Goal: Contribute content: Contribute content

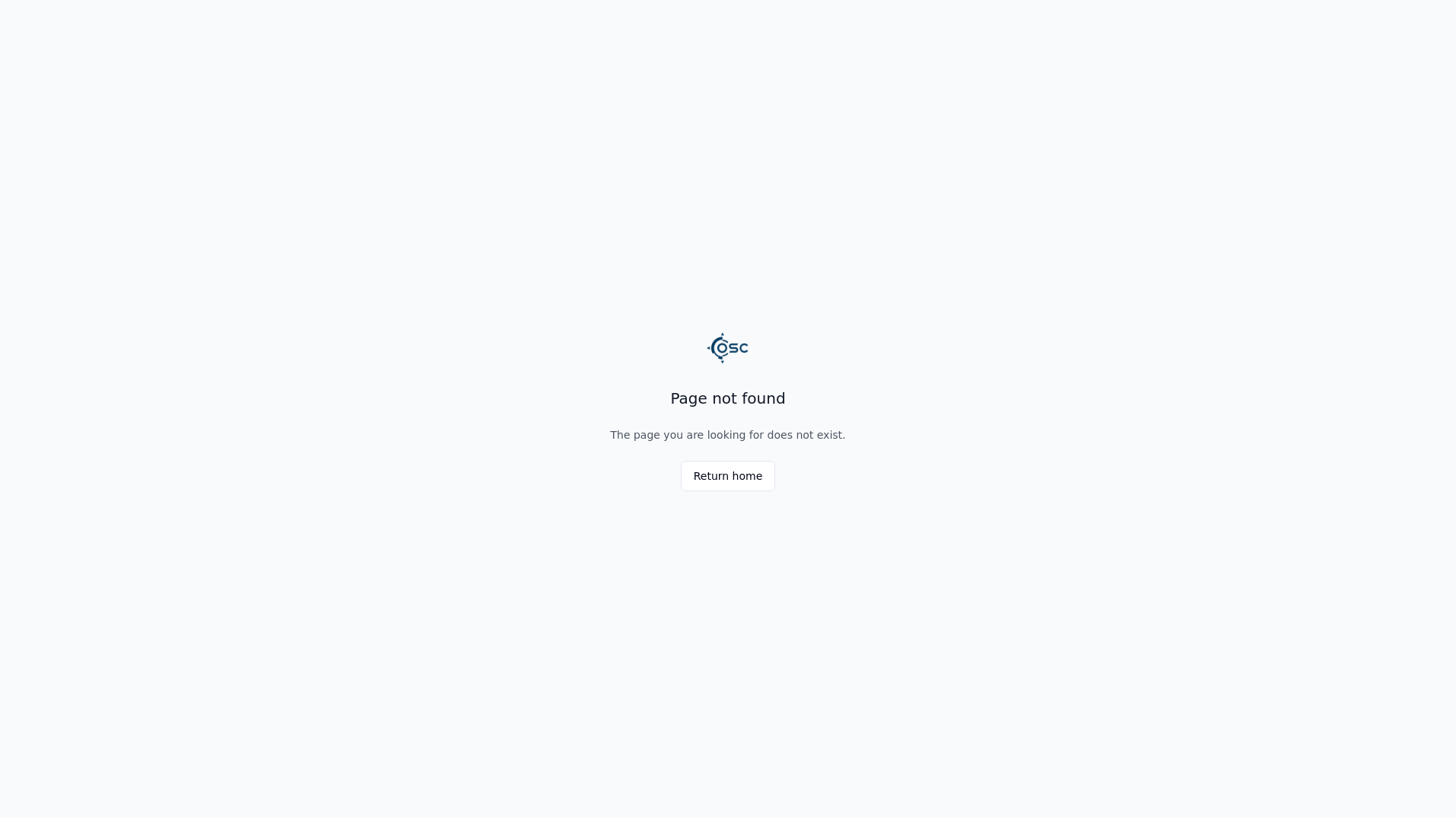
click at [742, 492] on main "Page not found The page you are looking for does not exist. Return home" at bounding box center [728, 409] width 1456 height 818
click at [750, 482] on button "Return home" at bounding box center [728, 475] width 95 height 30
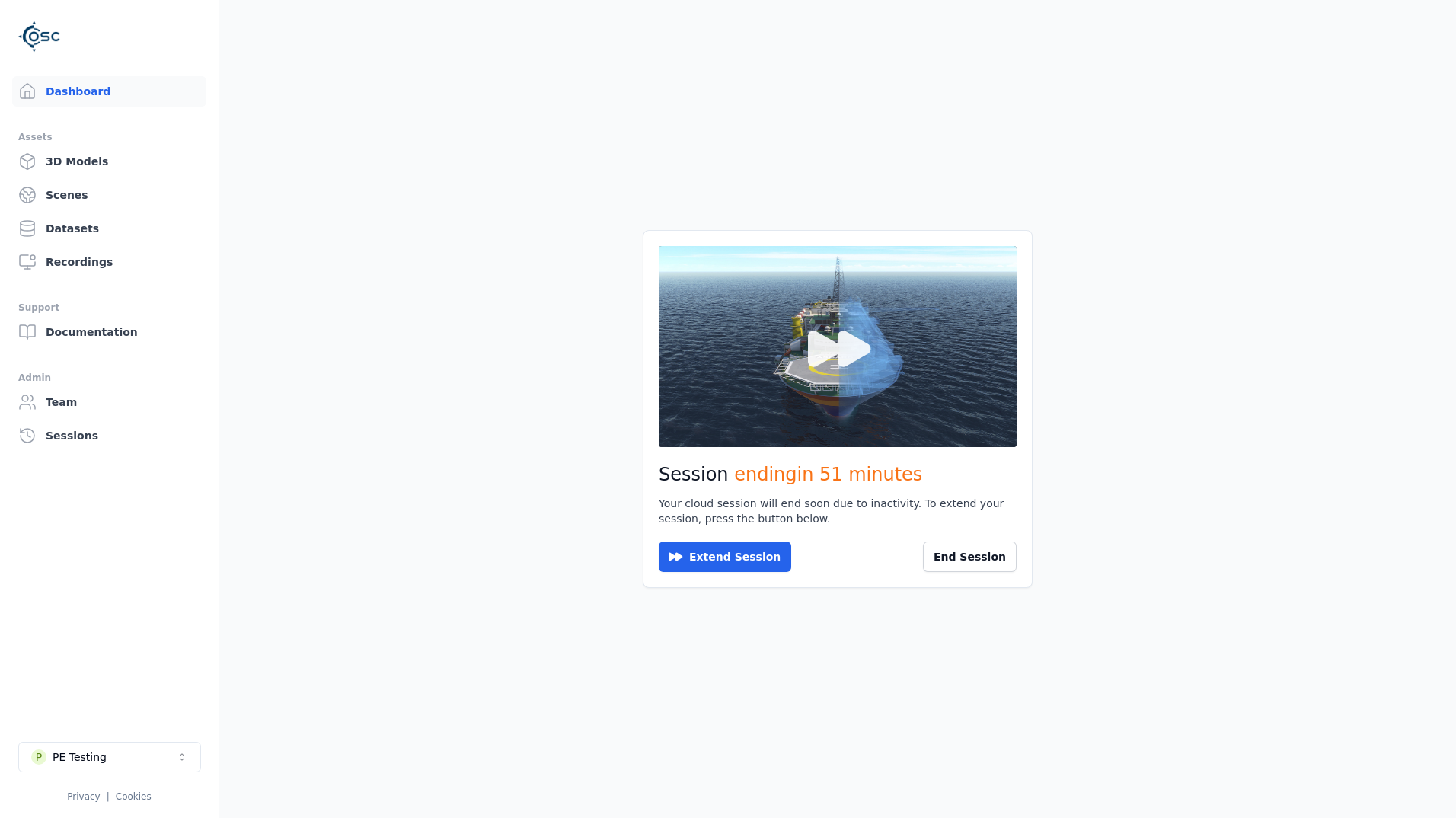
click at [812, 377] on icon at bounding box center [838, 347] width 73 height 73
click at [897, 347] on button at bounding box center [837, 346] width 358 height 201
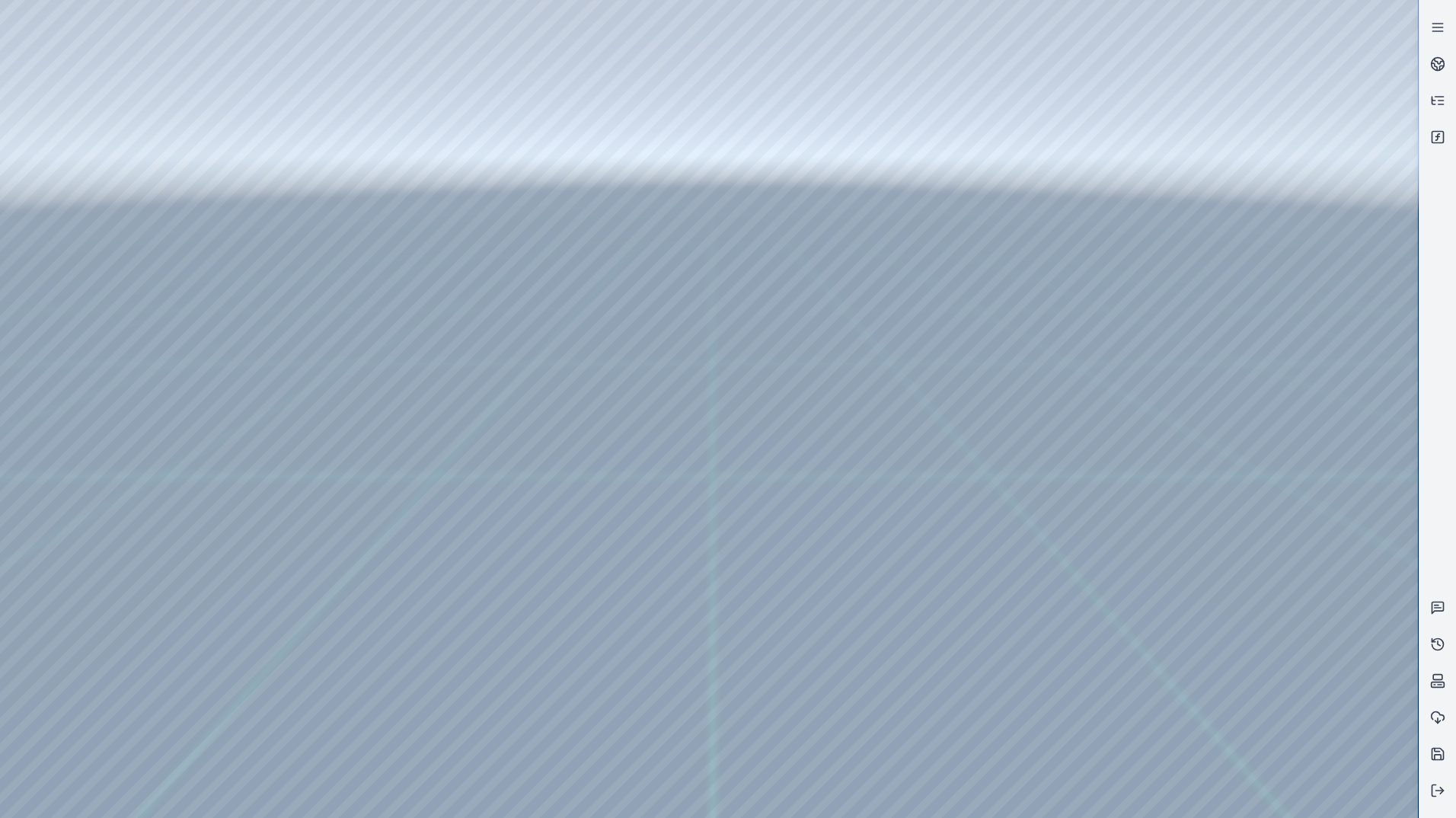
drag, startPoint x: 918, startPoint y: 397, endPoint x: 909, endPoint y: 416, distance: 21.0
click at [105, 132] on div at bounding box center [709, 409] width 1417 height 818
click at [82, 103] on div at bounding box center [709, 409] width 1417 height 818
drag, startPoint x: 623, startPoint y: 596, endPoint x: 578, endPoint y: 714, distance: 126.3
drag, startPoint x: 883, startPoint y: 491, endPoint x: 864, endPoint y: 934, distance: 443.4
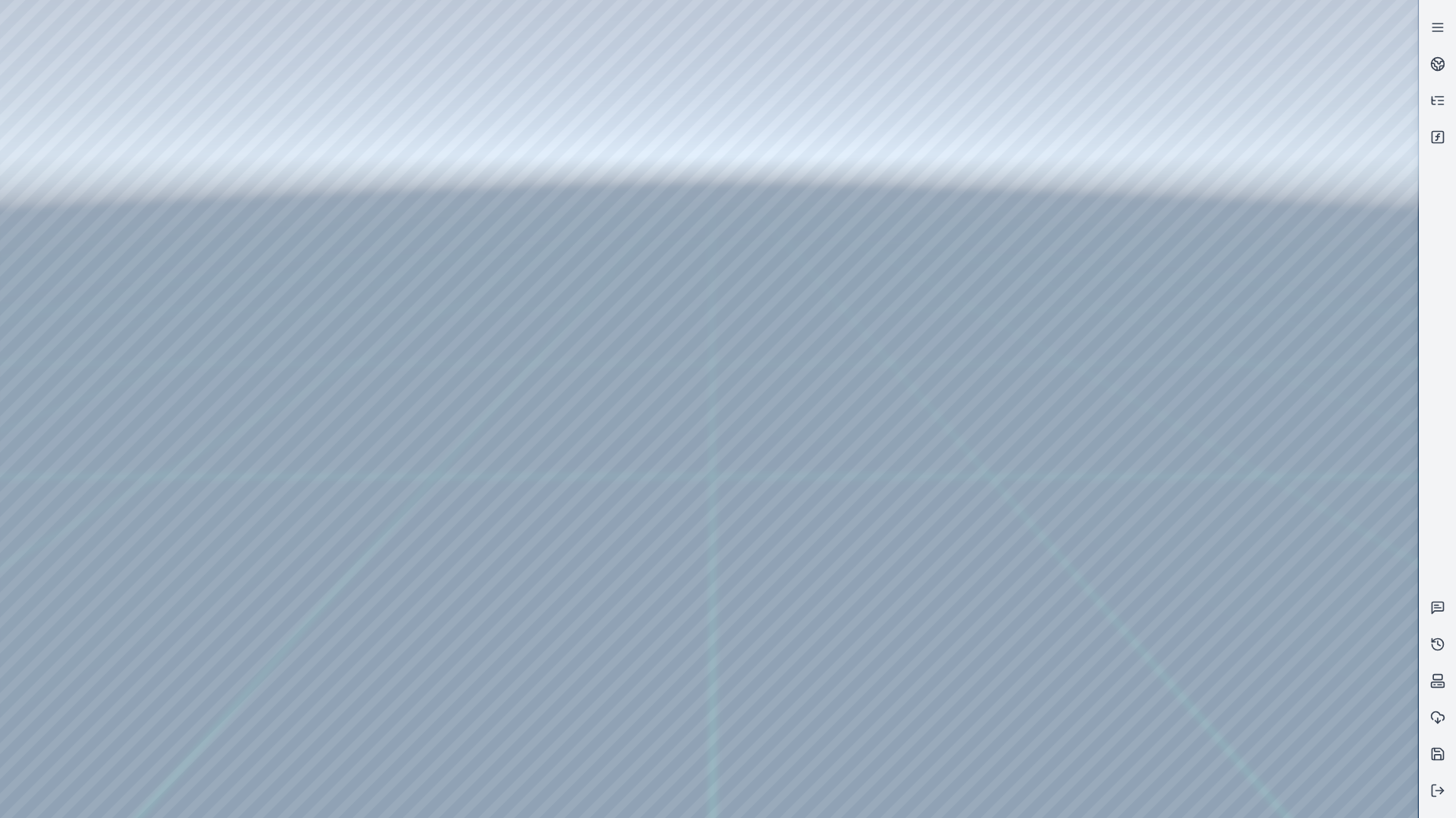
drag, startPoint x: 819, startPoint y: 701, endPoint x: 971, endPoint y: 844, distance: 208.7
drag, startPoint x: 819, startPoint y: 586, endPoint x: 896, endPoint y: 716, distance: 151.1
click at [80, 83] on div at bounding box center [709, 409] width 1417 height 818
click at [87, 145] on div at bounding box center [709, 409] width 1417 height 818
click at [392, 679] on div at bounding box center [709, 409] width 1417 height 818
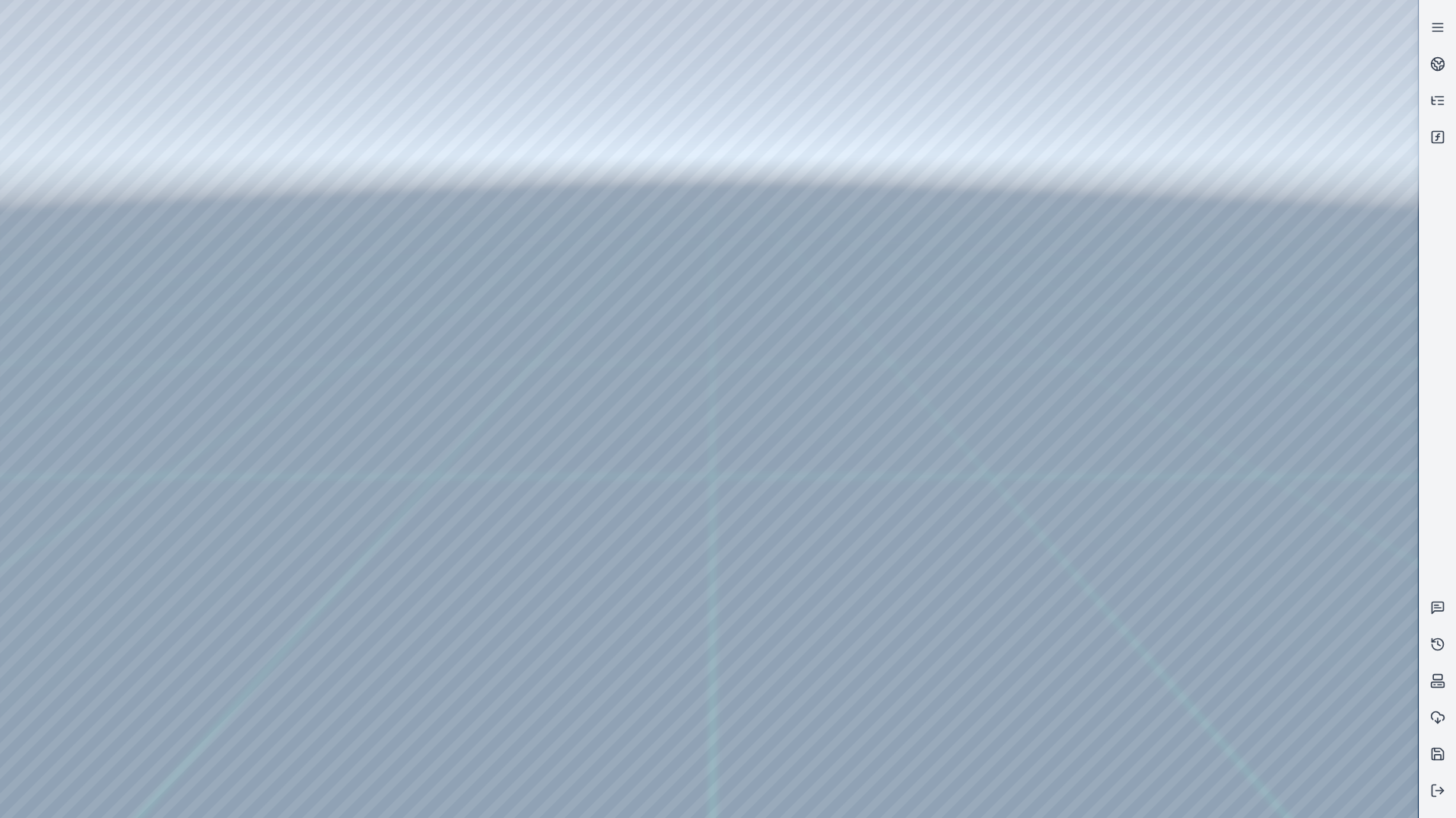
click at [397, 649] on div at bounding box center [709, 409] width 1417 height 818
click at [1098, 796] on div at bounding box center [709, 409] width 1417 height 818
click at [464, 639] on div at bounding box center [709, 409] width 1417 height 818
drag, startPoint x: 411, startPoint y: 683, endPoint x: 403, endPoint y: 681, distance: 8.2
click at [403, 681] on div at bounding box center [709, 409] width 1417 height 818
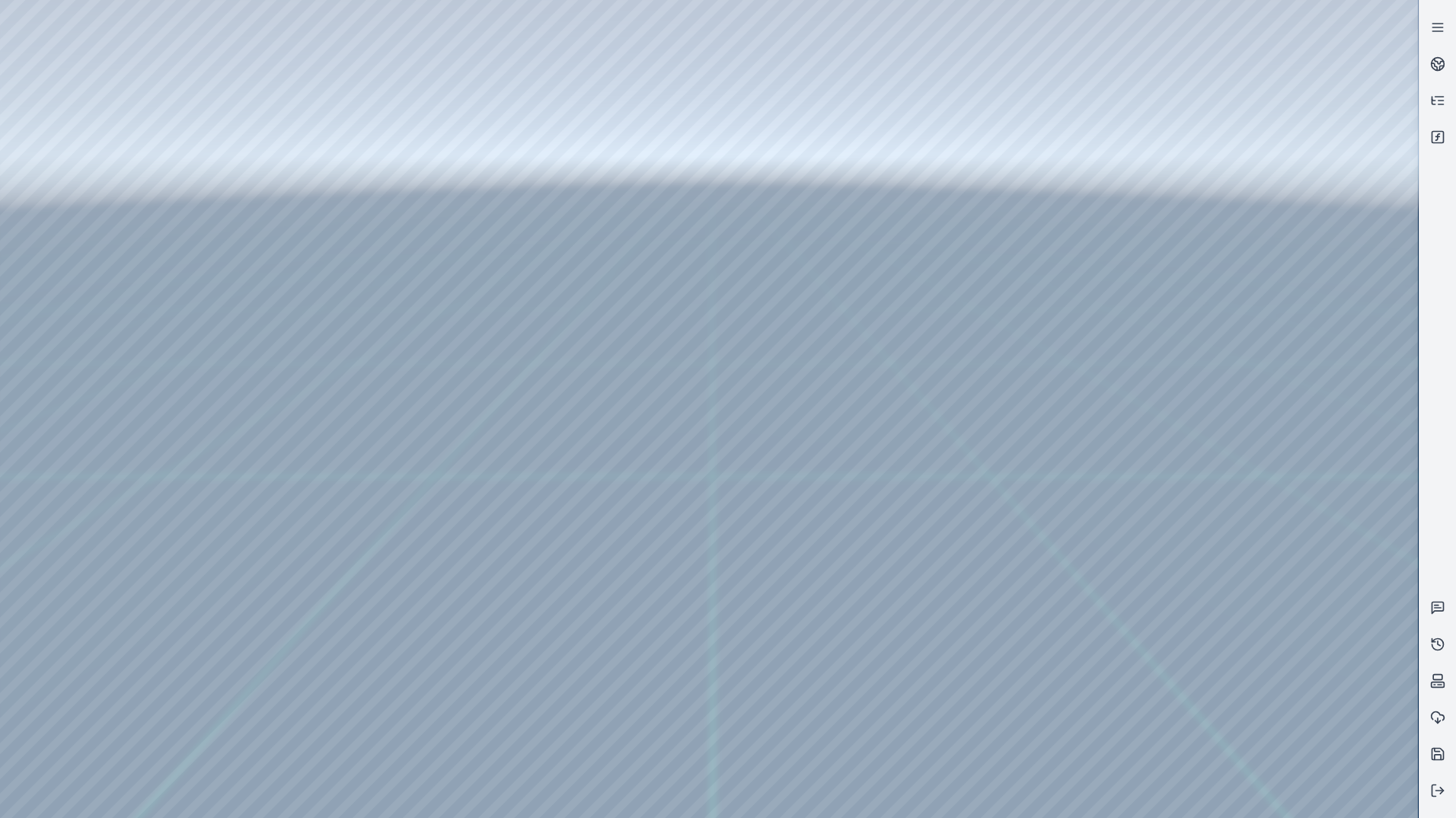
click at [402, 643] on div at bounding box center [709, 409] width 1417 height 818
drag, startPoint x: 1100, startPoint y: 689, endPoint x: 1050, endPoint y: 693, distance: 50.2
click at [1050, 693] on div at bounding box center [709, 409] width 1417 height 818
click at [1055, 689] on div at bounding box center [709, 409] width 1417 height 818
click at [1047, 687] on div at bounding box center [709, 409] width 1417 height 818
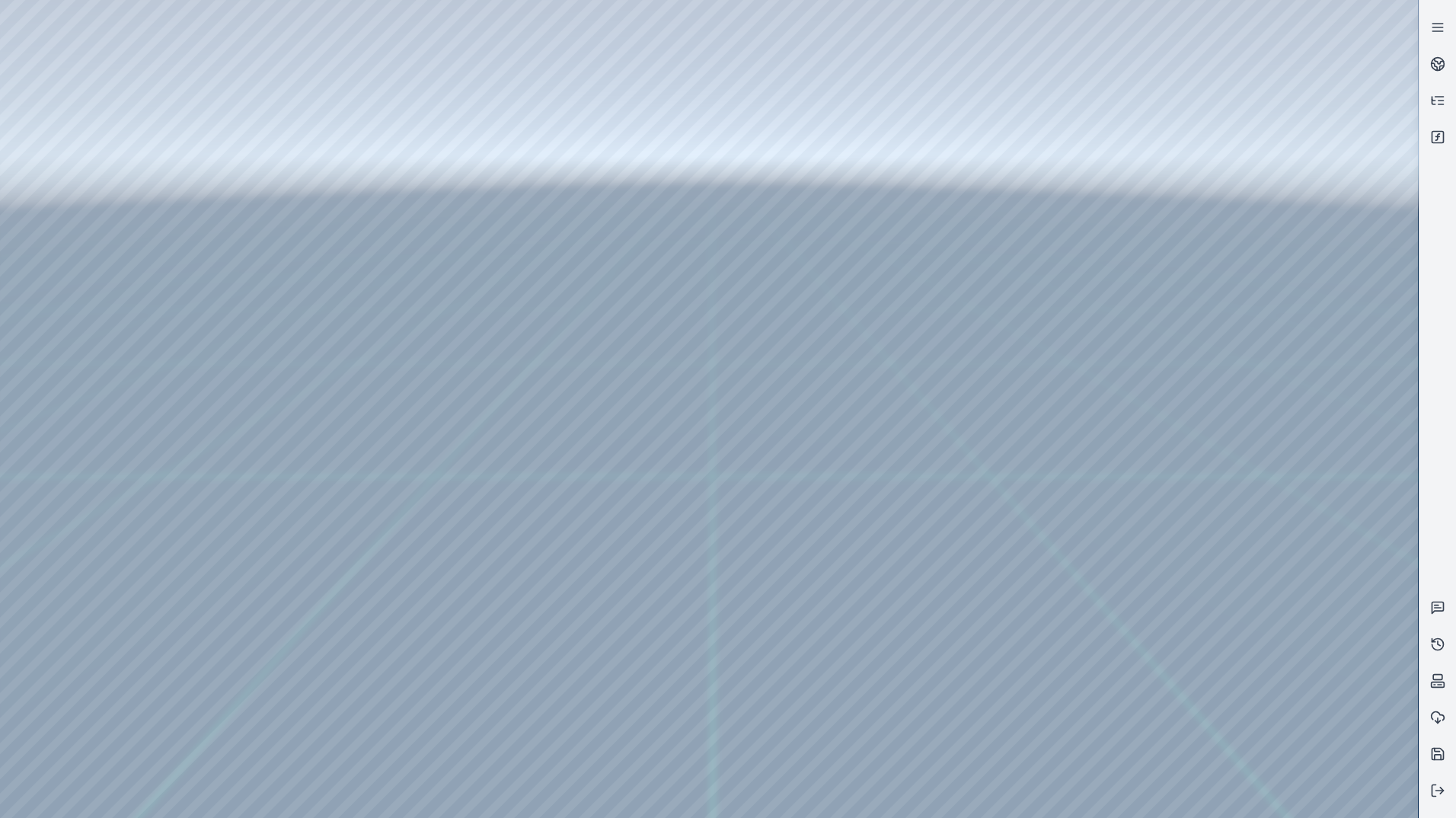
click at [1052, 684] on div at bounding box center [709, 409] width 1417 height 818
click at [1053, 687] on div at bounding box center [709, 409] width 1417 height 818
click at [1057, 690] on div at bounding box center [709, 409] width 1417 height 818
click at [861, 478] on div at bounding box center [709, 409] width 1417 height 818
click at [1062, 615] on div at bounding box center [709, 409] width 1417 height 818
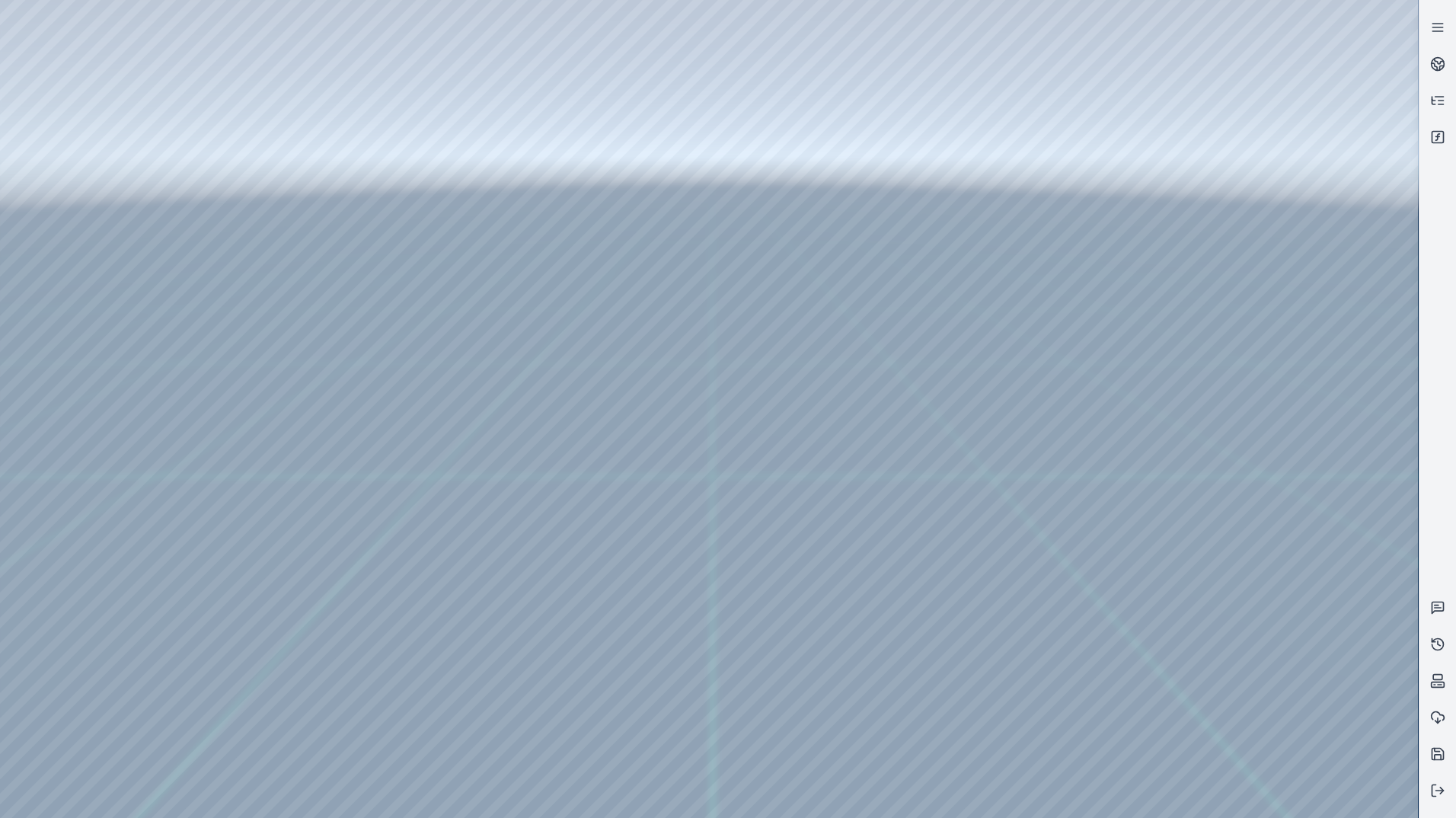
click at [1084, 608] on div at bounding box center [709, 409] width 1417 height 818
click at [1110, 608] on div at bounding box center [709, 409] width 1417 height 818
click at [1115, 608] on div at bounding box center [709, 409] width 1417 height 818
drag, startPoint x: 840, startPoint y: 698, endPoint x: 908, endPoint y: 668, distance: 74.3
drag, startPoint x: 1156, startPoint y: 636, endPoint x: 1196, endPoint y: 654, distance: 43.9
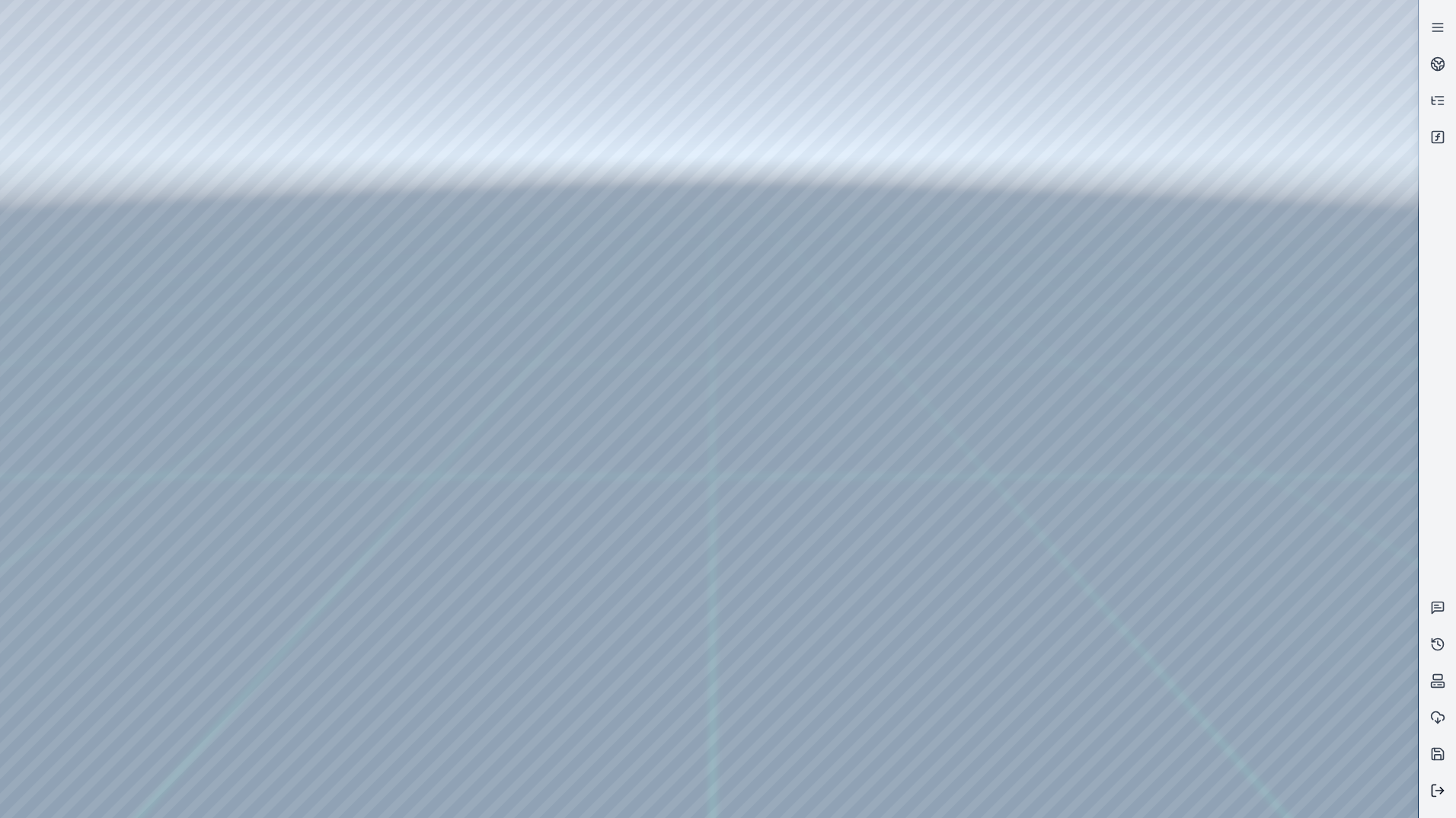
click at [1450, 792] on button at bounding box center [1438, 790] width 37 height 37
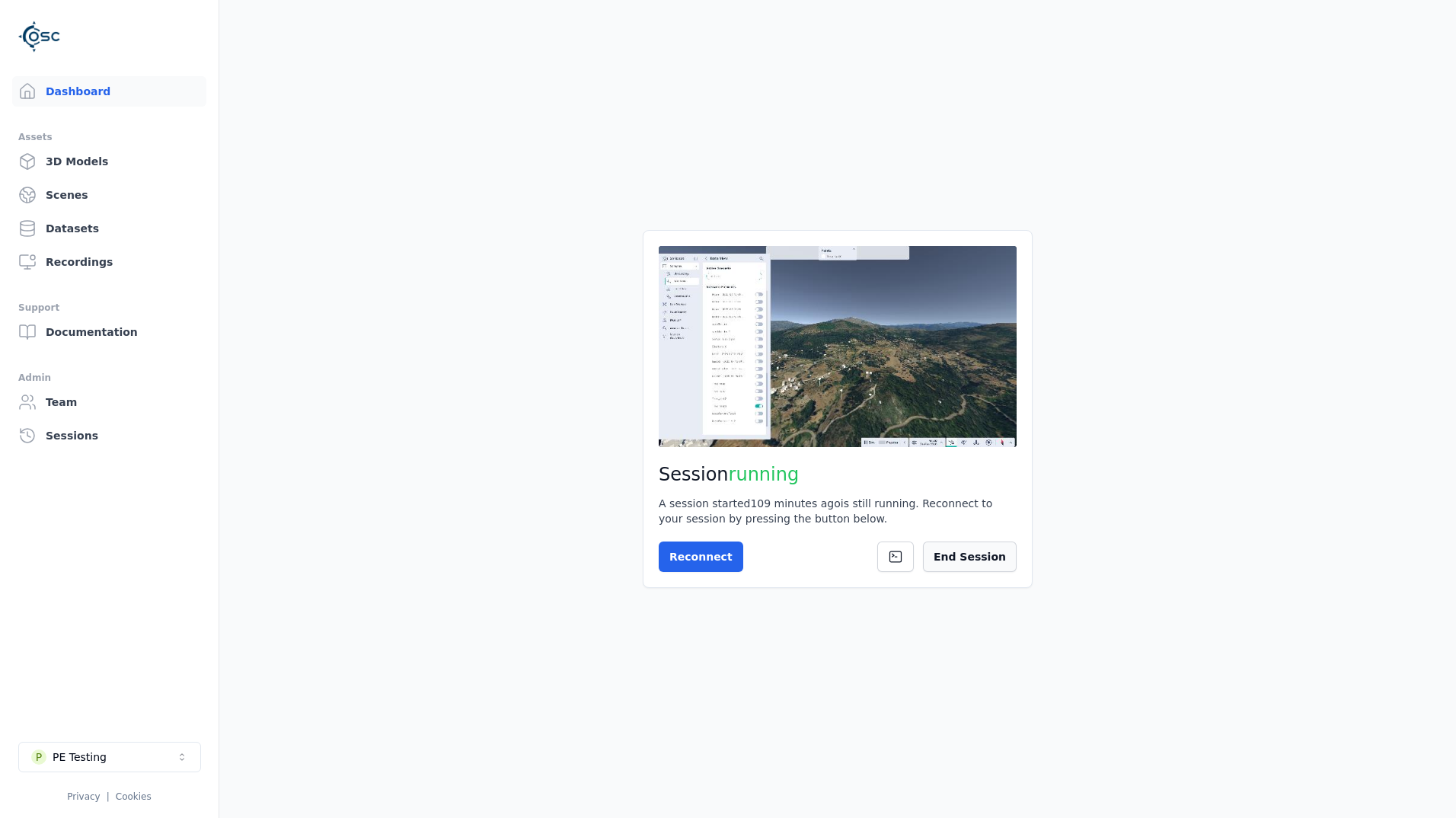
click at [998, 558] on button "End Session" at bounding box center [969, 556] width 94 height 30
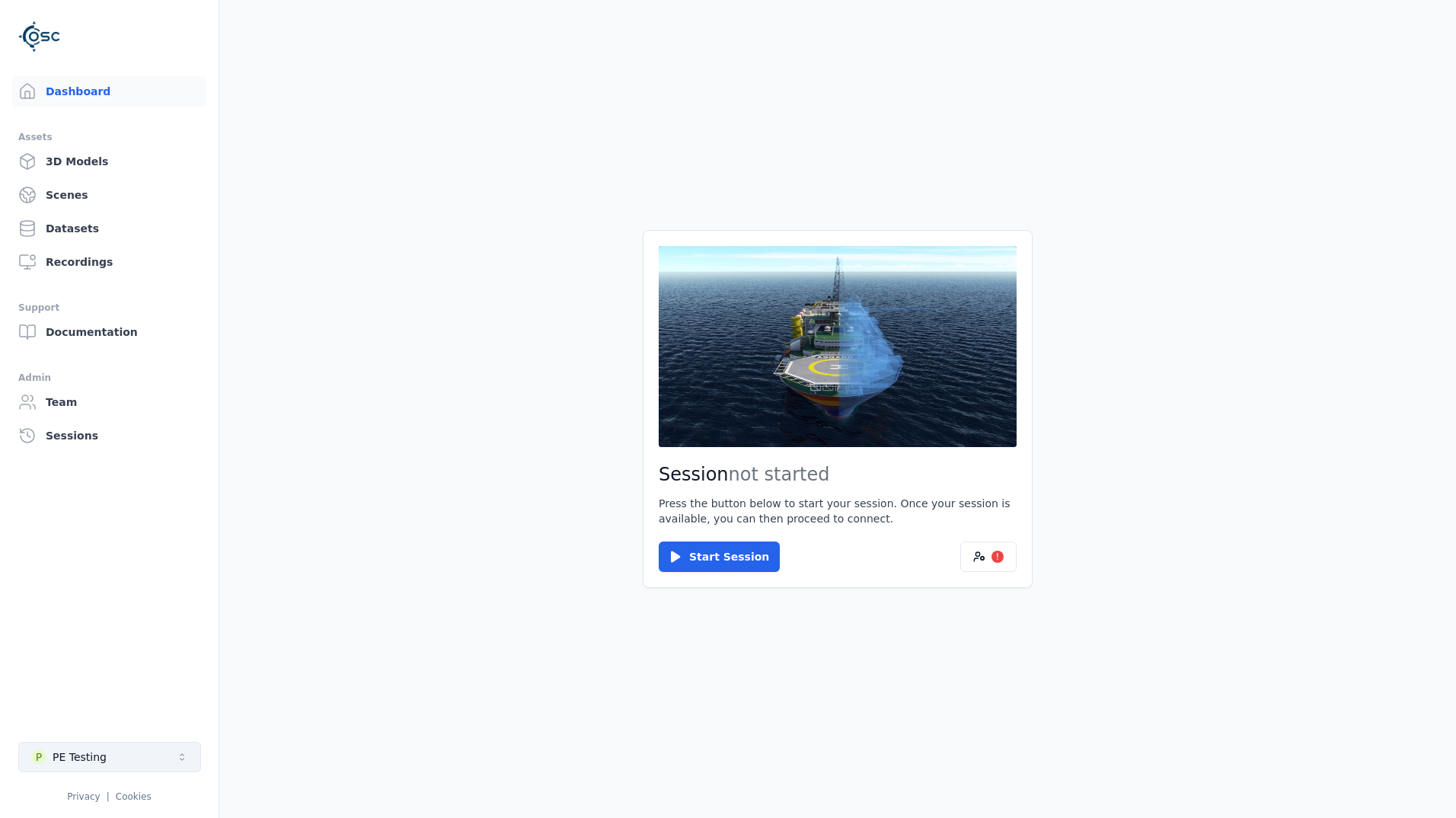
click at [72, 757] on div "PE Testing" at bounding box center [79, 757] width 54 height 16
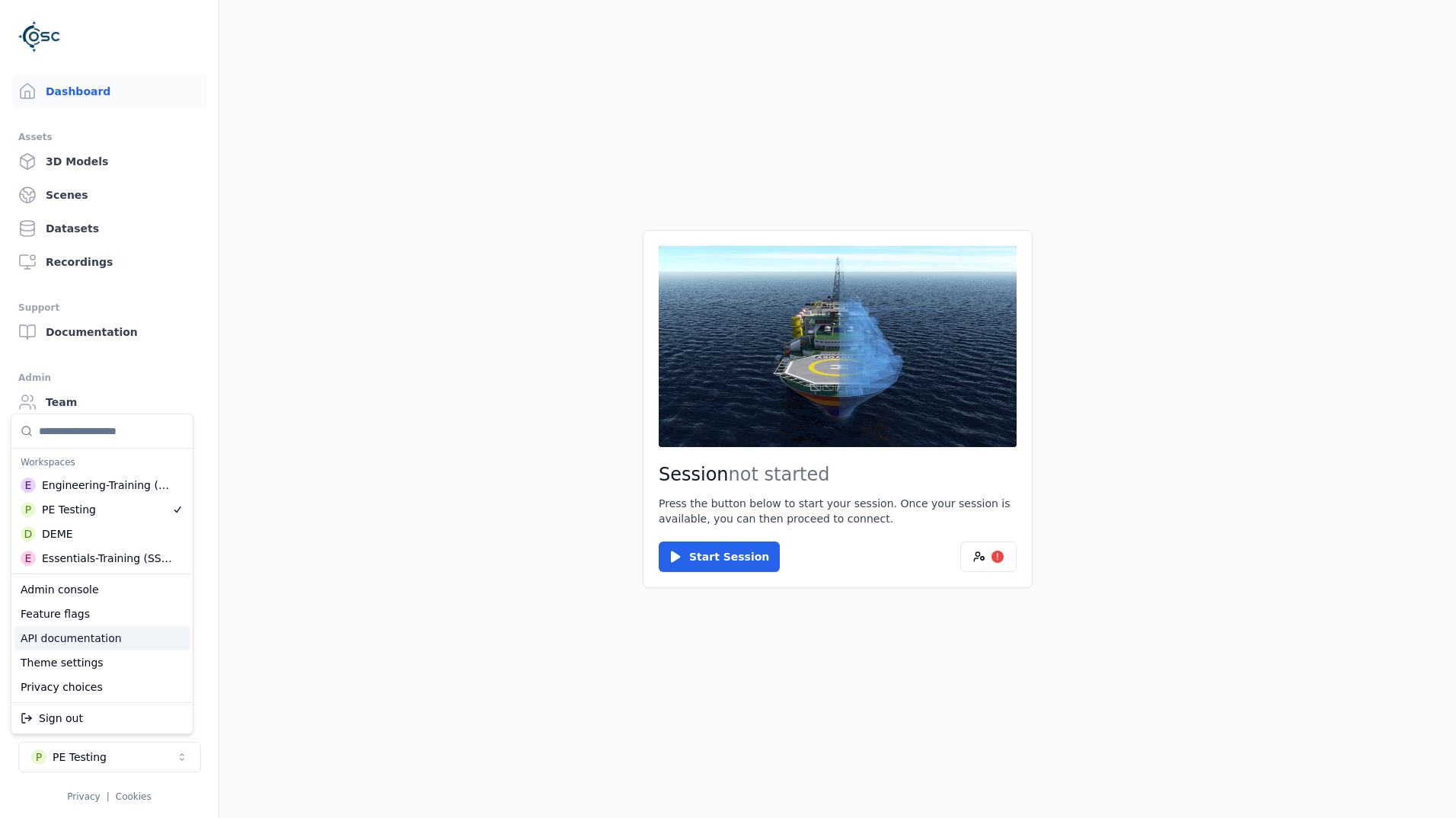
drag, startPoint x: 392, startPoint y: 547, endPoint x: 366, endPoint y: 498, distance: 55.5
click at [392, 548] on html "Support Dashboard Assets 3D Models Scenes Datasets Recordings Support Documenta…" at bounding box center [728, 409] width 1456 height 818
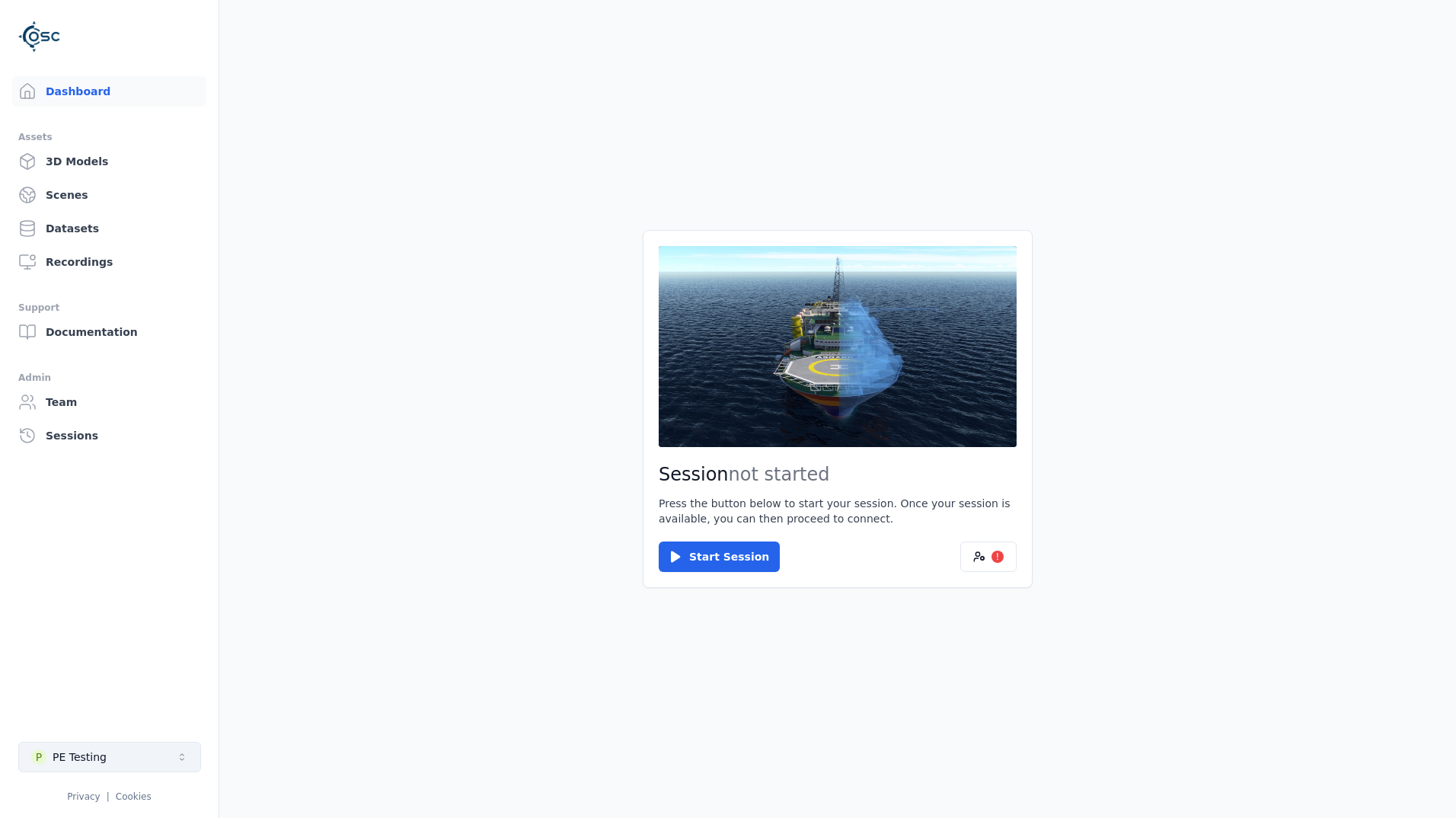
click at [155, 769] on button "P PE Testing" at bounding box center [109, 757] width 182 height 30
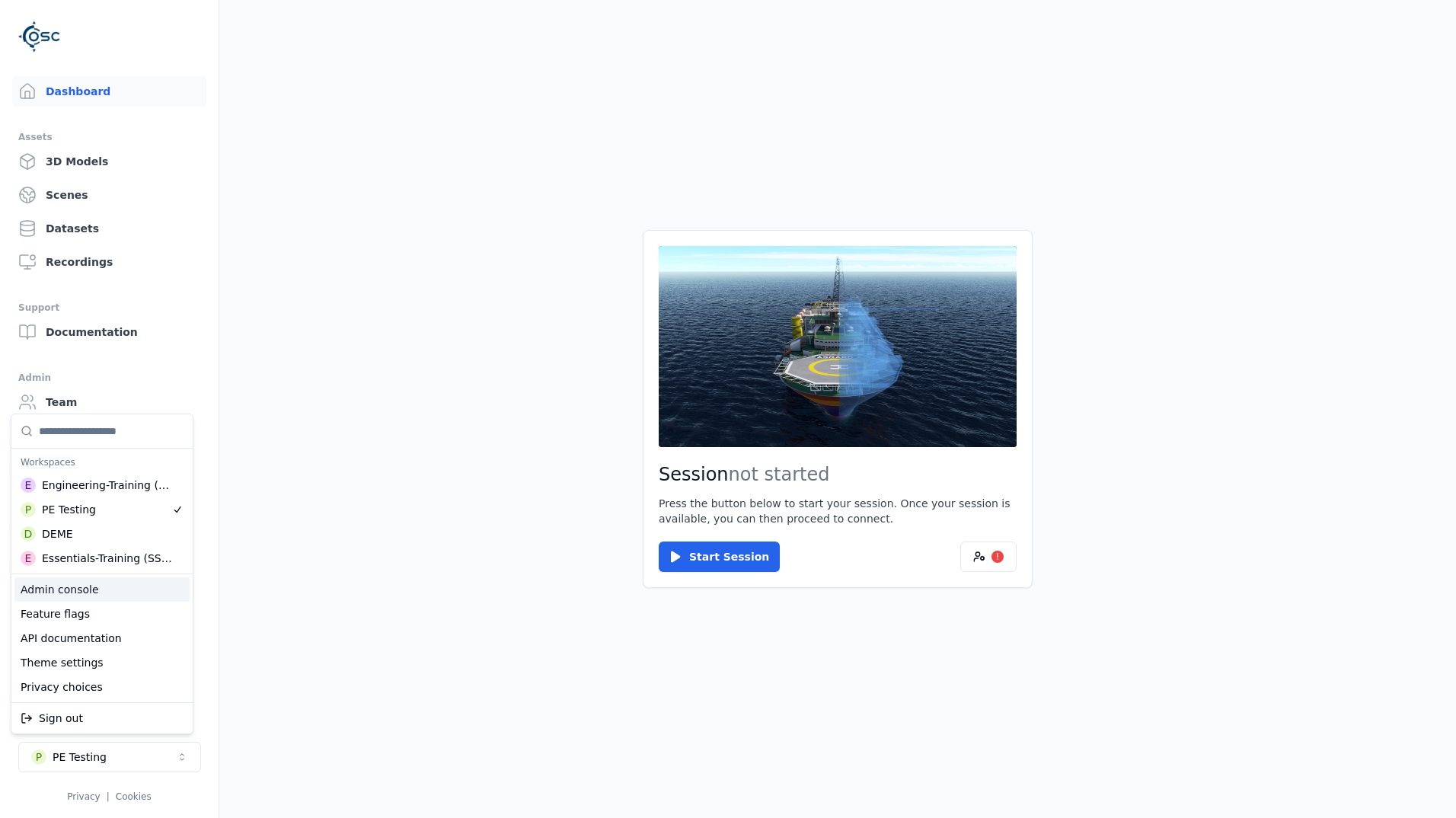
click at [82, 594] on div "Admin console" at bounding box center [102, 589] width 175 height 25
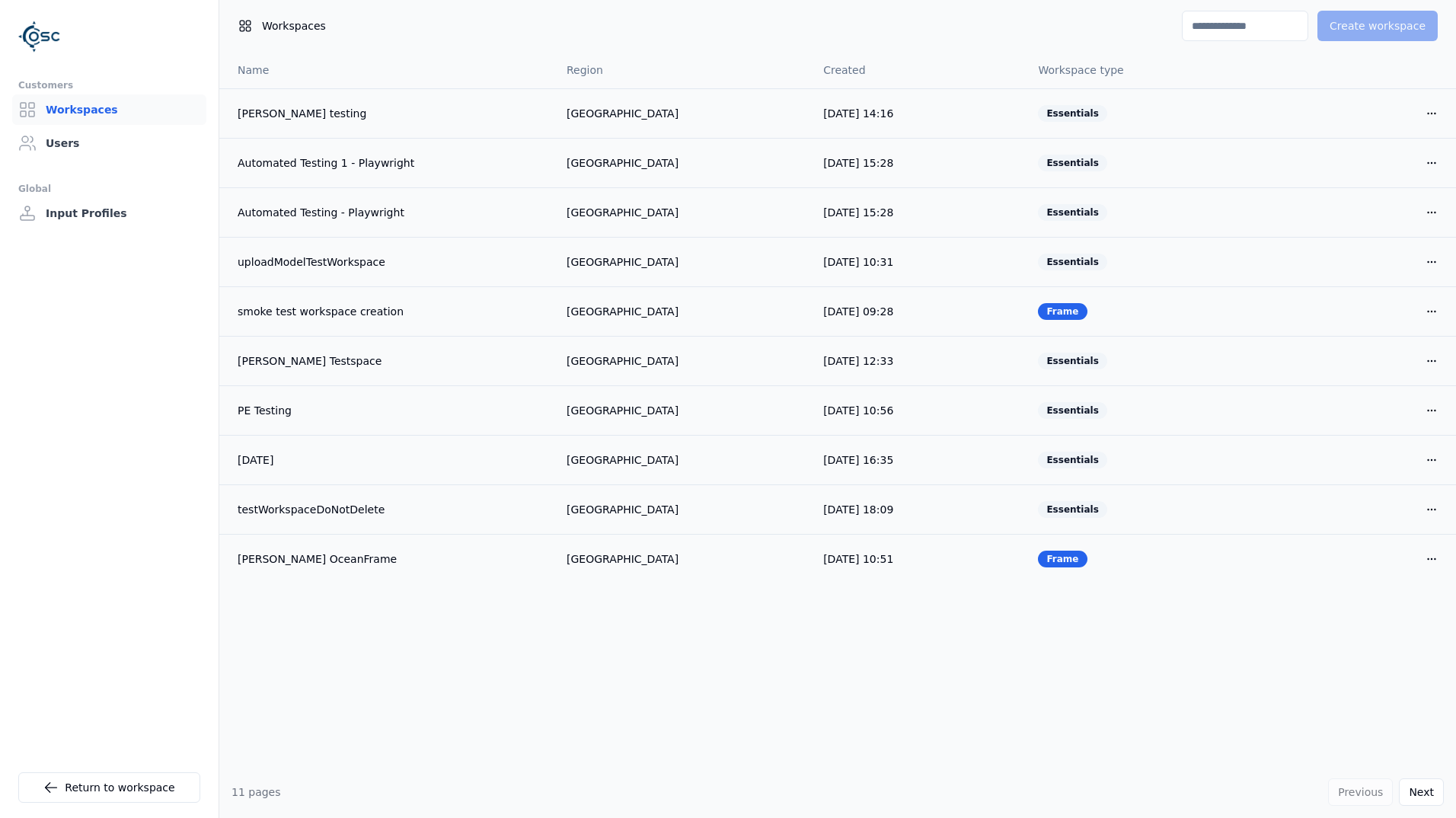
click at [1261, 22] on input at bounding box center [1245, 26] width 127 height 30
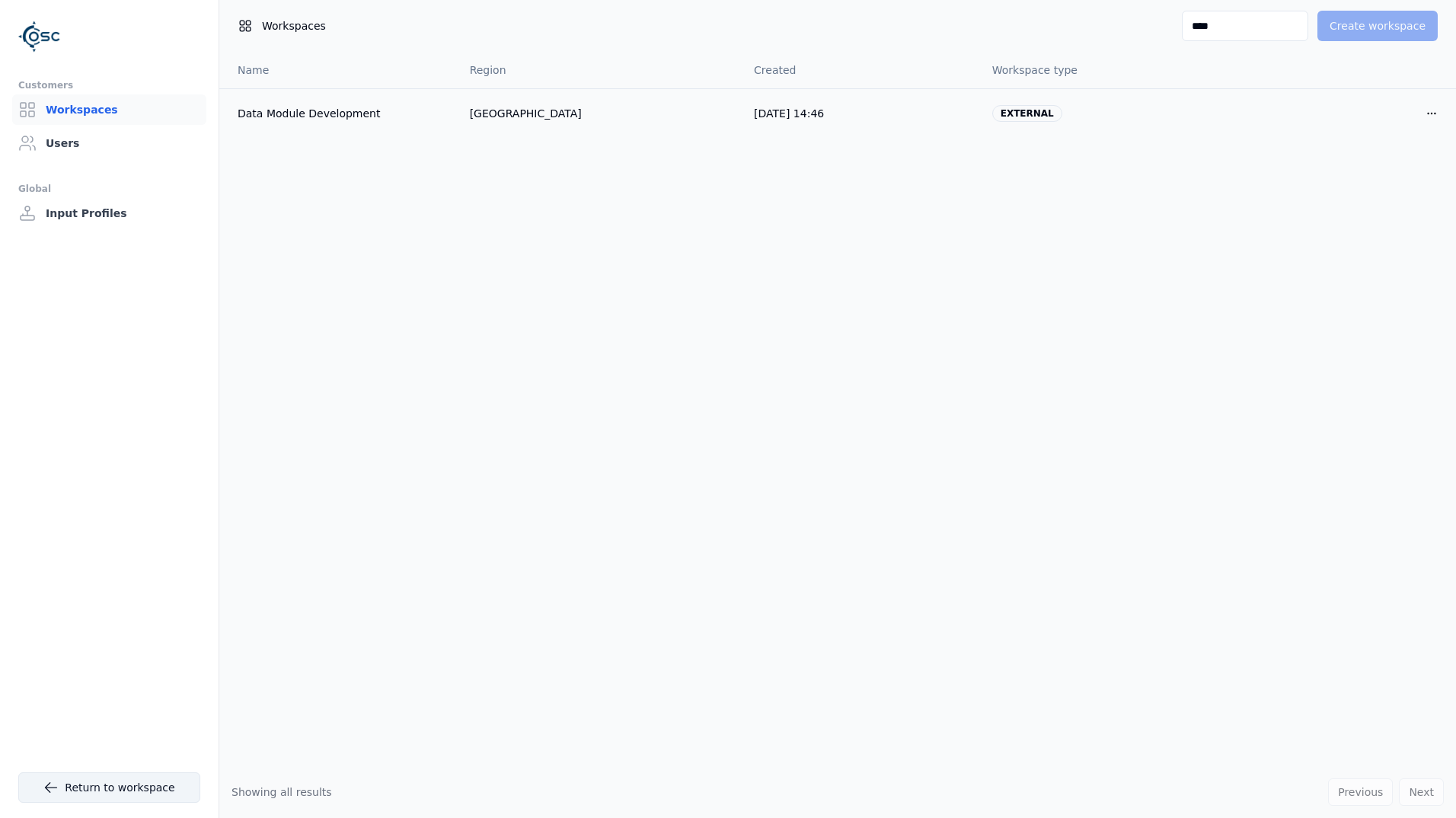
type input "****"
click at [110, 796] on link "Return to workspace" at bounding box center [109, 787] width 182 height 30
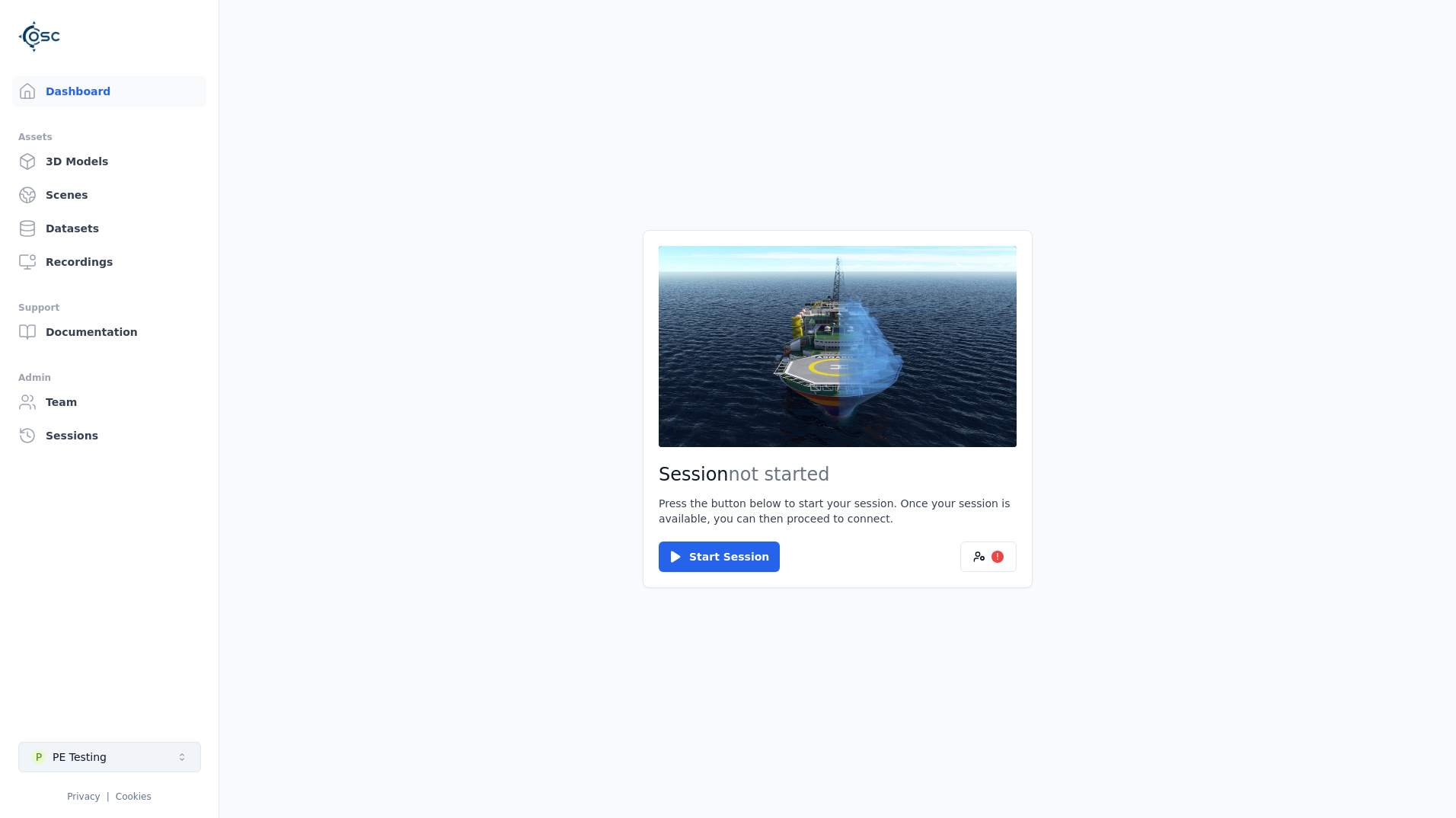
click at [116, 762] on button "P PE Testing" at bounding box center [109, 757] width 182 height 30
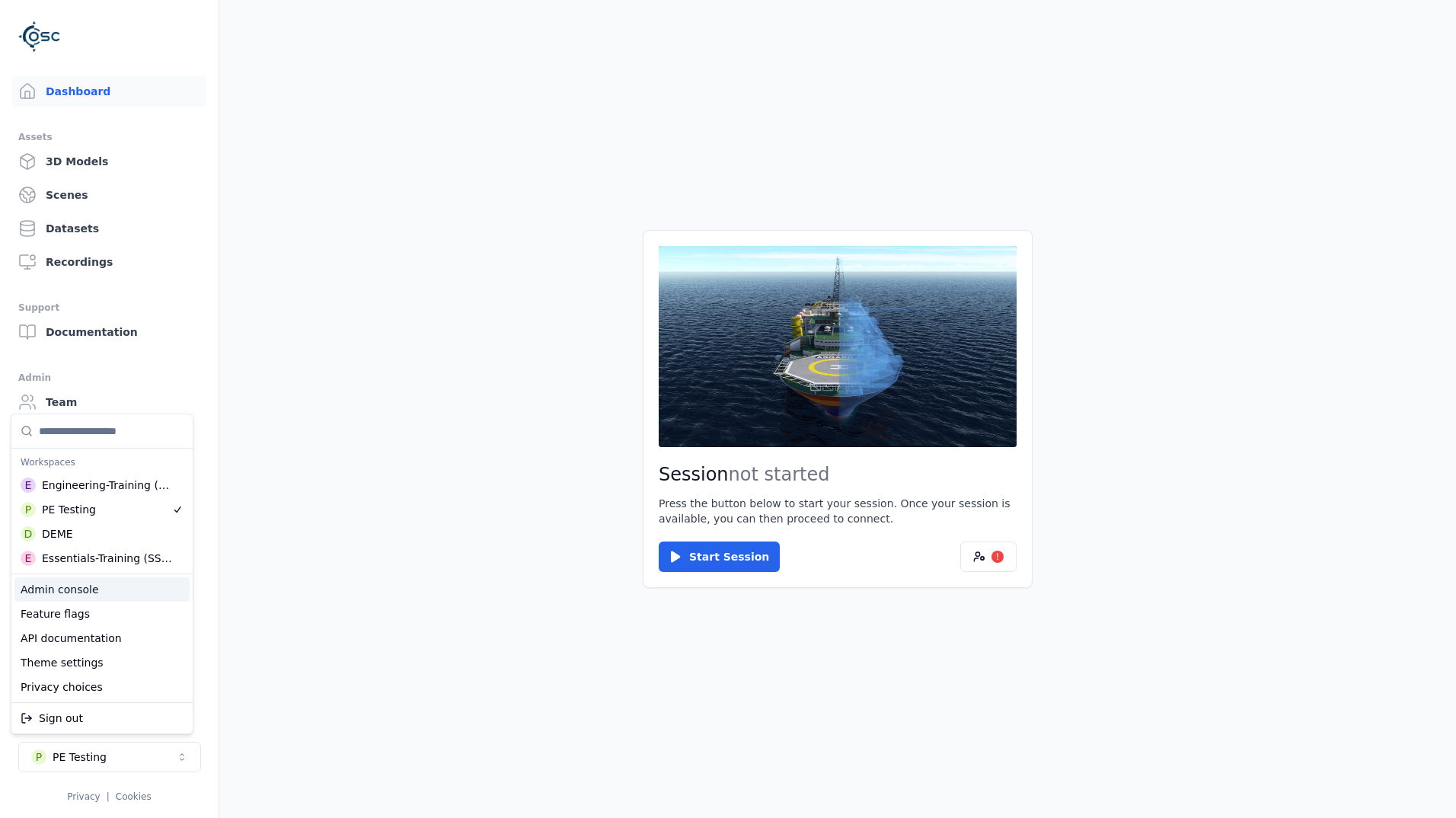
click at [127, 586] on div "Admin console" at bounding box center [102, 589] width 175 height 25
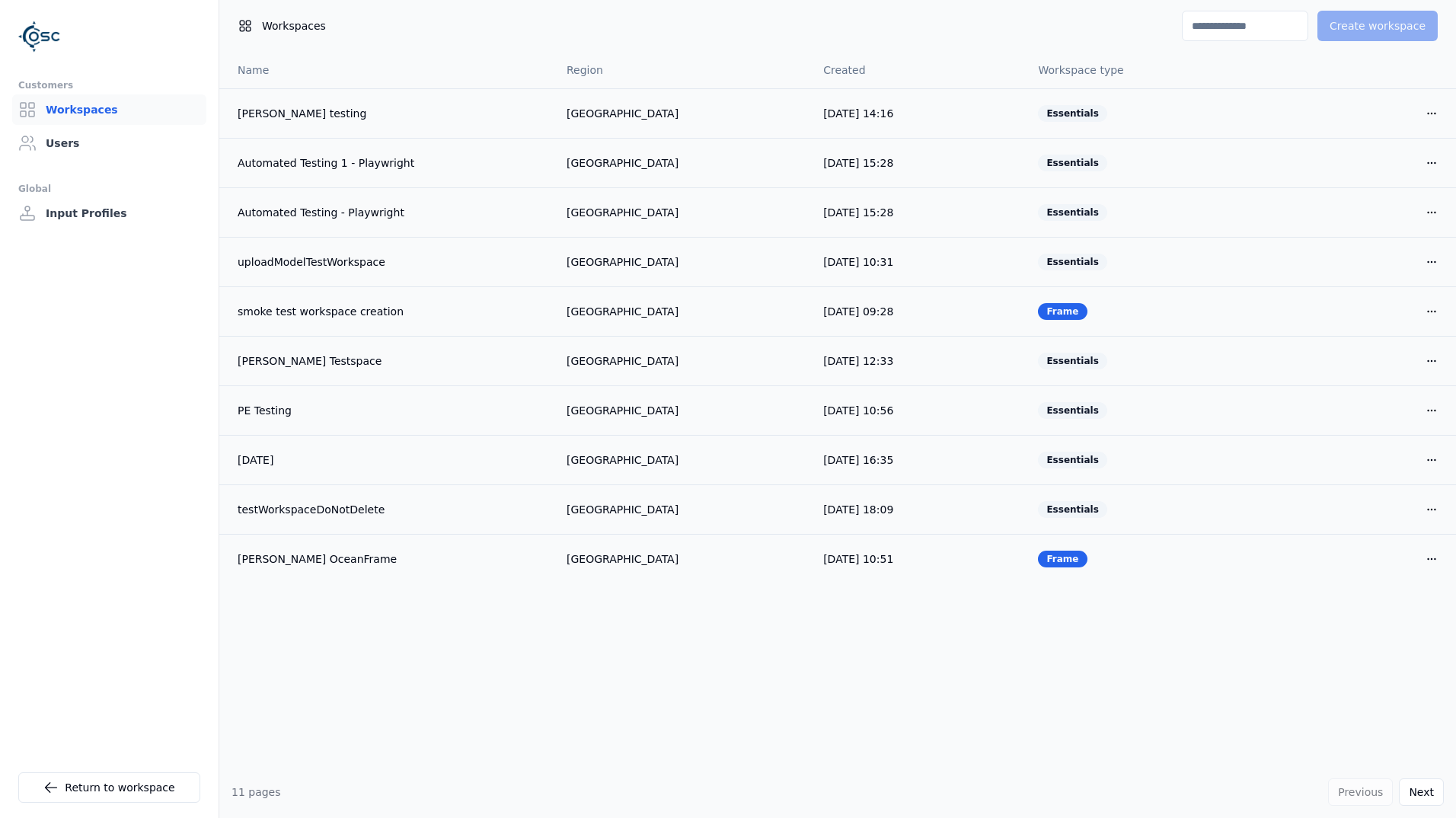
click at [1253, 34] on input at bounding box center [1245, 26] width 127 height 30
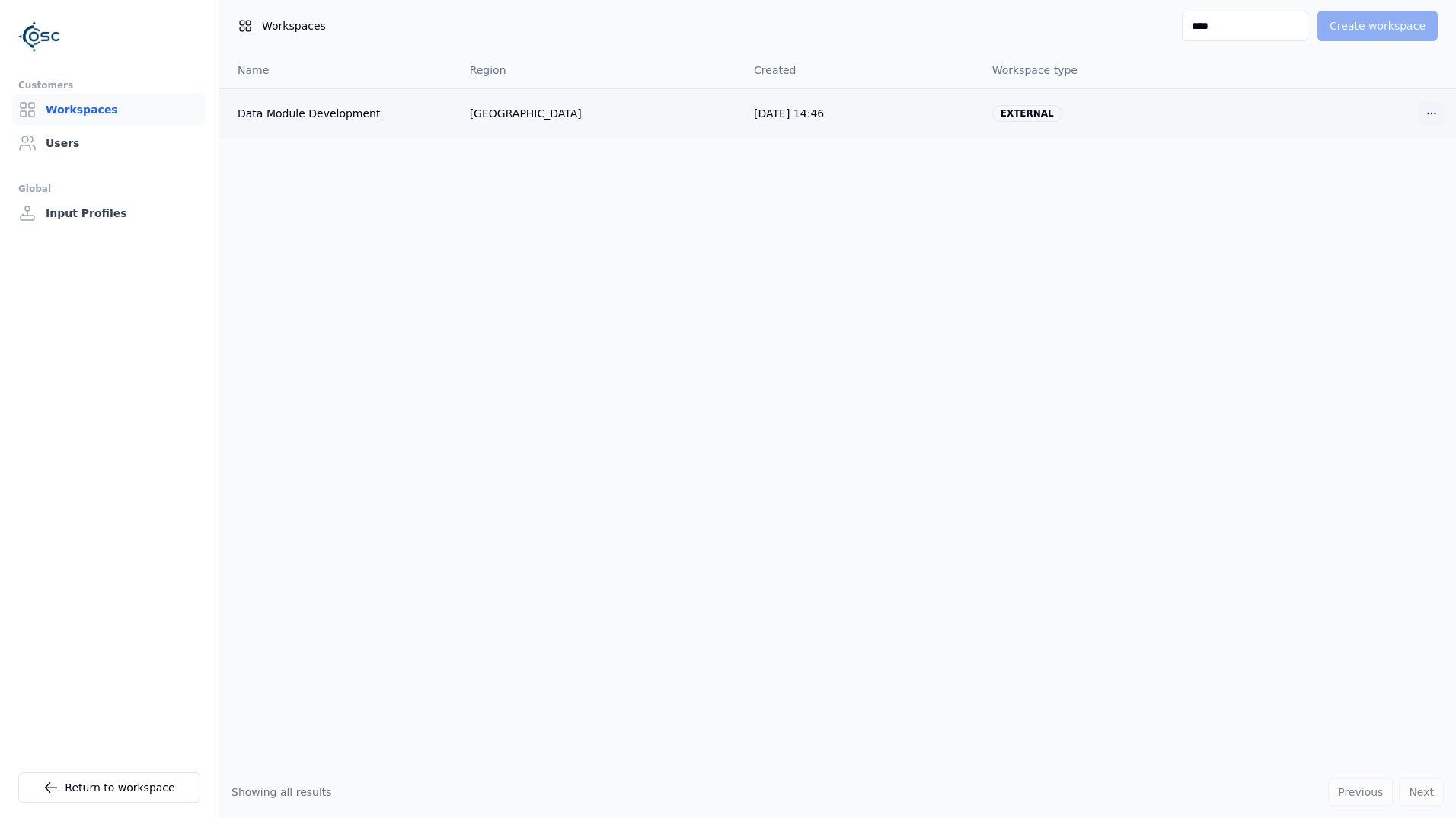
type input "****"
click at [1416, 106] on html "Customers Workspaces Users Global Input Profiles Return to workspace Workspaces…" at bounding box center [728, 409] width 1456 height 818
click at [976, 105] on html "Customers Workspaces Users Global Input Profiles Return to workspace Workspaces…" at bounding box center [728, 409] width 1456 height 818
click at [779, 130] on td "2024-06-18 14:46" at bounding box center [861, 113] width 238 height 50
click at [66, 141] on link "Users" at bounding box center [109, 142] width 194 height 30
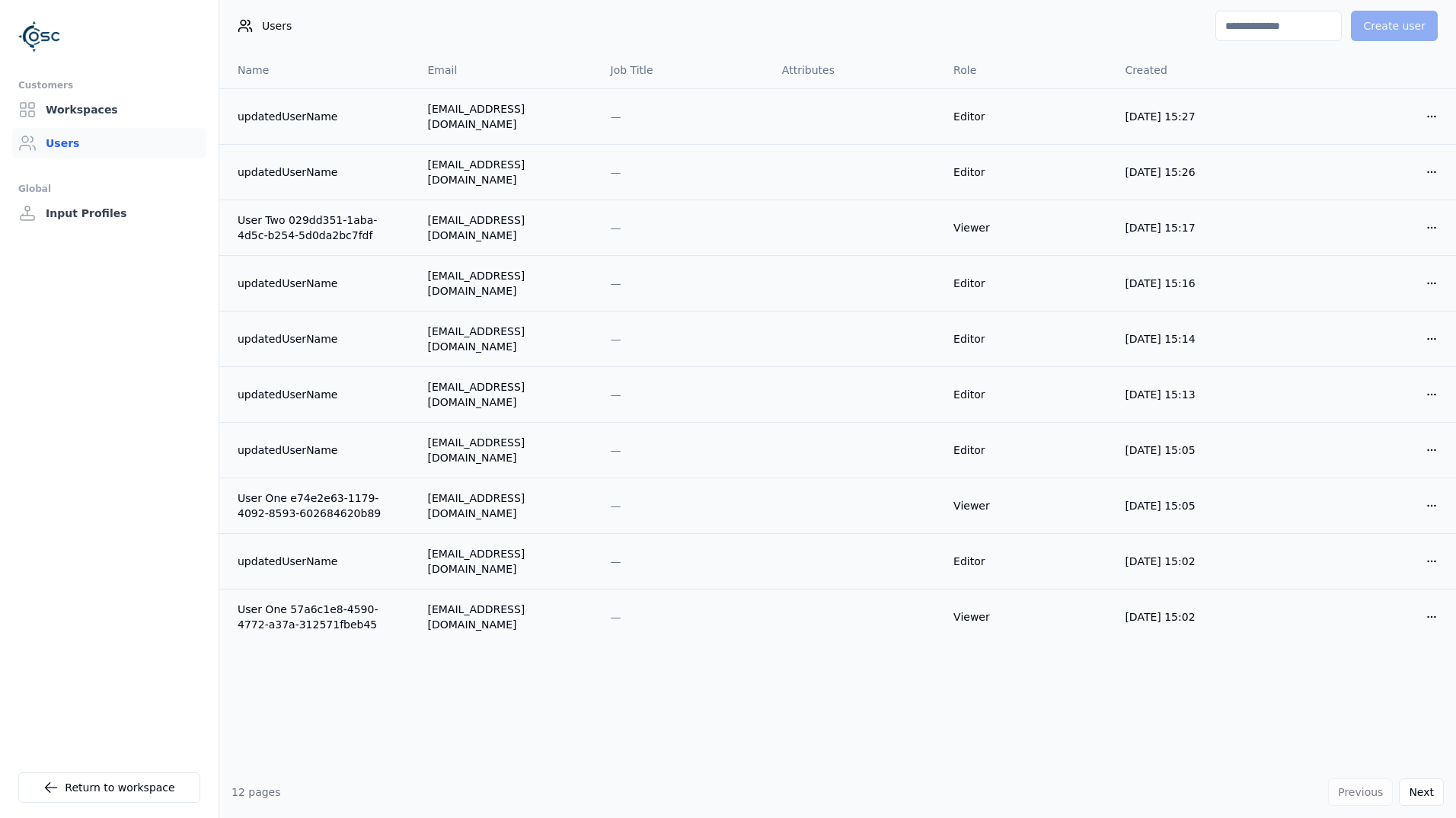
click at [1246, 25] on input at bounding box center [1278, 26] width 127 height 30
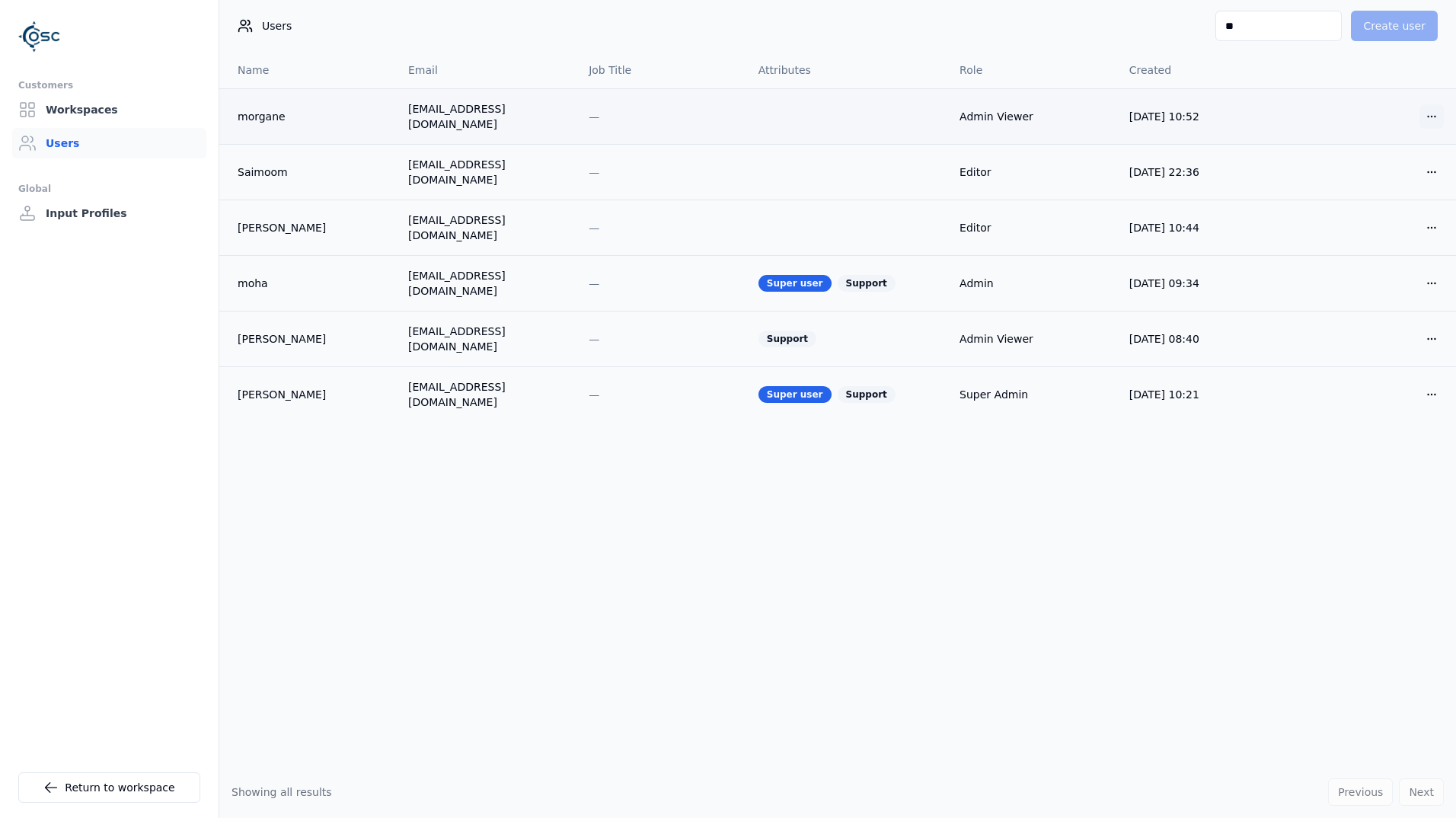
click at [1410, 109] on html "Customers Workspaces Users Global Input Profiles Return to workspace Users ** C…" at bounding box center [728, 409] width 1456 height 818
click at [928, 595] on html "Customers Workspaces Users Global Input Profiles Return to workspace Users ** C…" at bounding box center [728, 409] width 1456 height 818
click at [1415, 117] on html "Customers Workspaces Users Global Input Profiles Return to workspace Users ** C…" at bounding box center [728, 409] width 1456 height 818
click at [1282, 45] on html "Customers Workspaces Users Global Input Profiles Return to workspace Users ** C…" at bounding box center [728, 409] width 1456 height 818
click at [1275, 21] on input "**" at bounding box center [1278, 26] width 127 height 30
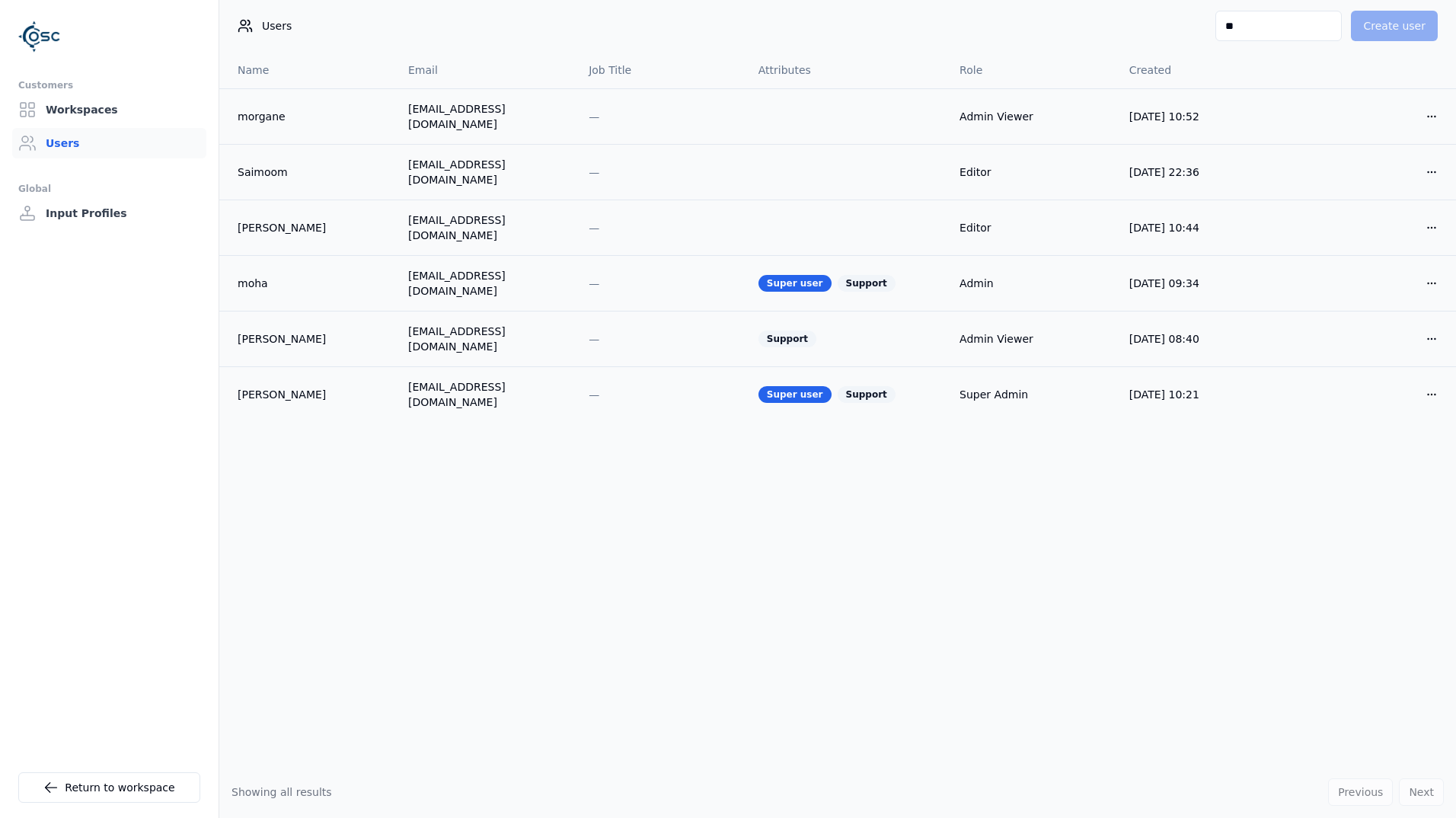
type input "*"
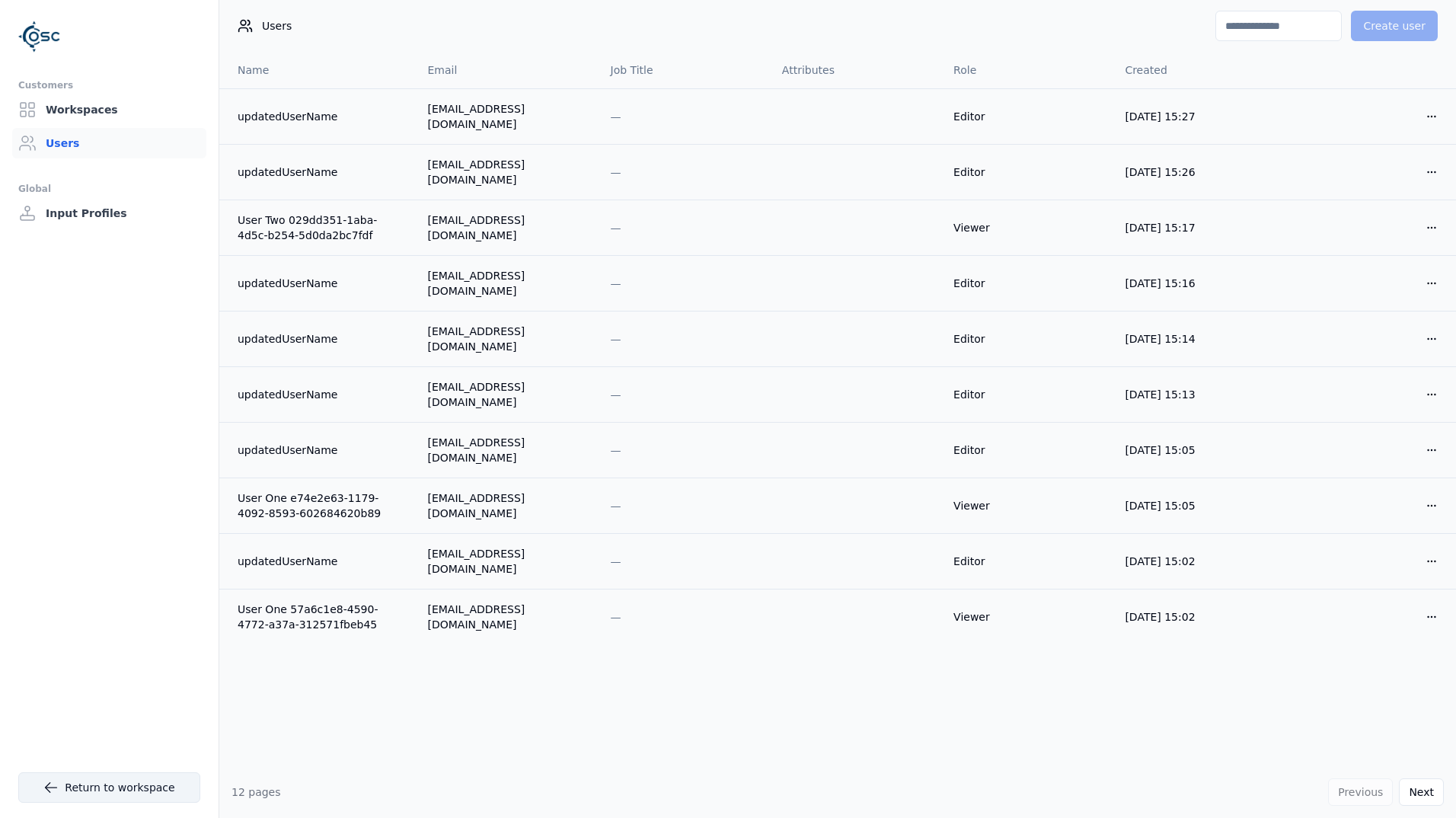
click at [172, 779] on link "Return to workspace" at bounding box center [109, 787] width 182 height 30
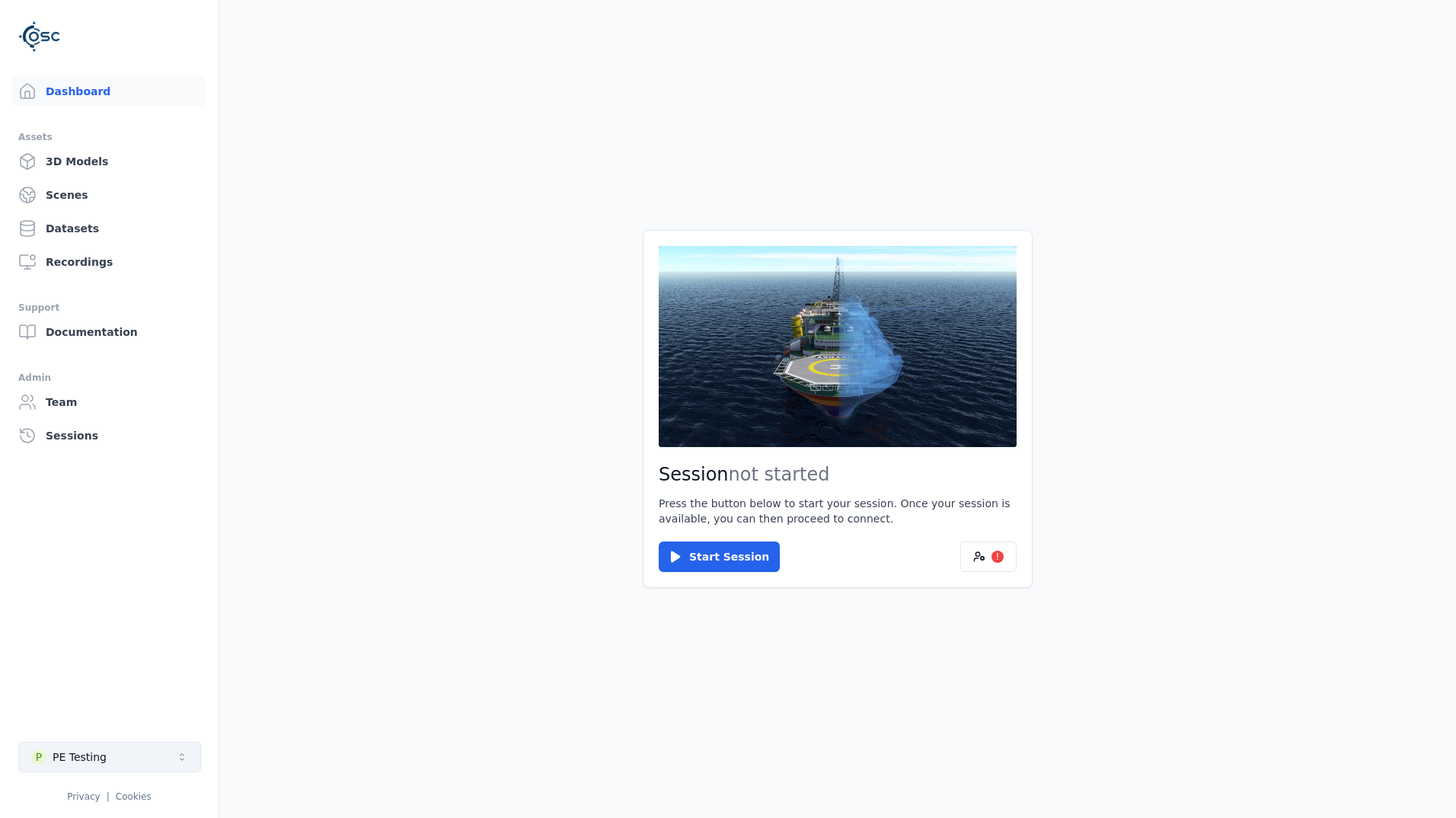
click at [97, 766] on button "P PE Testing" at bounding box center [109, 757] width 182 height 30
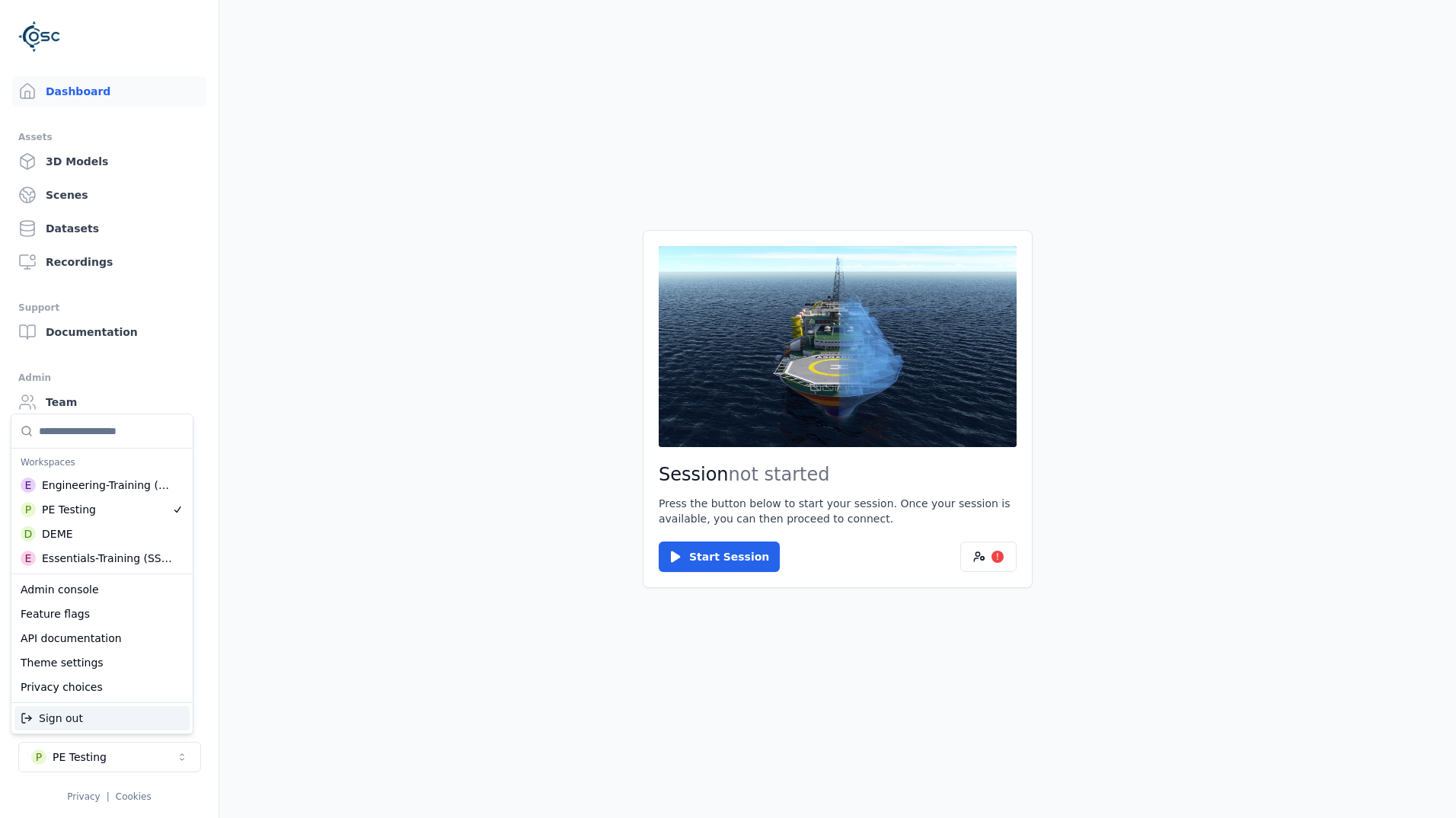
click at [422, 618] on html "Support Dashboard Assets 3D Models Scenes Datasets Recordings Support Documenta…" at bounding box center [728, 409] width 1456 height 818
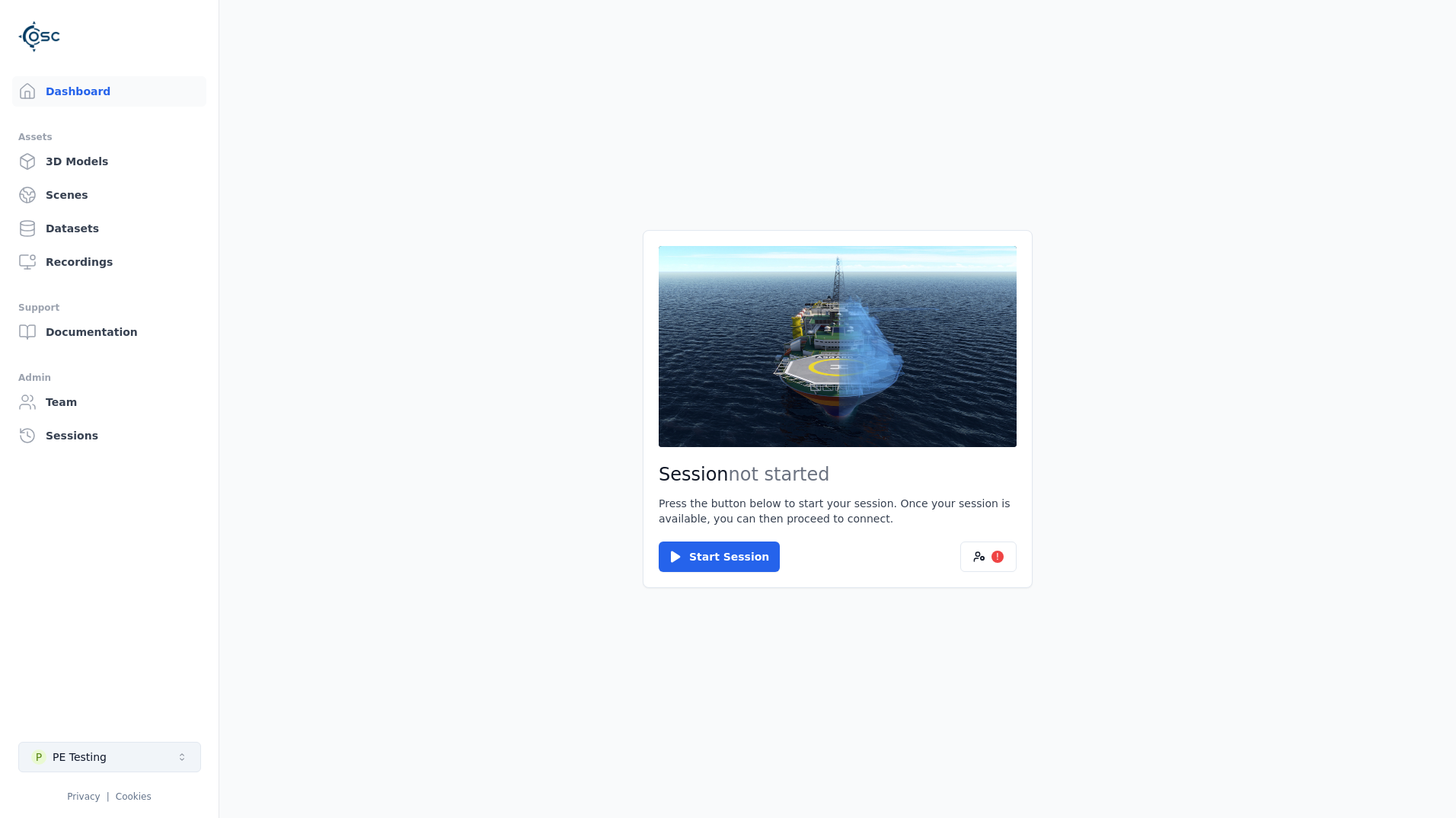
click at [167, 768] on button "P PE Testing" at bounding box center [109, 757] width 182 height 30
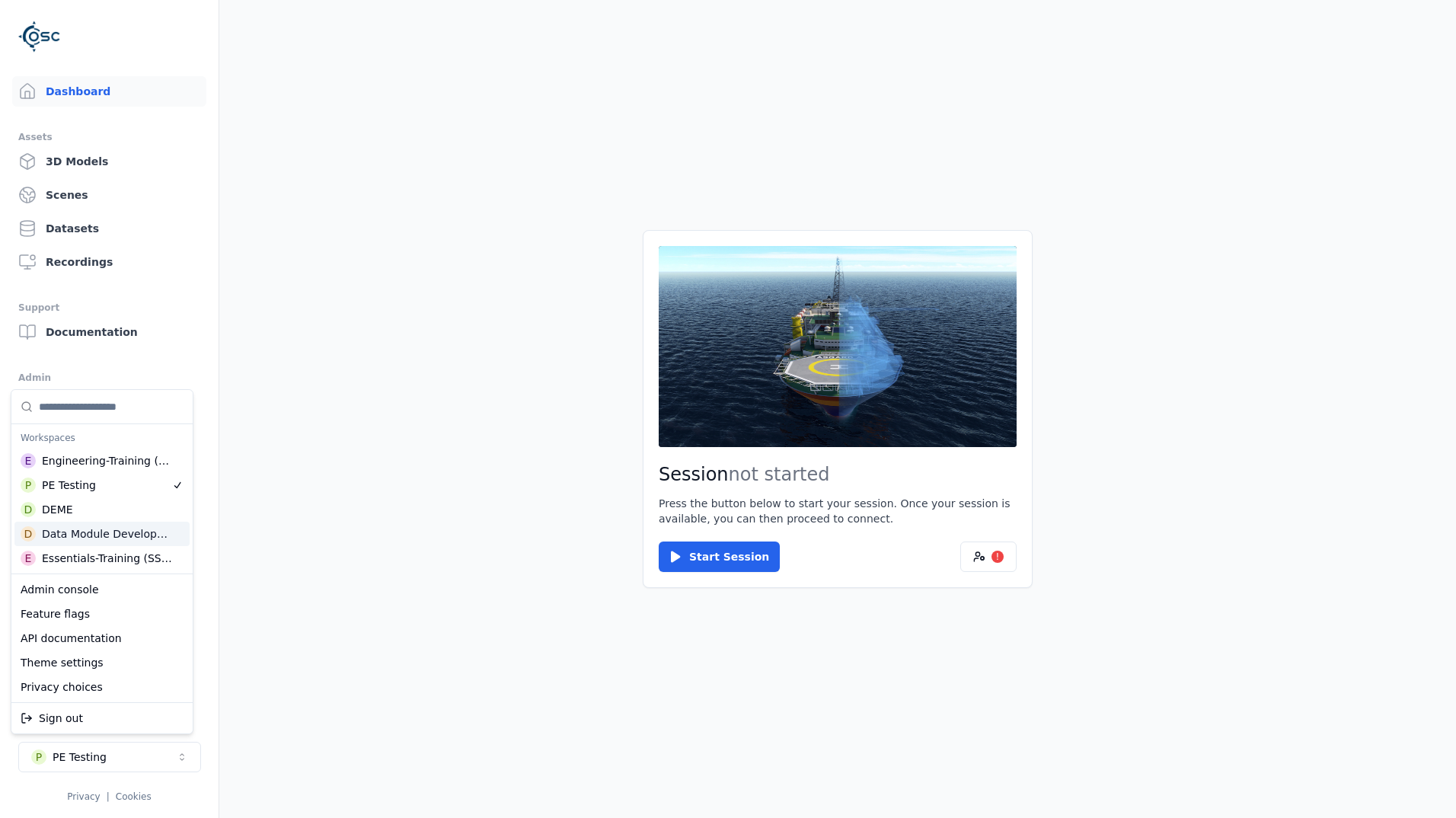
click at [125, 535] on div "Data Module Development" at bounding box center [107, 534] width 130 height 16
click at [436, 410] on html "Support Dashboard Assets 3D Models Scenes Datasets Recordings Support Documenta…" at bounding box center [728, 409] width 1456 height 818
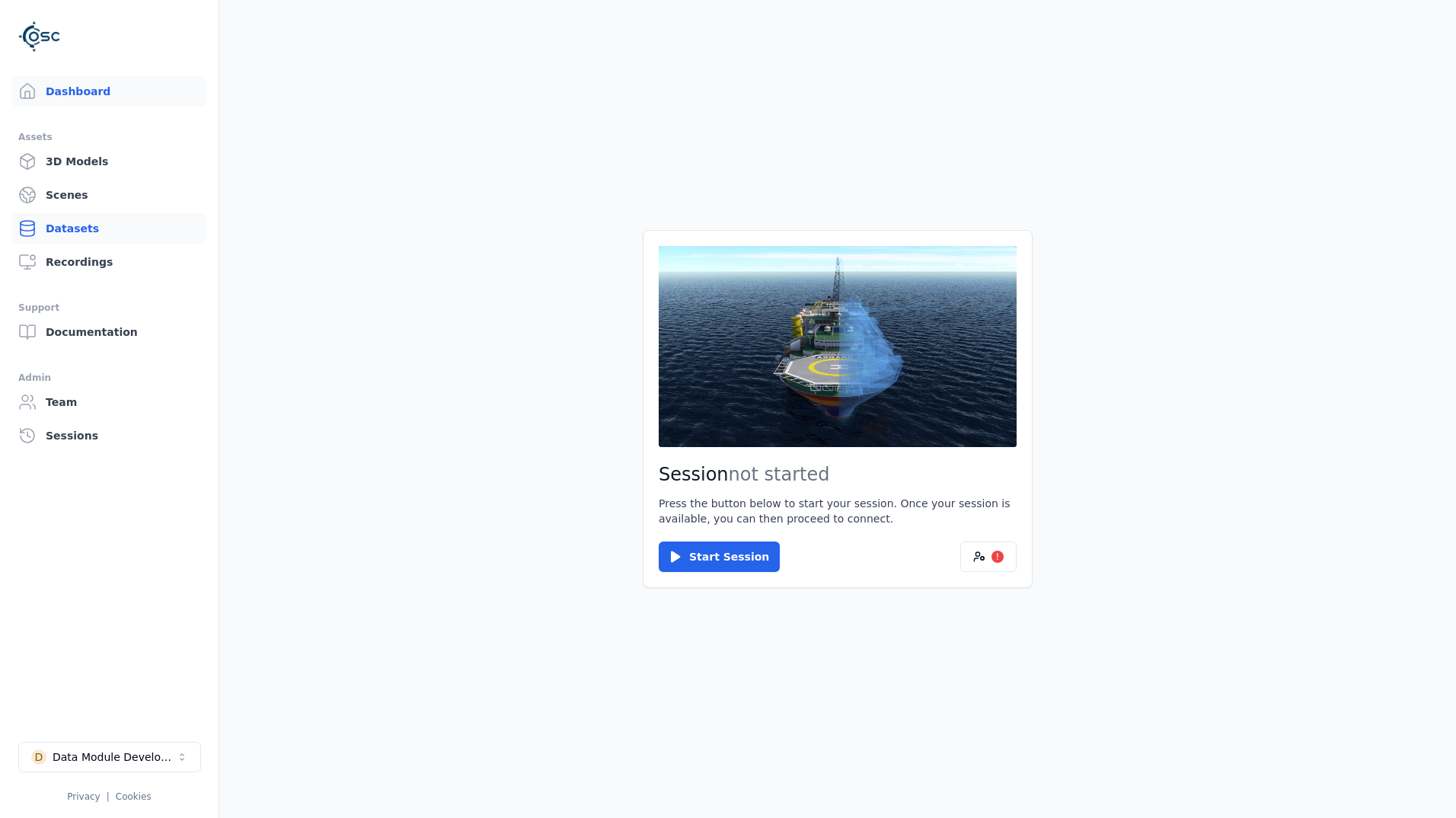
click at [96, 221] on link "Datasets" at bounding box center [109, 227] width 194 height 30
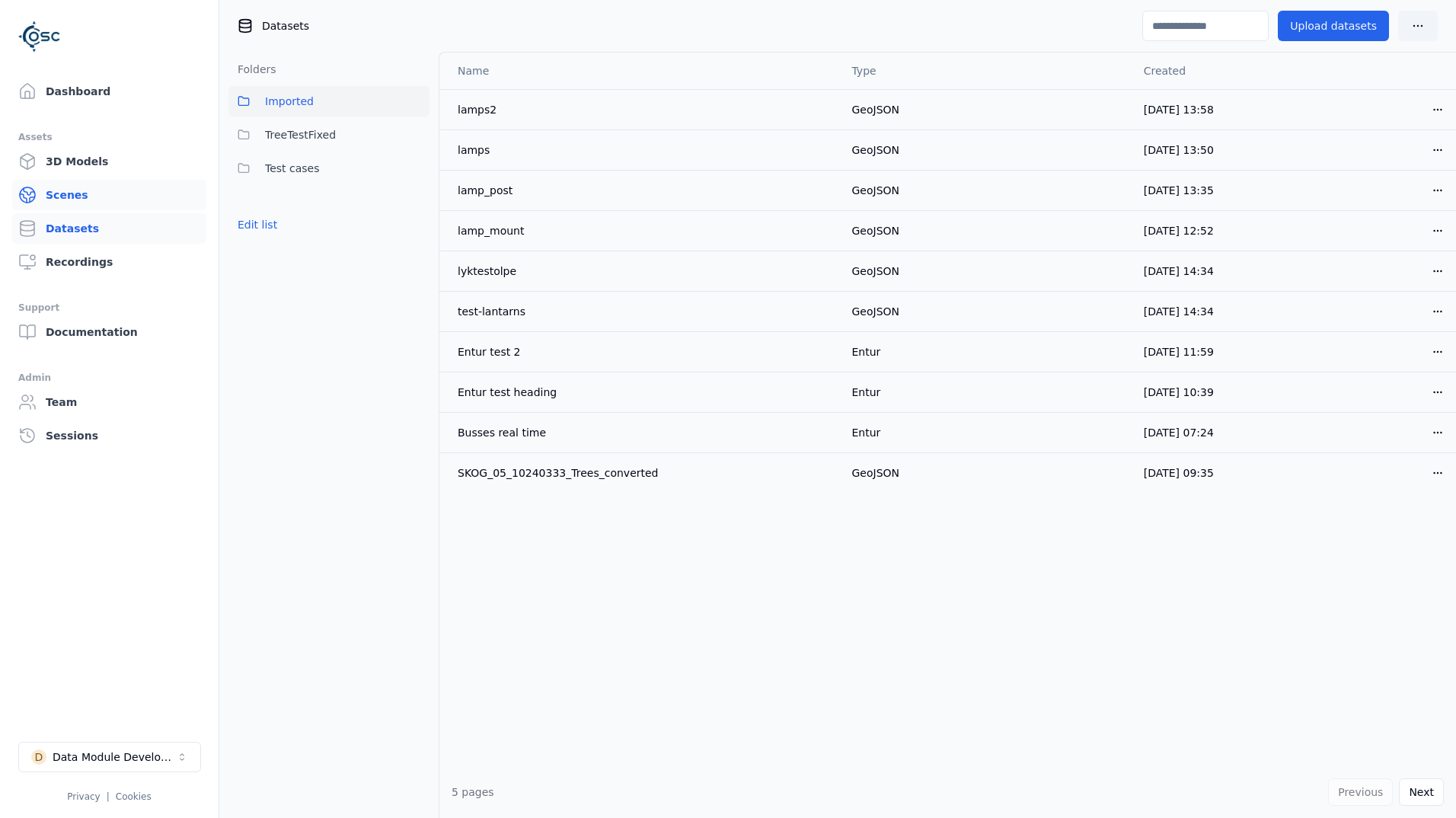
click at [115, 196] on link "Scenes" at bounding box center [109, 194] width 194 height 30
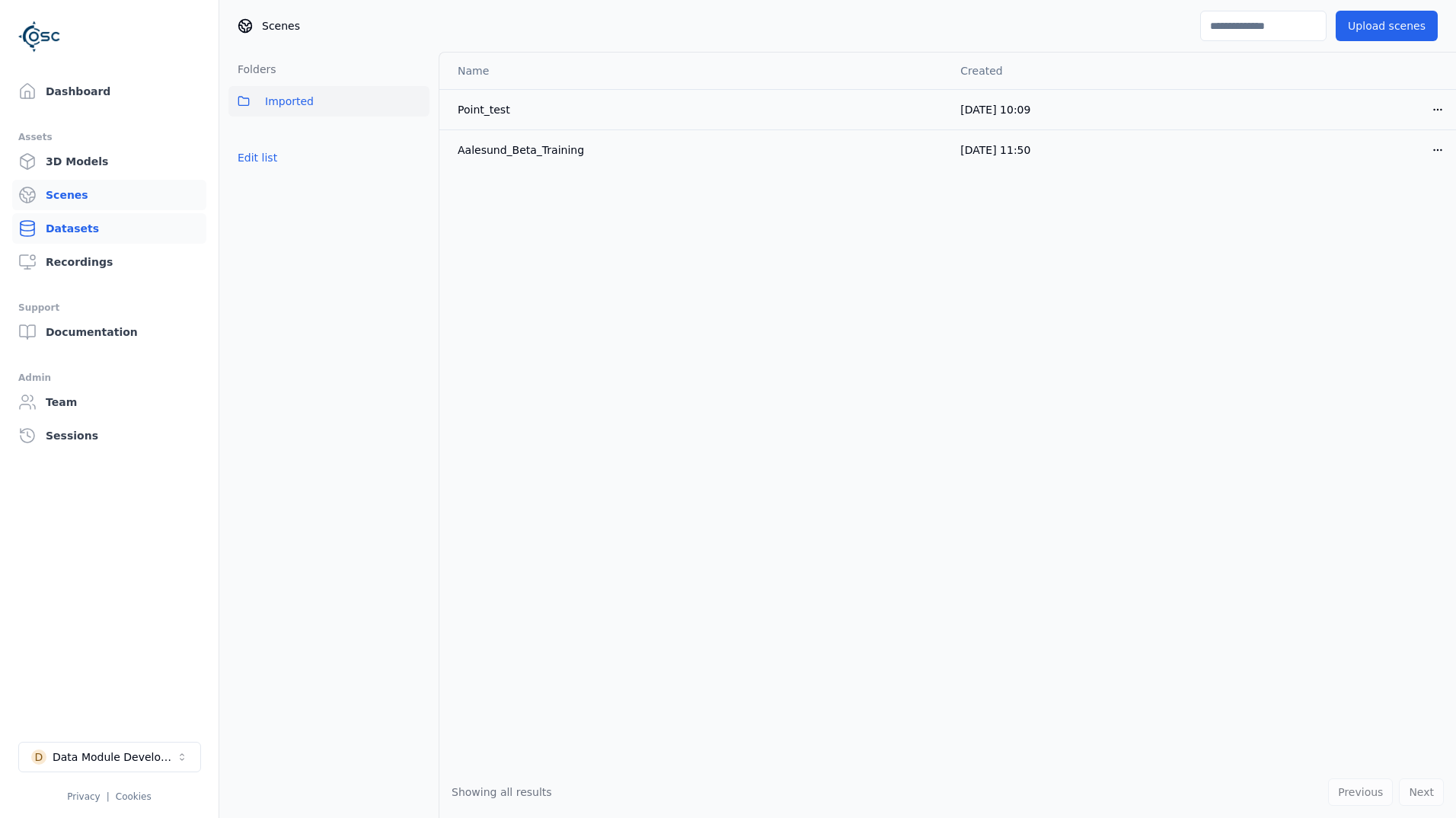
click at [111, 233] on link "Datasets" at bounding box center [109, 227] width 194 height 30
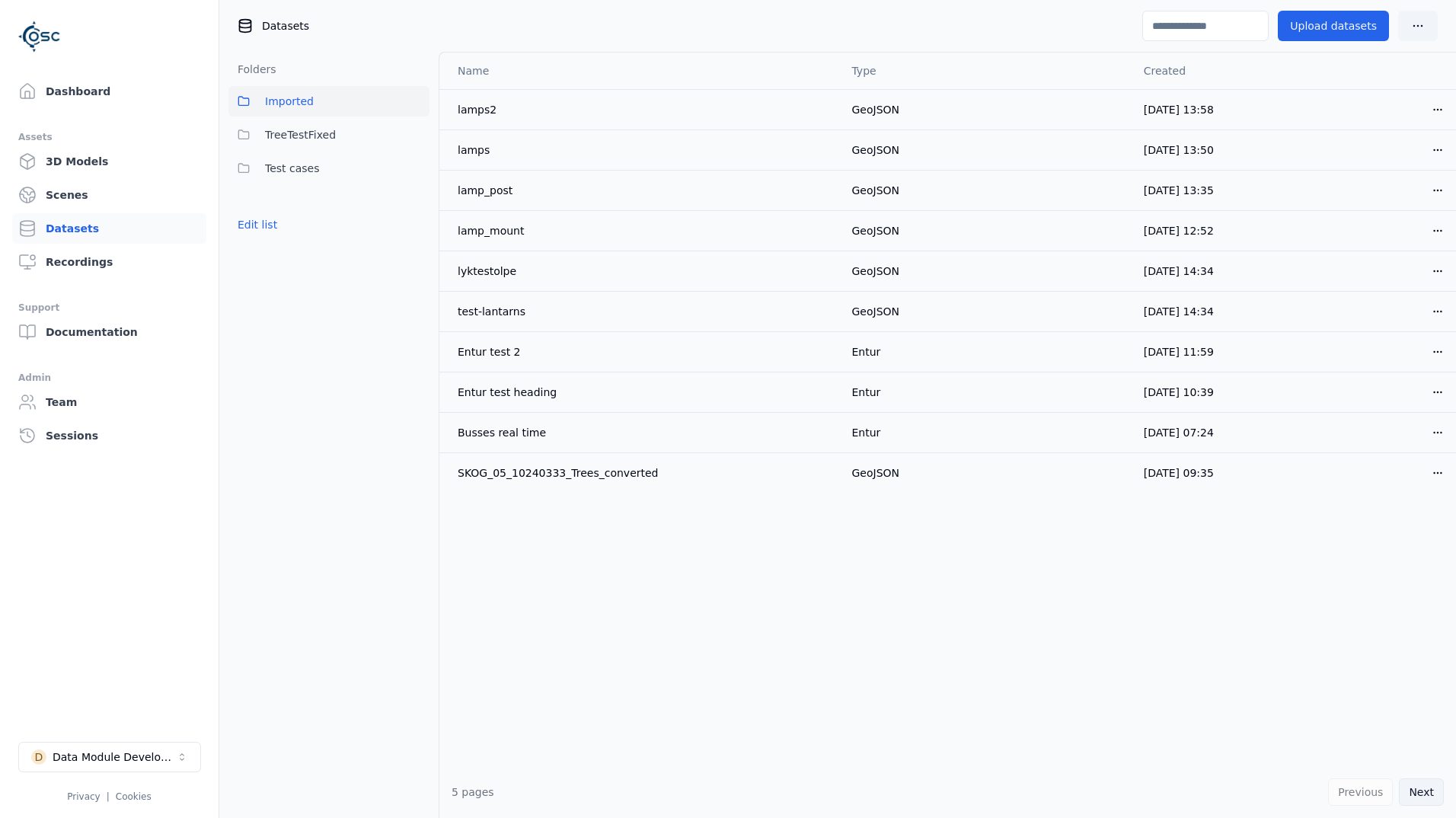
click at [1419, 790] on button "Next" at bounding box center [1420, 792] width 45 height 28
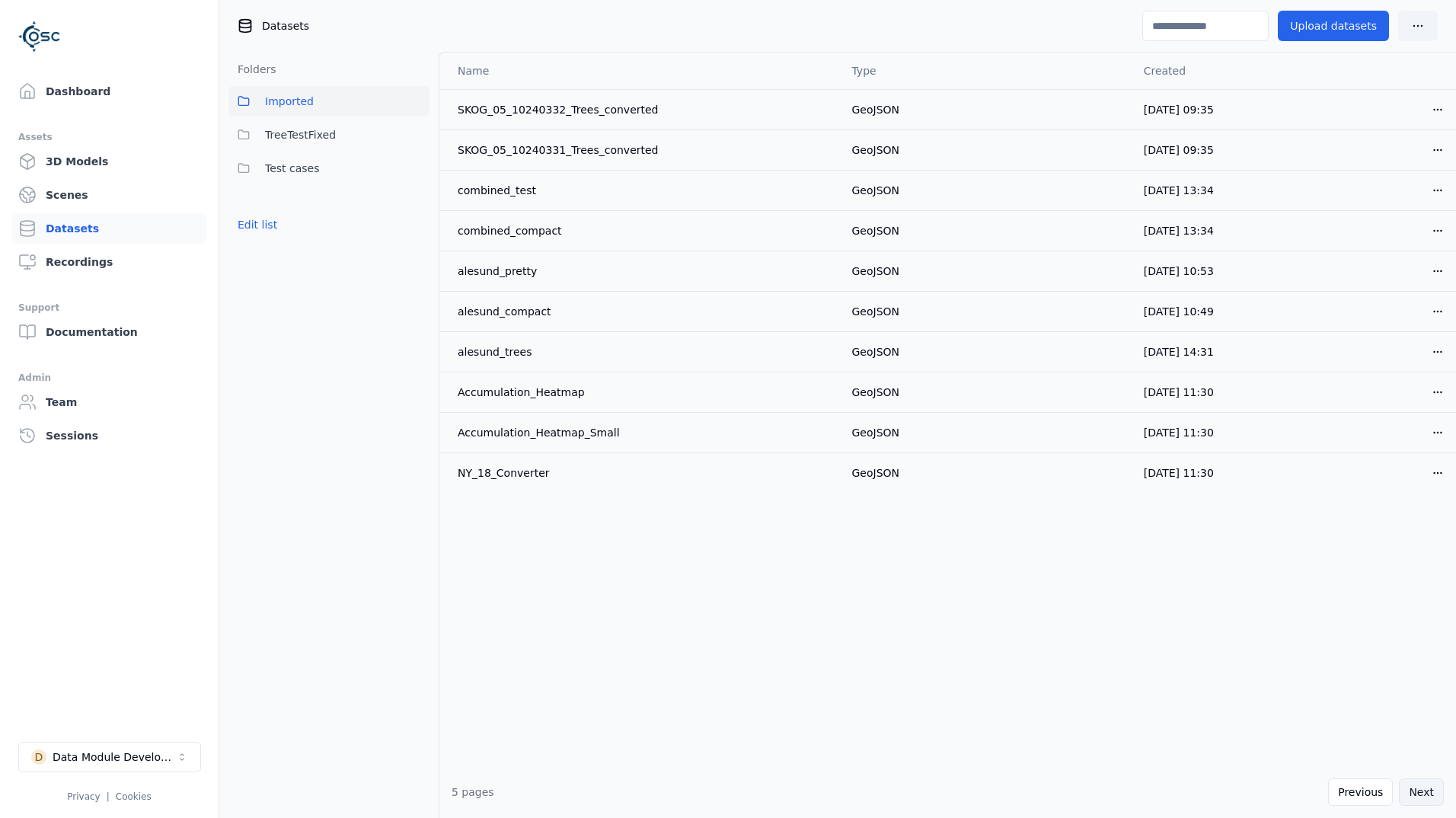
click at [1402, 792] on button "Next" at bounding box center [1420, 792] width 45 height 28
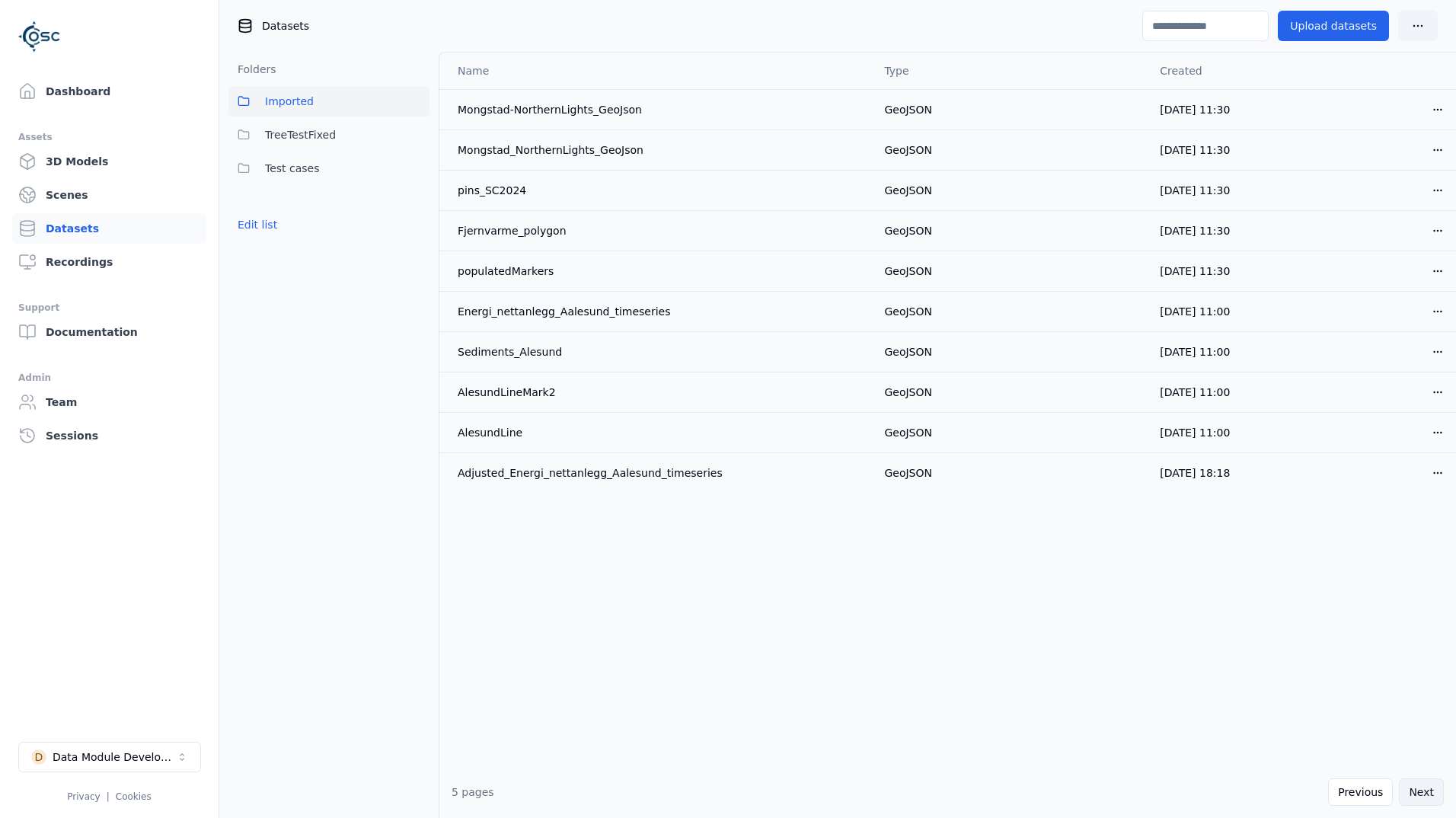
click at [1402, 792] on button "Next" at bounding box center [1420, 792] width 45 height 28
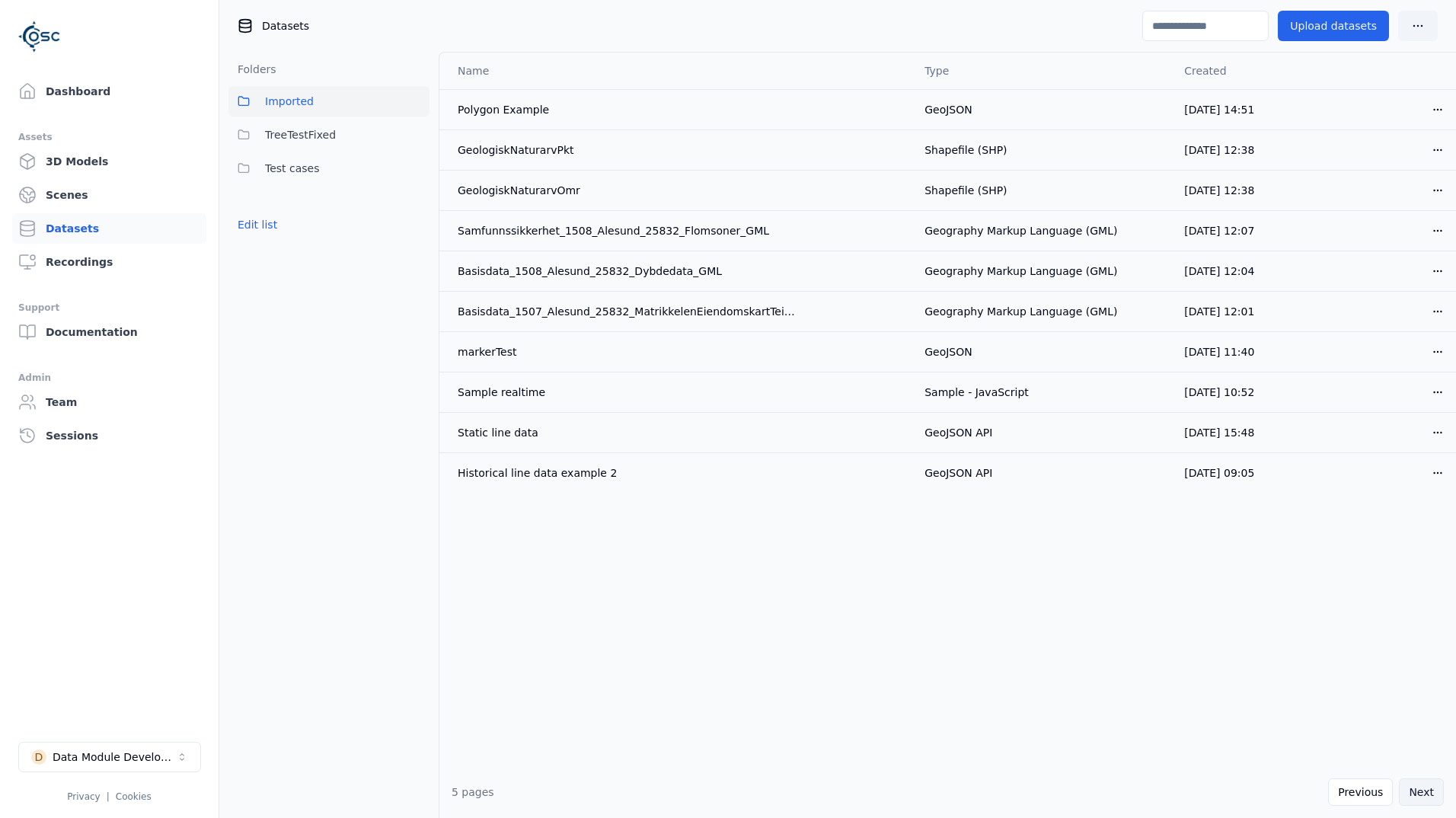
click at [1402, 792] on button "Next" at bounding box center [1420, 792] width 45 height 28
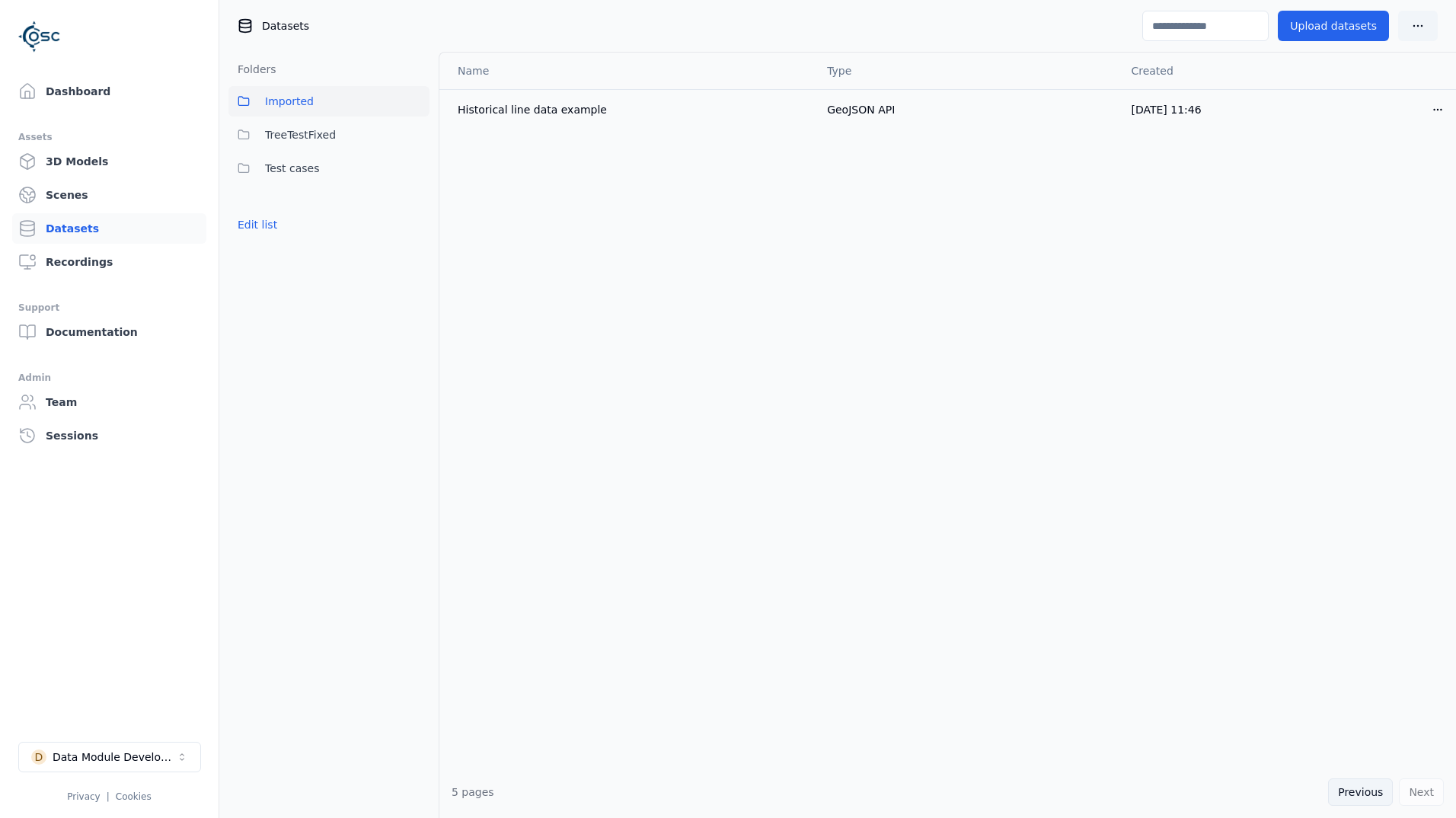
click at [1350, 788] on button "Previous" at bounding box center [1360, 792] width 65 height 28
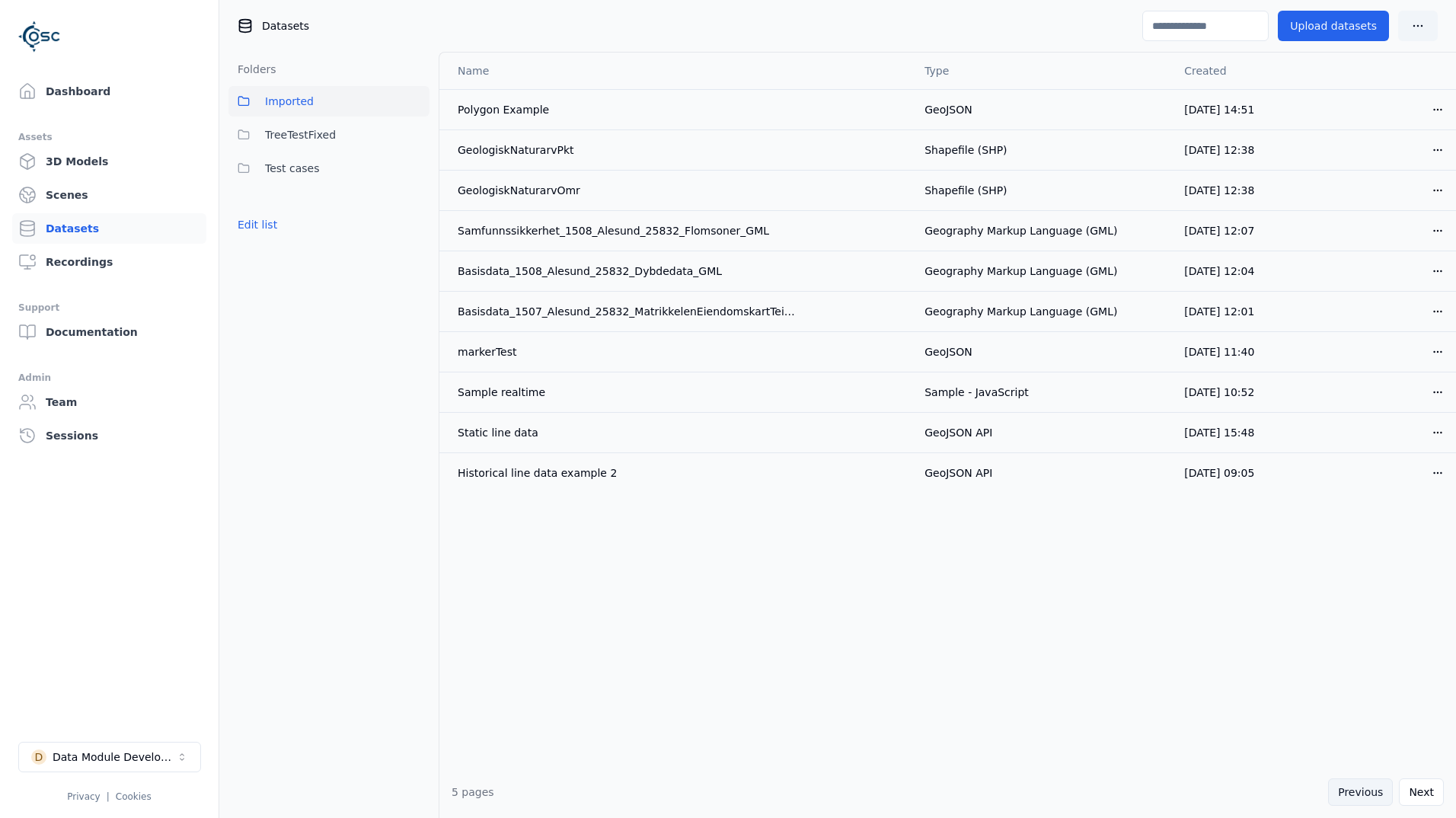
click at [1350, 788] on button "Previous" at bounding box center [1360, 792] width 65 height 28
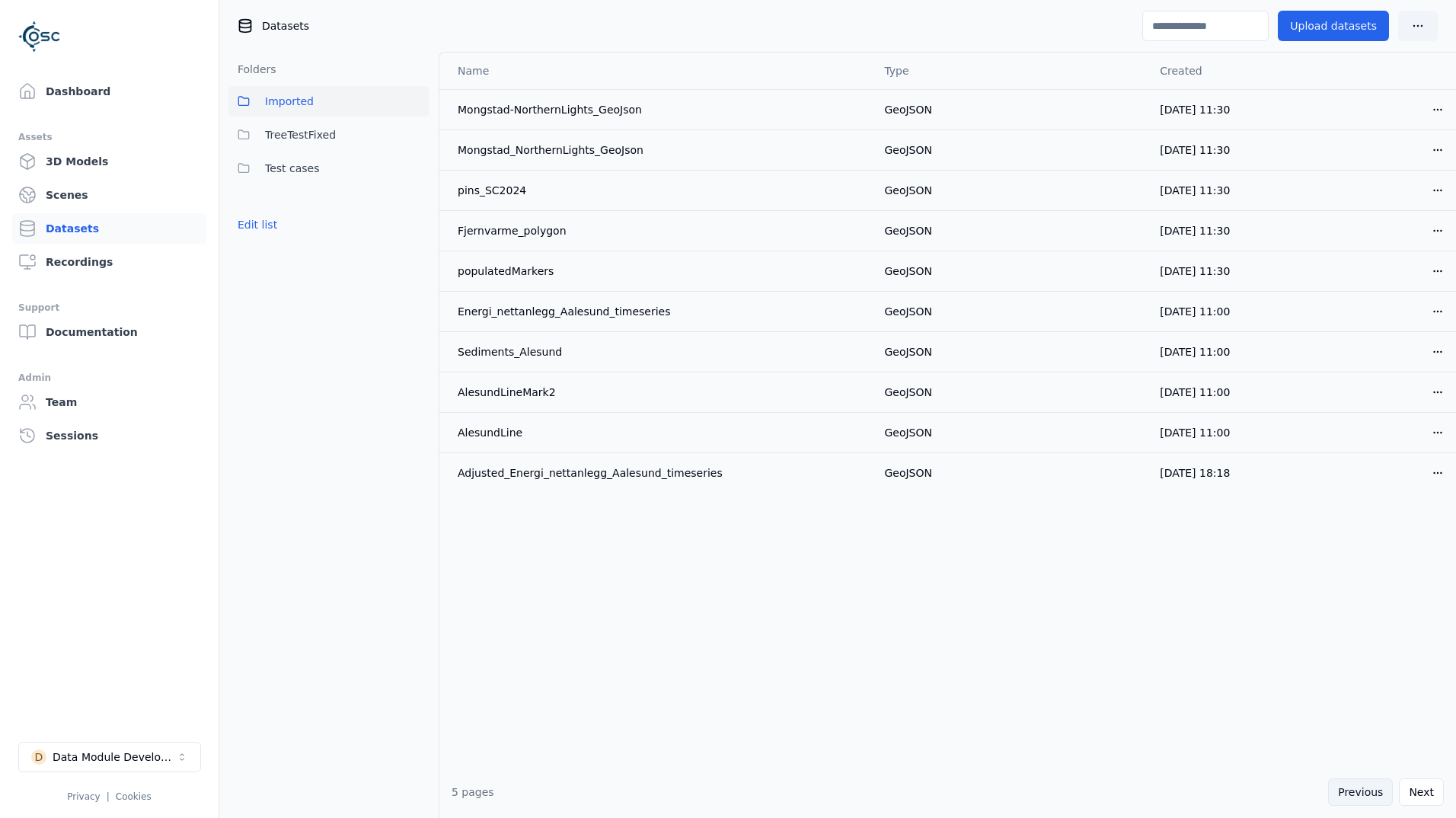
click at [1350, 788] on button "Previous" at bounding box center [1360, 792] width 65 height 28
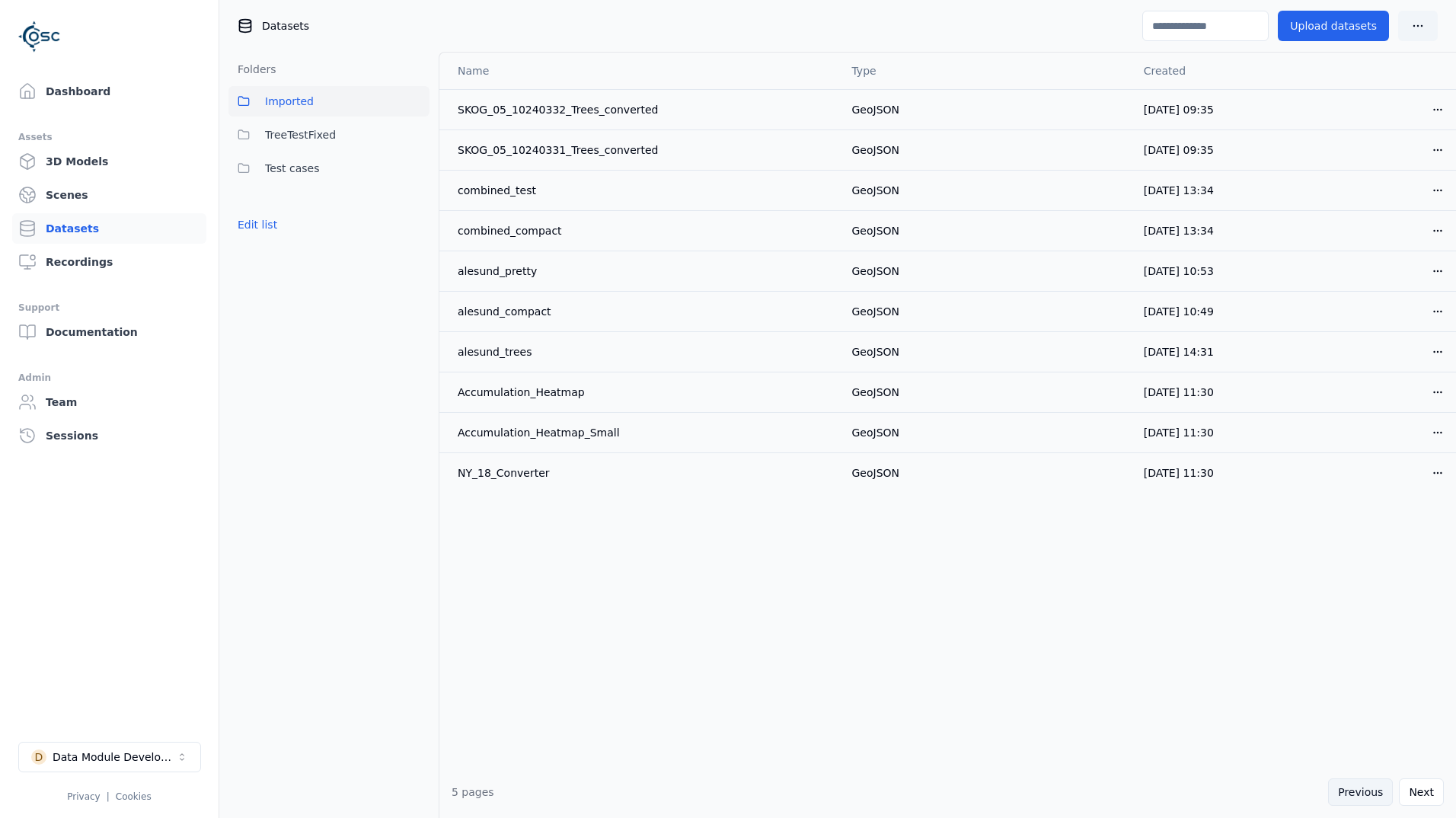
click at [1350, 788] on button "Previous" at bounding box center [1360, 792] width 65 height 28
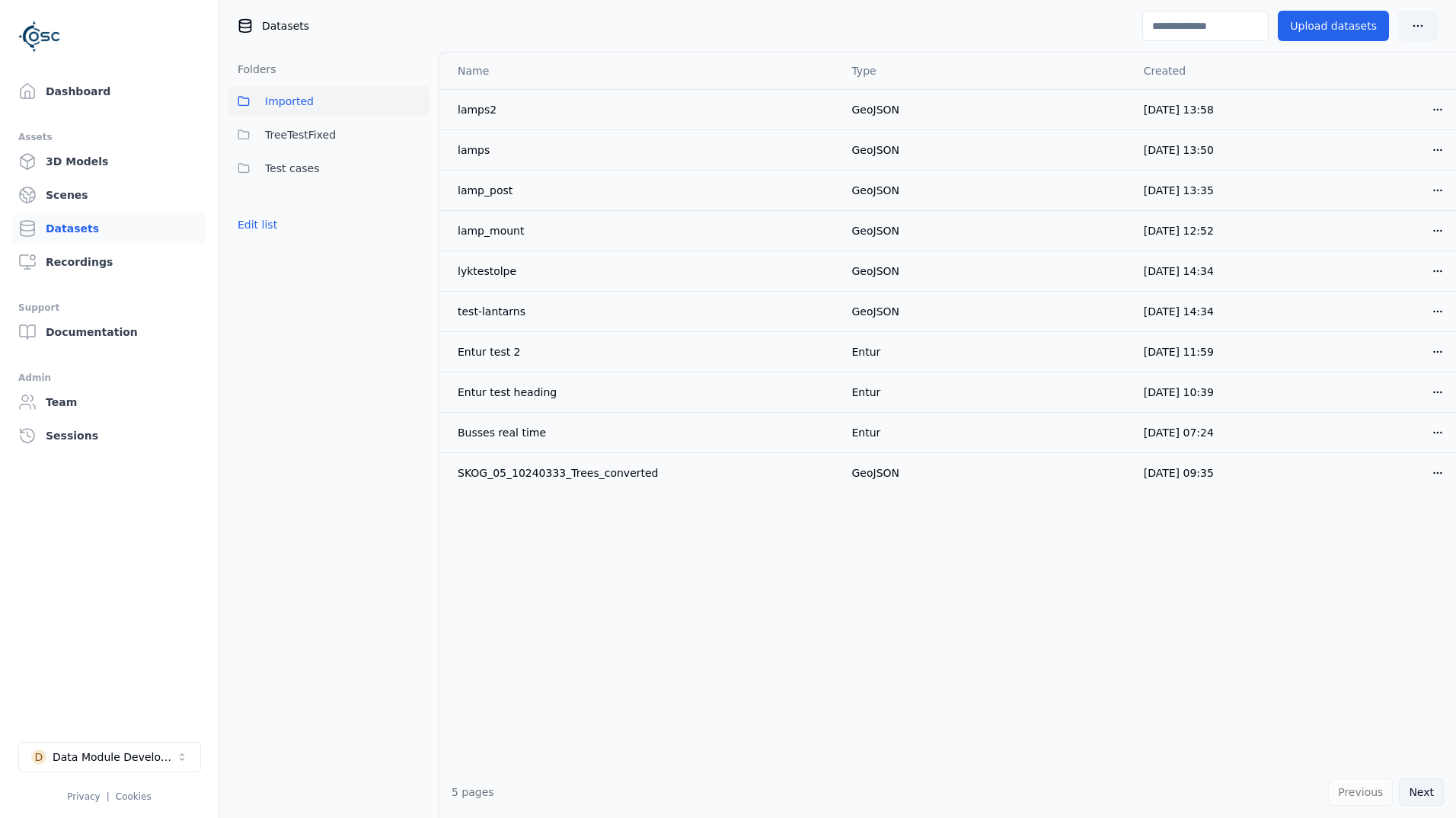
click at [1427, 790] on button "Next" at bounding box center [1420, 792] width 45 height 28
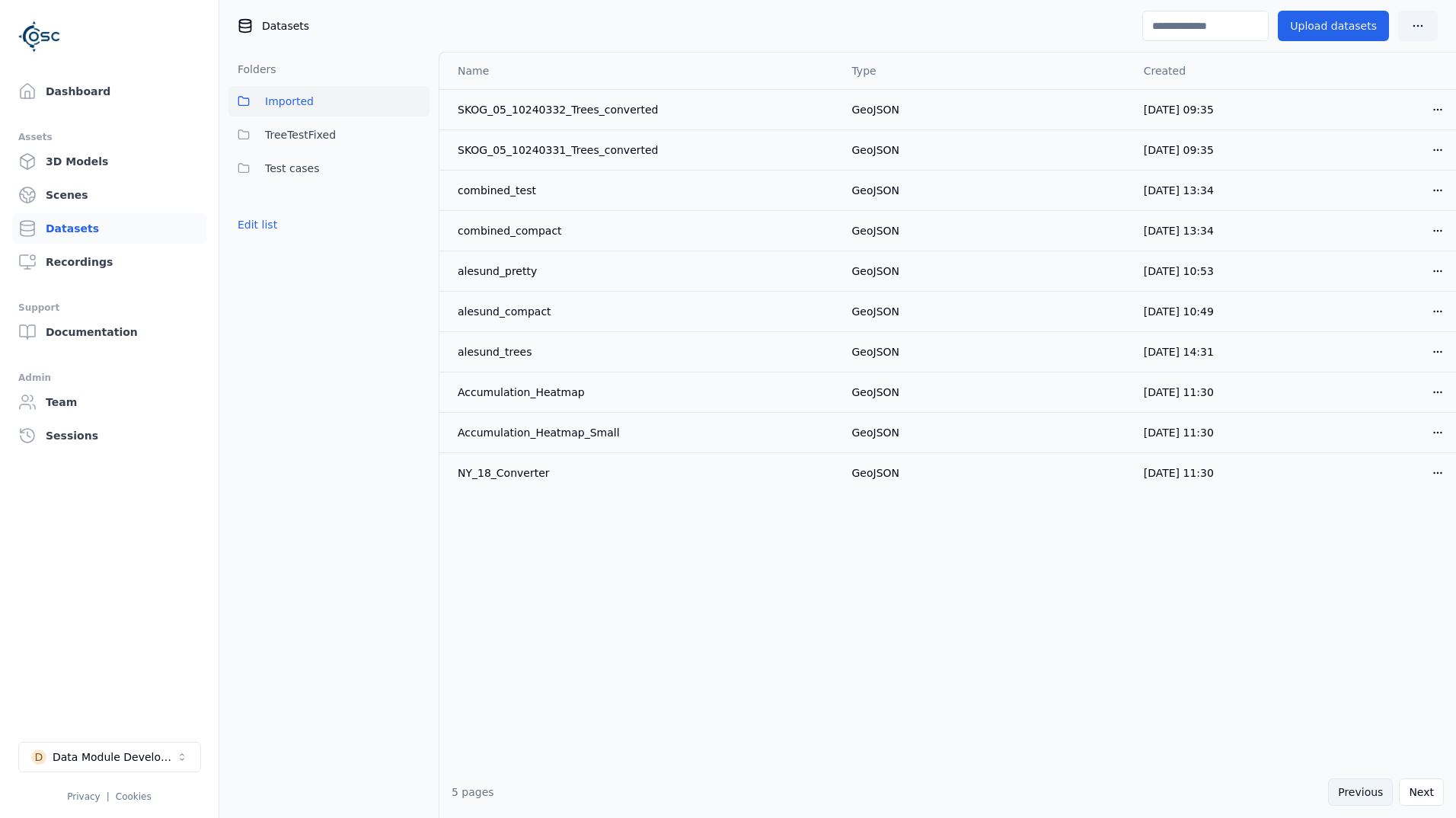
click at [1354, 789] on button "Previous" at bounding box center [1360, 792] width 65 height 28
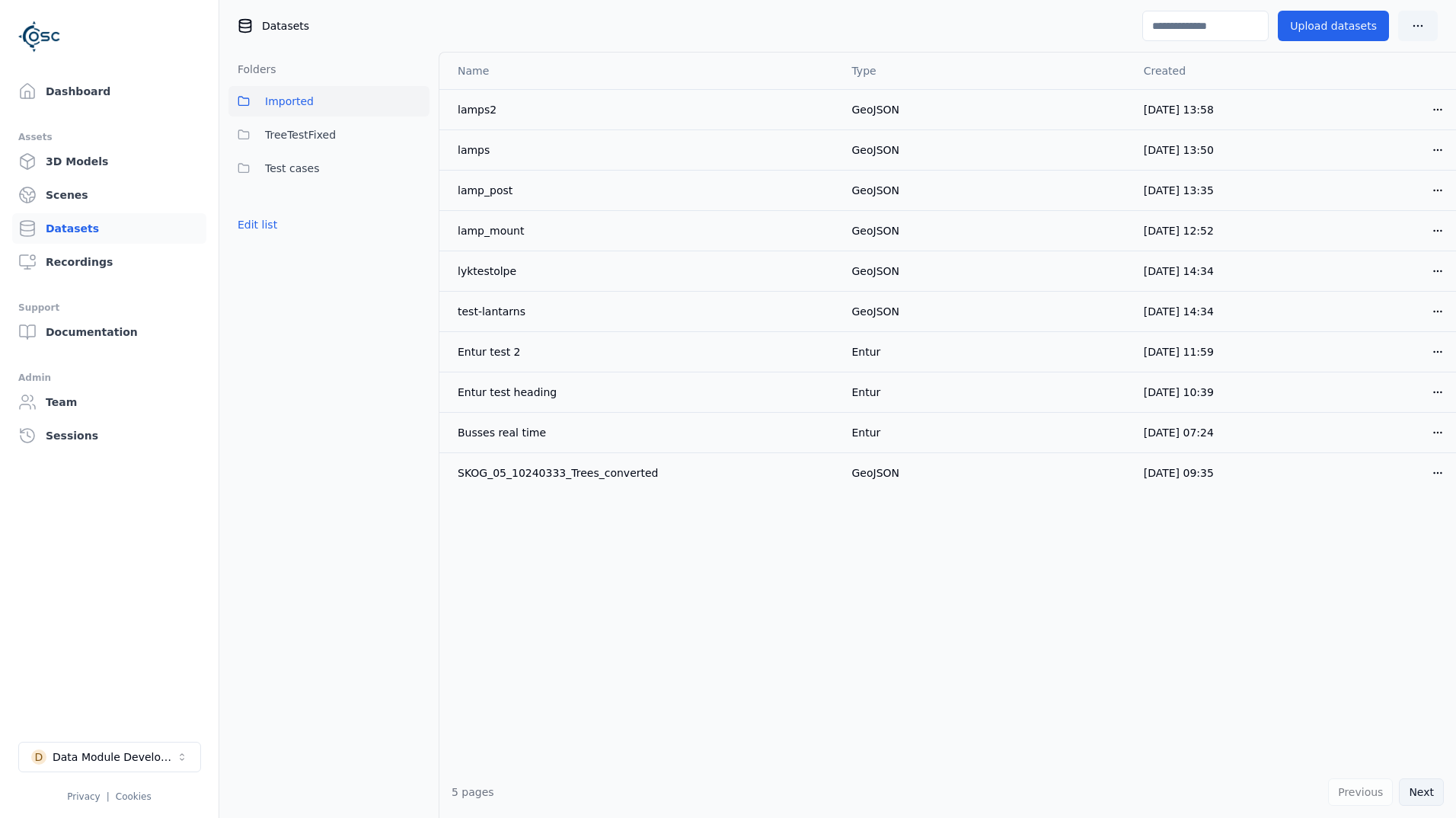
click at [1420, 786] on button "Next" at bounding box center [1420, 792] width 45 height 28
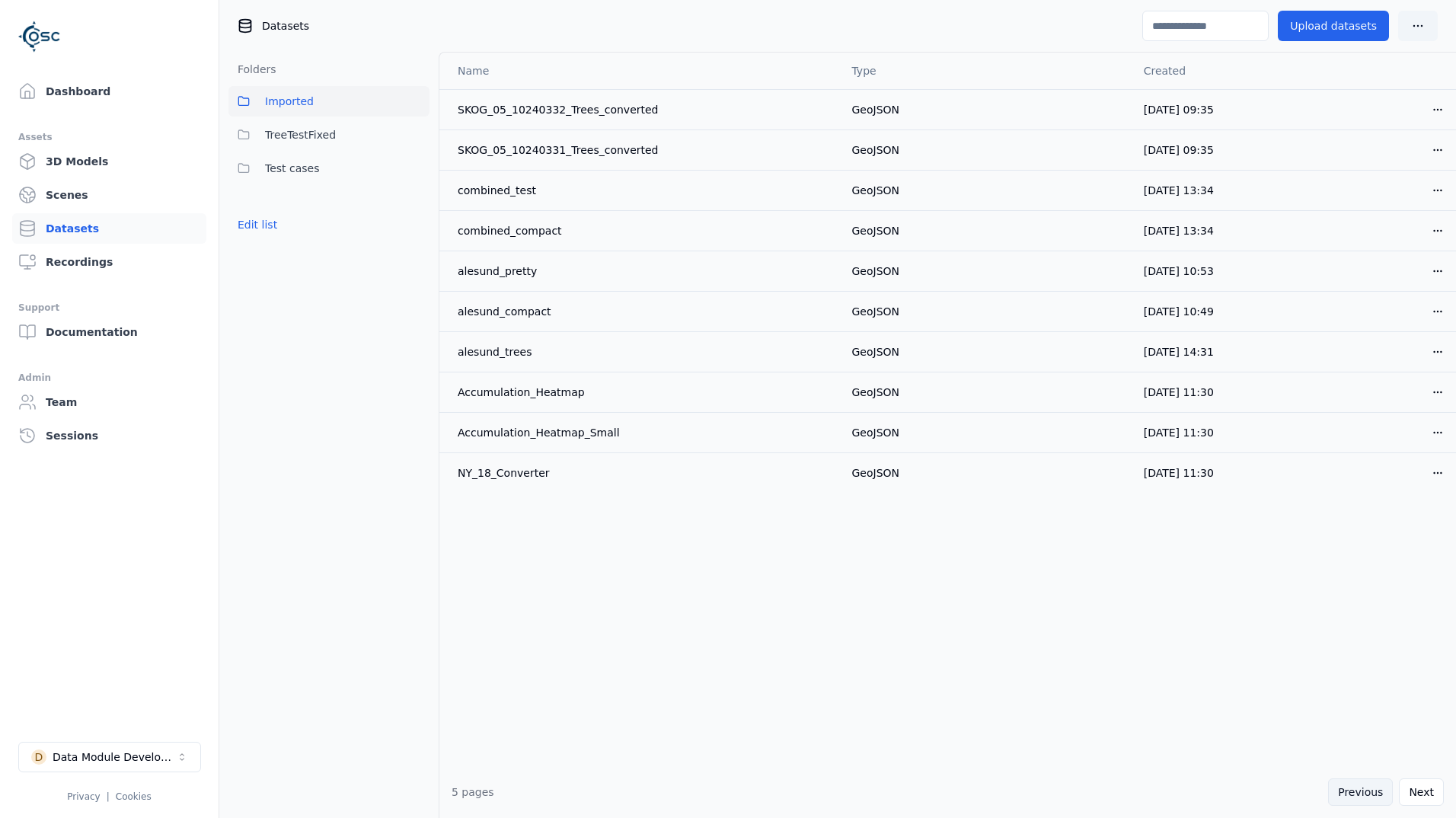
click at [1362, 790] on button "Previous" at bounding box center [1360, 792] width 65 height 28
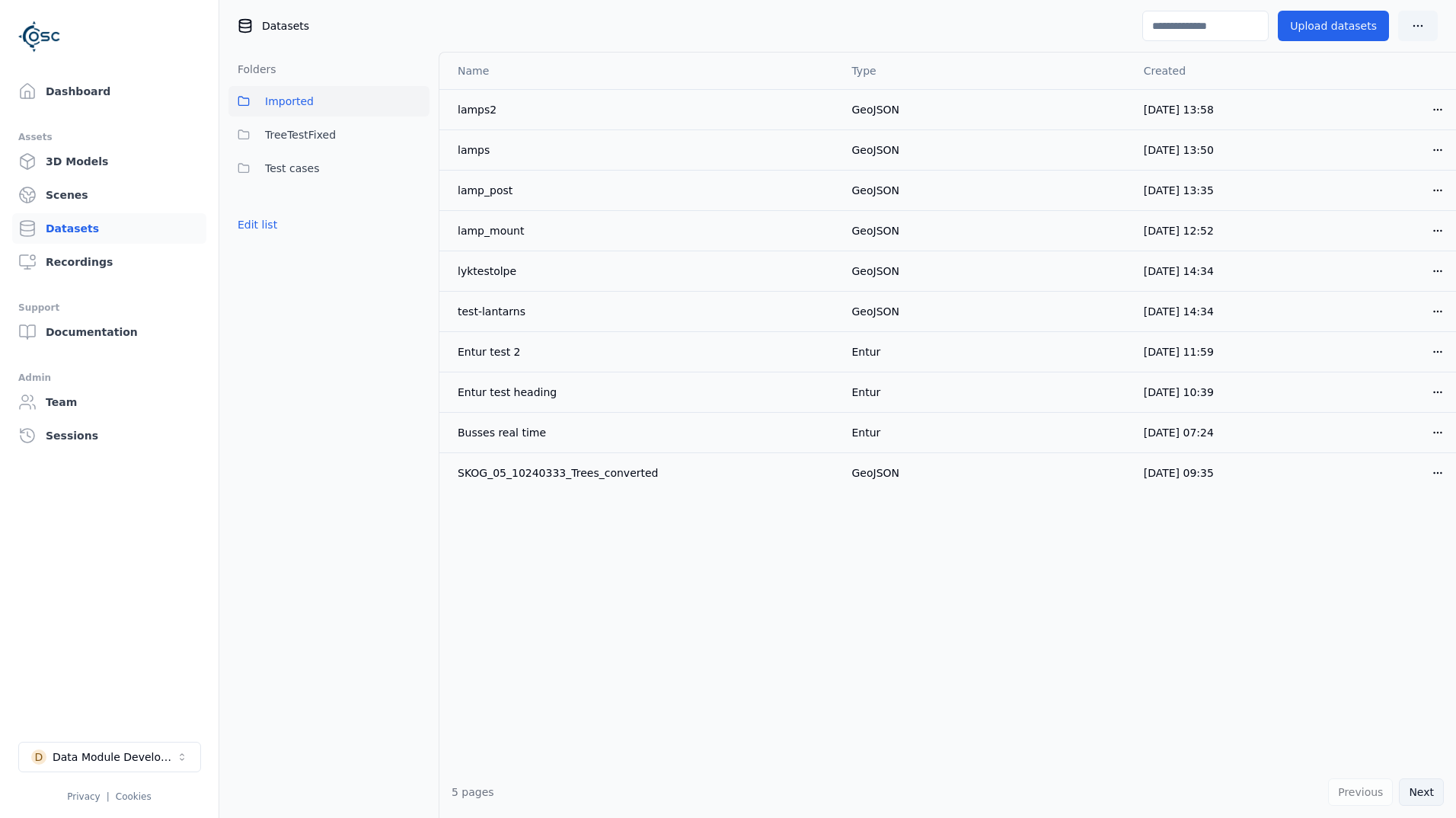
click at [1428, 794] on button "Next" at bounding box center [1420, 792] width 45 height 28
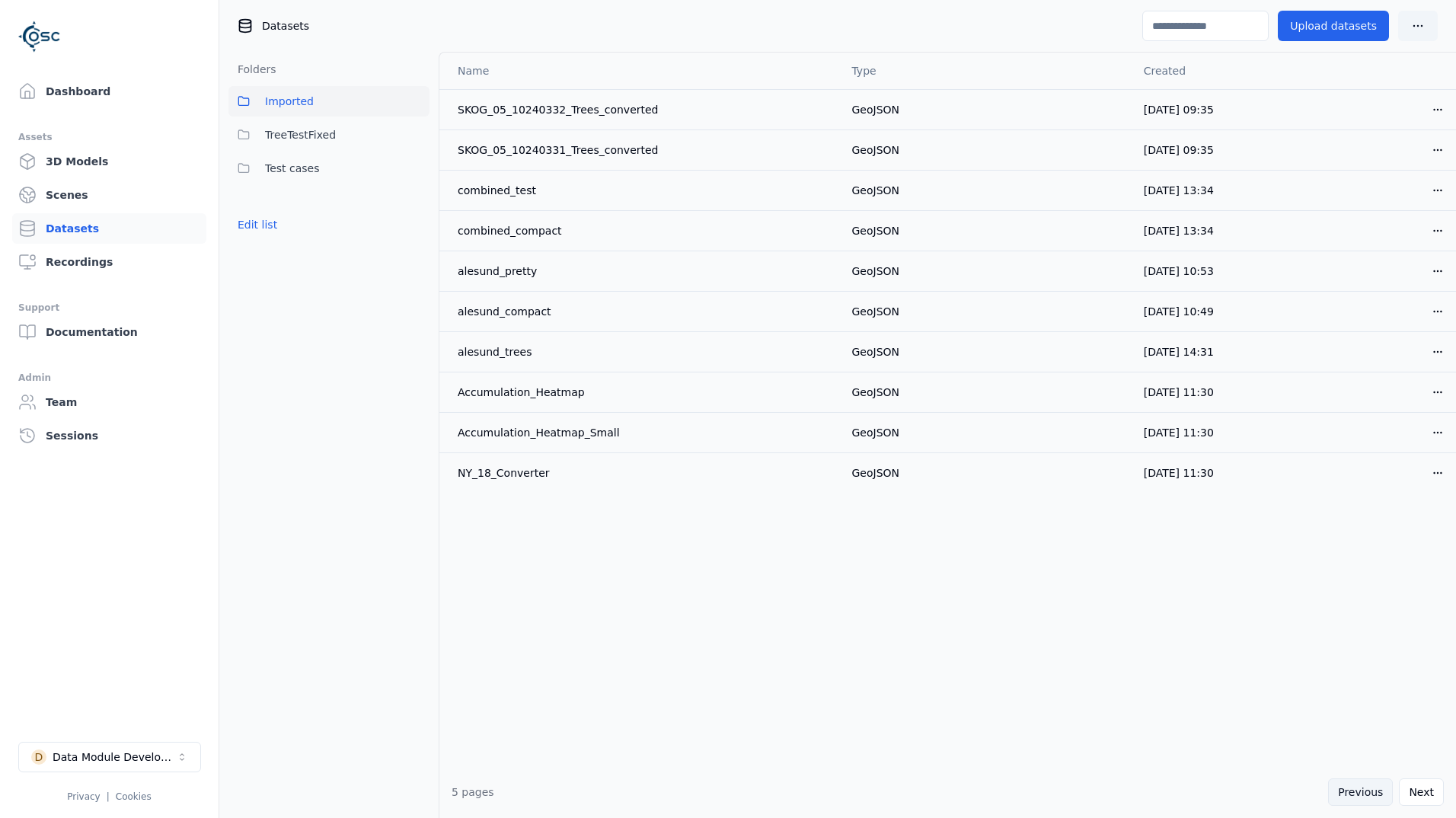
click at [1367, 801] on button "Previous" at bounding box center [1360, 792] width 65 height 28
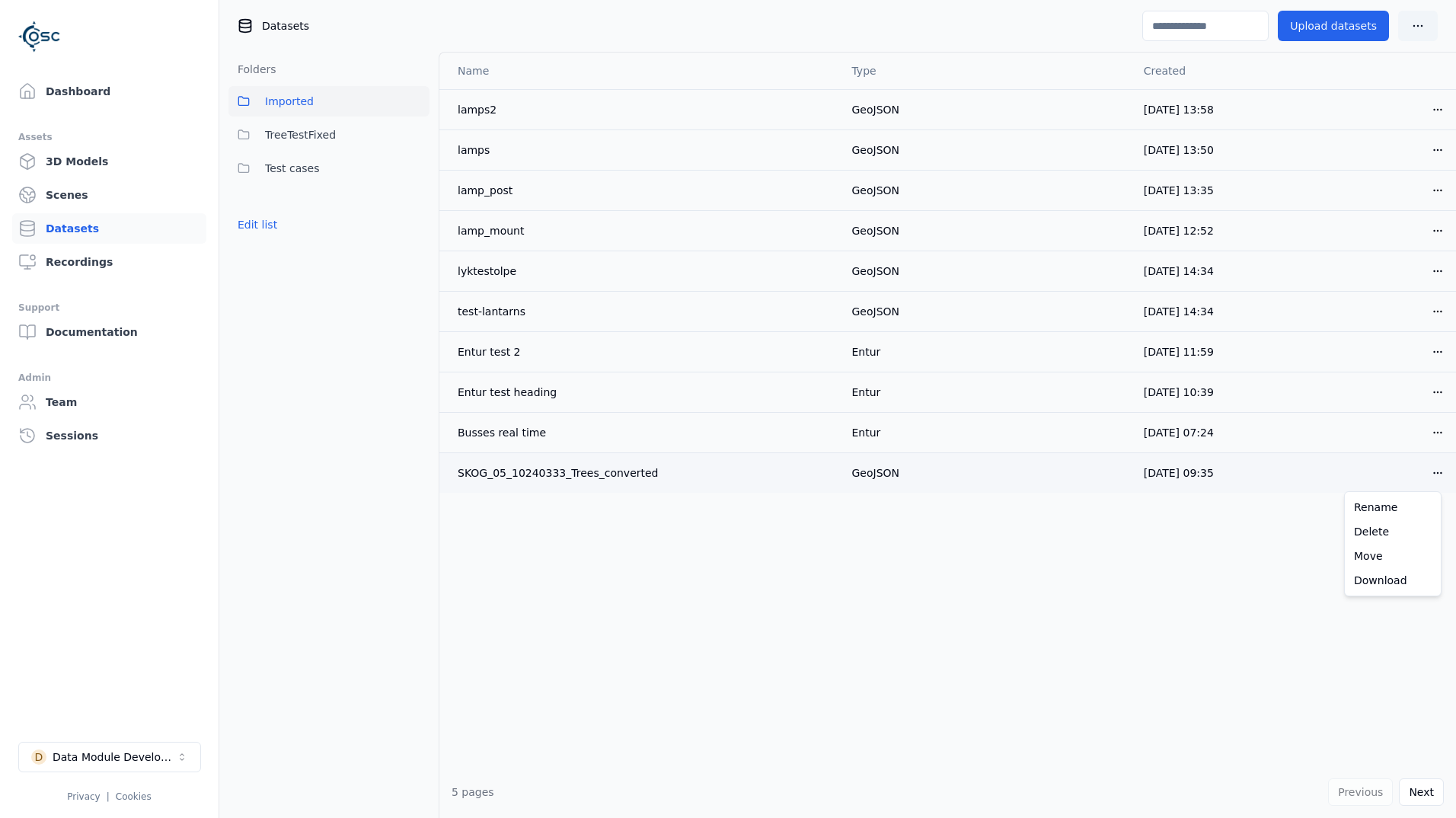
click at [1419, 477] on html "Support Dashboard Assets 3D Models Scenes Datasets Recordings Support Documenta…" at bounding box center [728, 409] width 1456 height 818
click at [1406, 587] on div "Download" at bounding box center [1393, 580] width 90 height 25
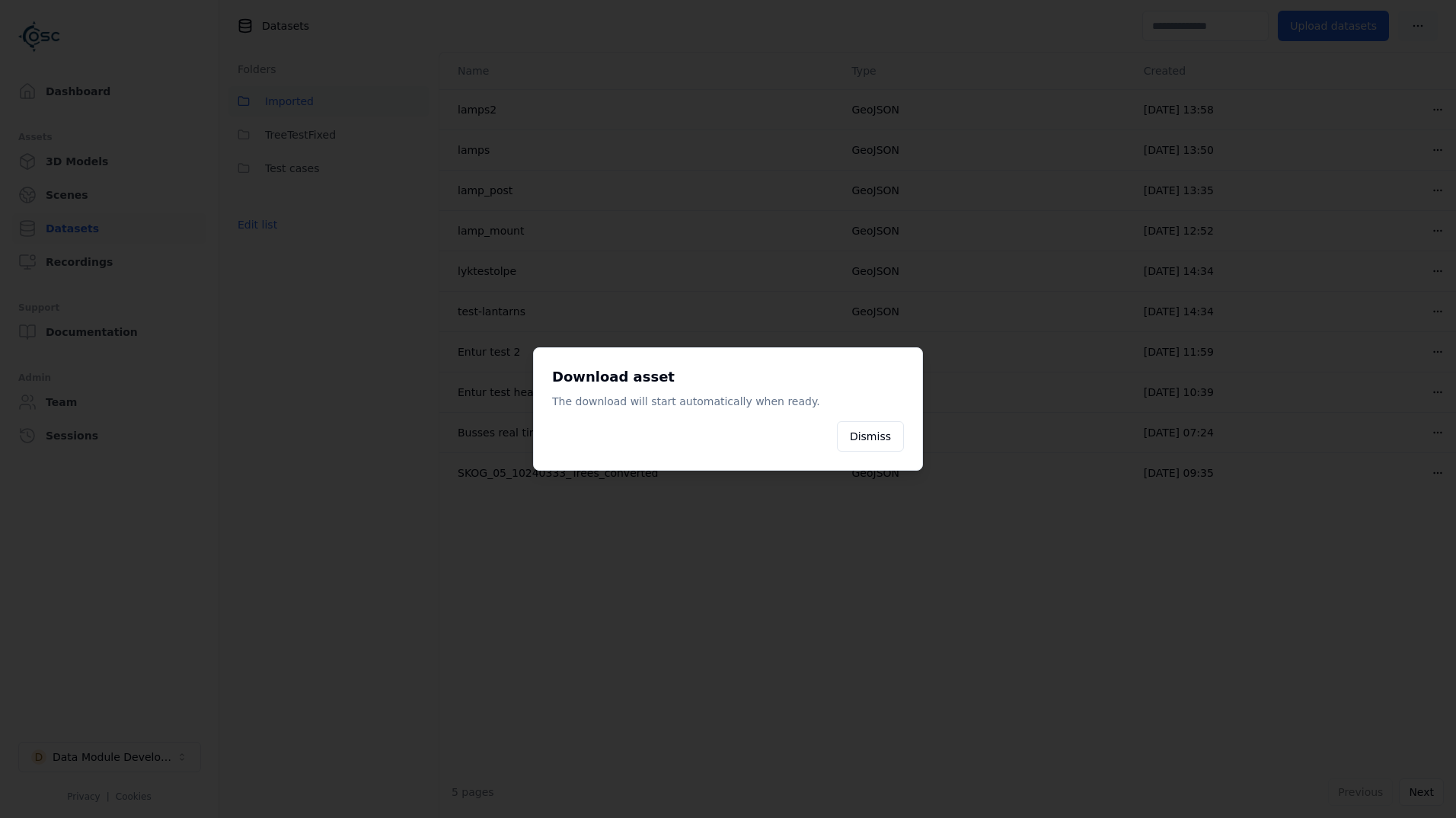
click at [976, 657] on div at bounding box center [728, 409] width 1456 height 818
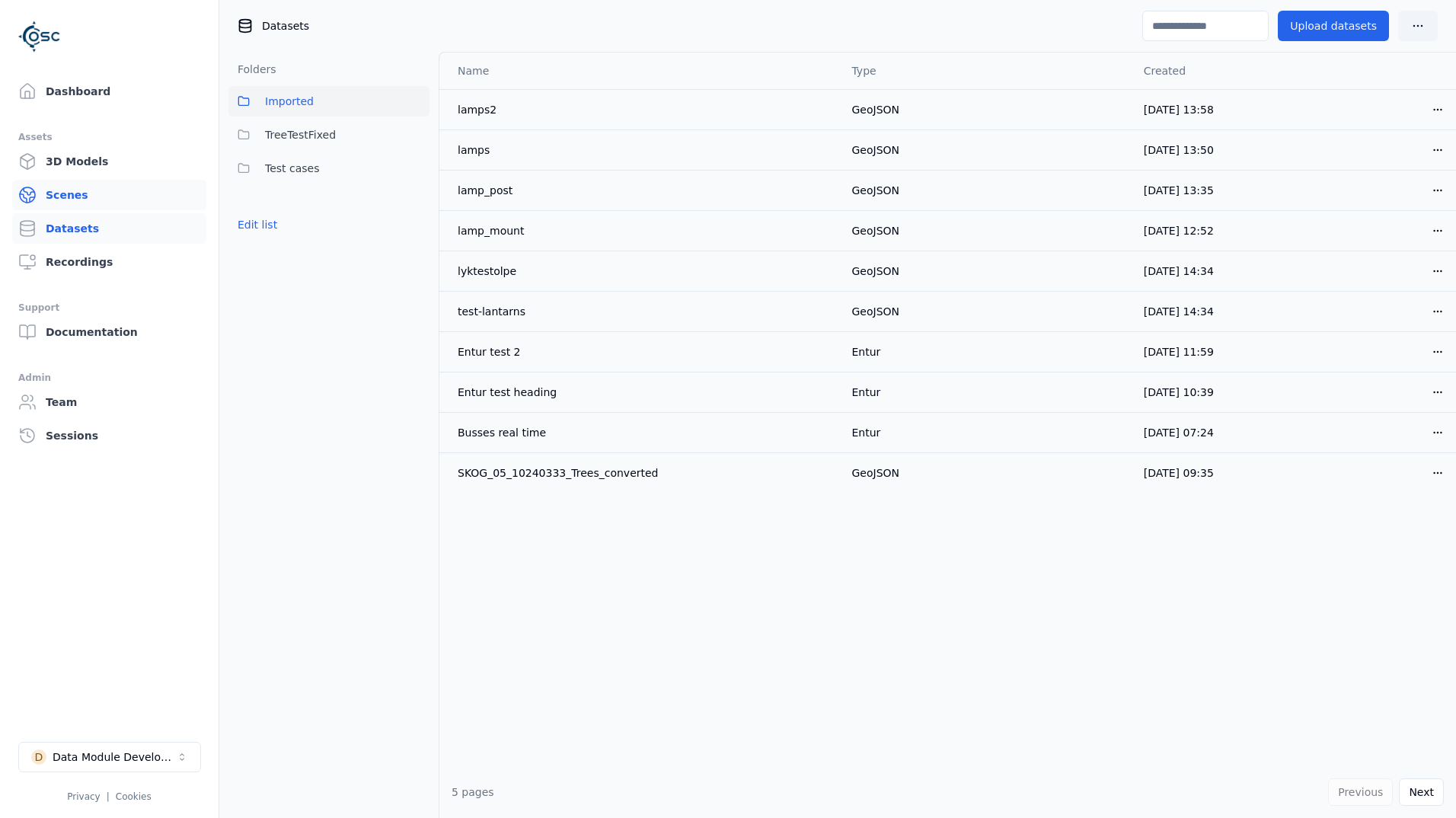
click at [94, 204] on link "Scenes" at bounding box center [109, 194] width 194 height 30
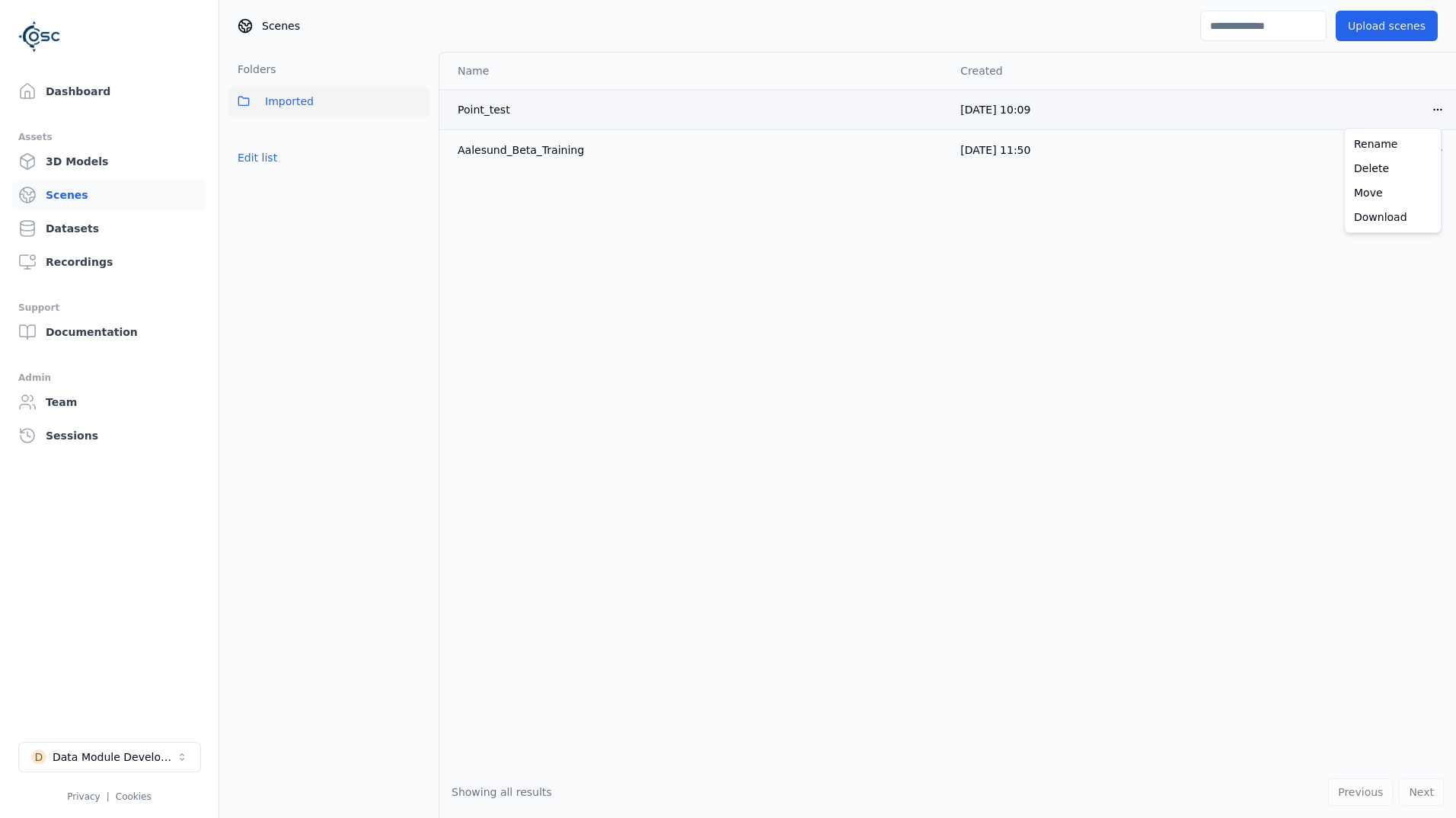
click at [1433, 110] on html "Support Dashboard Assets 3D Models Scenes Datasets Recordings Support Documenta…" at bounding box center [728, 409] width 1456 height 818
click at [1413, 218] on div "Download" at bounding box center [1393, 216] width 90 height 25
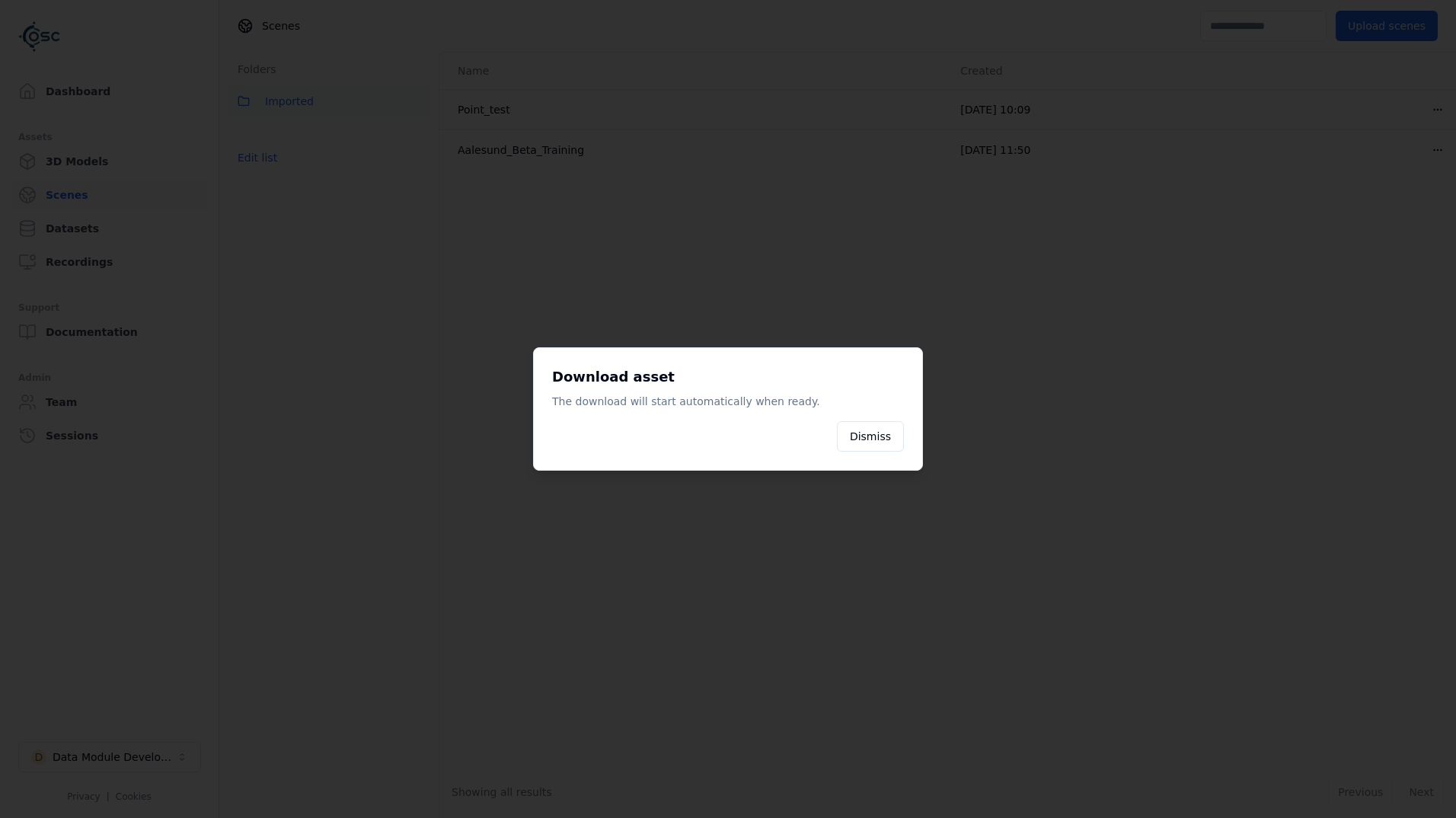
drag, startPoint x: 204, startPoint y: 669, endPoint x: 183, endPoint y: 690, distance: 29.7
click at [204, 669] on div at bounding box center [728, 409] width 1456 height 818
click at [130, 761] on div at bounding box center [728, 409] width 1456 height 818
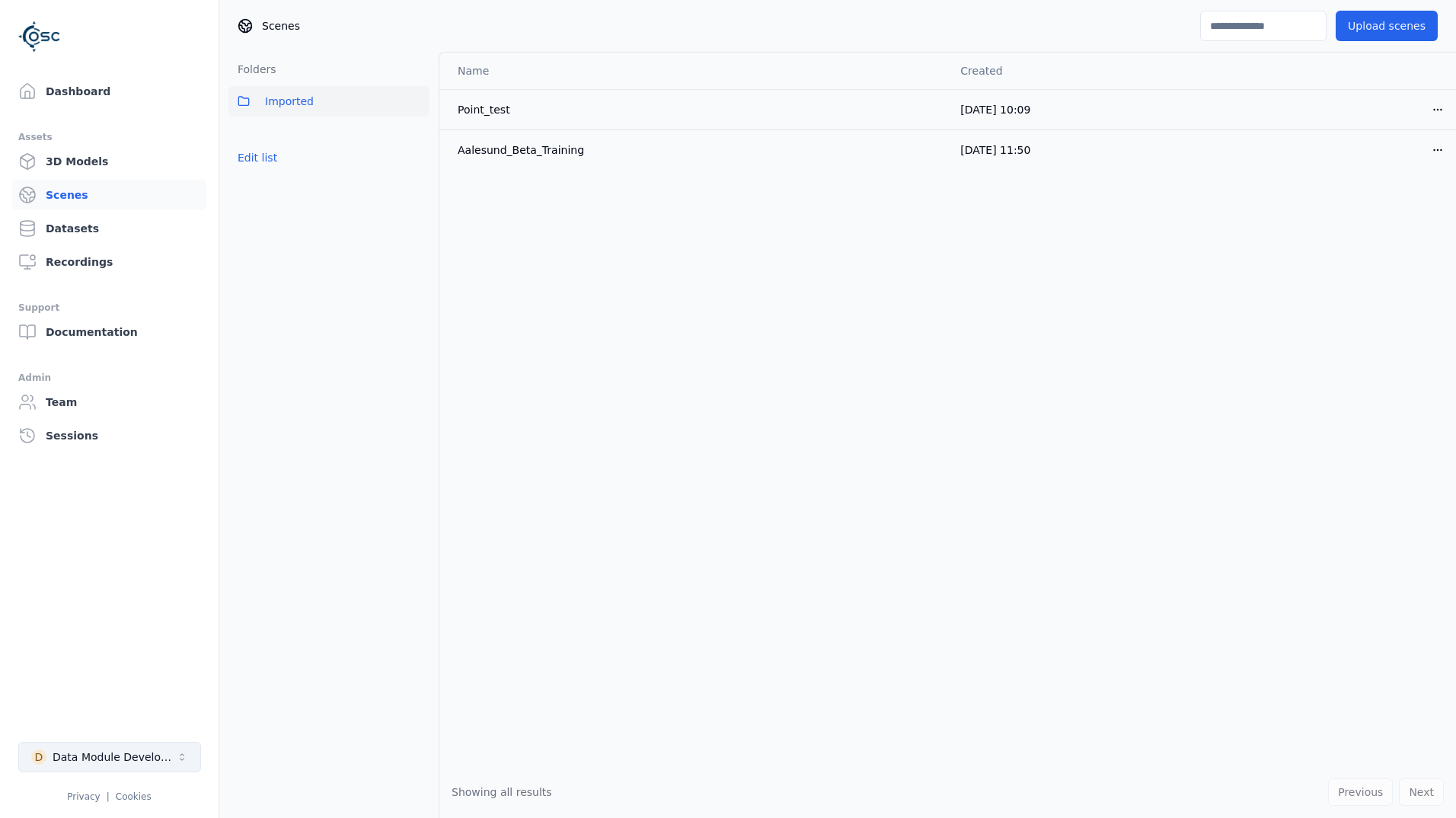
click at [164, 764] on div "Data Module Development" at bounding box center [114, 757] width 124 height 16
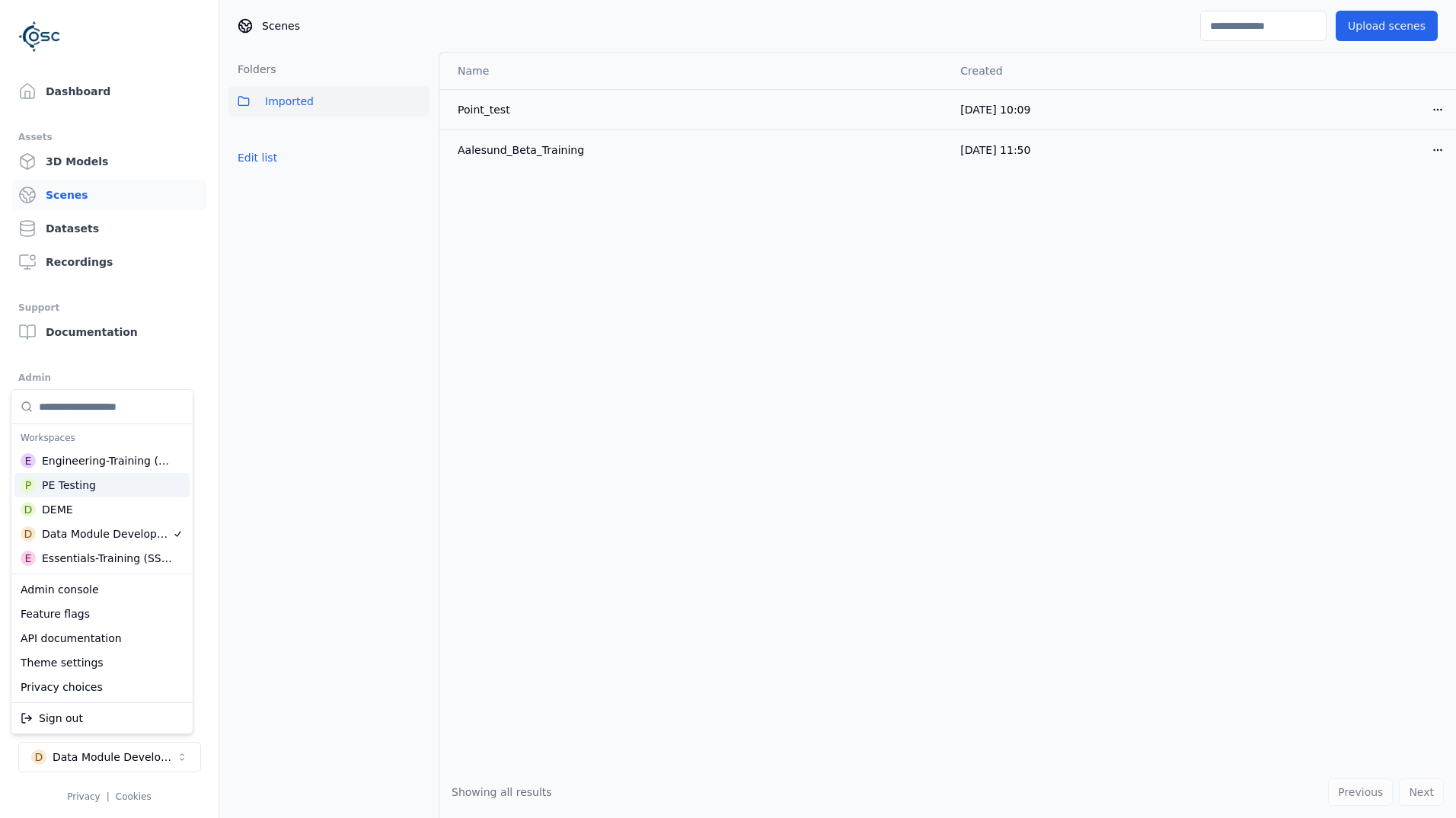
click at [79, 492] on div "PE Testing" at bounding box center [69, 485] width 54 height 16
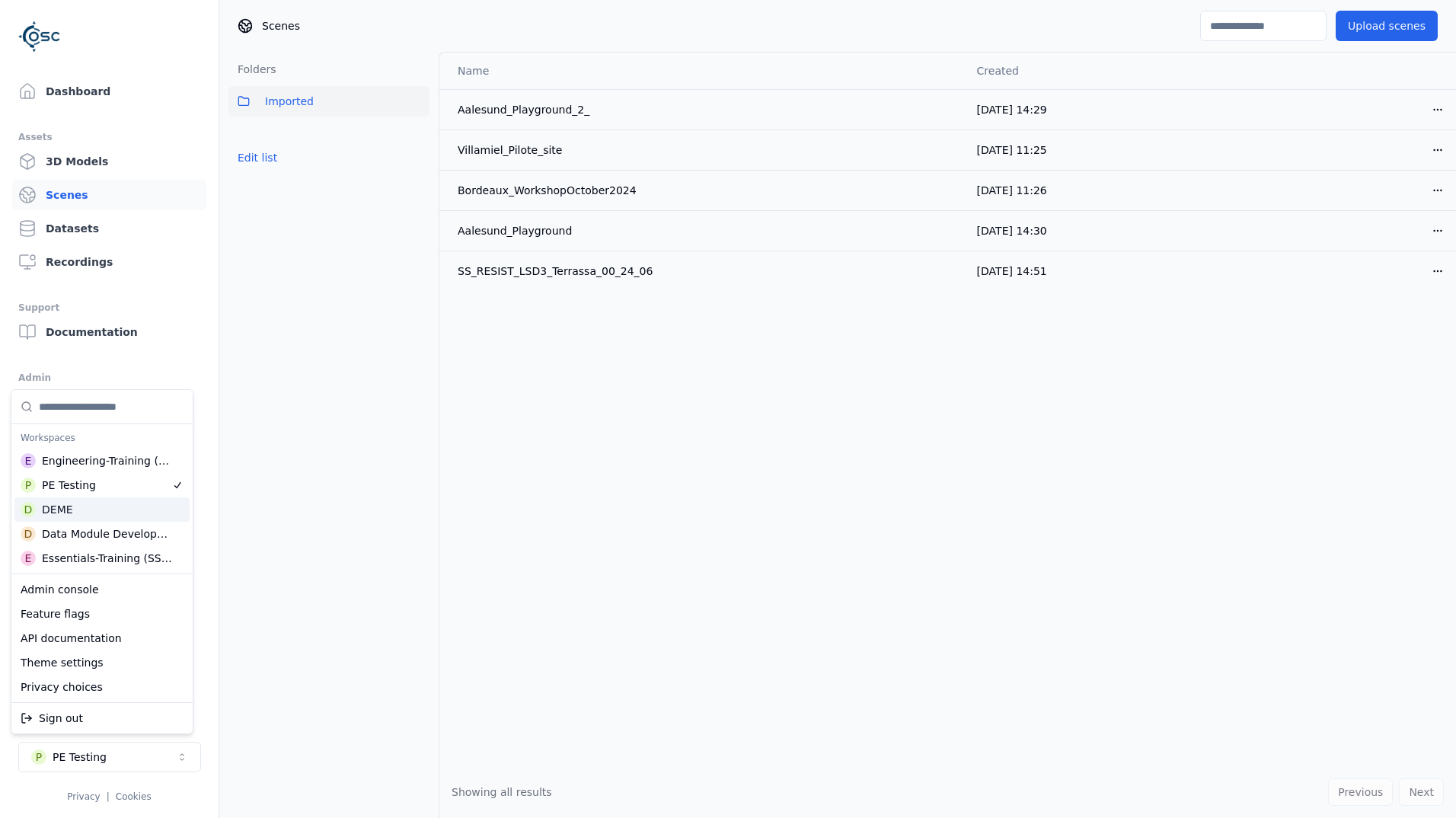
click at [1398, 34] on html "Support Dashboard Assets 3D Models Scenes Datasets Recordings Support Documenta…" at bounding box center [728, 409] width 1456 height 818
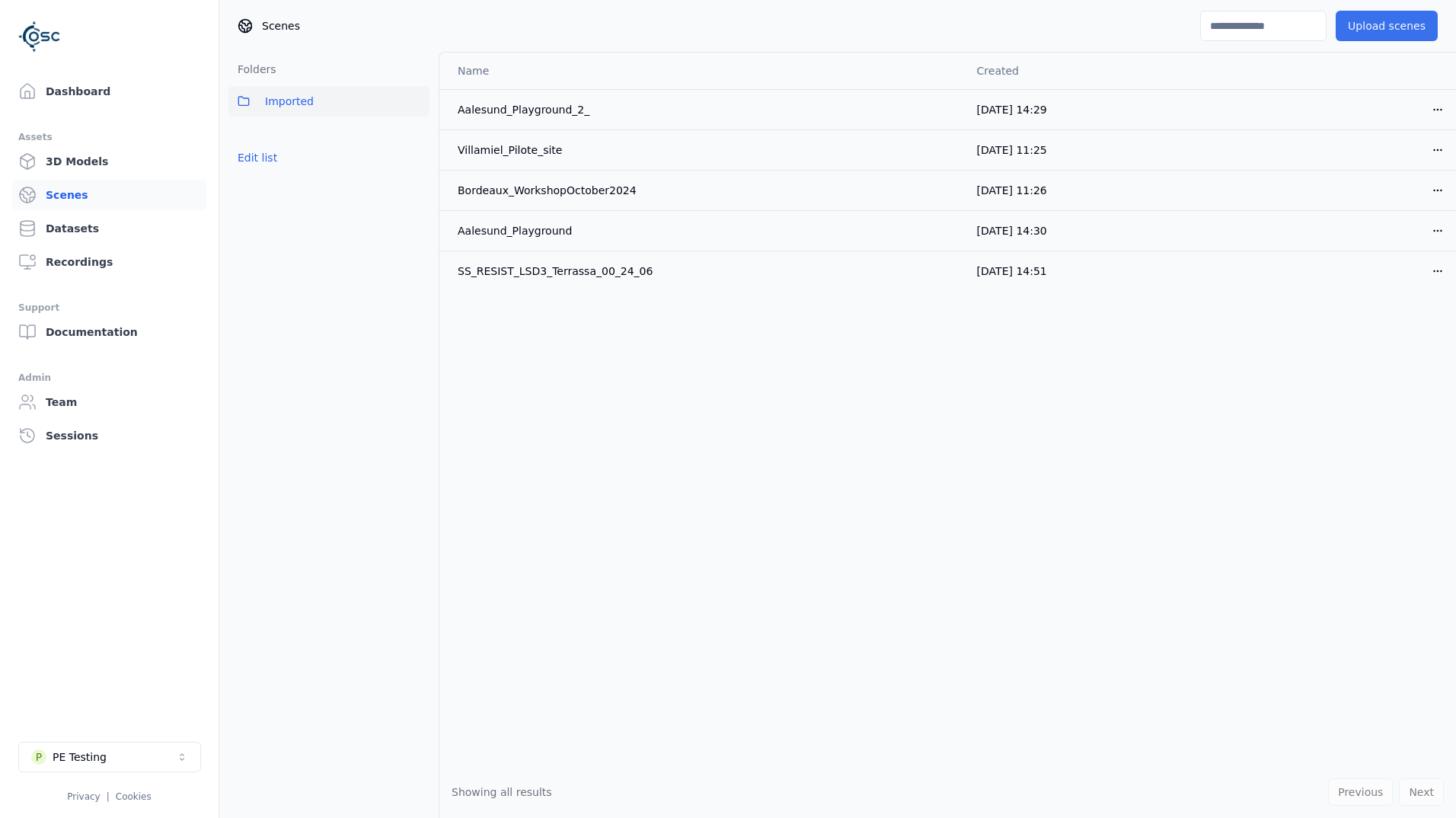
click at [1387, 19] on button "Upload scenes" at bounding box center [1385, 26] width 102 height 30
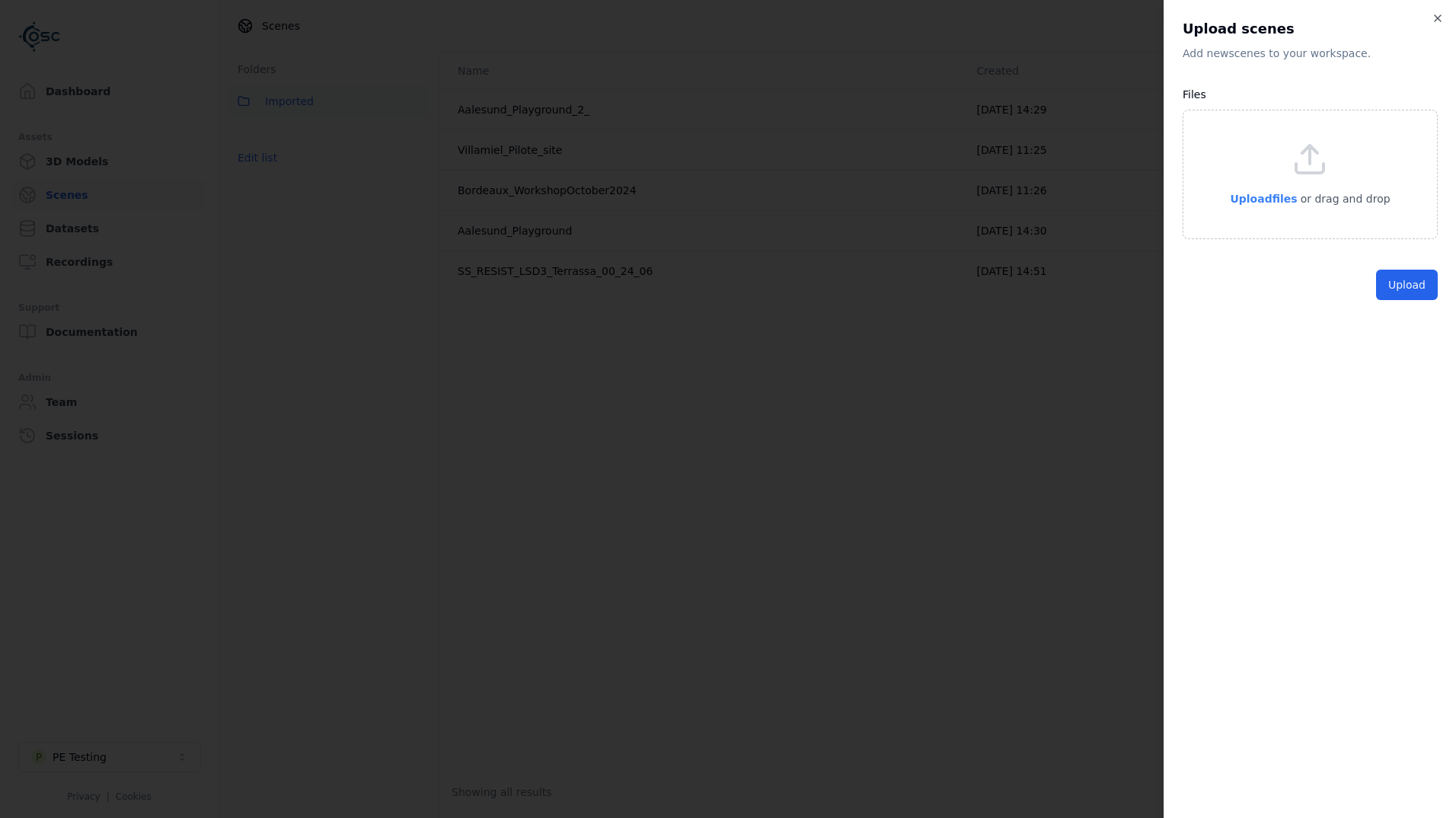
click at [1265, 200] on span "Upload files" at bounding box center [1263, 198] width 67 height 12
click at [1413, 318] on button "Upload" at bounding box center [1406, 319] width 61 height 30
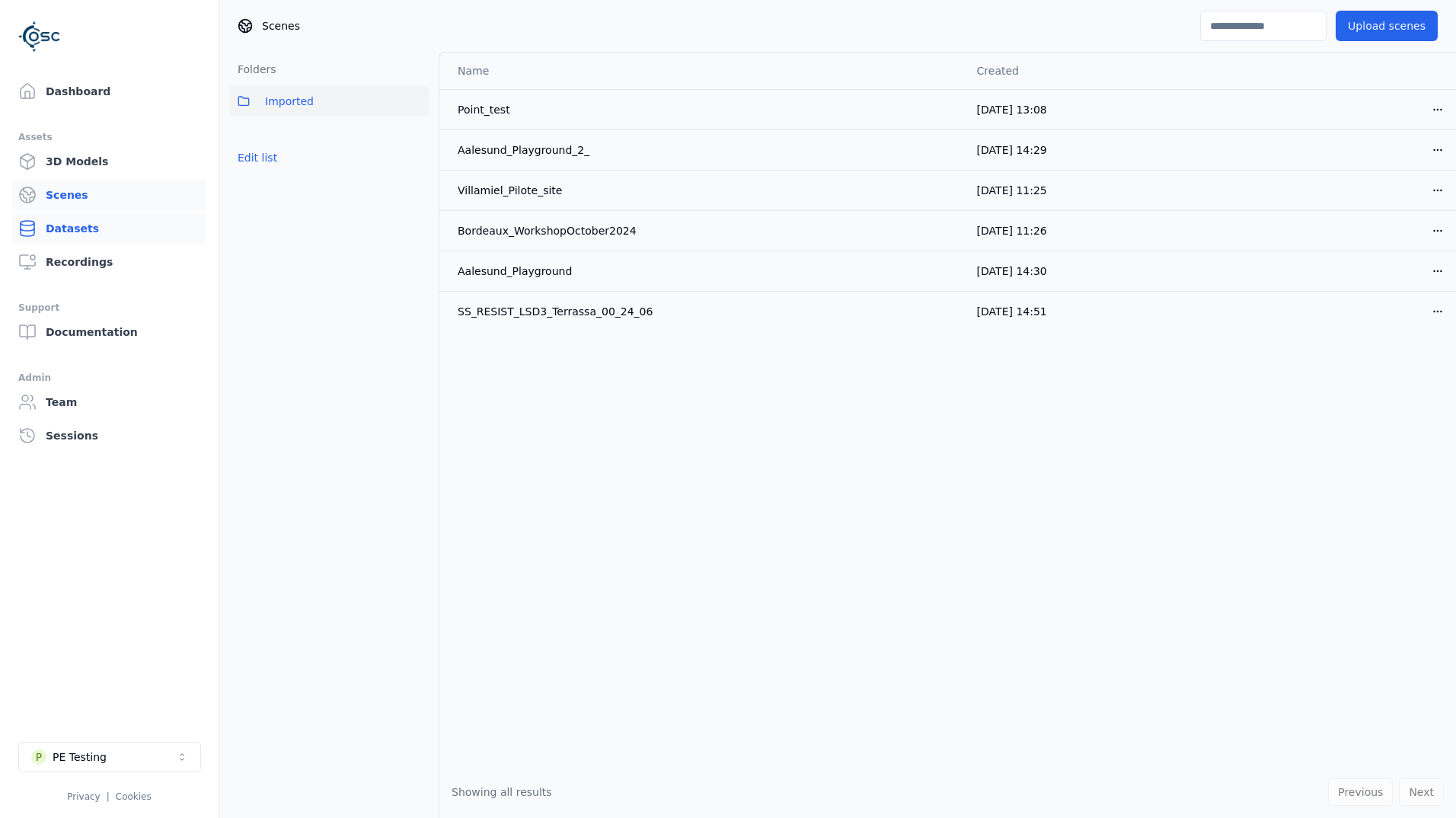
click at [90, 231] on link "Datasets" at bounding box center [109, 227] width 194 height 30
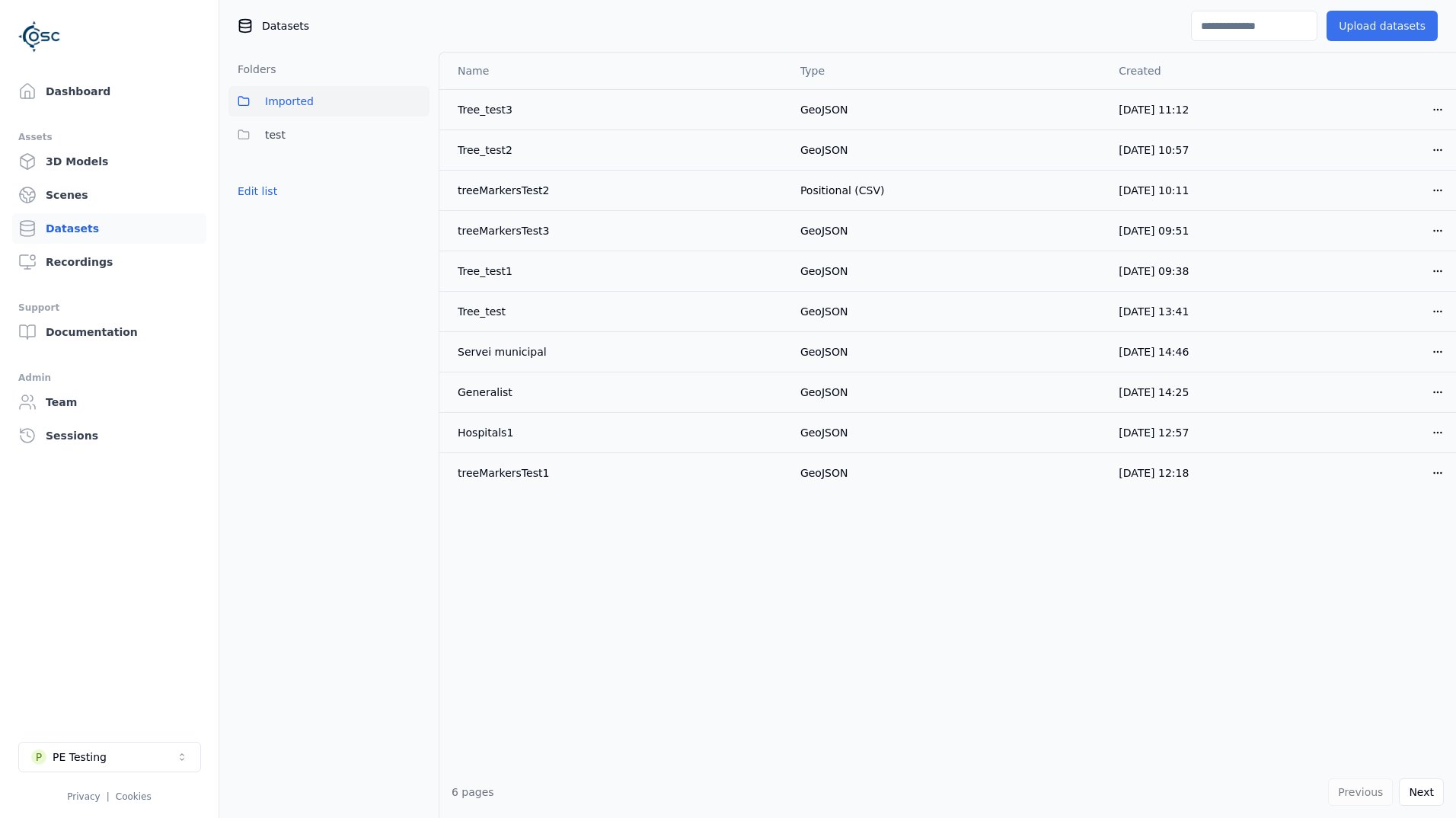
click at [1365, 29] on button "Upload datasets" at bounding box center [1381, 26] width 111 height 30
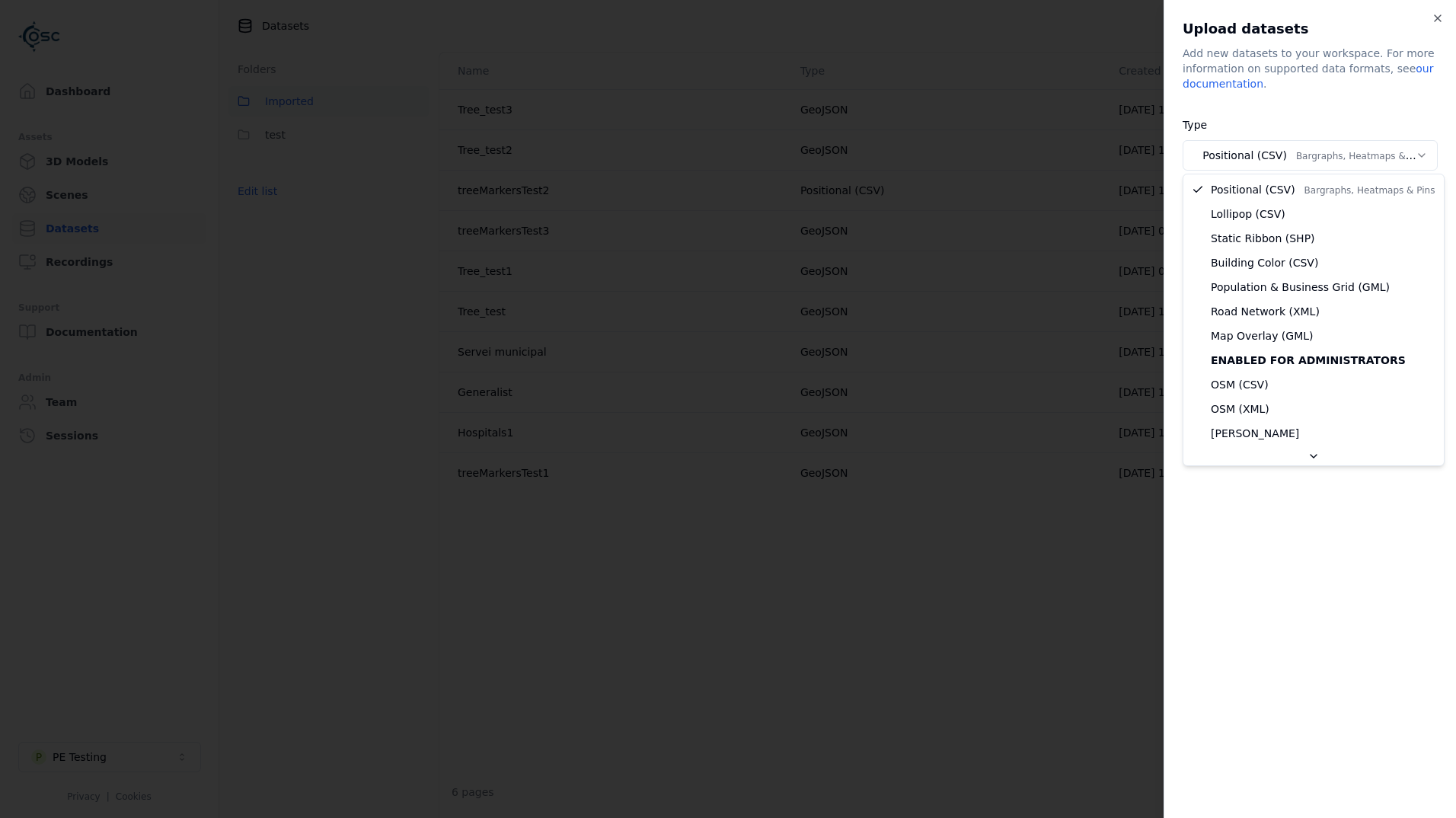
click at [1288, 148] on body "**********" at bounding box center [728, 409] width 1456 height 818
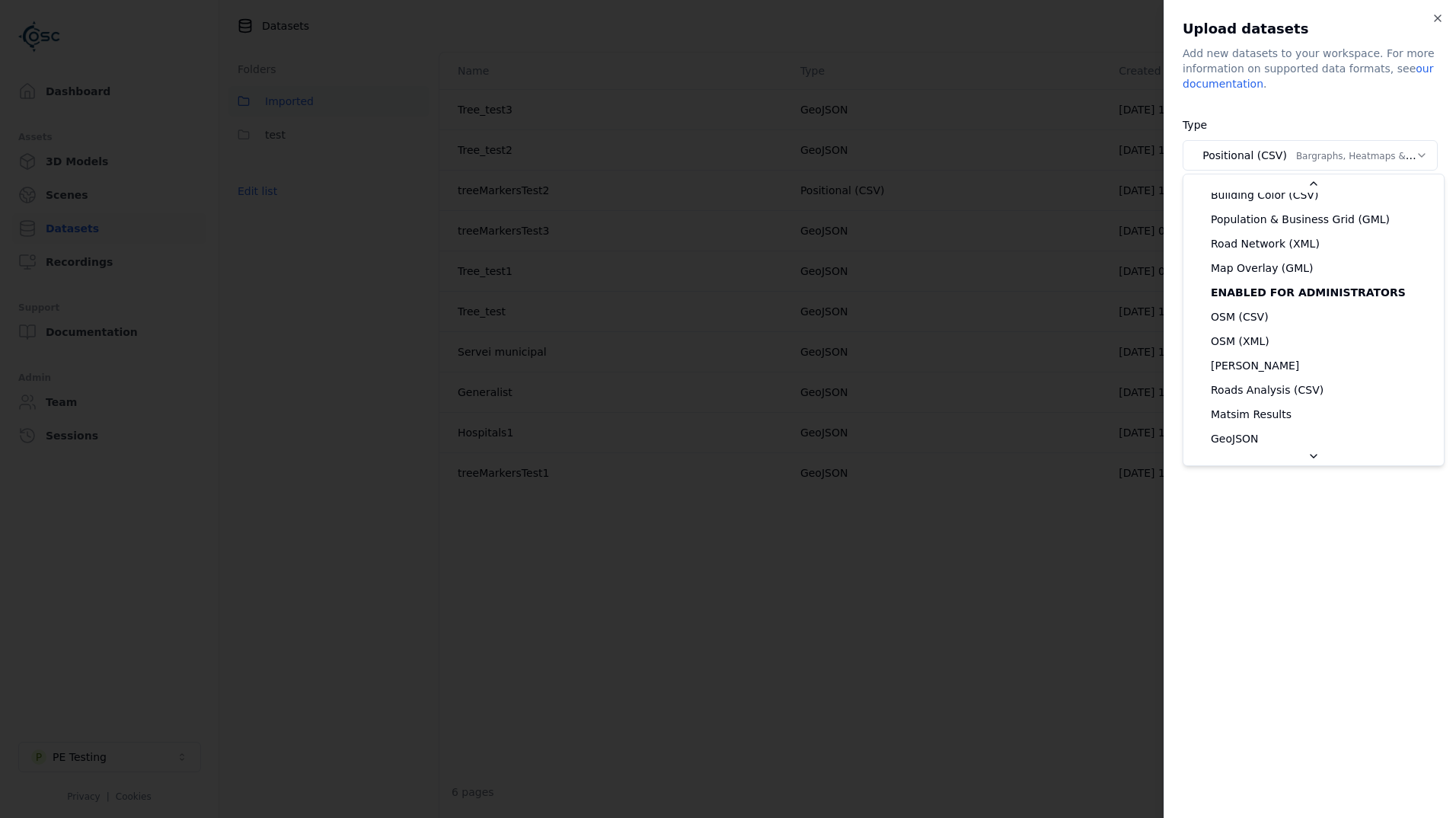
scroll to position [228, 0]
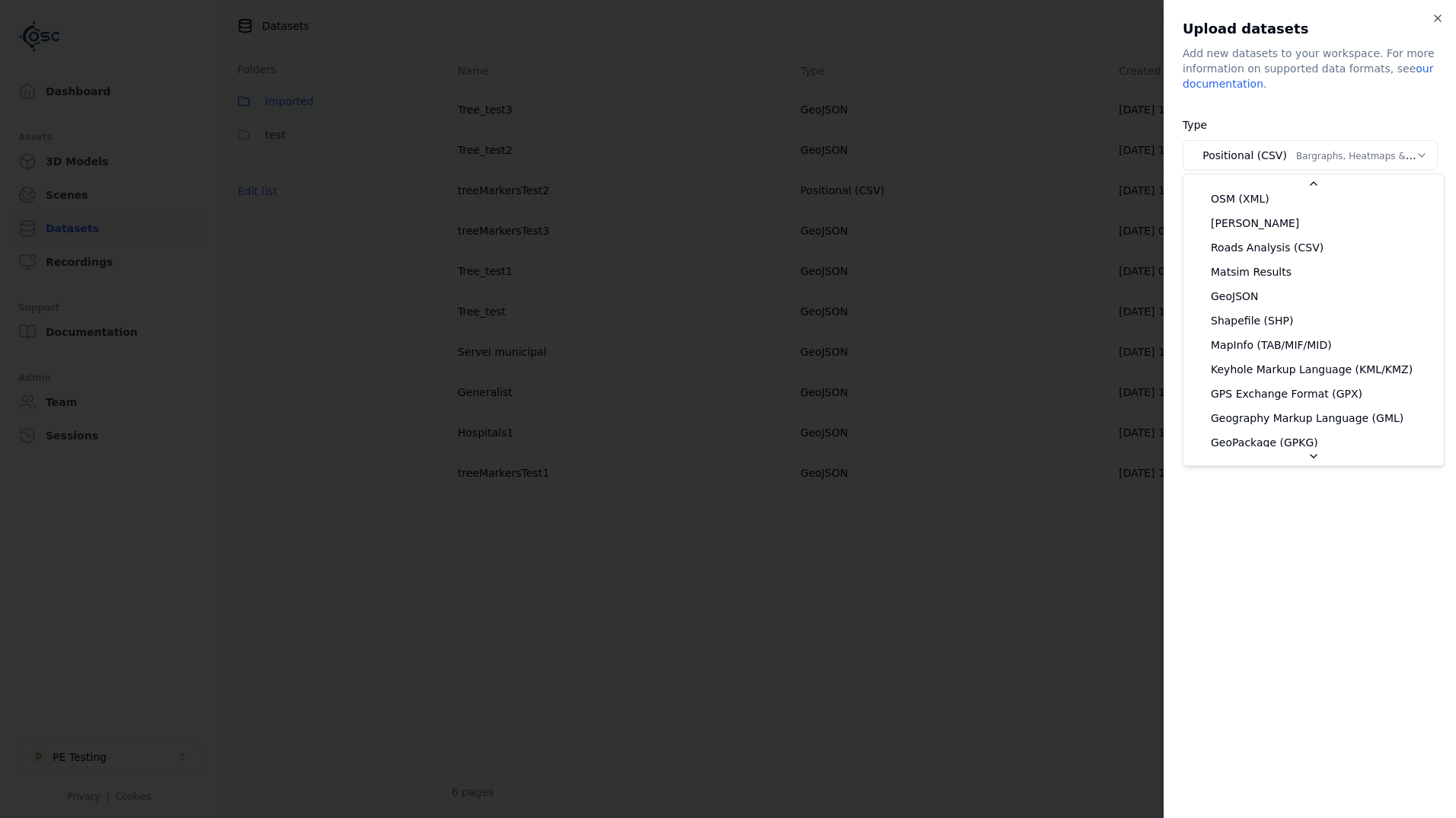
select select "*******"
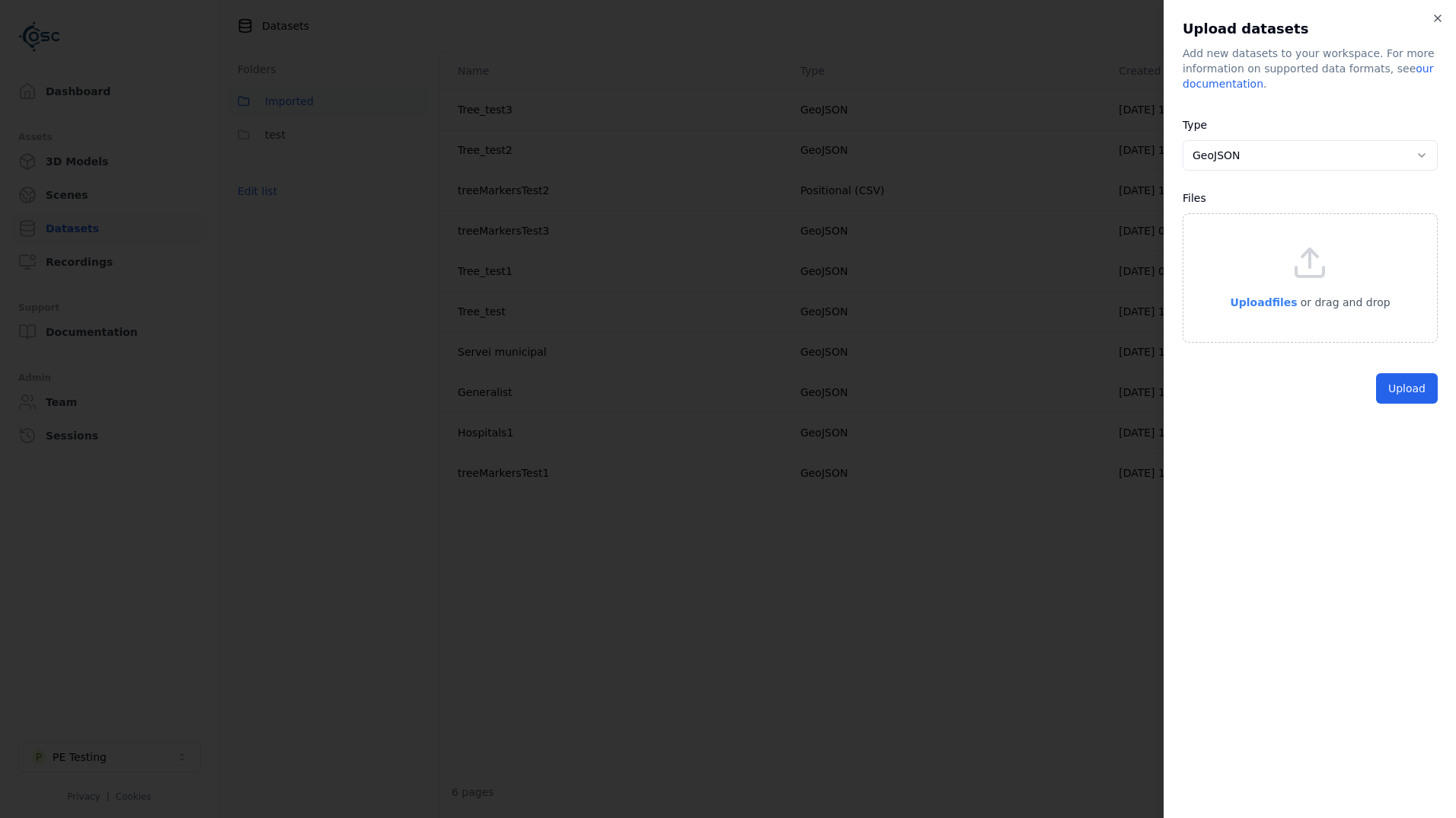
click at [1269, 307] on span "Upload files" at bounding box center [1263, 302] width 67 height 12
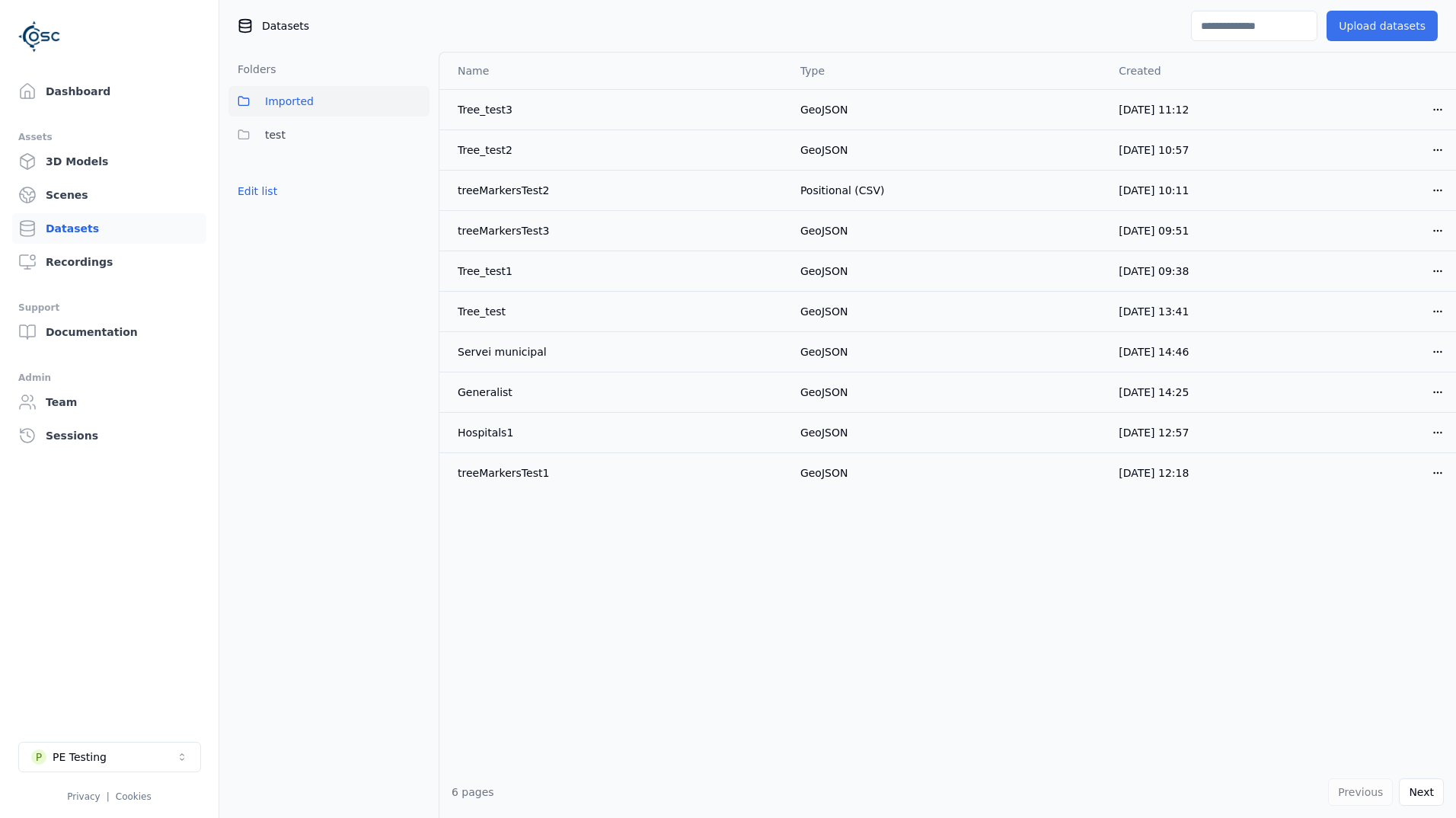
click at [1394, 28] on button "Upload datasets" at bounding box center [1381, 26] width 111 height 30
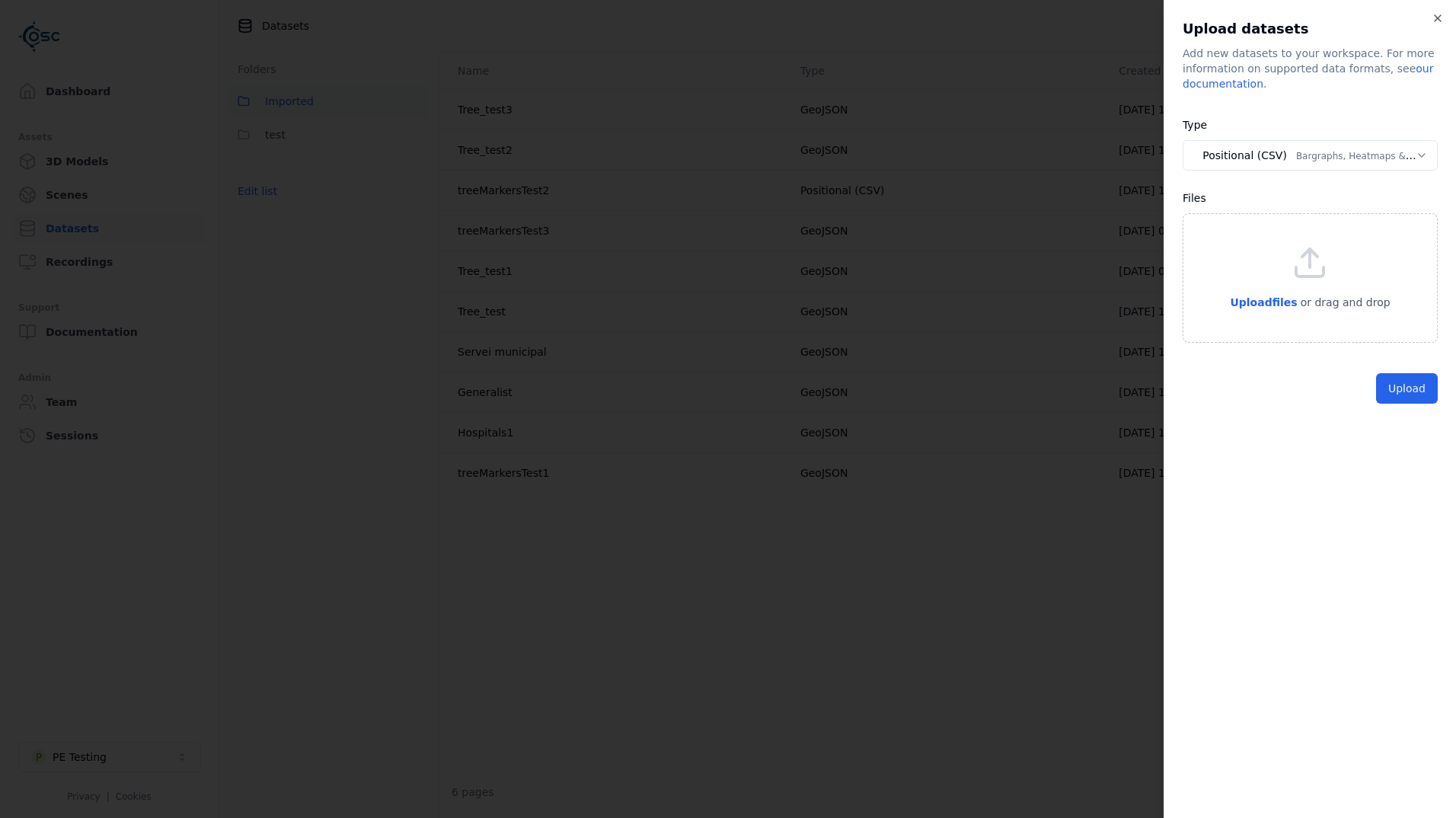
click at [1272, 170] on body "**********" at bounding box center [728, 409] width 1456 height 818
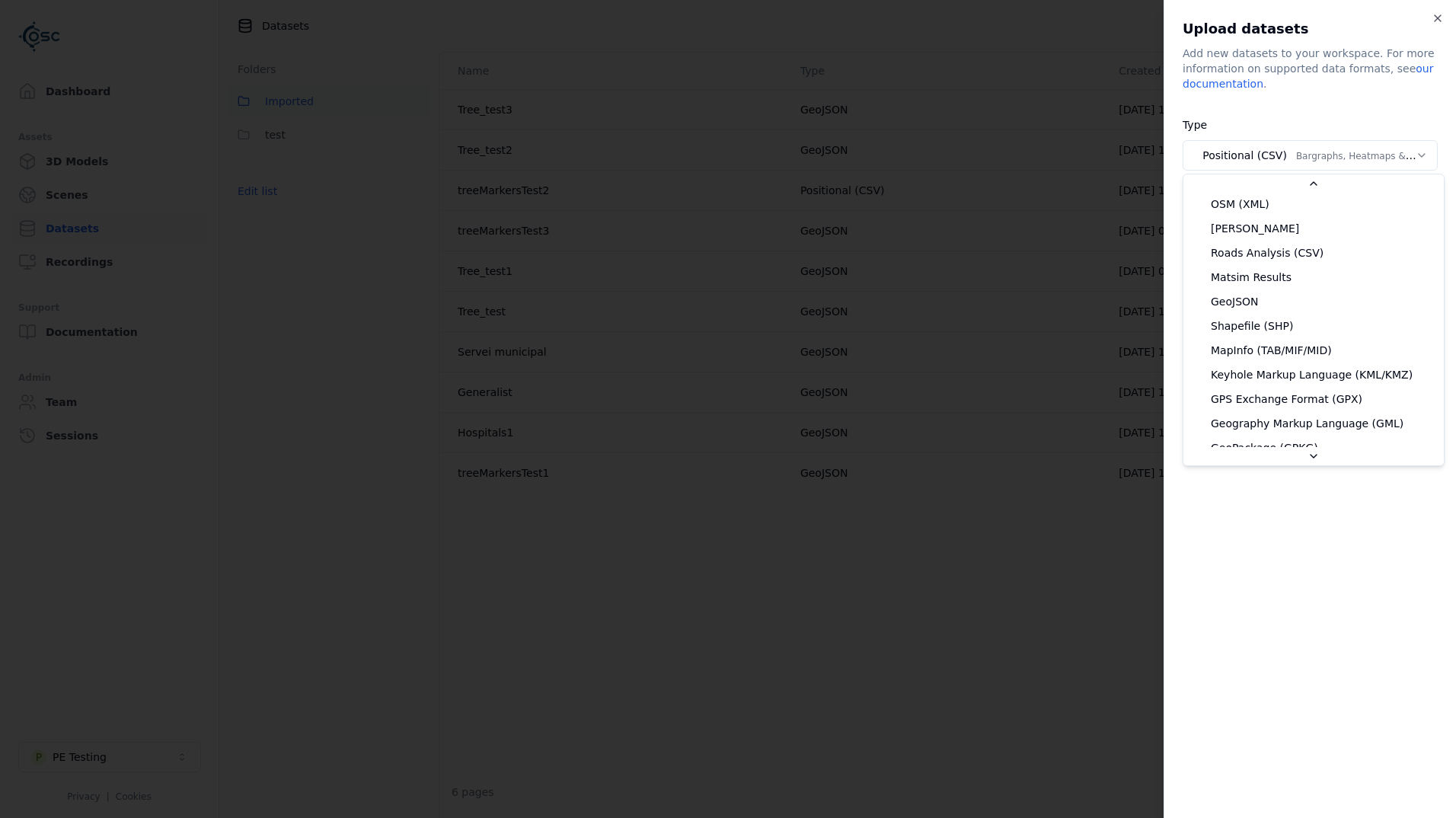
scroll to position [228, 0]
select select "*******"
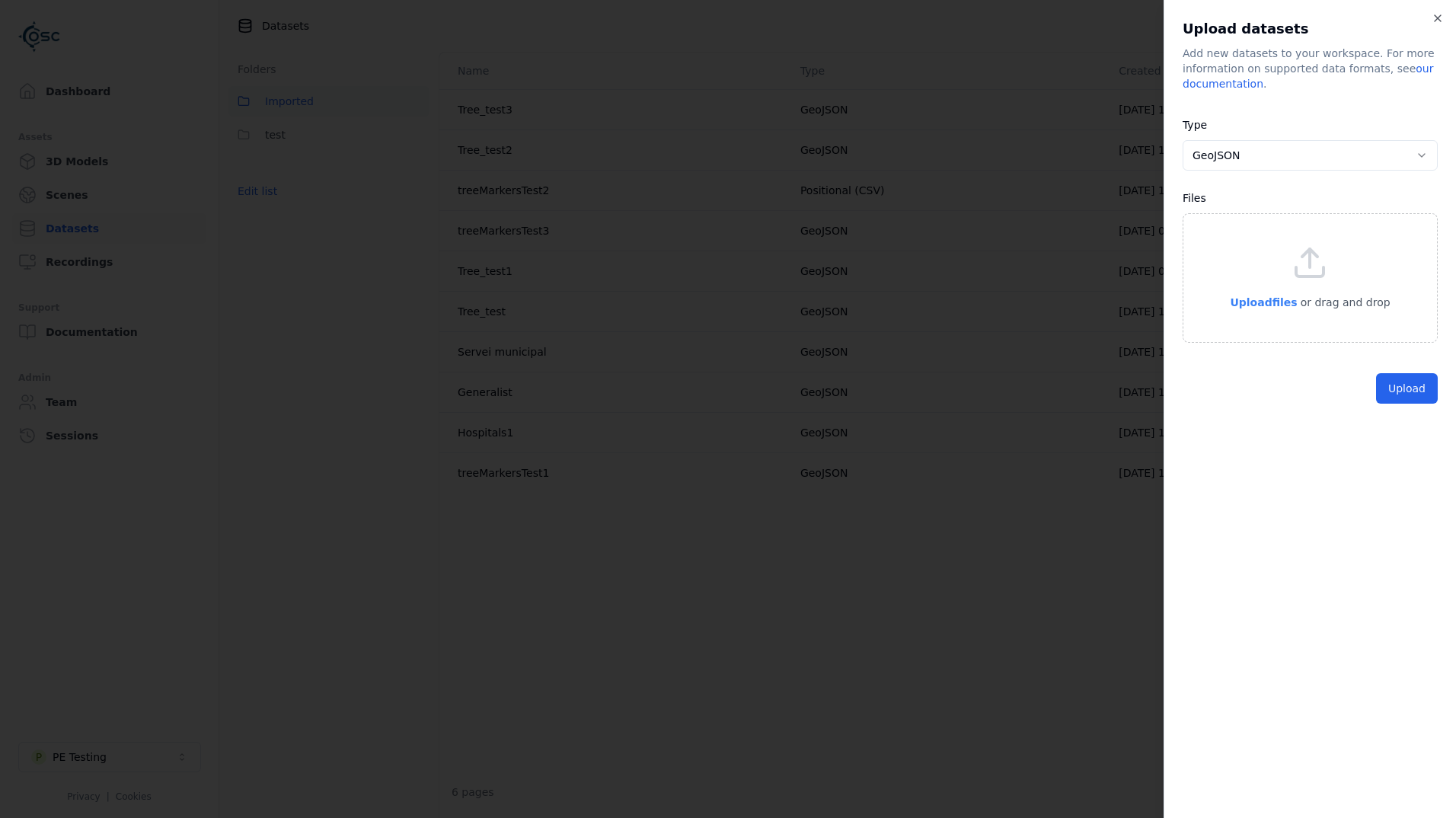
click at [1263, 307] on span "Upload files" at bounding box center [1263, 302] width 67 height 12
click at [1411, 414] on button "Upload" at bounding box center [1406, 423] width 61 height 30
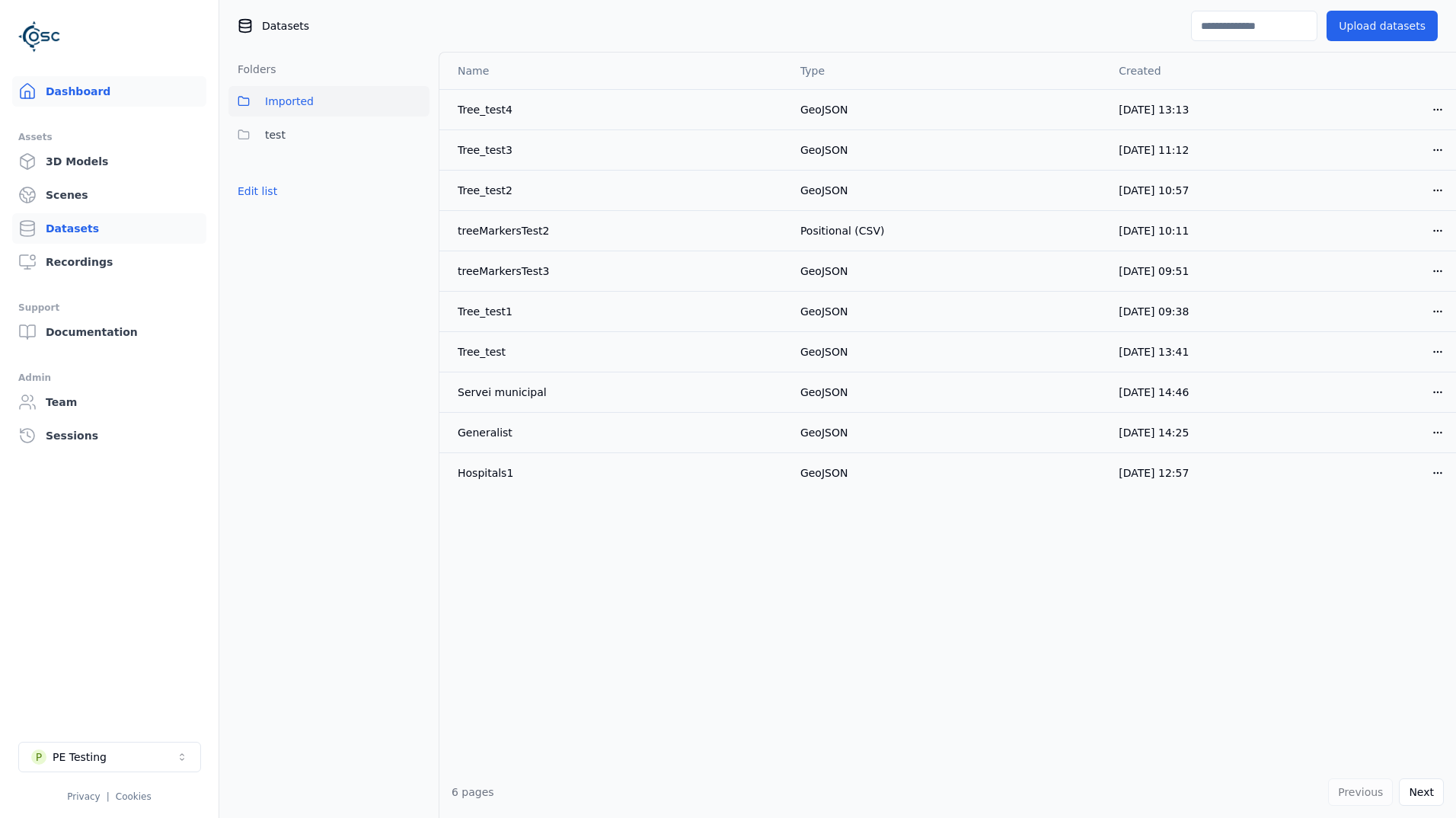
click at [73, 92] on link "Dashboard" at bounding box center [109, 91] width 194 height 30
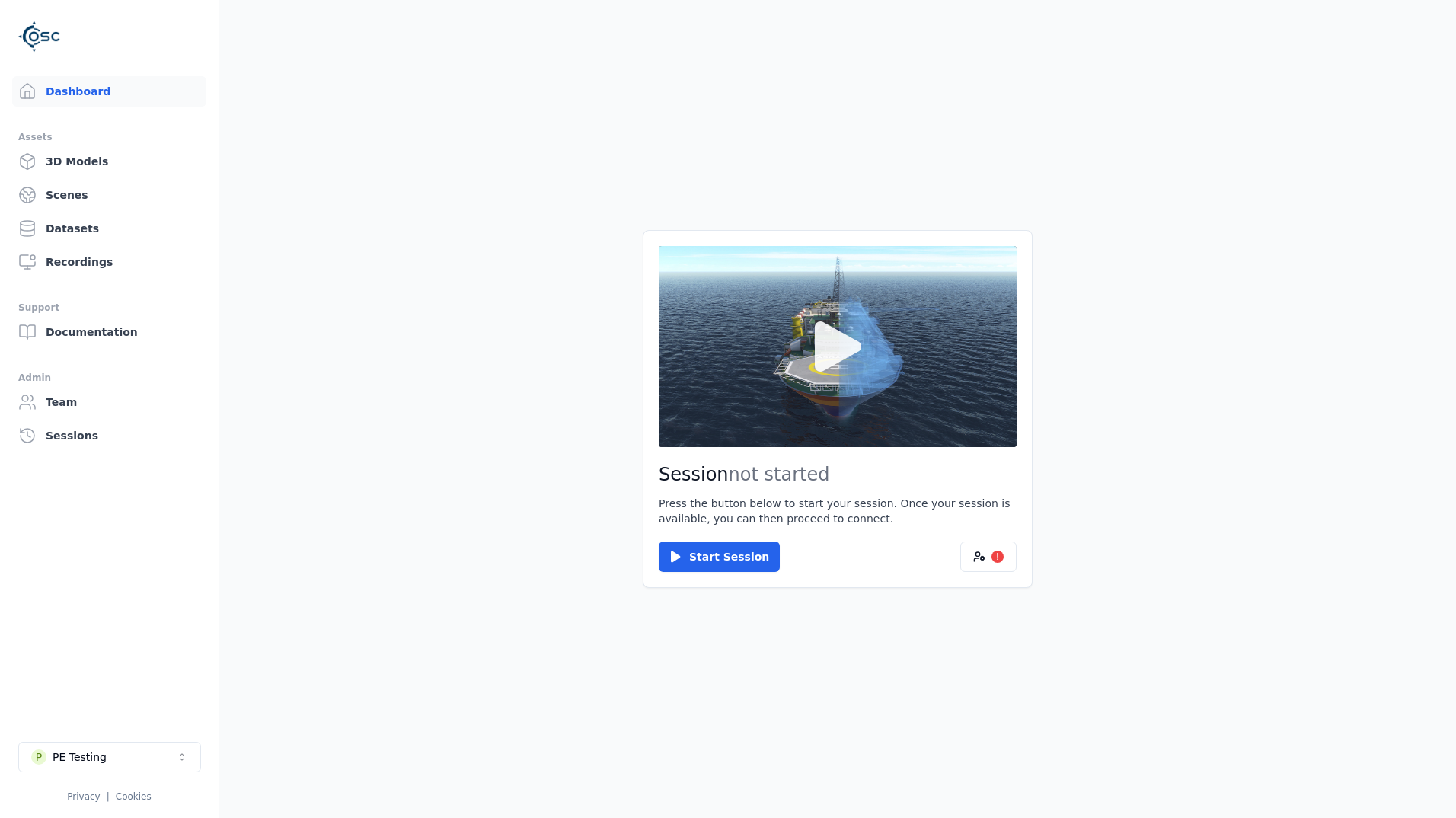
click at [882, 343] on button at bounding box center [837, 346] width 358 height 201
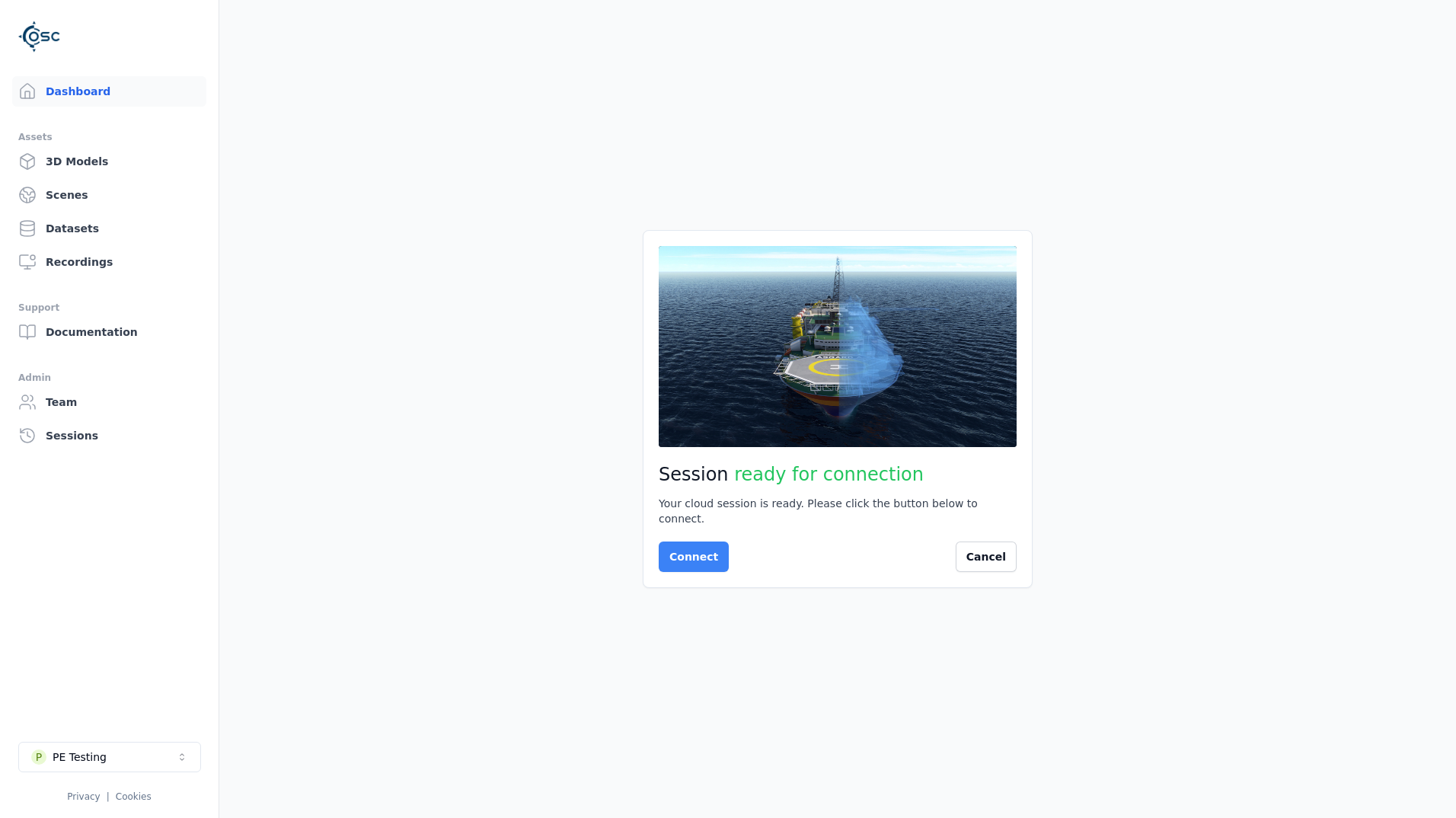
click at [709, 547] on button "Connect" at bounding box center [693, 556] width 70 height 30
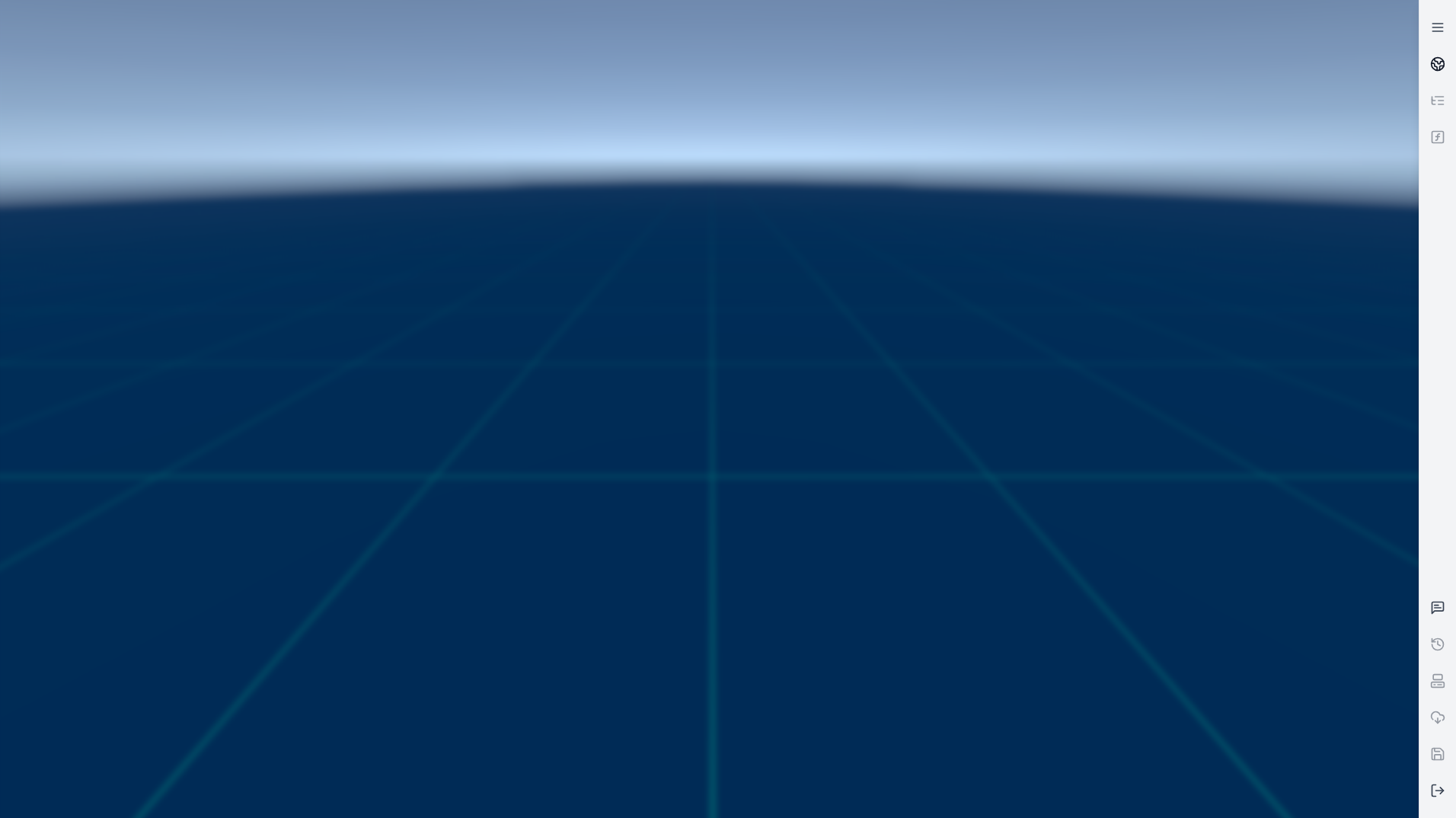
click at [1435, 63] on icon at bounding box center [1437, 63] width 16 height 16
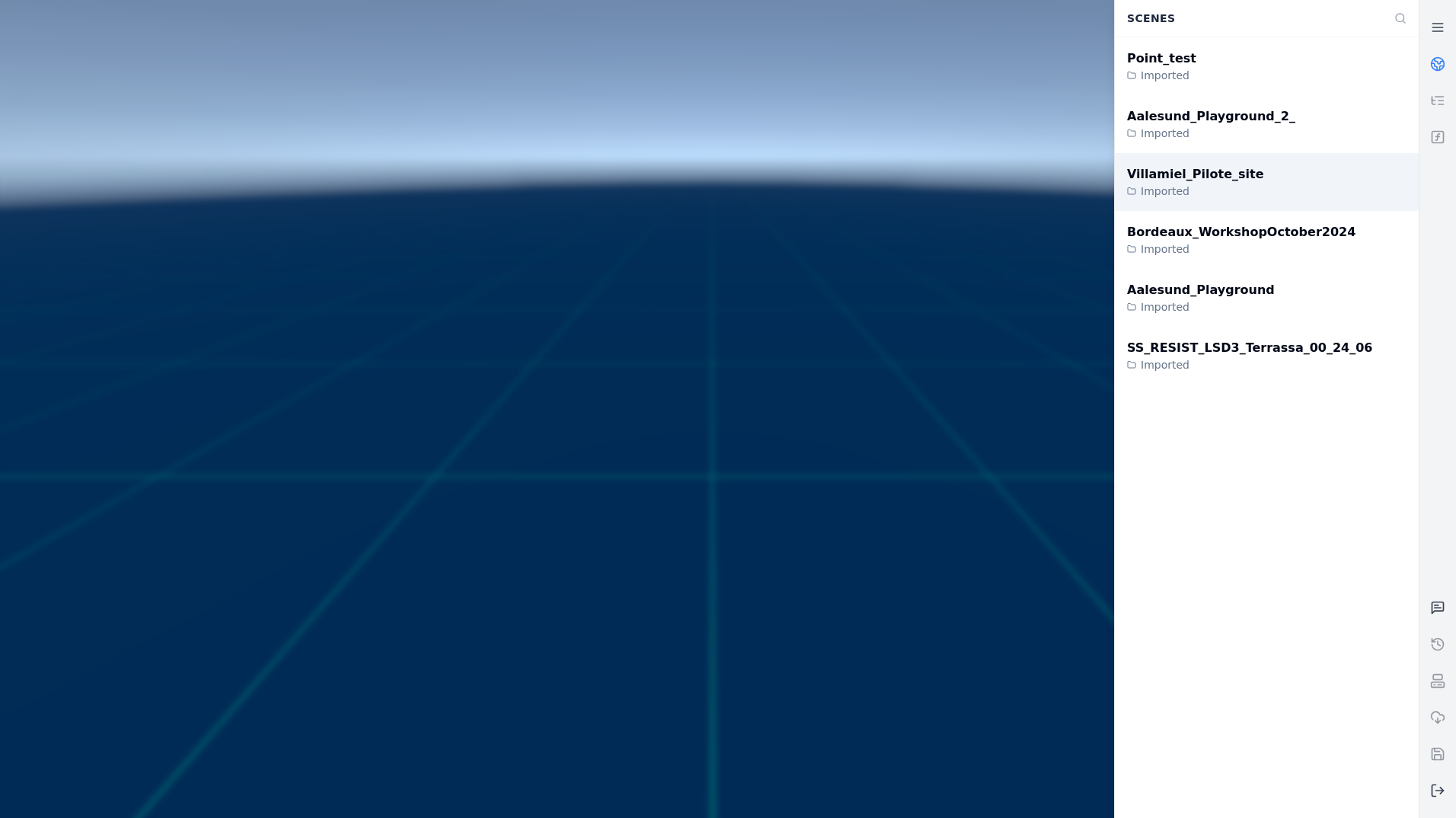
click at [1187, 174] on div "Villamiel_Pilote_site" at bounding box center [1195, 174] width 137 height 18
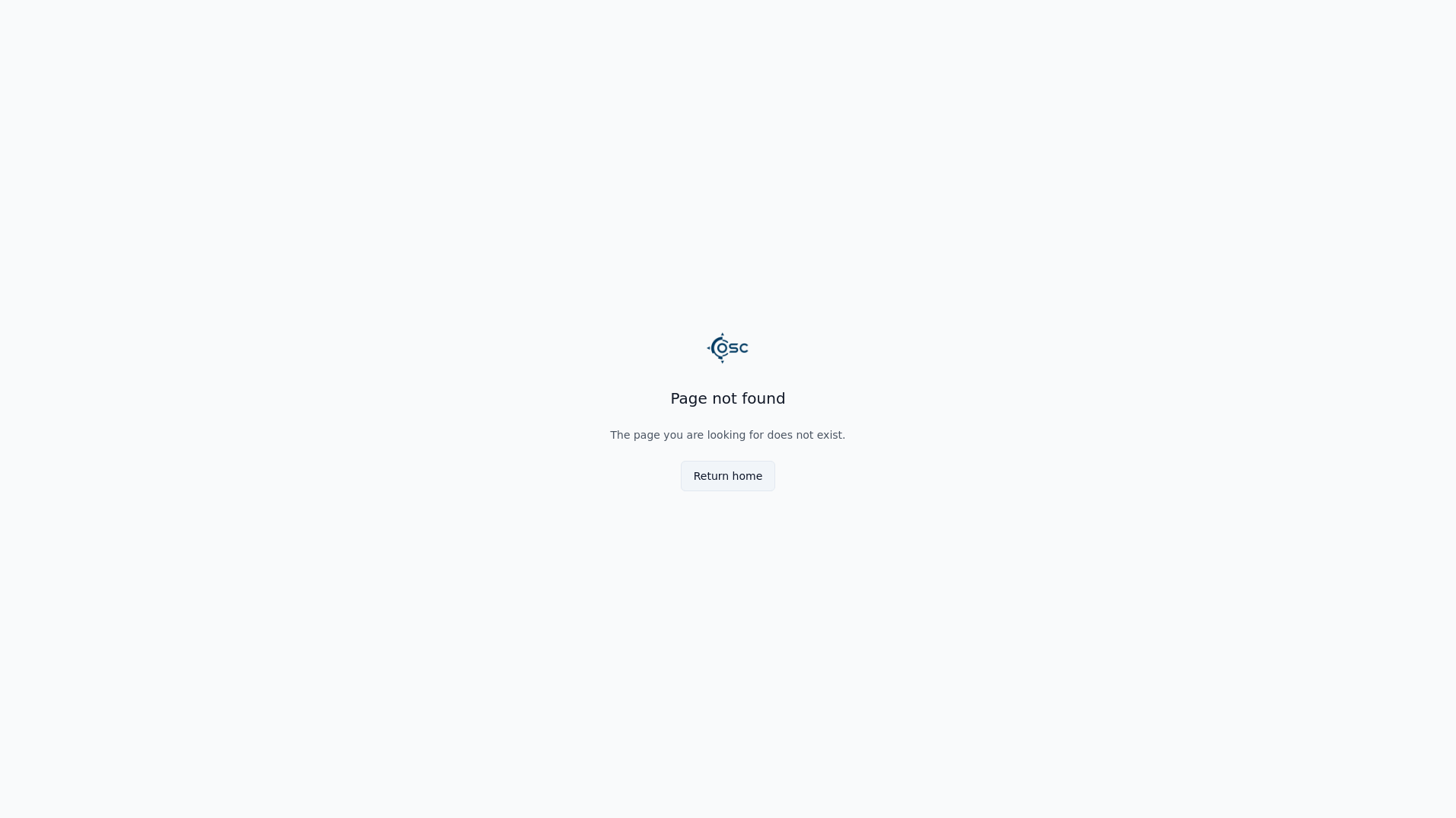
click at [760, 477] on button "Return home" at bounding box center [728, 475] width 95 height 30
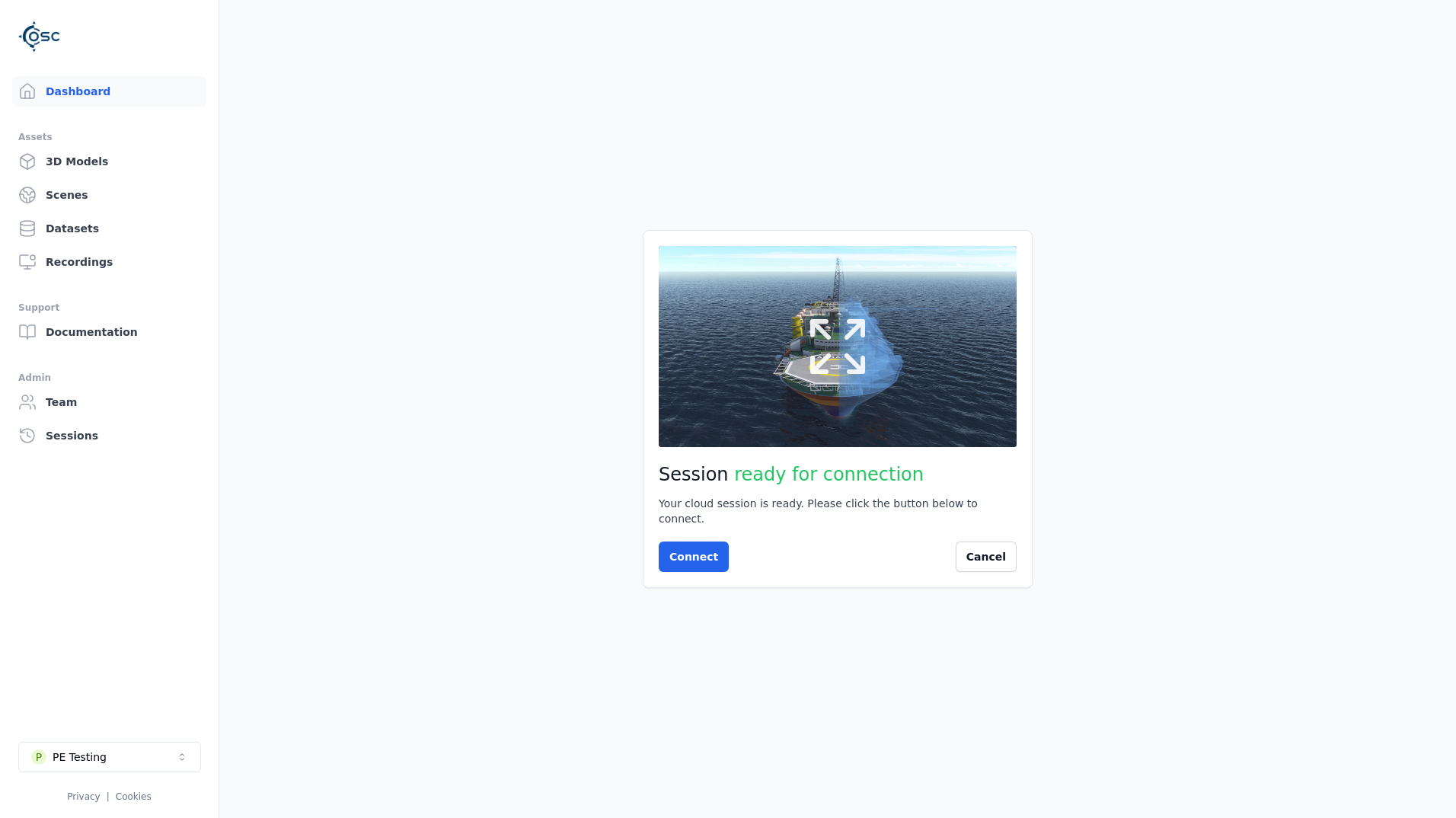
click at [886, 371] on button at bounding box center [837, 346] width 358 height 201
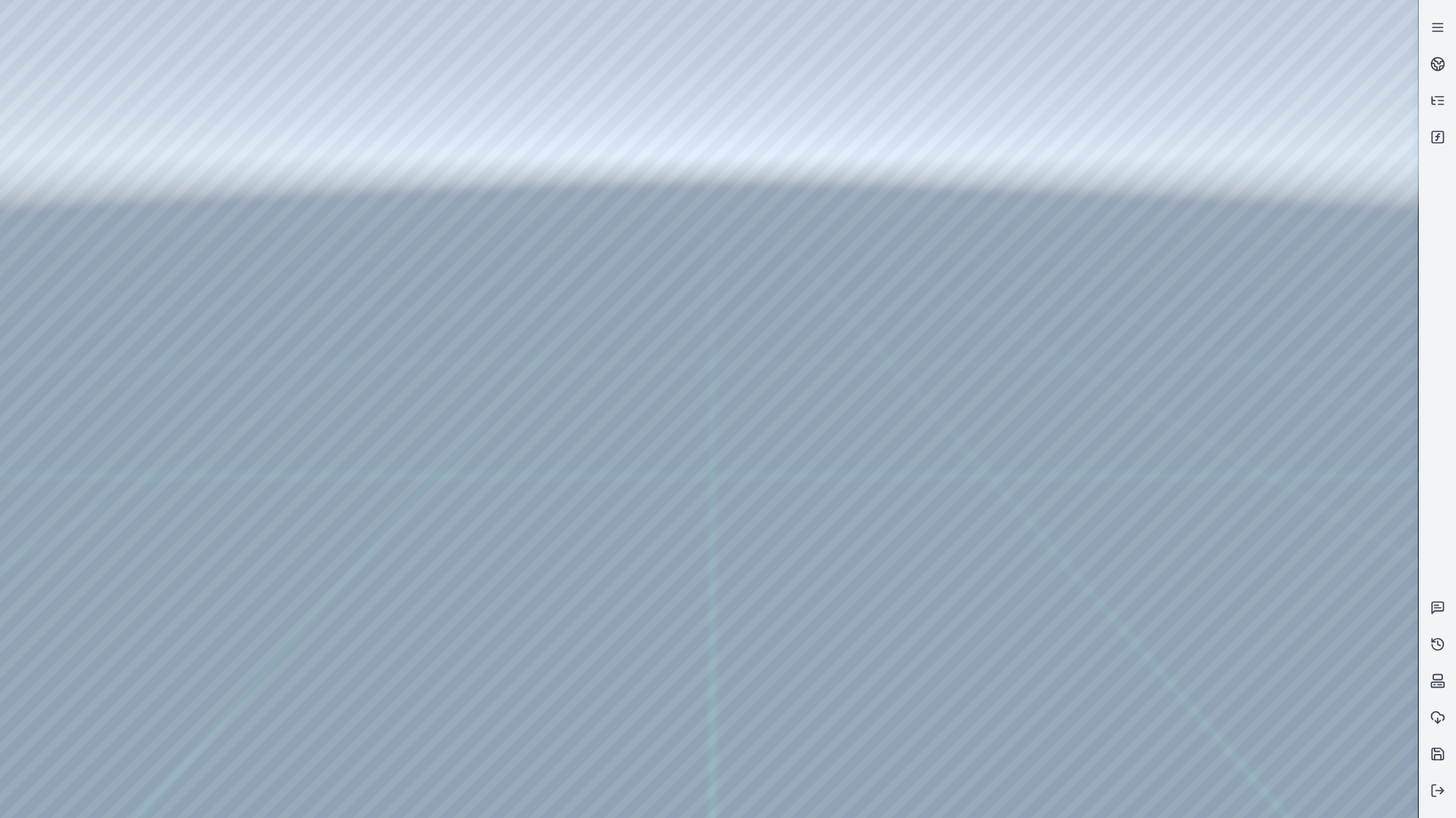
drag, startPoint x: 896, startPoint y: 370, endPoint x: 880, endPoint y: 433, distance: 65.0
drag, startPoint x: 1006, startPoint y: 307, endPoint x: 779, endPoint y: 901, distance: 635.9
click at [79, 94] on div at bounding box center [709, 409] width 1417 height 818
click at [114, 170] on div at bounding box center [709, 409] width 1417 height 818
click at [110, 153] on div at bounding box center [709, 409] width 1417 height 818
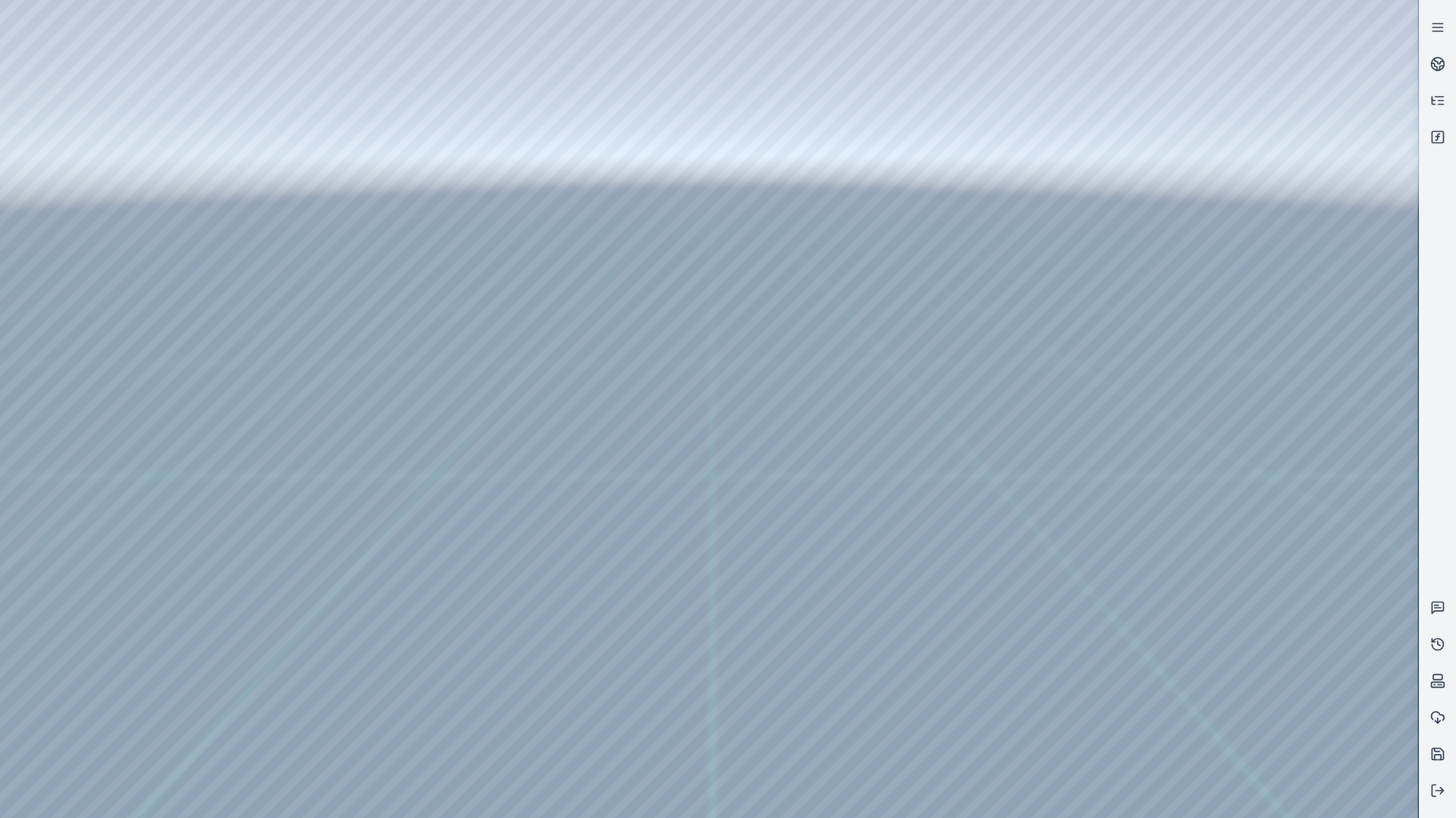
click at [401, 682] on div at bounding box center [709, 409] width 1417 height 818
click at [1435, 792] on icon at bounding box center [1437, 790] width 16 height 16
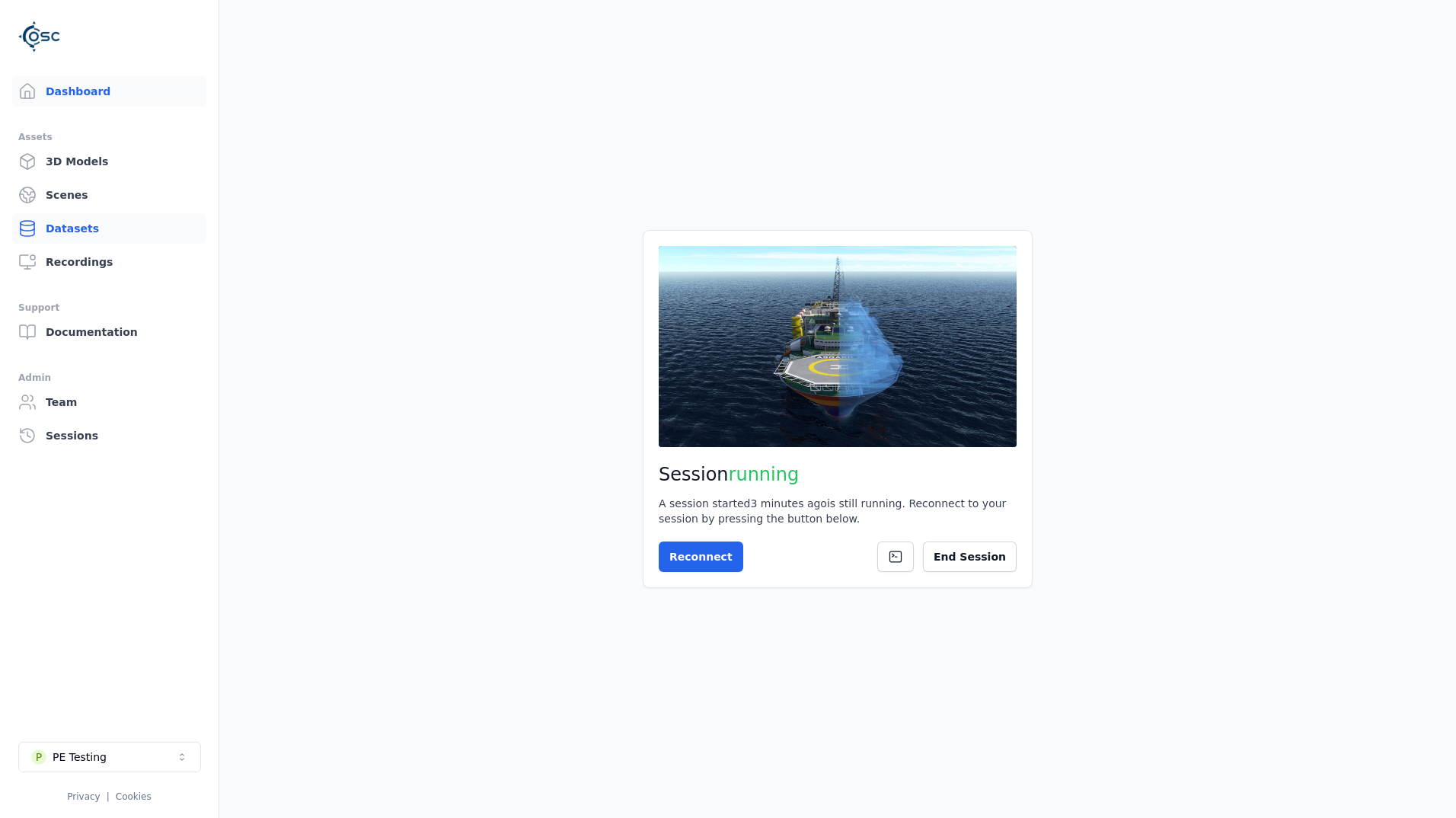
click at [84, 231] on link "Datasets" at bounding box center [109, 227] width 194 height 30
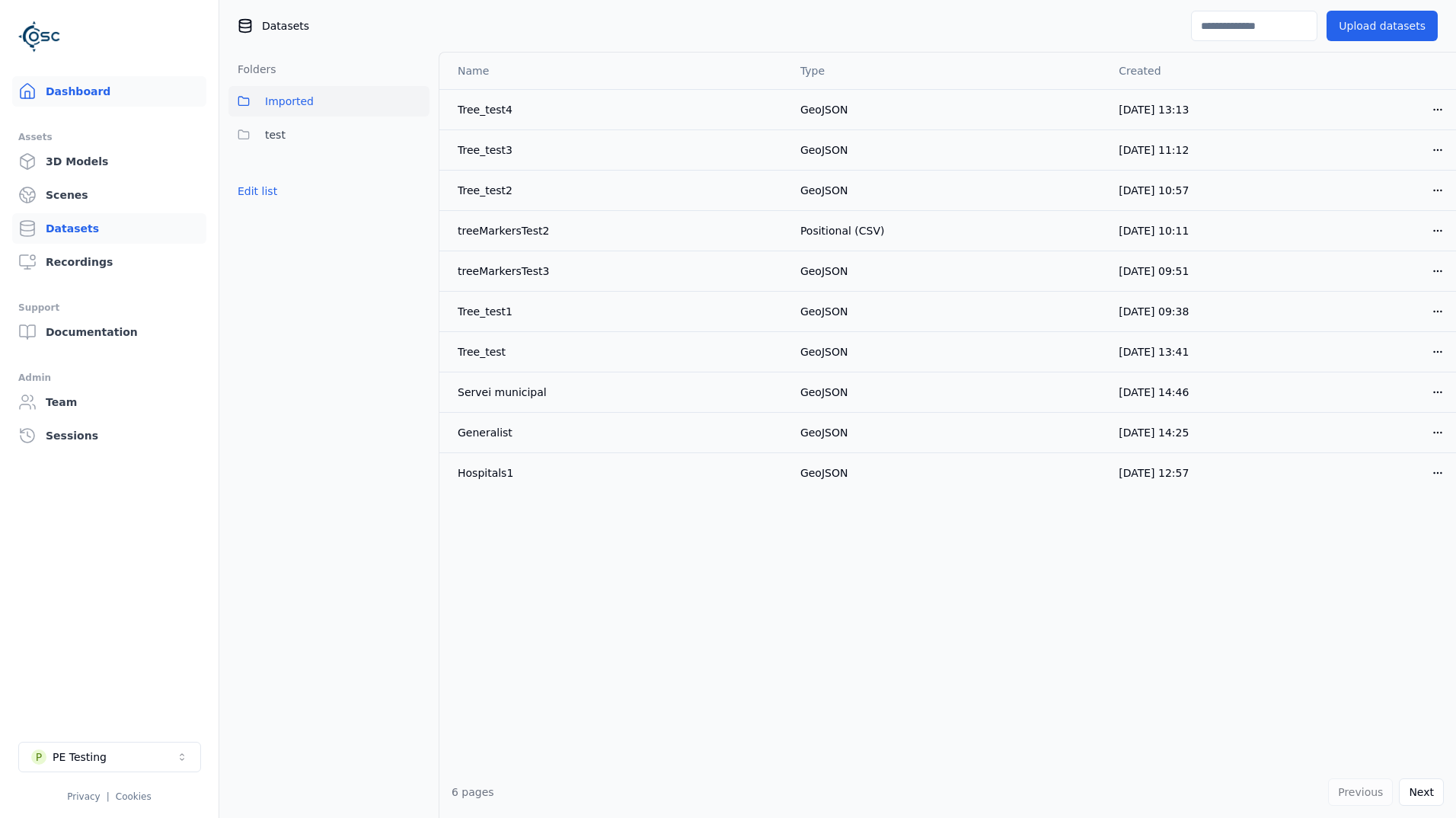
click at [33, 92] on icon at bounding box center [28, 92] width 18 height 18
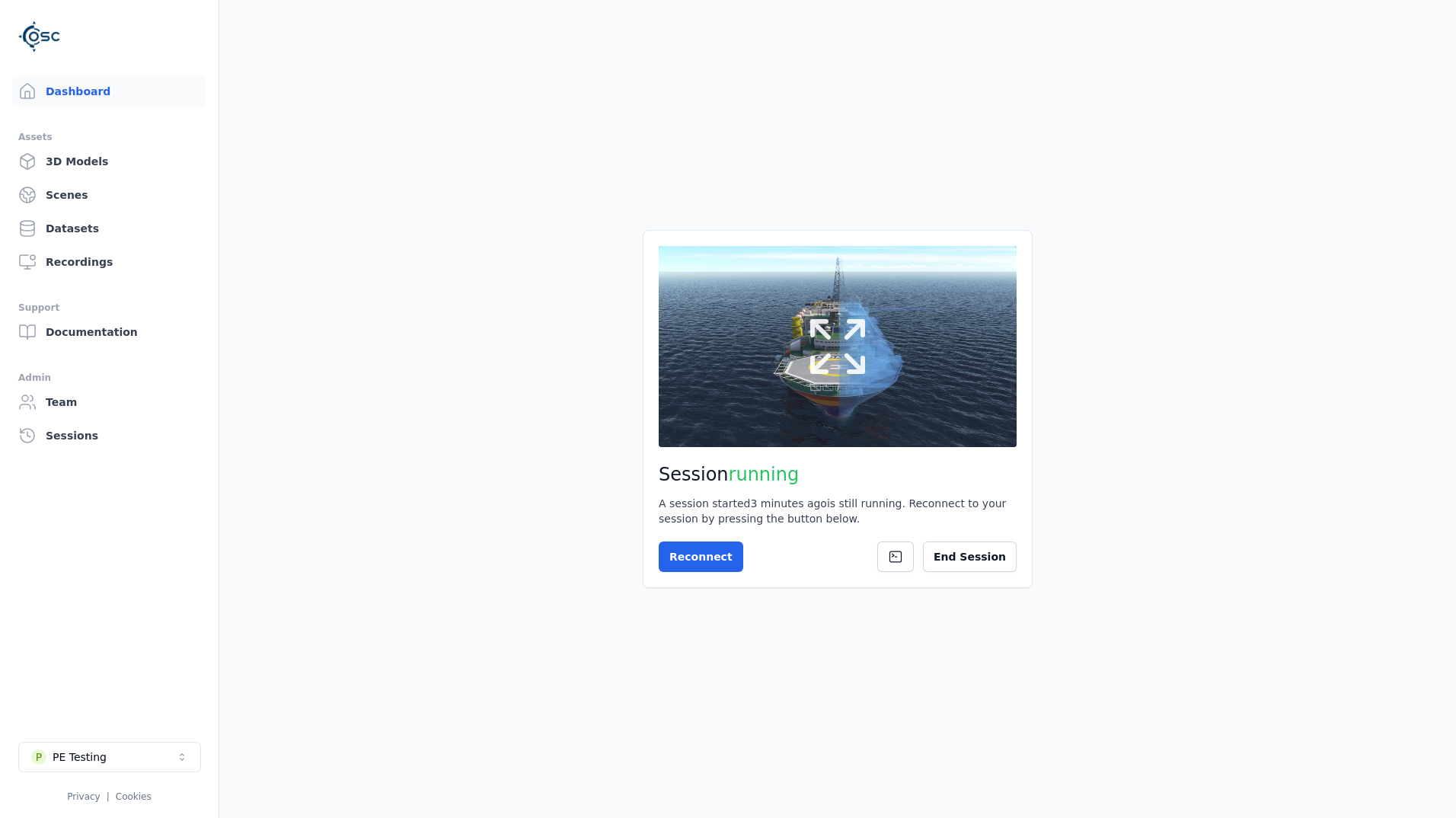
click at [872, 386] on button at bounding box center [837, 346] width 358 height 201
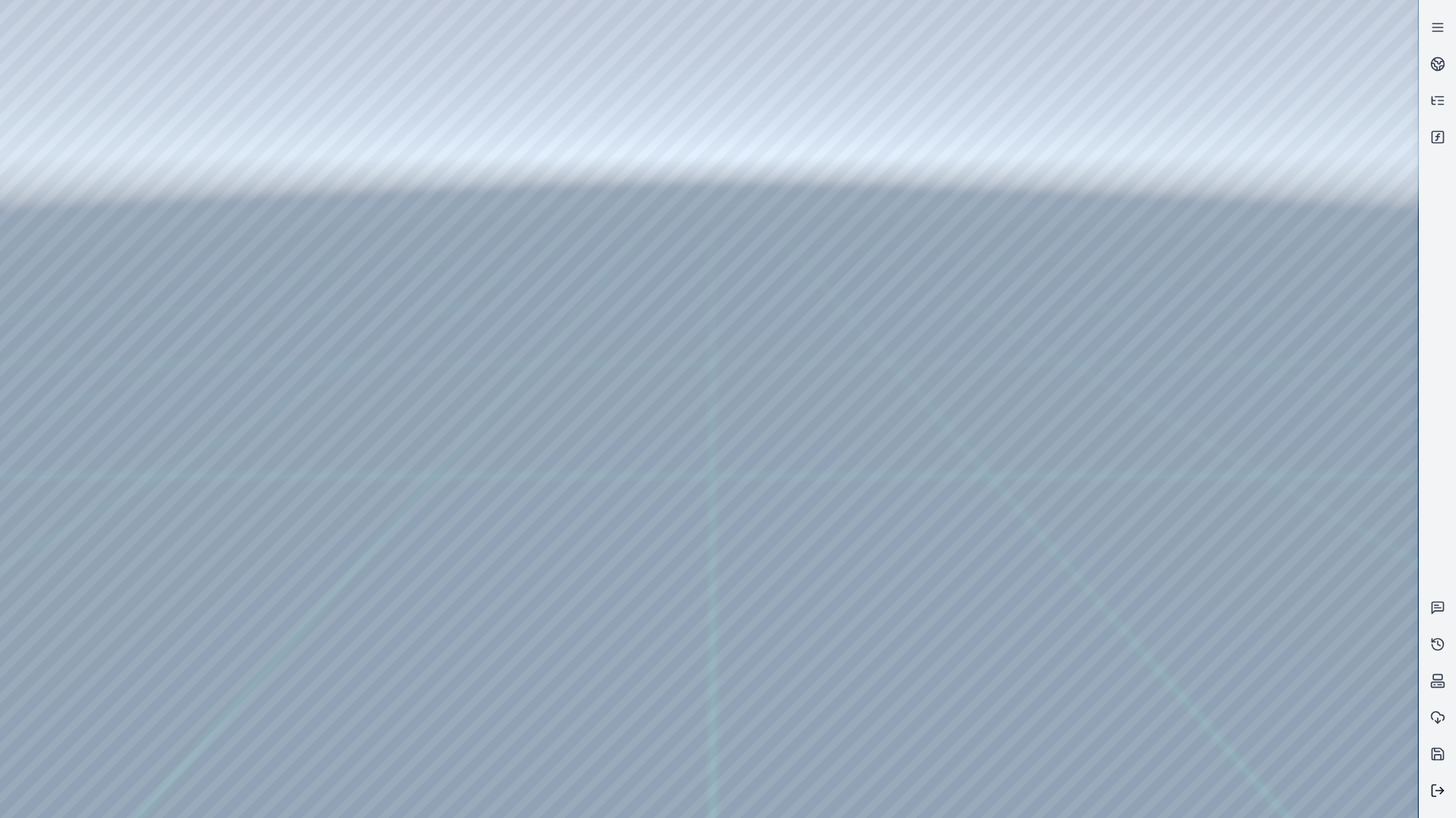
click at [1447, 790] on button at bounding box center [1438, 790] width 37 height 37
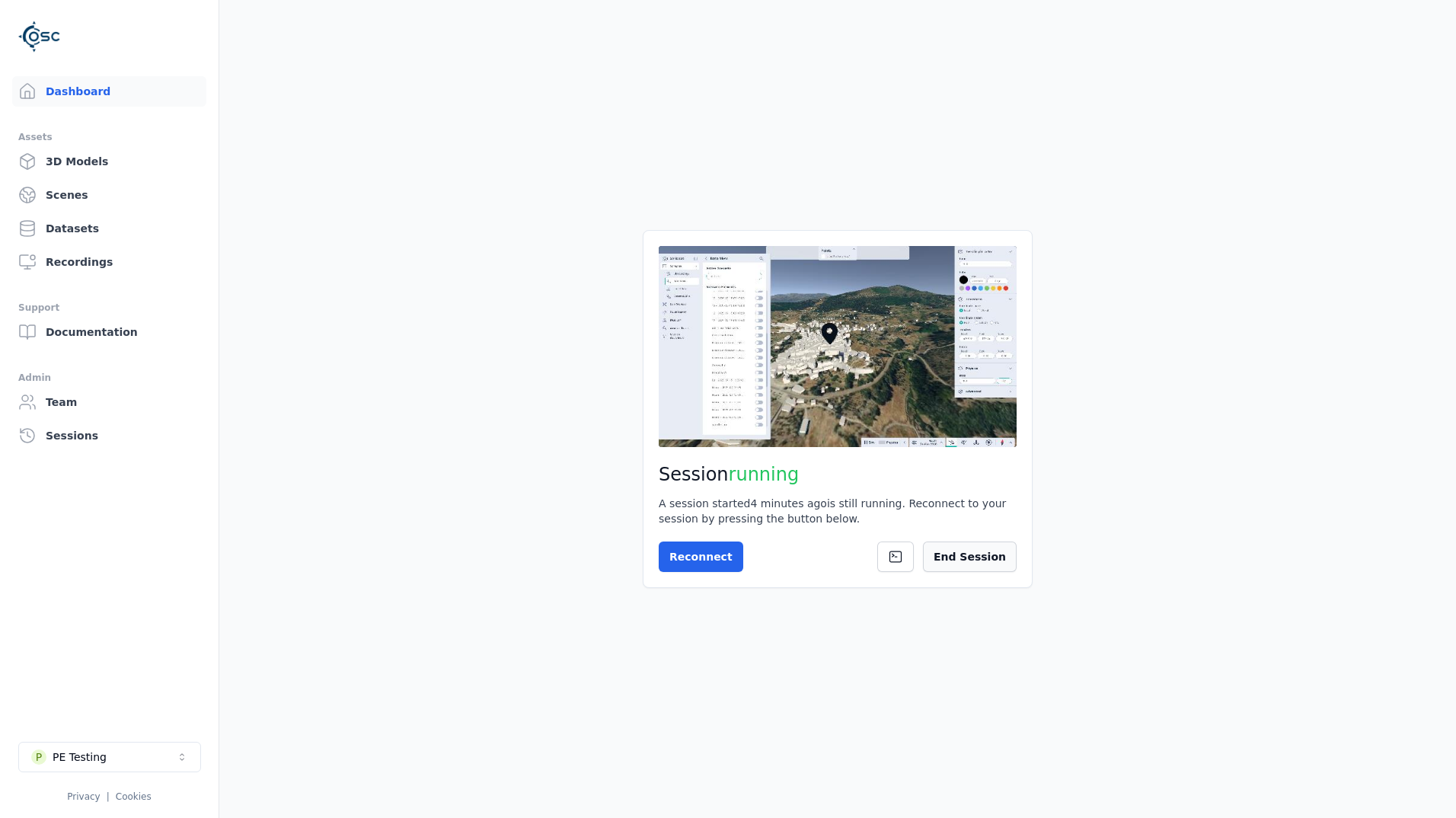
click at [967, 550] on button "End Session" at bounding box center [969, 556] width 94 height 30
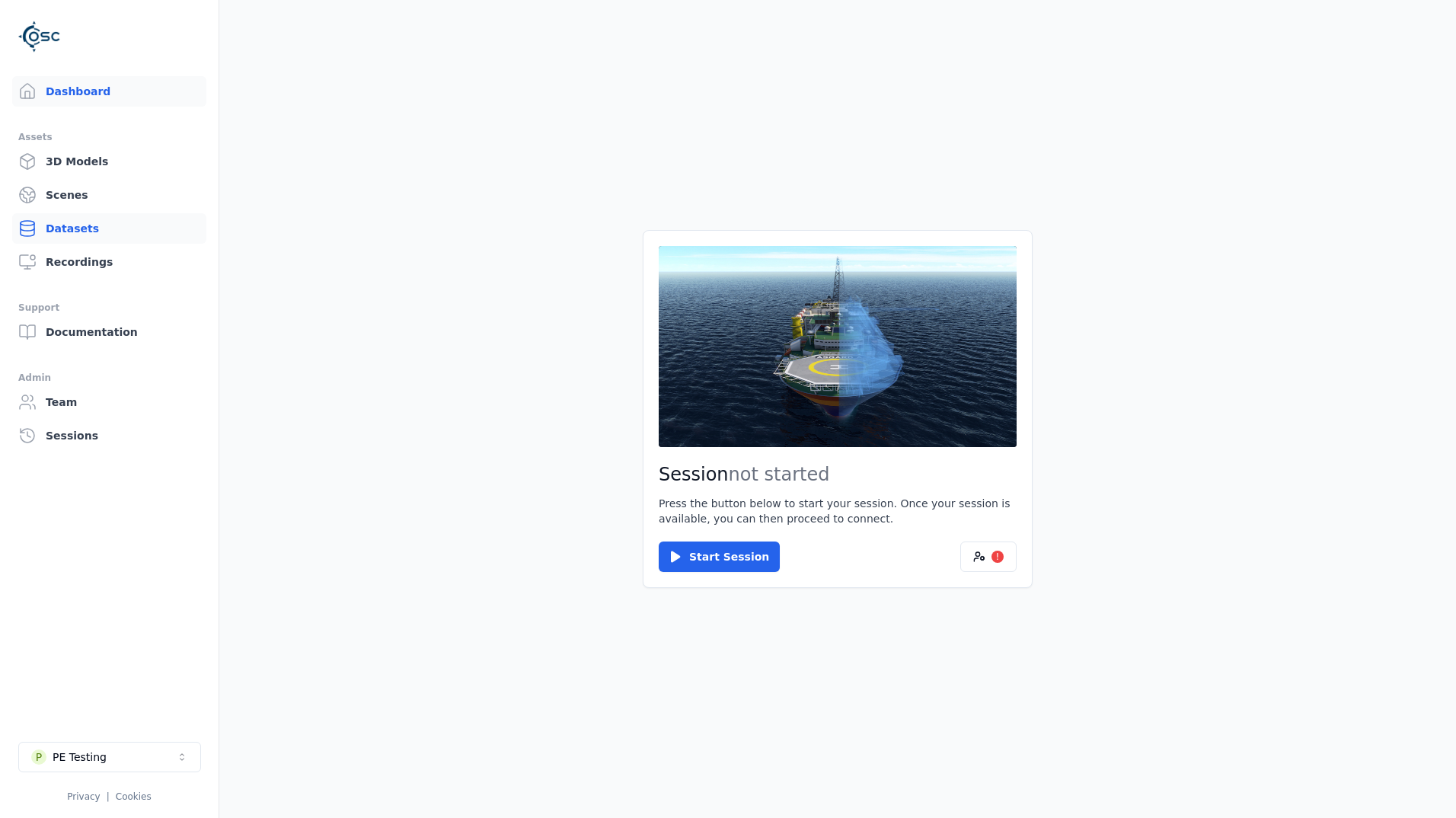
click at [91, 228] on link "Datasets" at bounding box center [109, 227] width 194 height 30
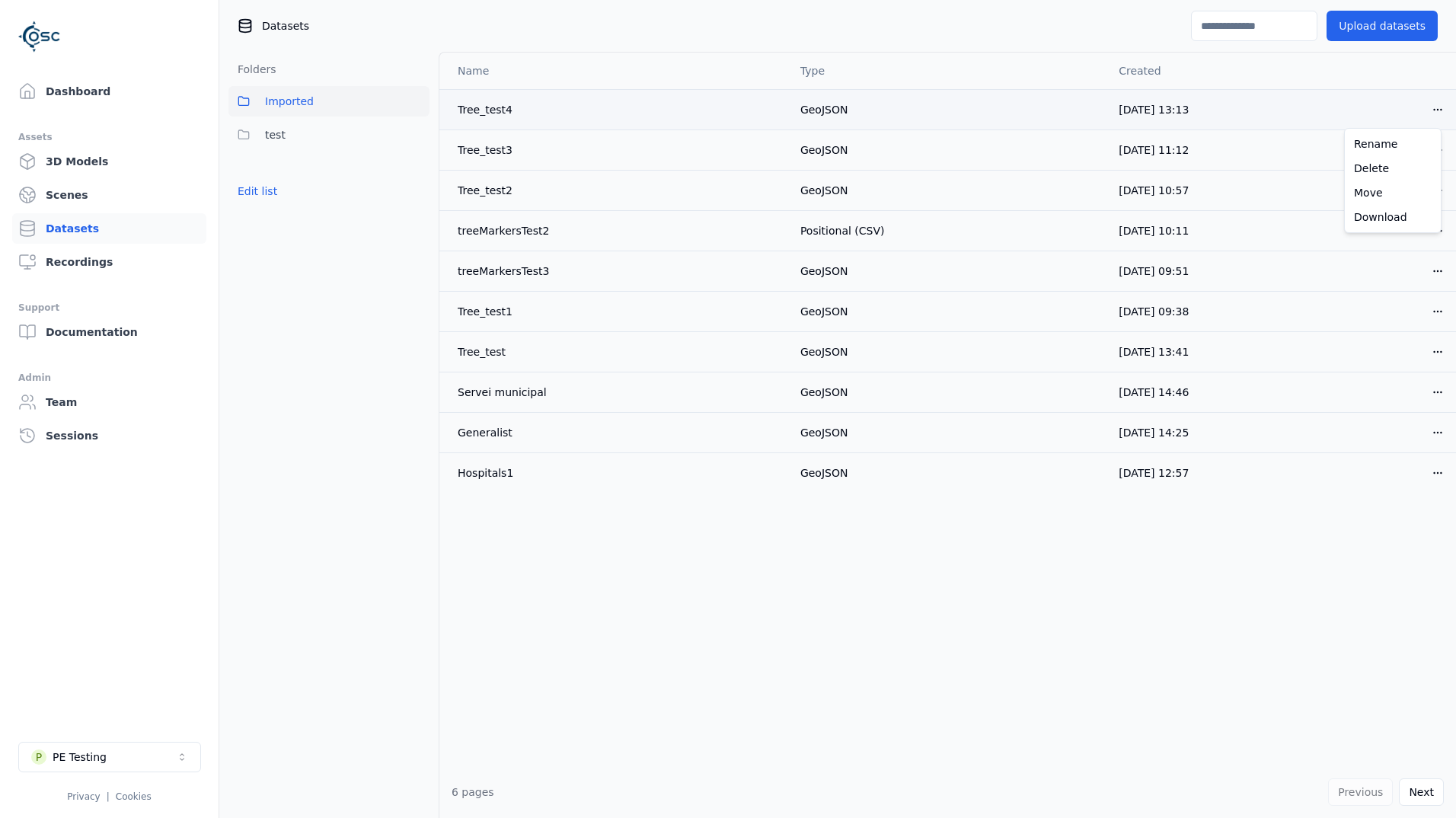
click at [1429, 116] on html "Support Dashboard Assets 3D Models Scenes Datasets Recordings Support Documenta…" at bounding box center [728, 409] width 1456 height 818
click at [1396, 169] on div "Delete" at bounding box center [1393, 168] width 90 height 25
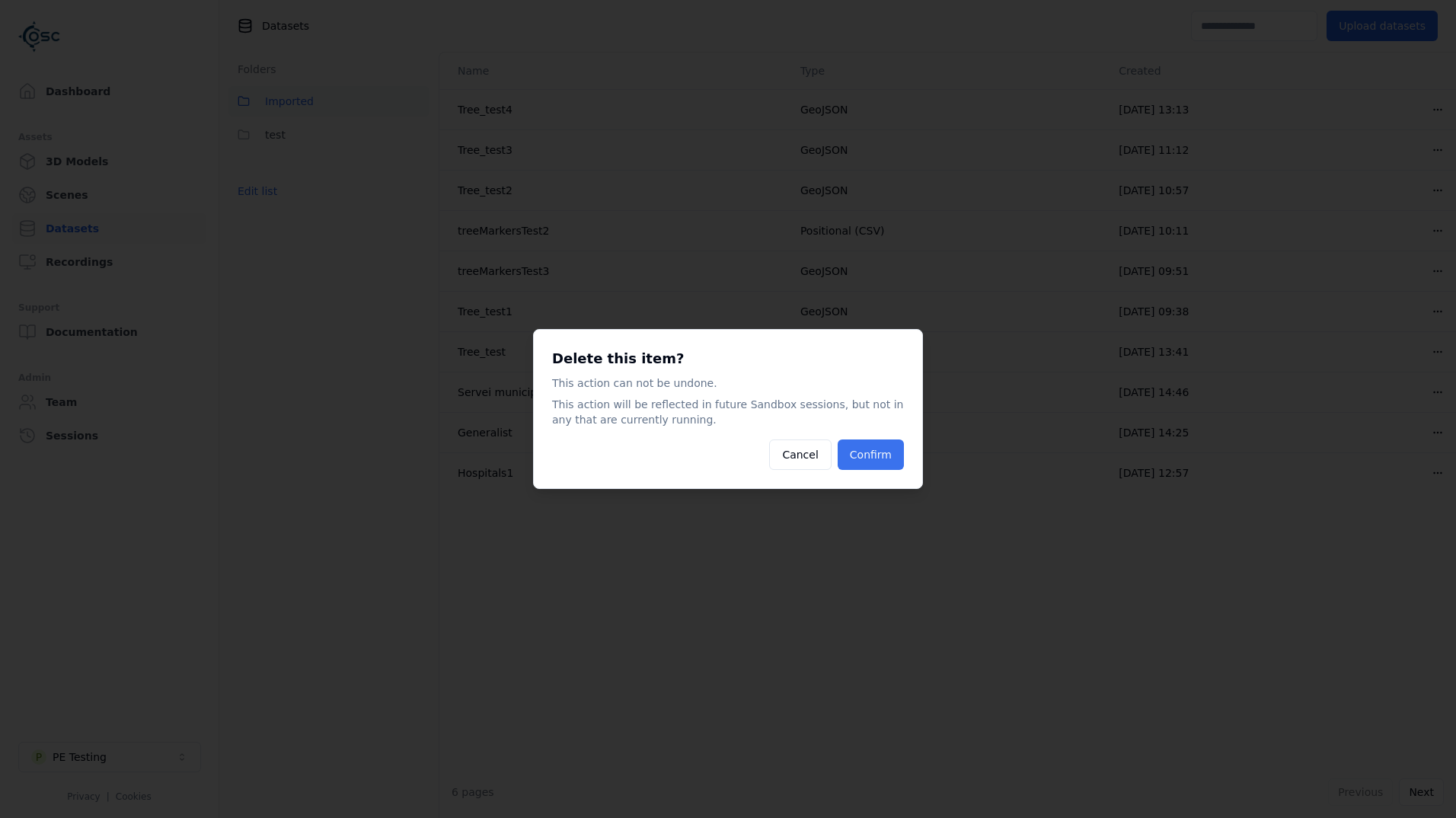
click at [878, 463] on button "Confirm" at bounding box center [870, 454] width 66 height 30
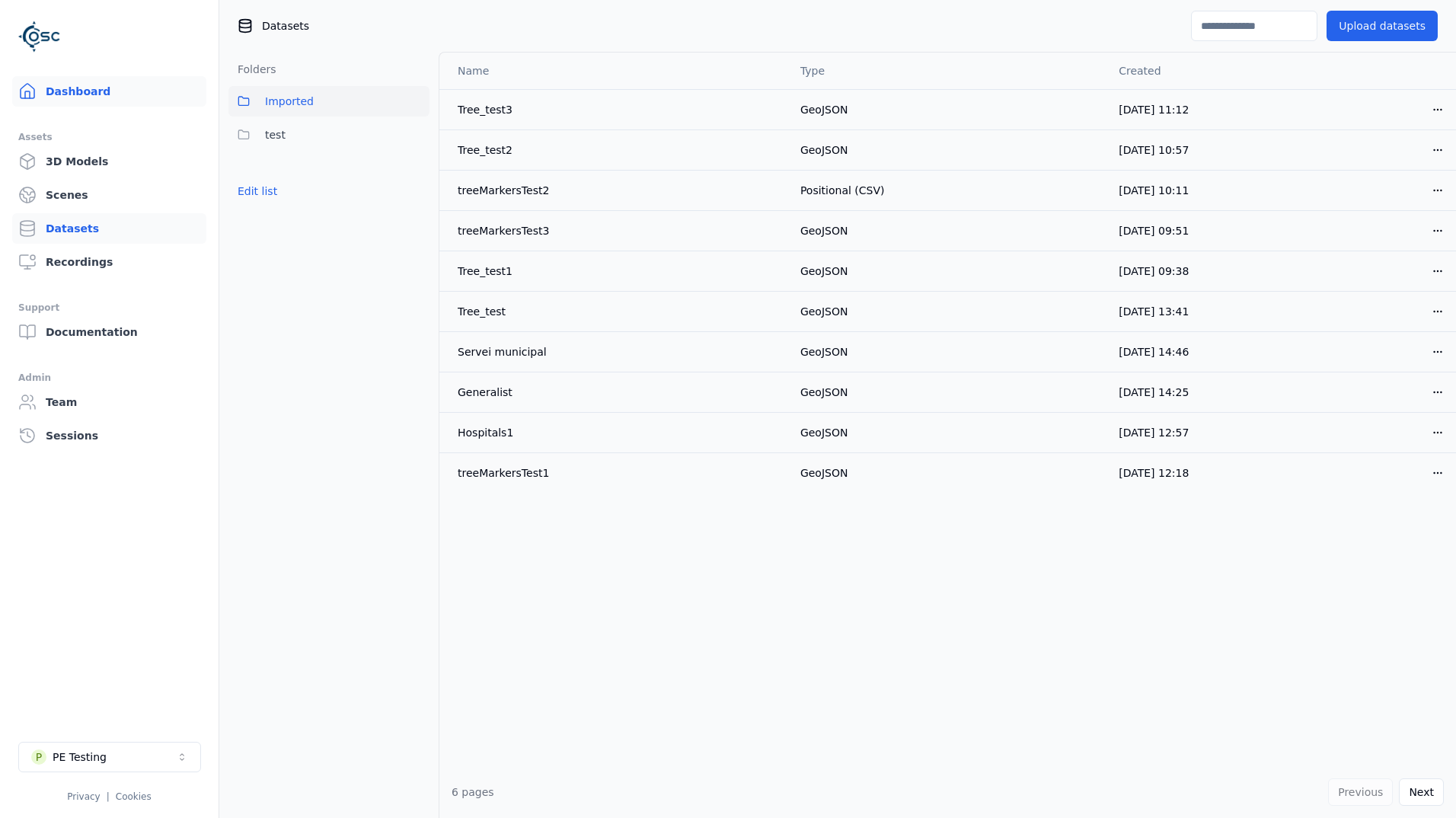
click at [101, 94] on link "Dashboard" at bounding box center [109, 91] width 194 height 30
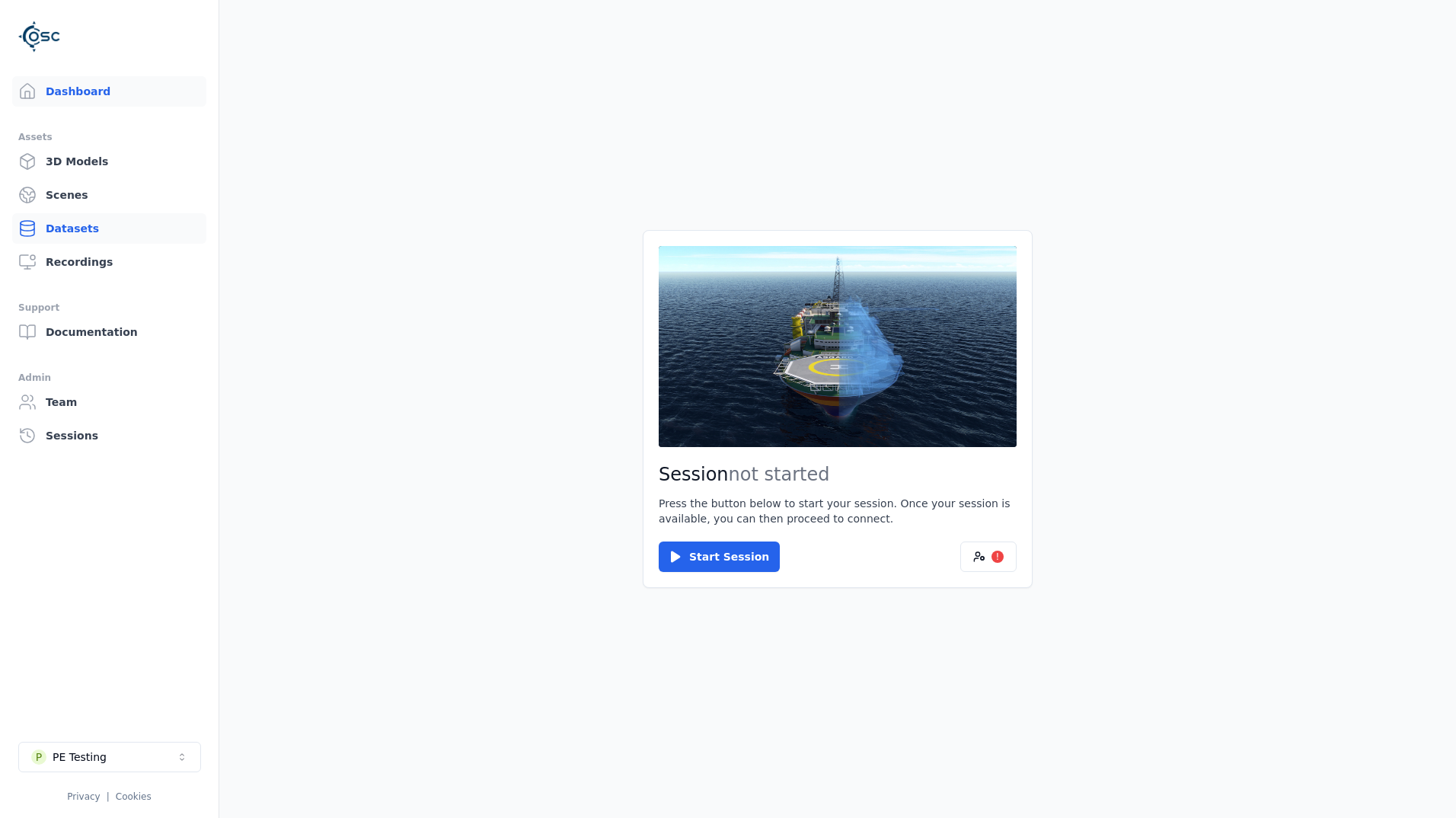
click at [70, 227] on link "Datasets" at bounding box center [109, 227] width 194 height 30
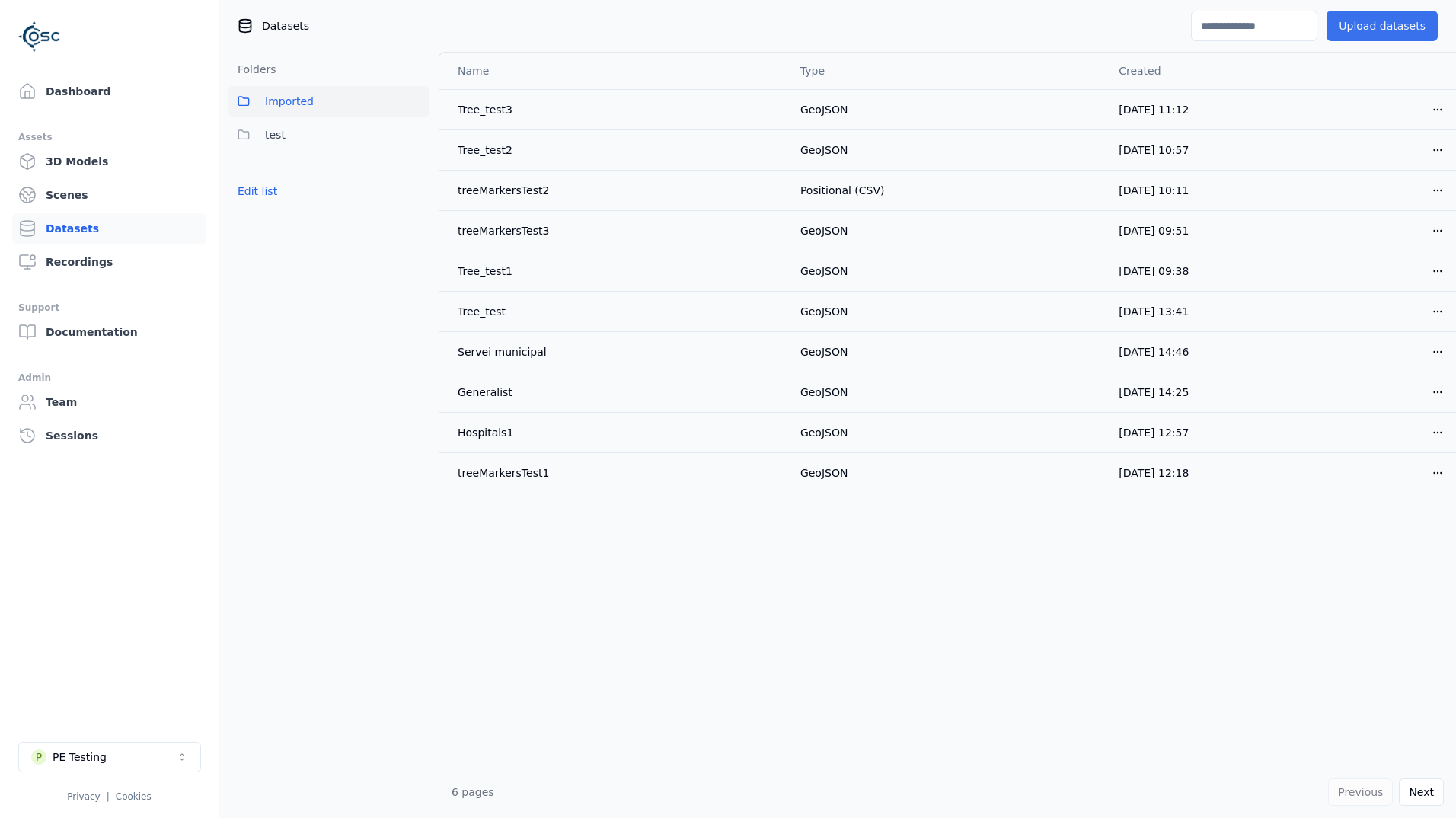
click at [1384, 25] on button "Upload datasets" at bounding box center [1381, 26] width 111 height 30
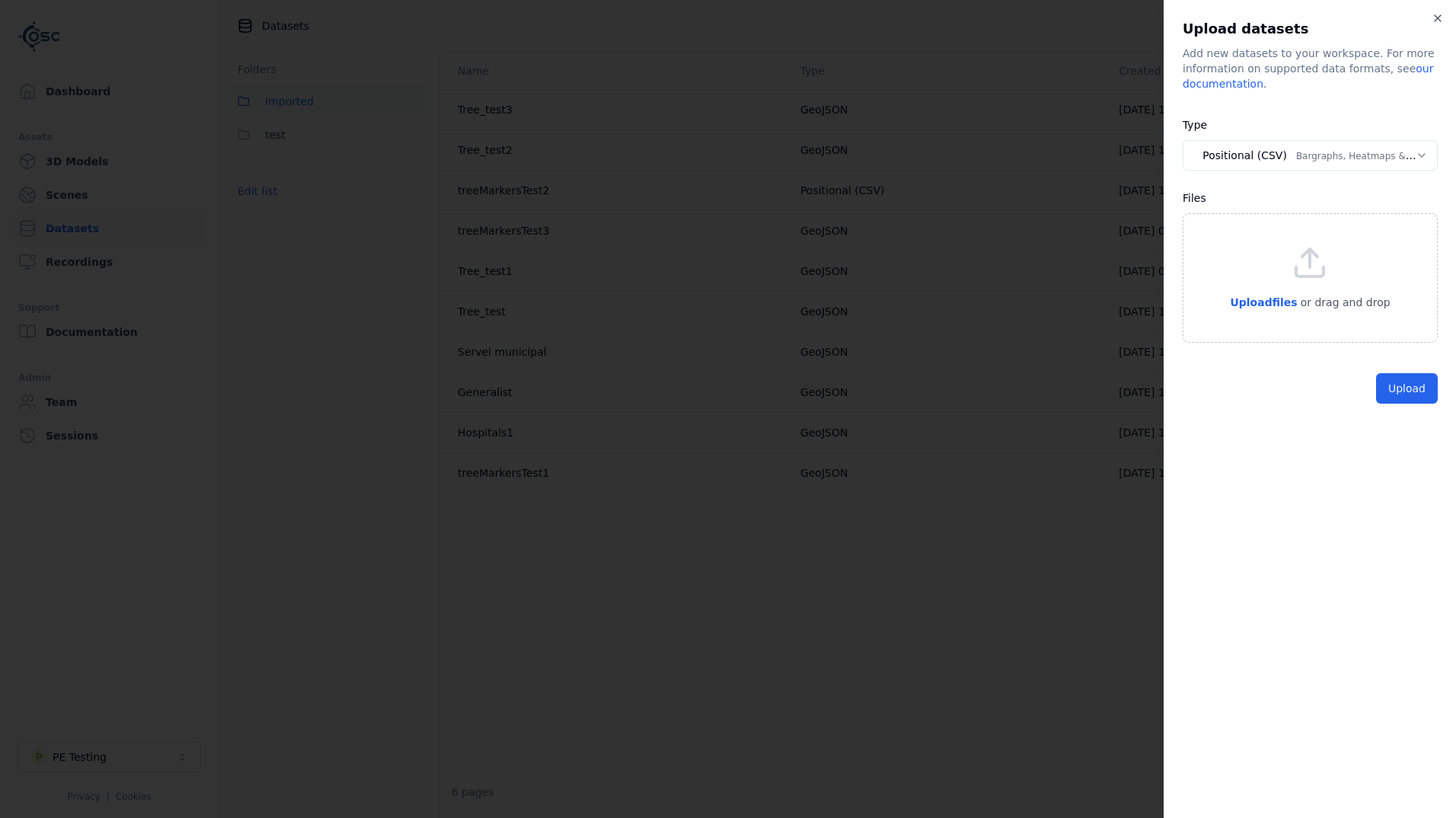
click at [1249, 160] on body "**********" at bounding box center [728, 409] width 1456 height 818
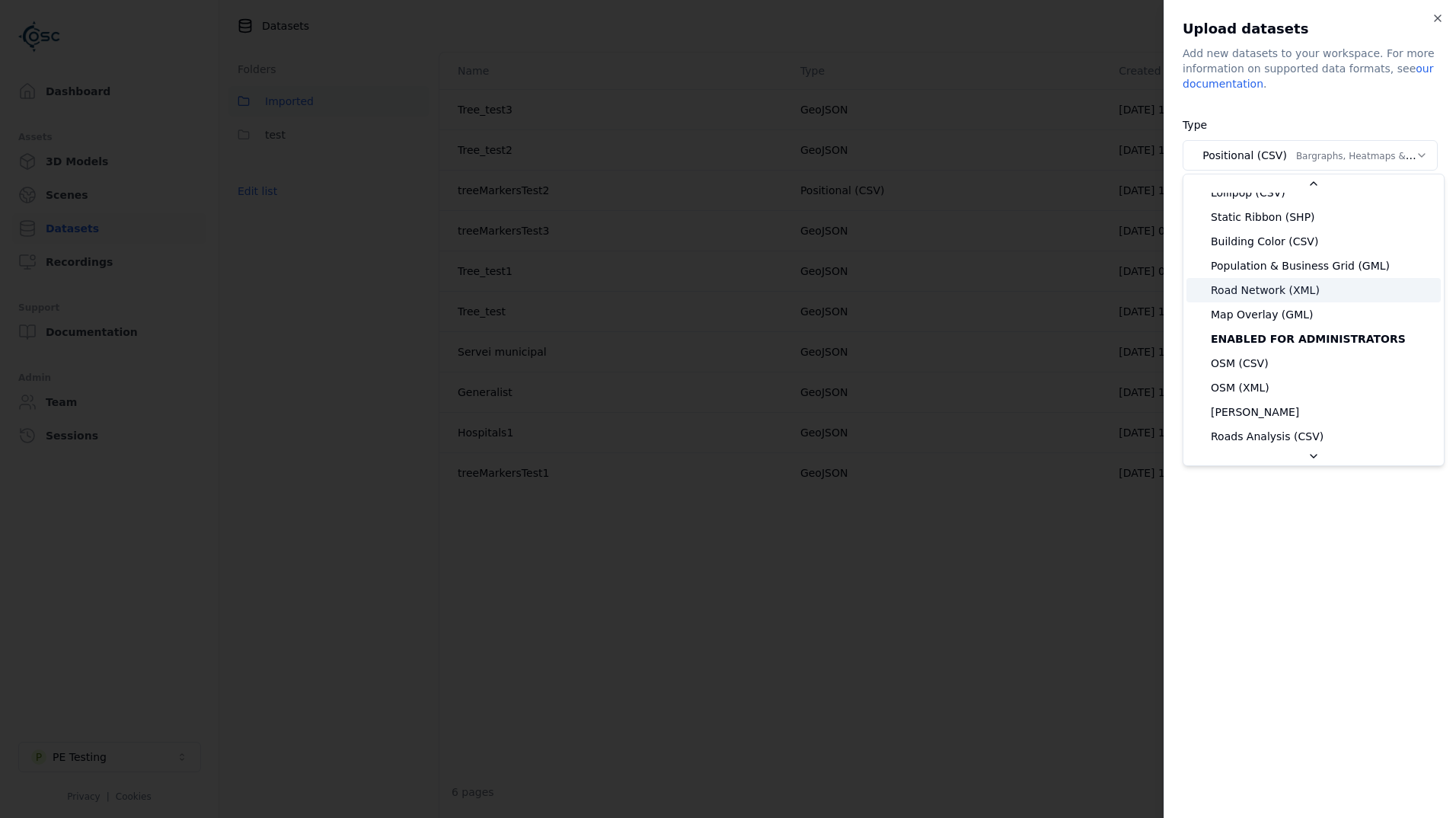
scroll to position [228, 0]
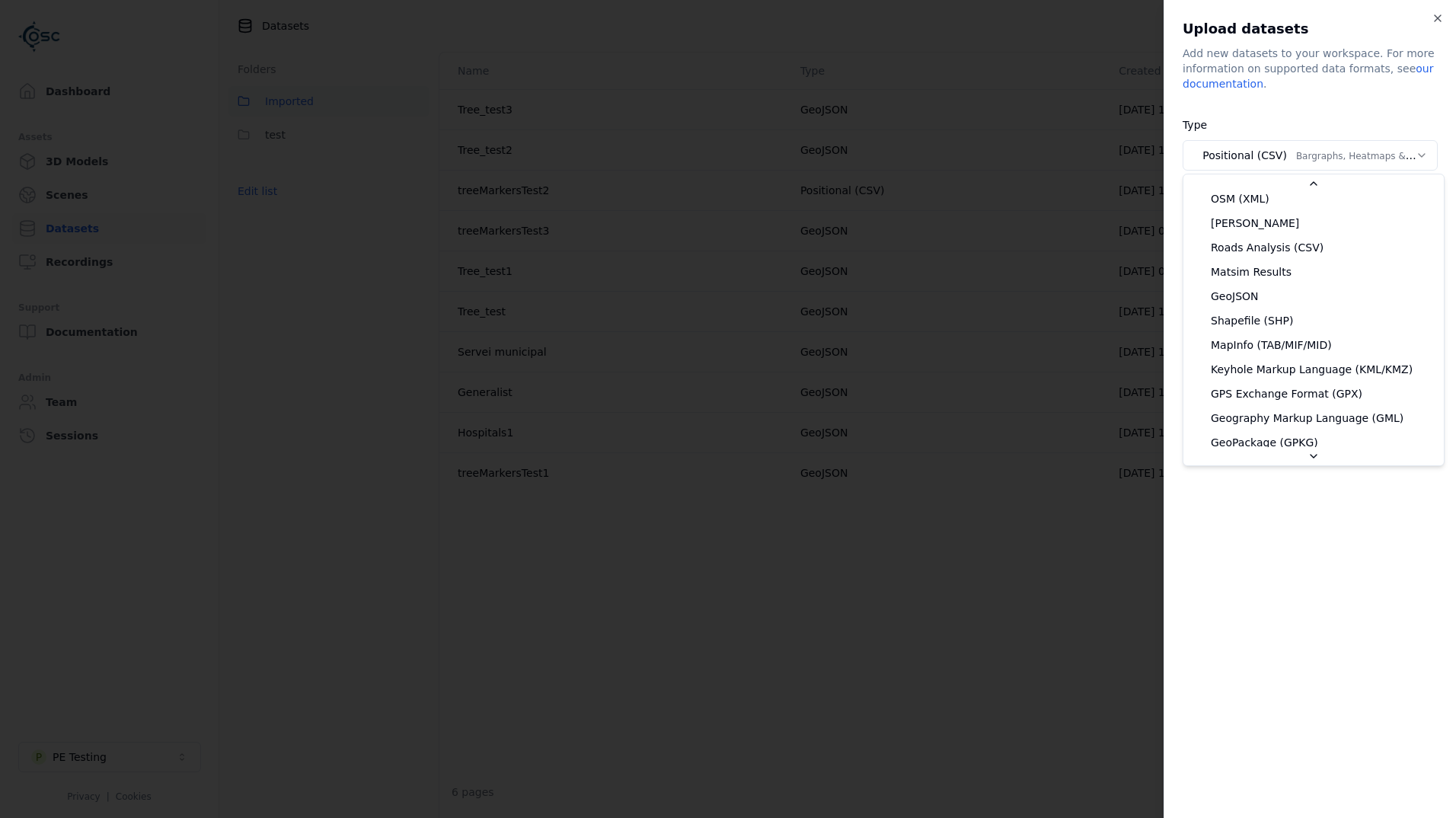
select select "*******"
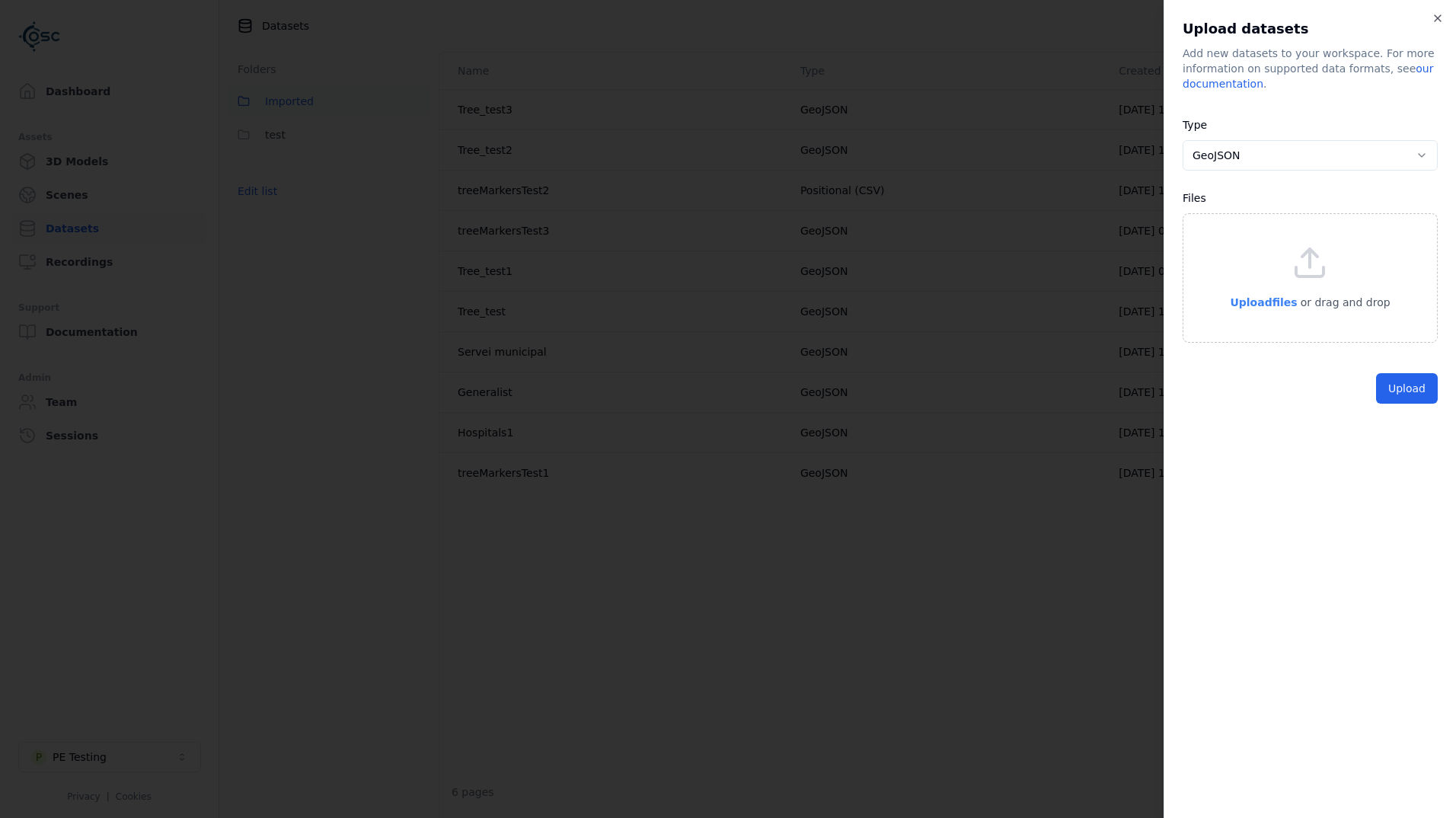
click at [1263, 311] on p "Upload files" at bounding box center [1263, 303] width 67 height 18
click at [1393, 429] on button "Upload" at bounding box center [1406, 423] width 61 height 30
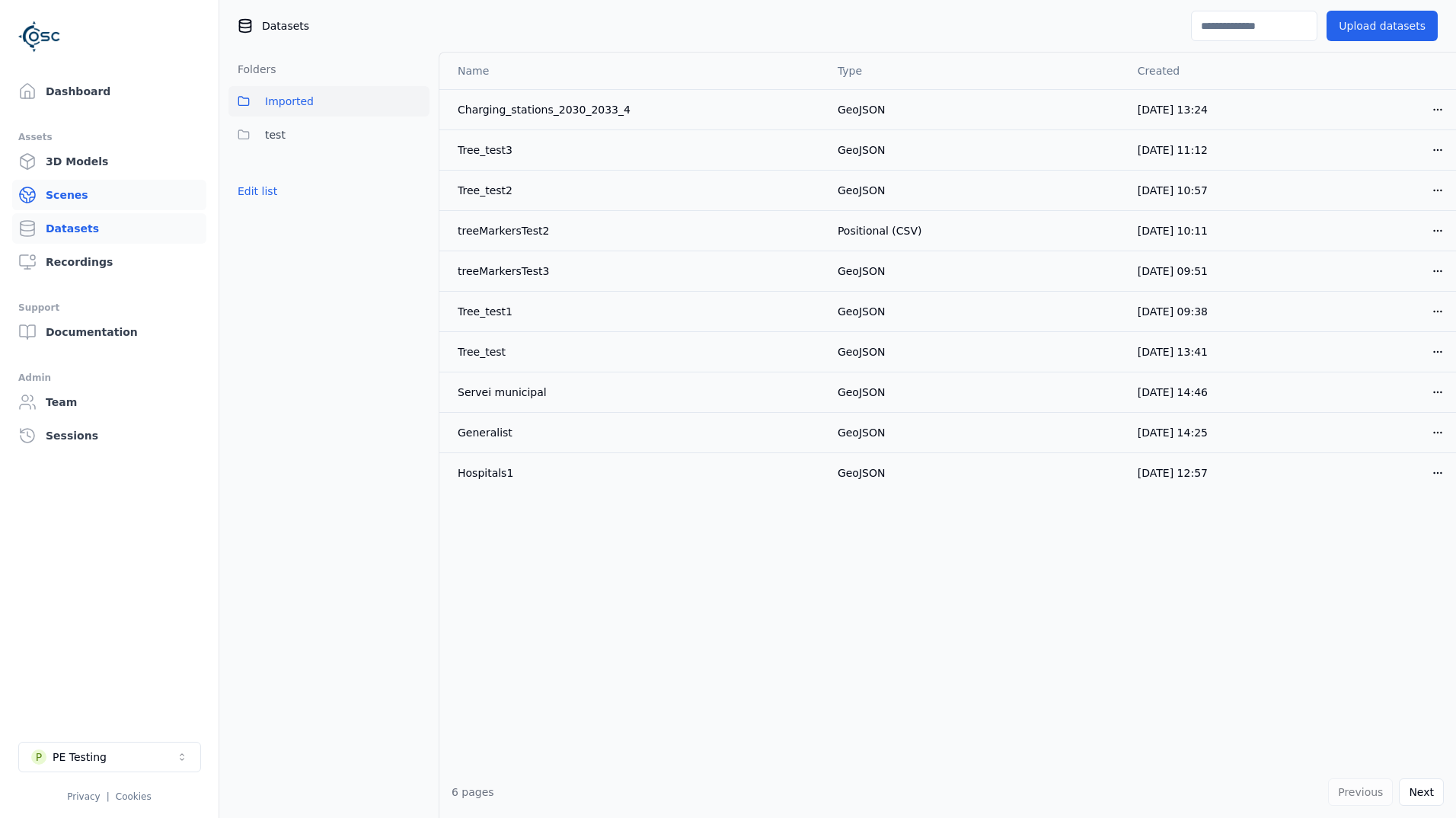
click at [127, 193] on link "Scenes" at bounding box center [109, 194] width 194 height 30
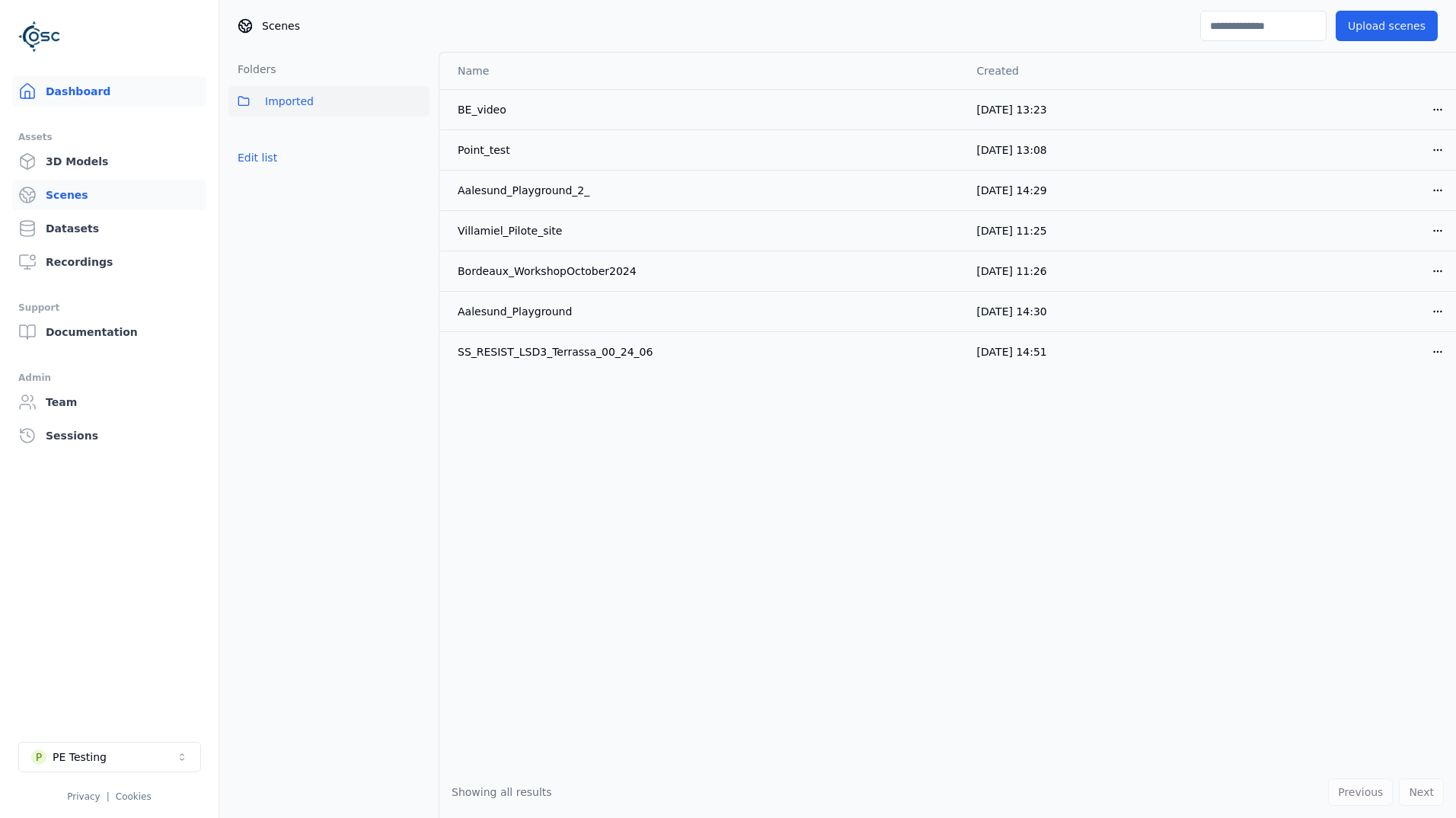
click at [89, 92] on link "Dashboard" at bounding box center [109, 91] width 194 height 30
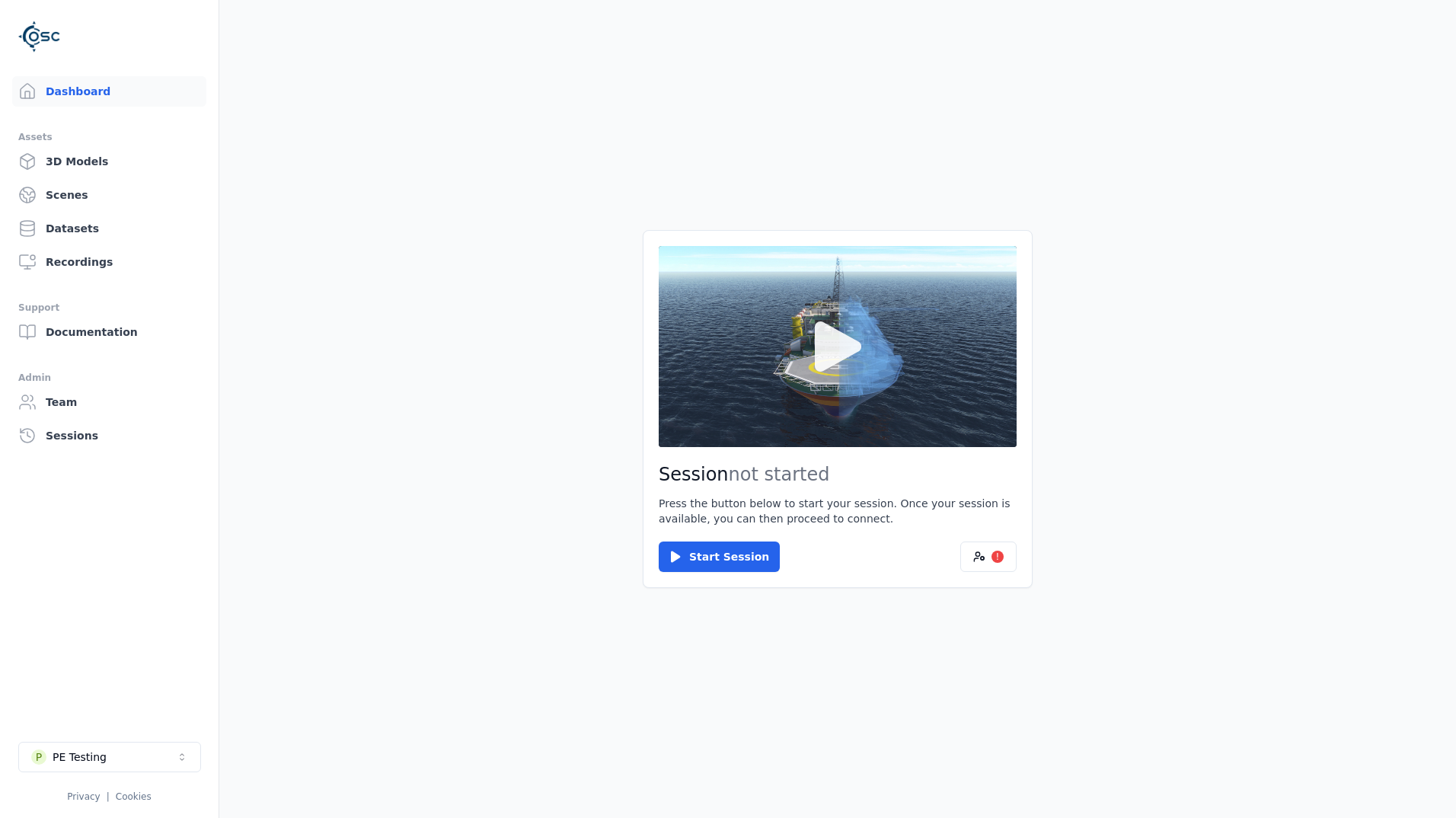
click at [921, 370] on button at bounding box center [837, 346] width 358 height 201
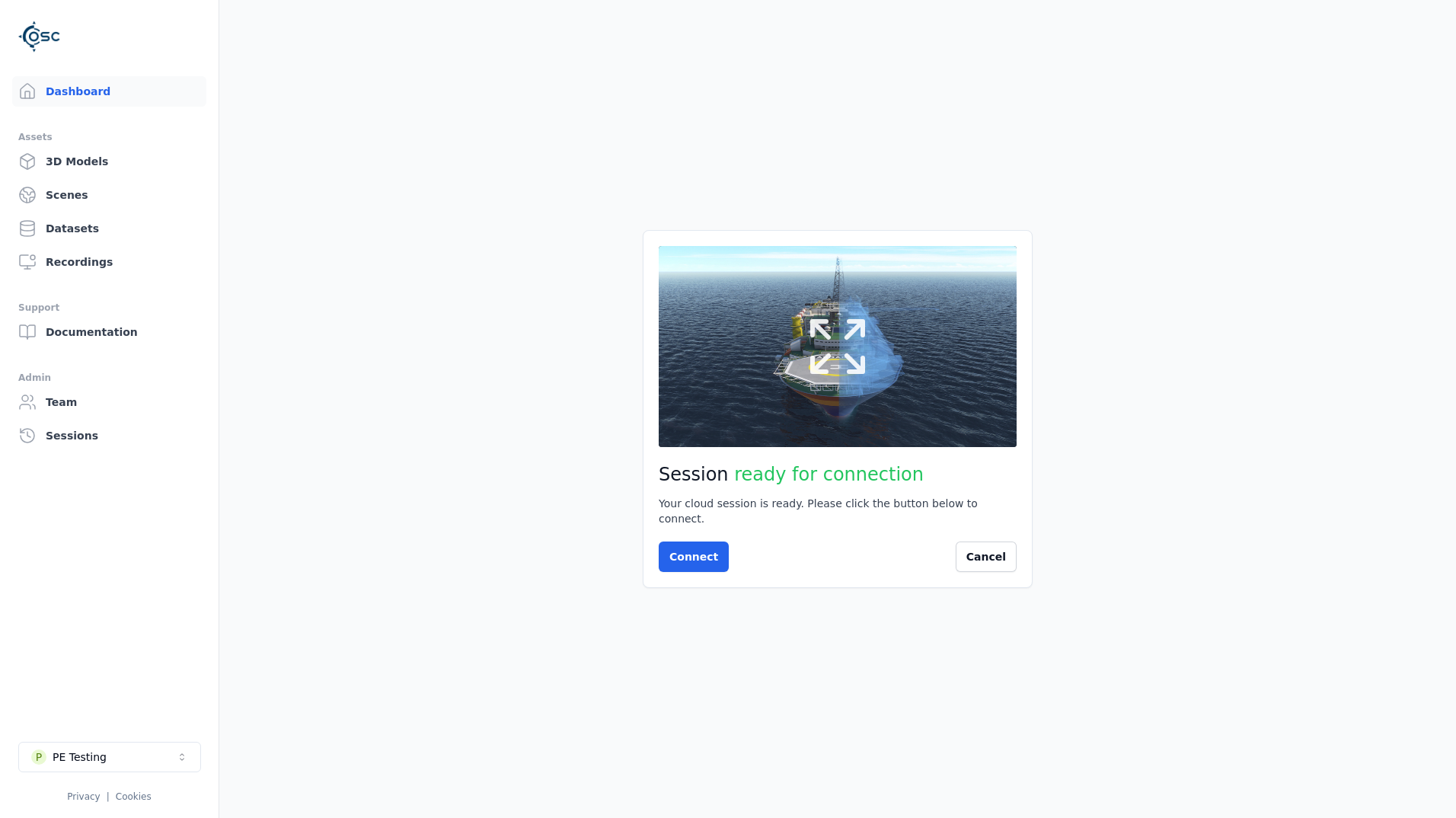
click at [871, 350] on icon at bounding box center [838, 347] width 73 height 73
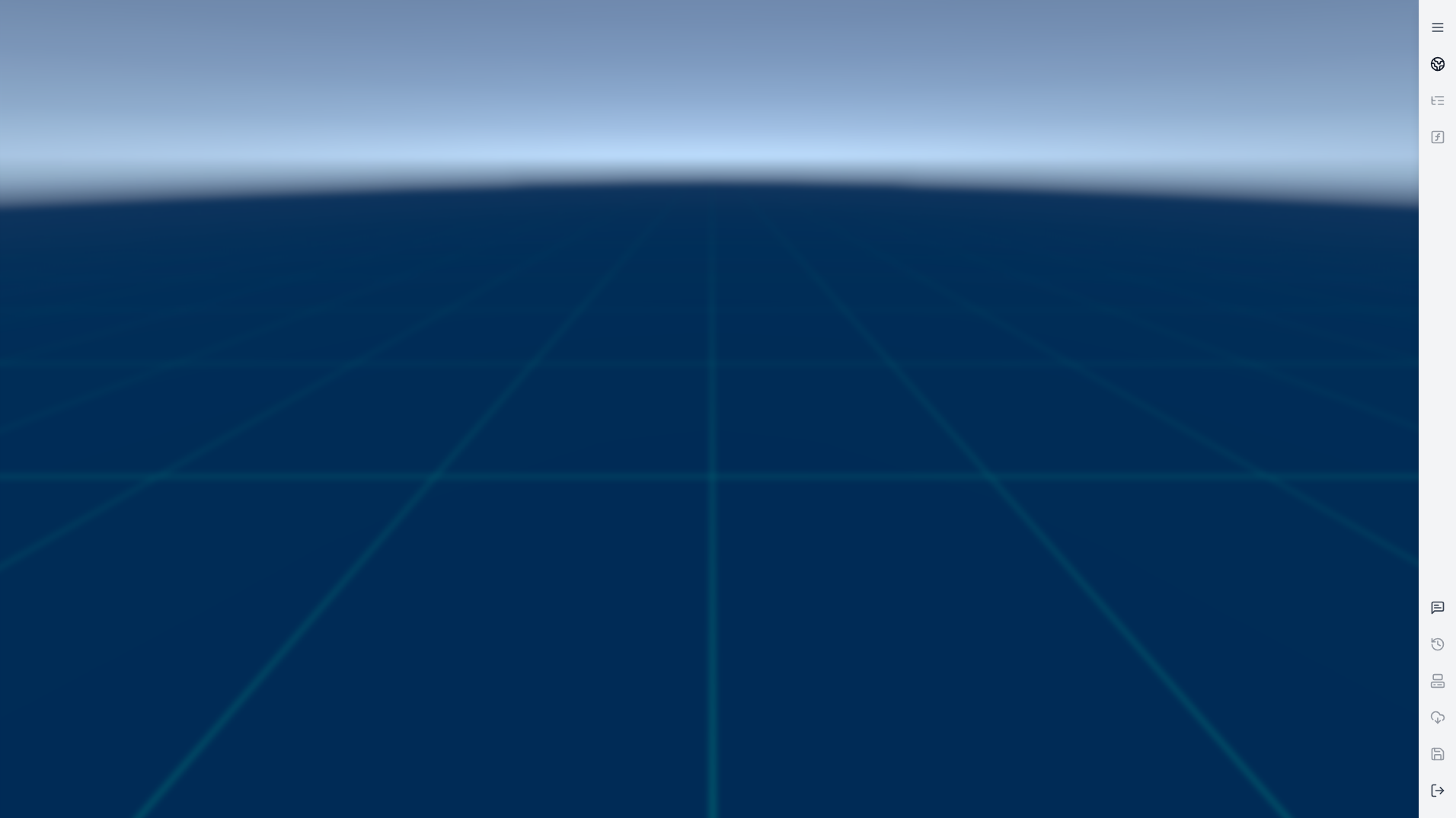
click at [1434, 72] on link at bounding box center [1438, 64] width 37 height 37
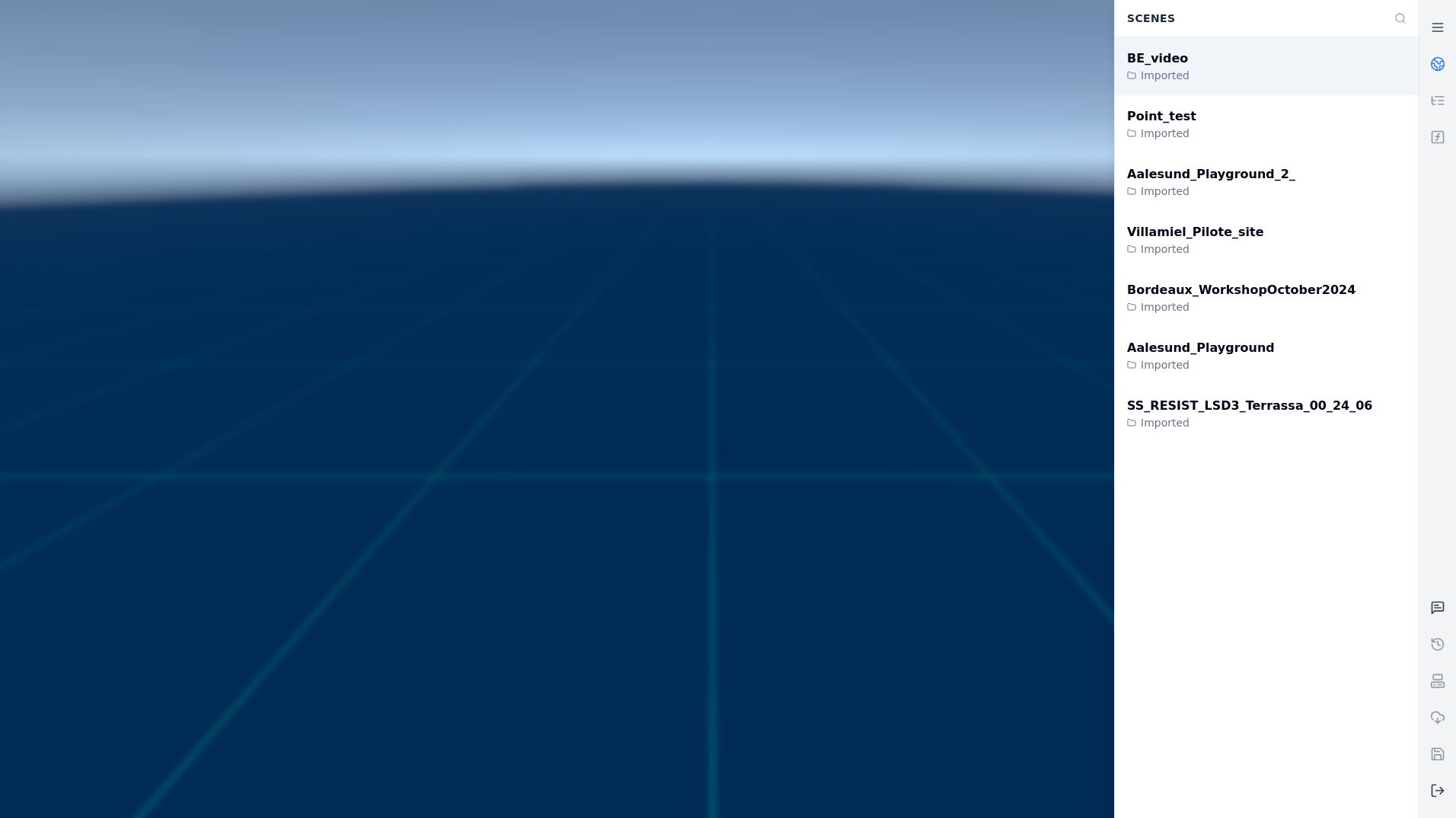
click at [1276, 93] on div "BE_video Imported" at bounding box center [1266, 66] width 303 height 58
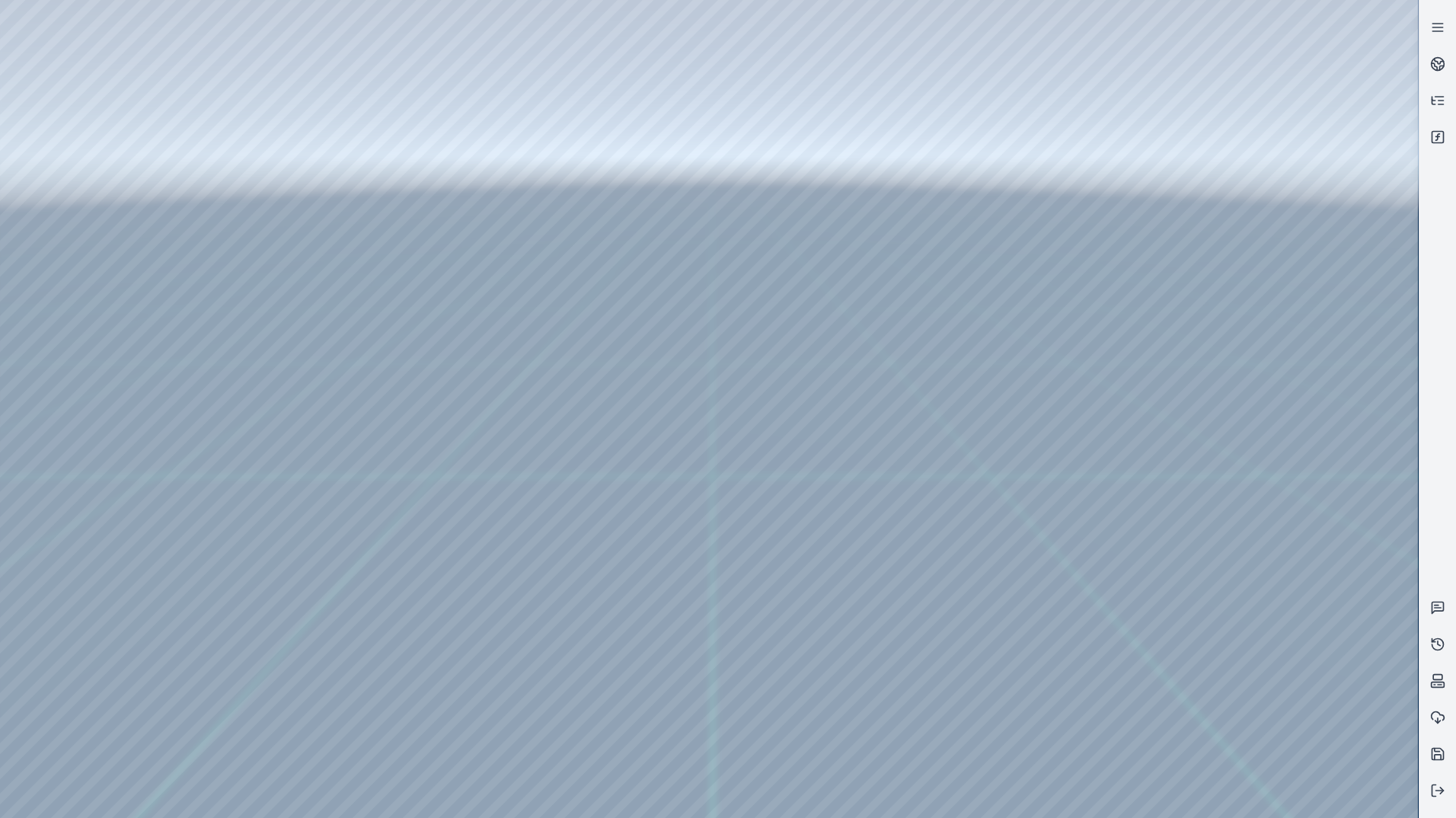
drag, startPoint x: 631, startPoint y: 397, endPoint x: 633, endPoint y: 447, distance: 50.0
click at [68, 87] on div at bounding box center [709, 409] width 1417 height 818
drag, startPoint x: 649, startPoint y: 375, endPoint x: 657, endPoint y: 391, distance: 17.9
click at [99, 138] on div at bounding box center [709, 409] width 1417 height 818
click at [395, 470] on div at bounding box center [709, 409] width 1417 height 818
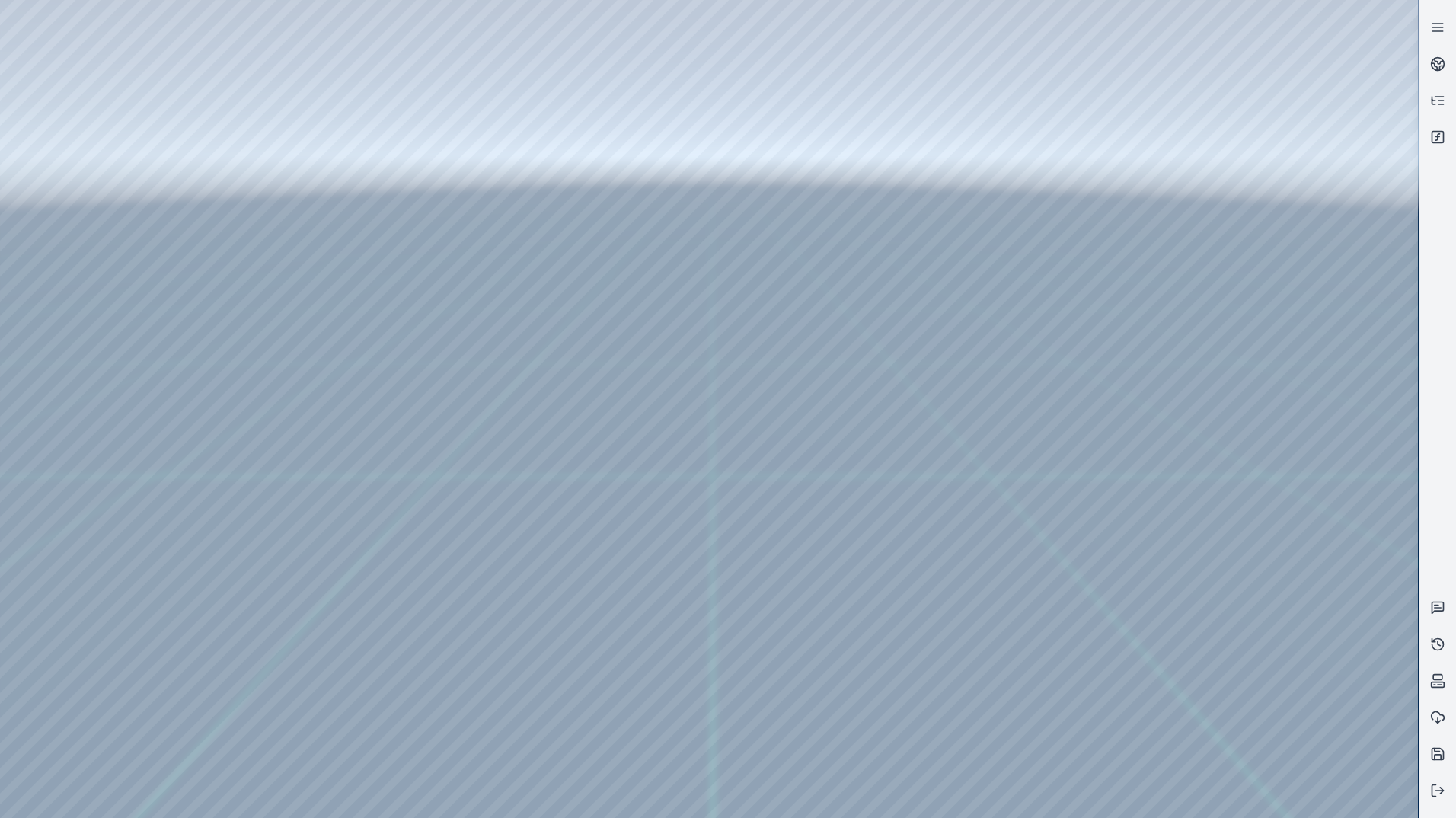
drag, startPoint x: 734, startPoint y: 541, endPoint x: 662, endPoint y: 550, distance: 72.6
click at [397, 468] on div at bounding box center [709, 409] width 1417 height 818
click at [1439, 787] on icon at bounding box center [1437, 790] width 16 height 16
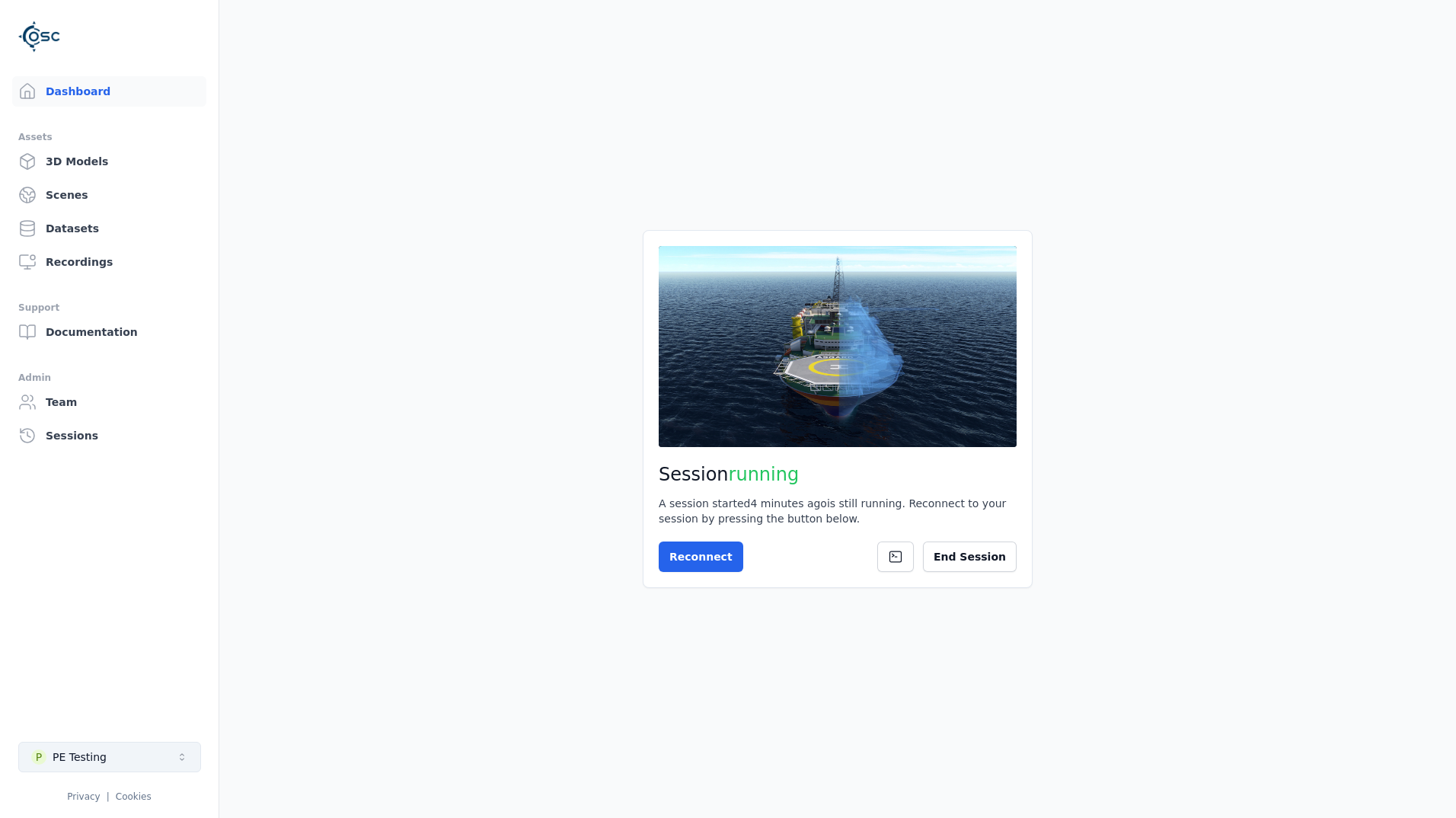
click at [160, 754] on button "P PE Testing" at bounding box center [109, 757] width 182 height 30
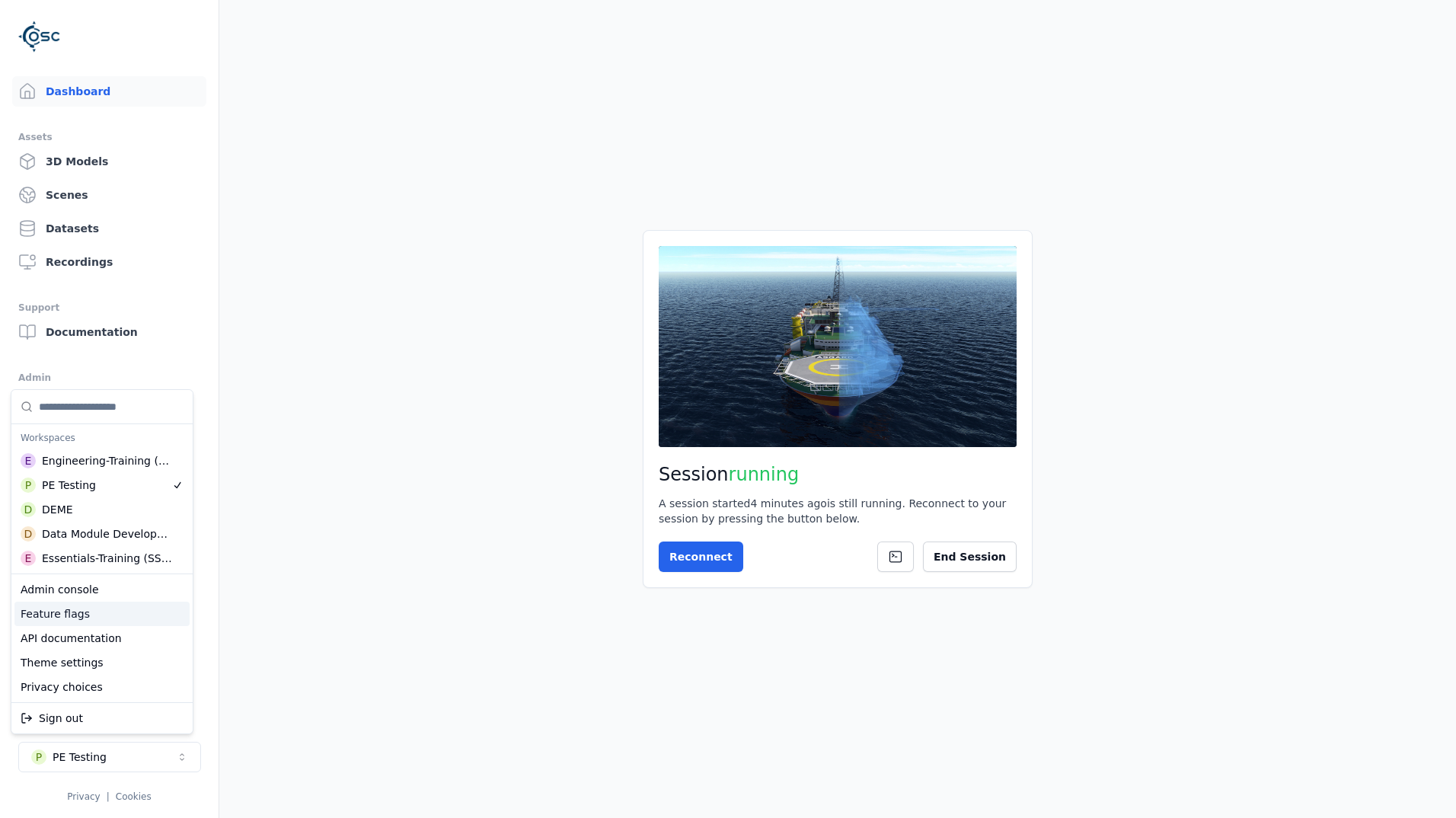
click at [96, 611] on div "Feature flags" at bounding box center [102, 614] width 175 height 25
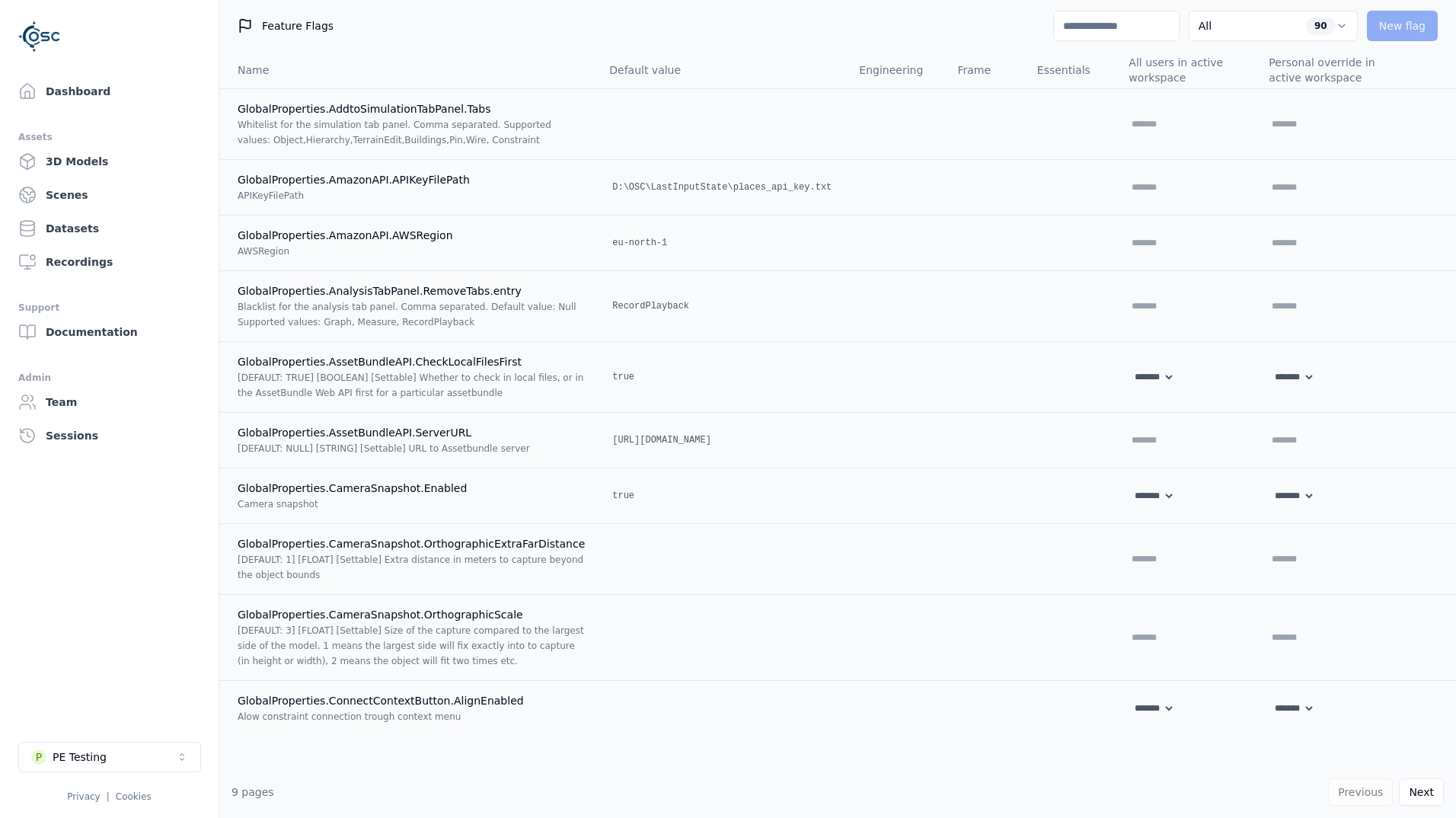
click at [1111, 25] on input at bounding box center [1116, 26] width 127 height 30
type input "**"
select select "*****"
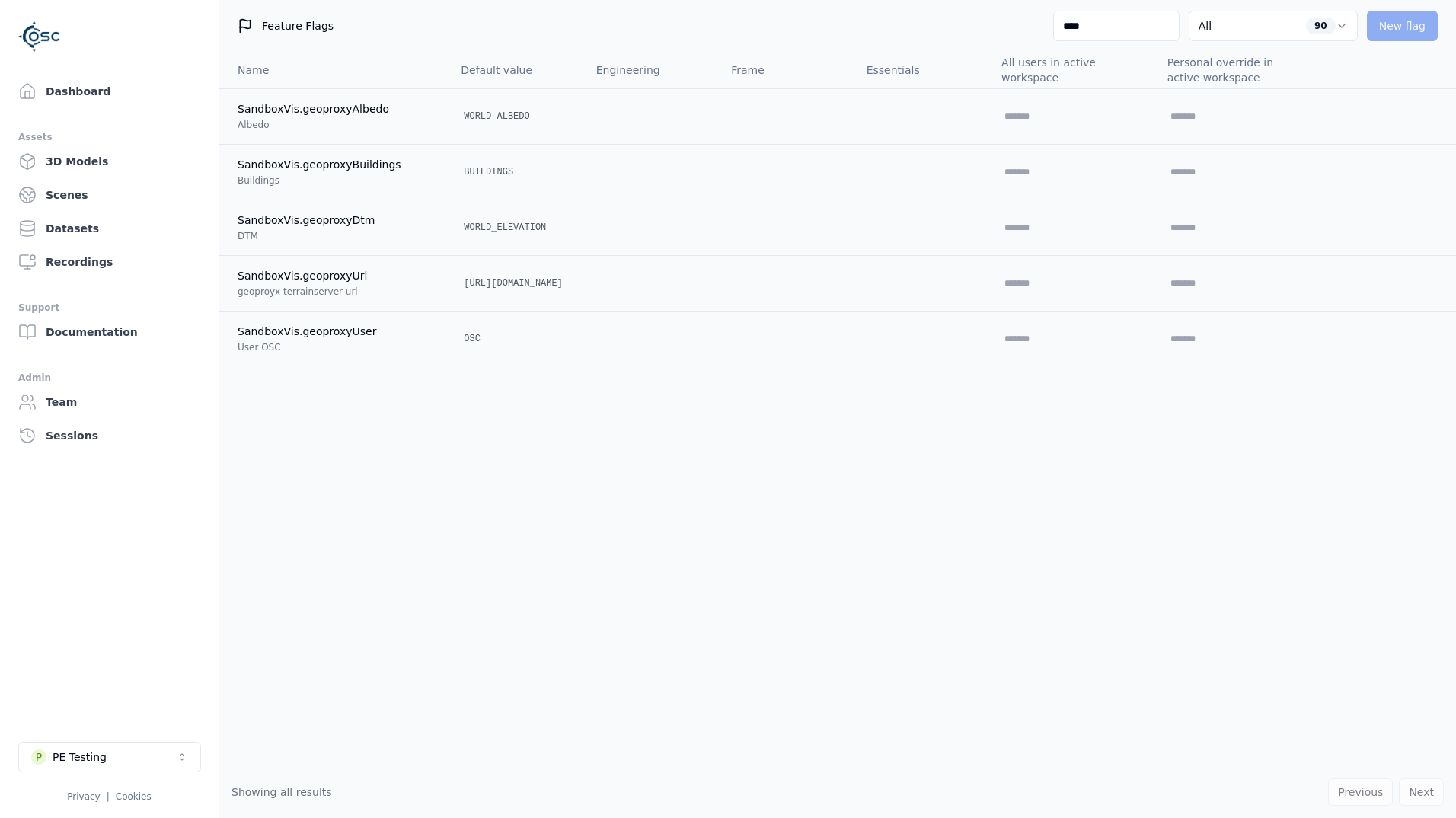
type input "***"
select select "*****"
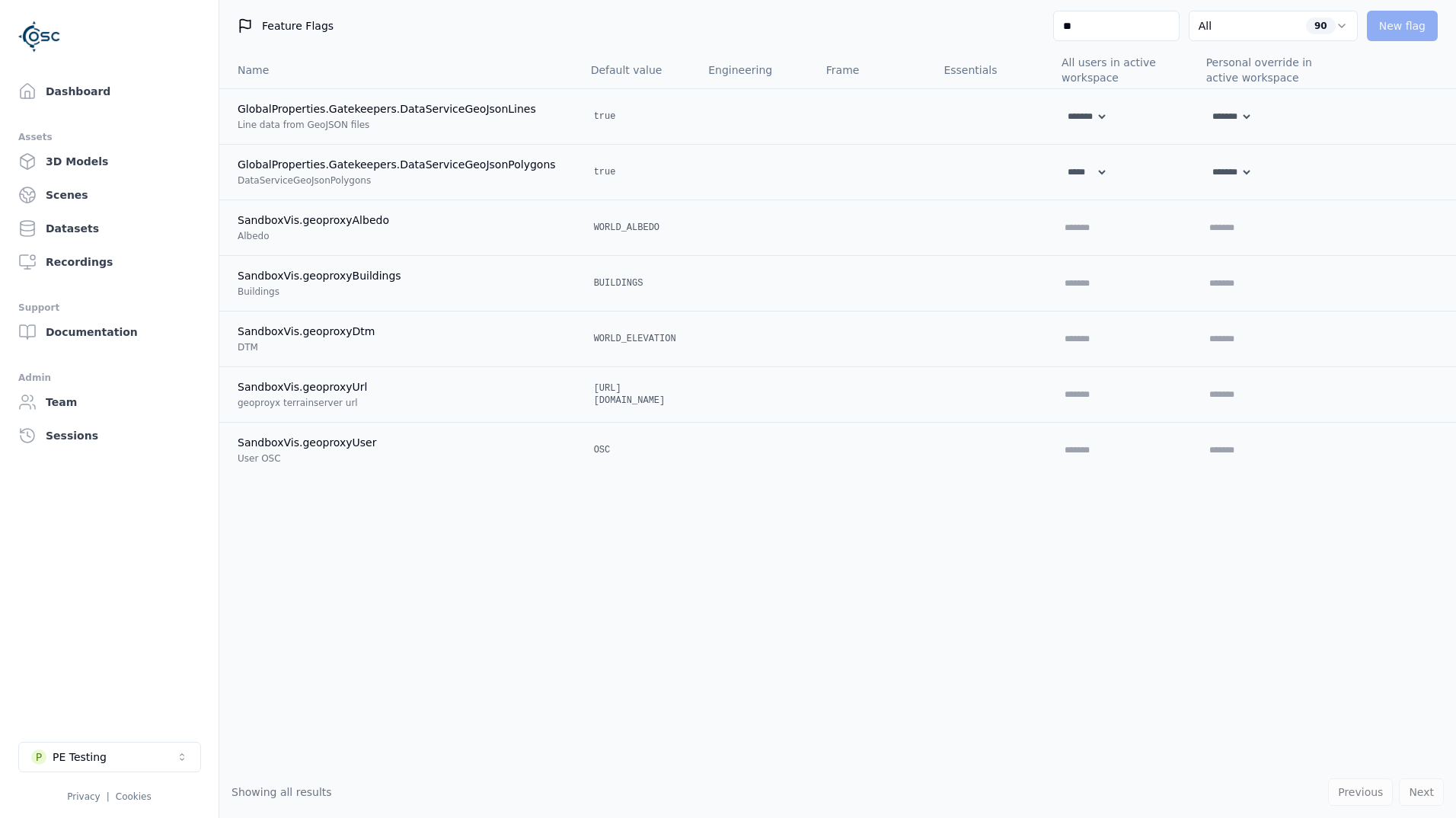
type input "*"
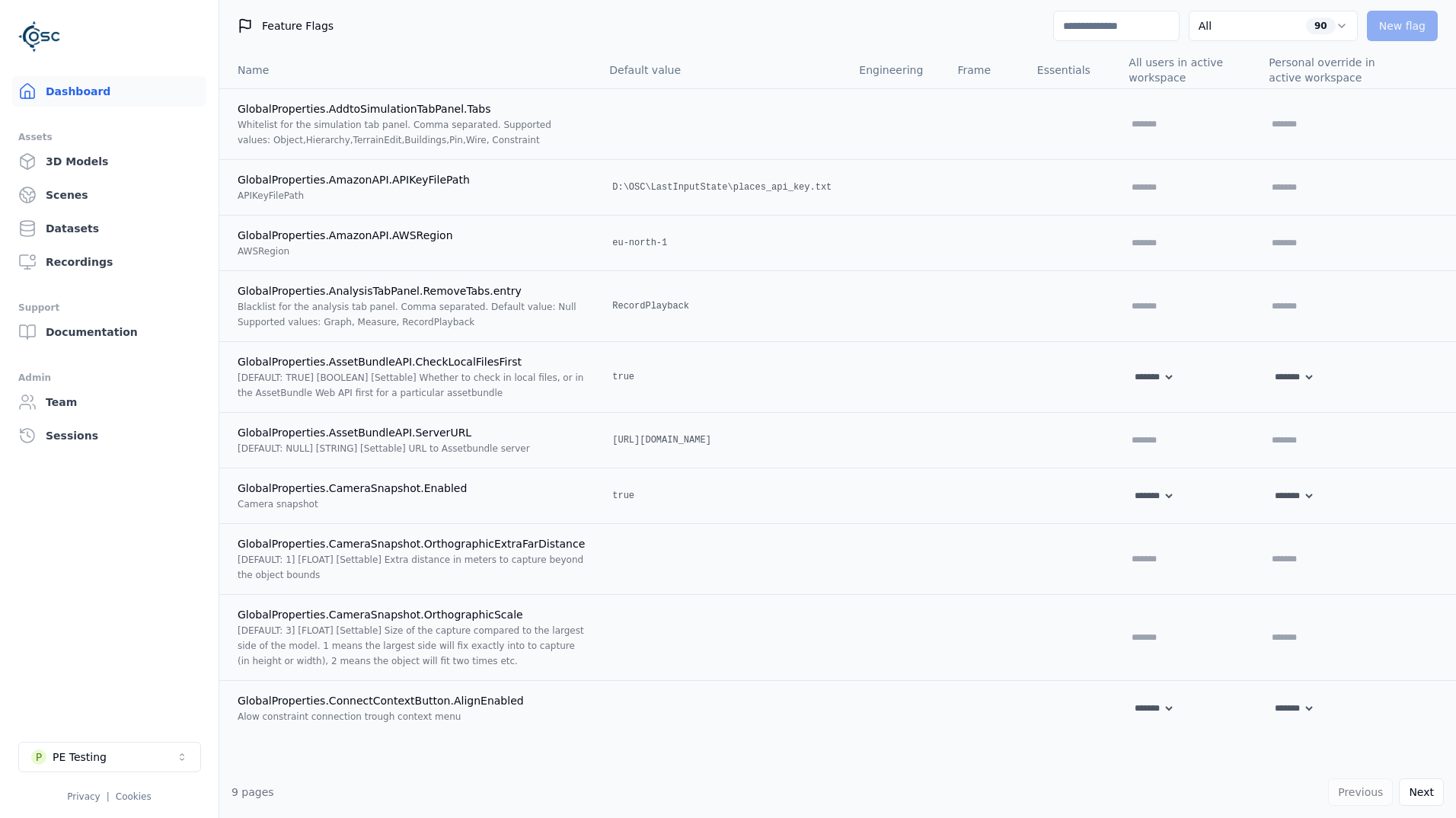
click at [118, 87] on link "Dashboard" at bounding box center [109, 91] width 194 height 30
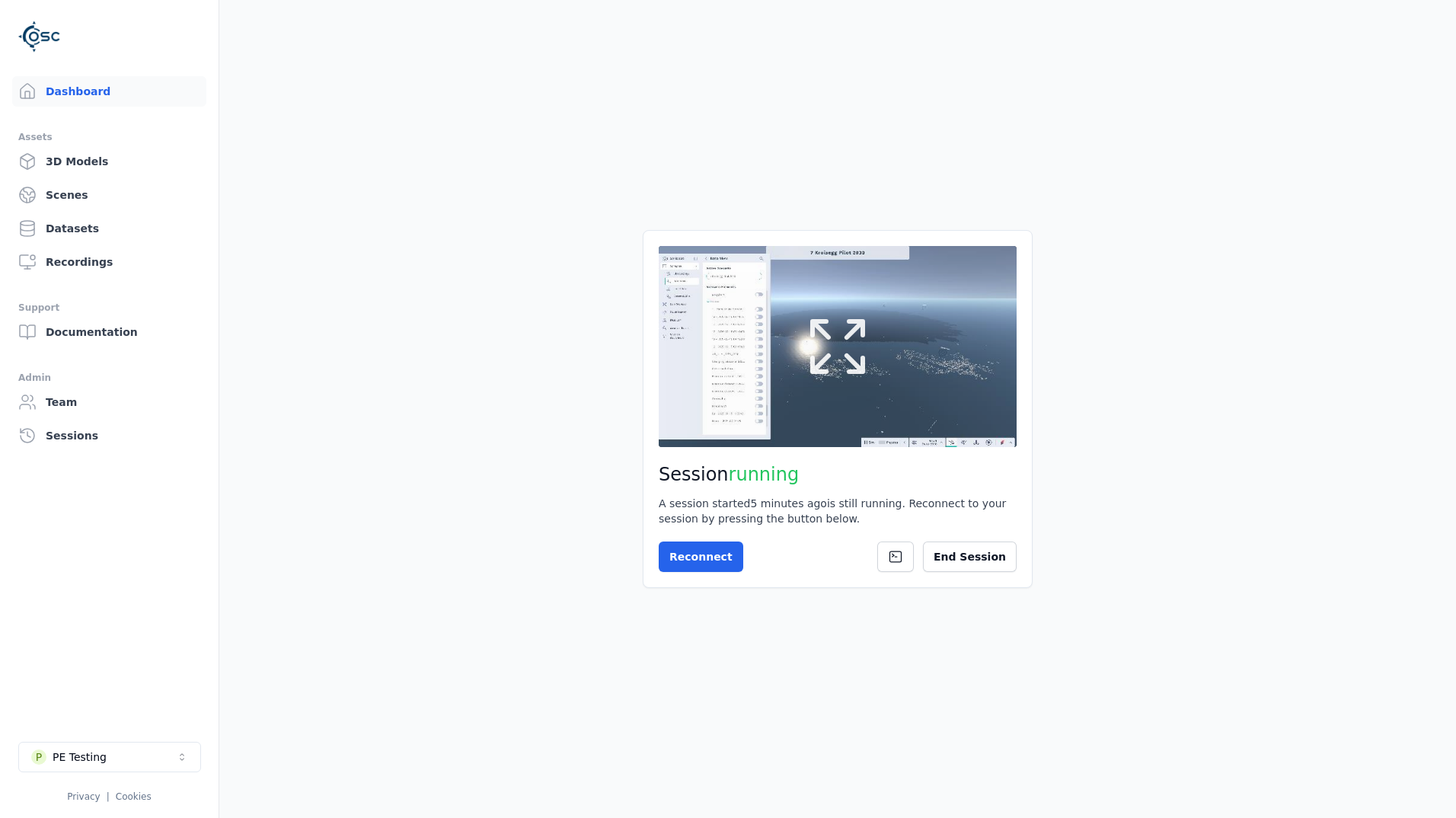
click at [964, 382] on button at bounding box center [837, 346] width 358 height 201
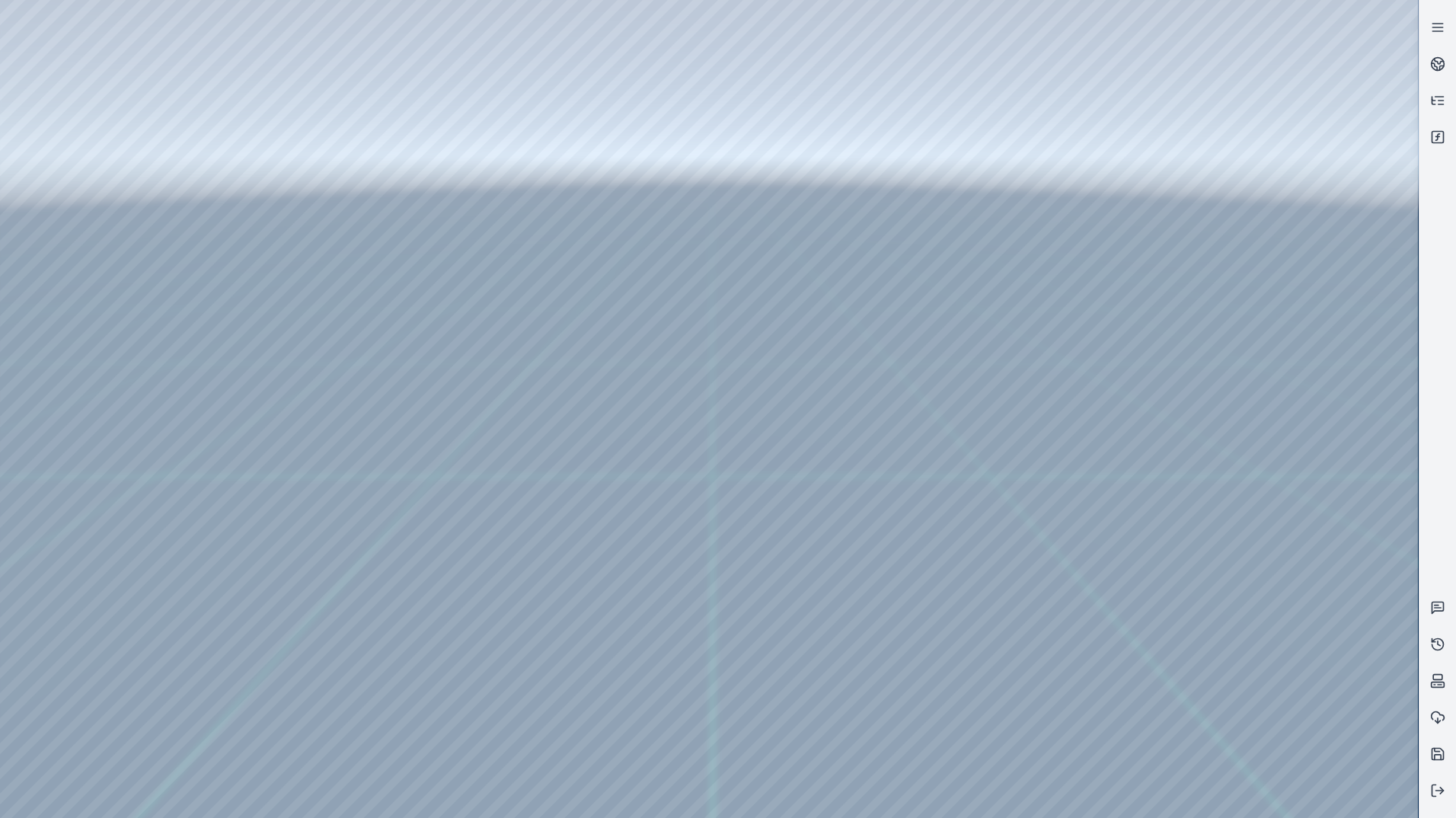
click at [148, 51] on div at bounding box center [709, 409] width 1417 height 818
click at [36, 56] on div at bounding box center [709, 409] width 1417 height 818
click at [24, 58] on div at bounding box center [709, 409] width 1417 height 818
click at [23, 58] on div at bounding box center [709, 409] width 1417 height 818
click at [117, 83] on div at bounding box center [709, 409] width 1417 height 818
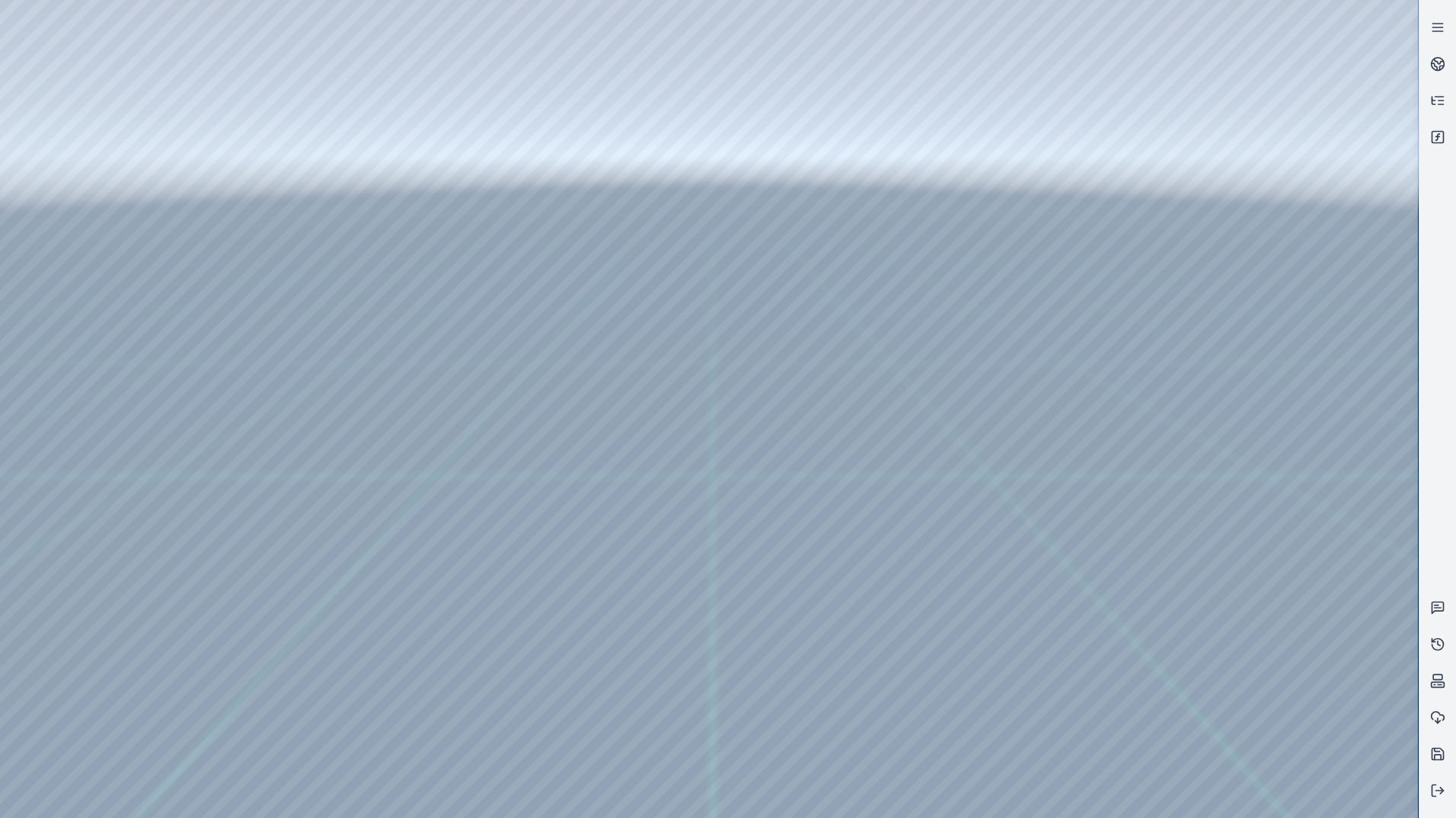
click at [116, 83] on div at bounding box center [709, 409] width 1417 height 818
click at [134, 79] on div at bounding box center [709, 409] width 1417 height 818
click at [151, 51] on div at bounding box center [709, 409] width 1417 height 818
click at [68, 57] on div at bounding box center [709, 409] width 1417 height 818
click at [9, 67] on div at bounding box center [709, 409] width 1417 height 818
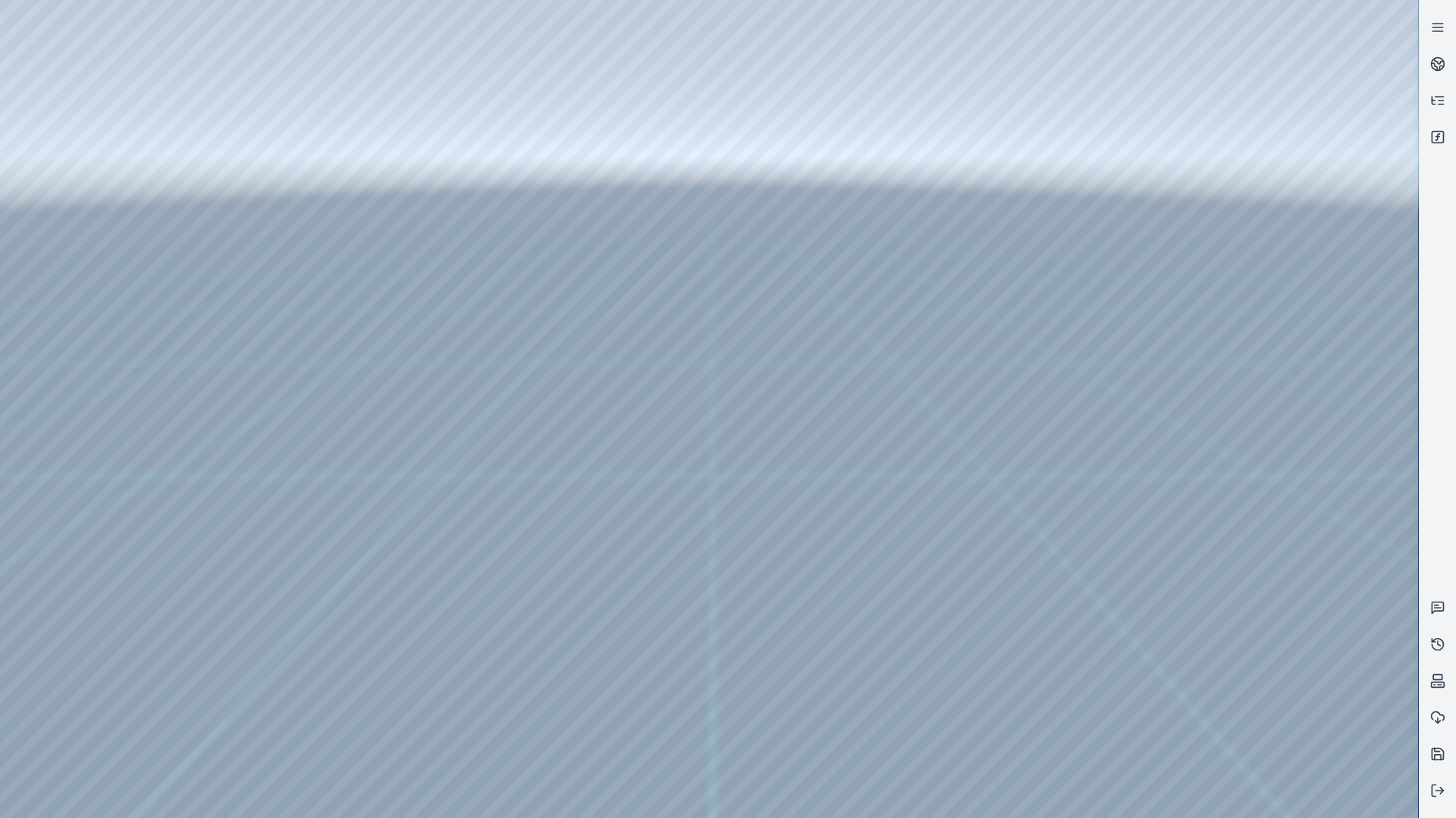
click at [285, 6] on div at bounding box center [709, 409] width 1417 height 818
click at [445, 115] on div at bounding box center [709, 409] width 1417 height 818
click at [475, 113] on div at bounding box center [709, 409] width 1417 height 818
drag, startPoint x: 475, startPoint y: 116, endPoint x: 468, endPoint y: 116, distance: 7.0
click at [474, 116] on div at bounding box center [709, 409] width 1417 height 818
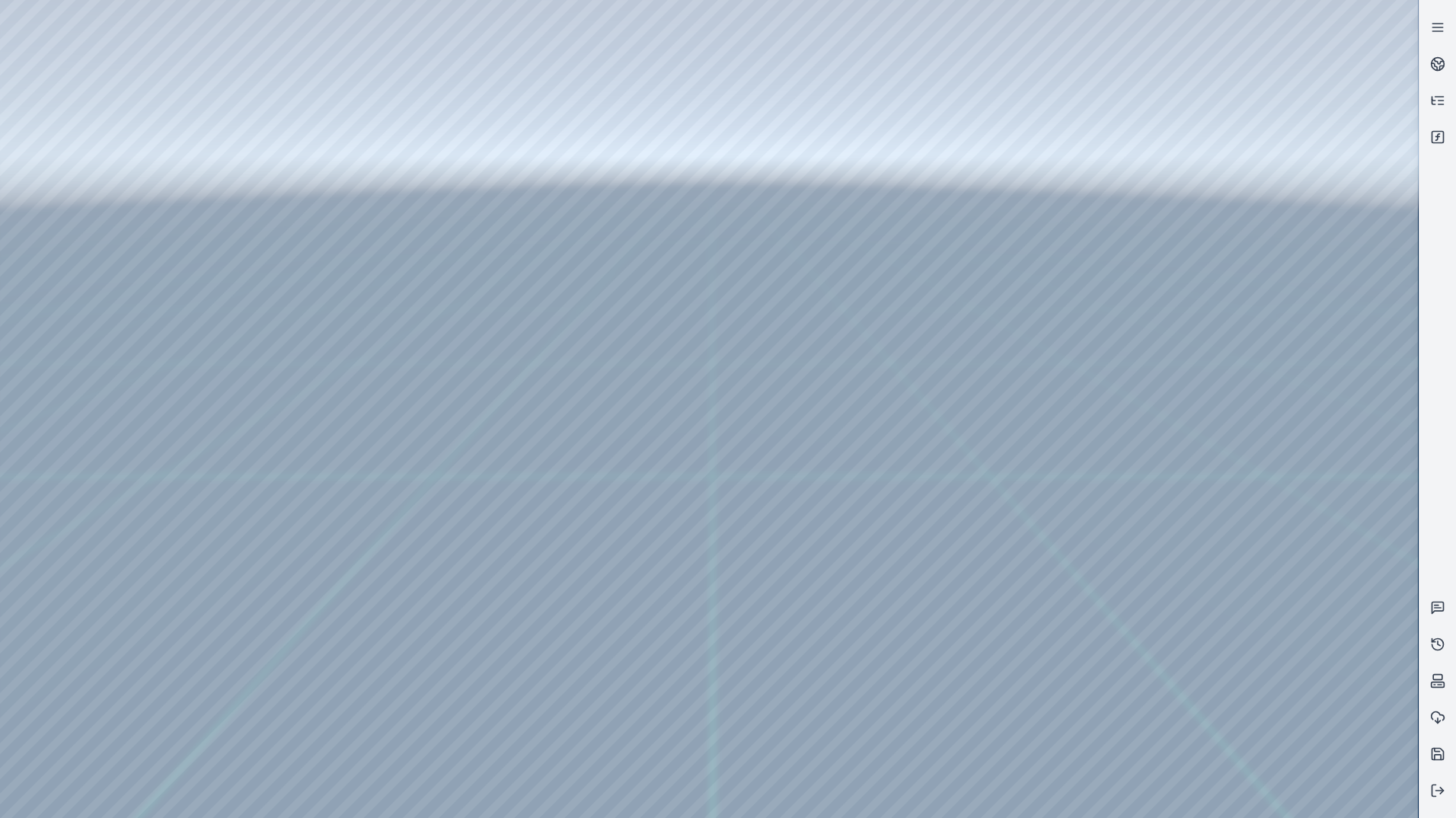
click at [427, 115] on div at bounding box center [709, 409] width 1417 height 818
click at [423, 115] on div at bounding box center [709, 409] width 1417 height 818
click at [457, 116] on div at bounding box center [709, 409] width 1417 height 818
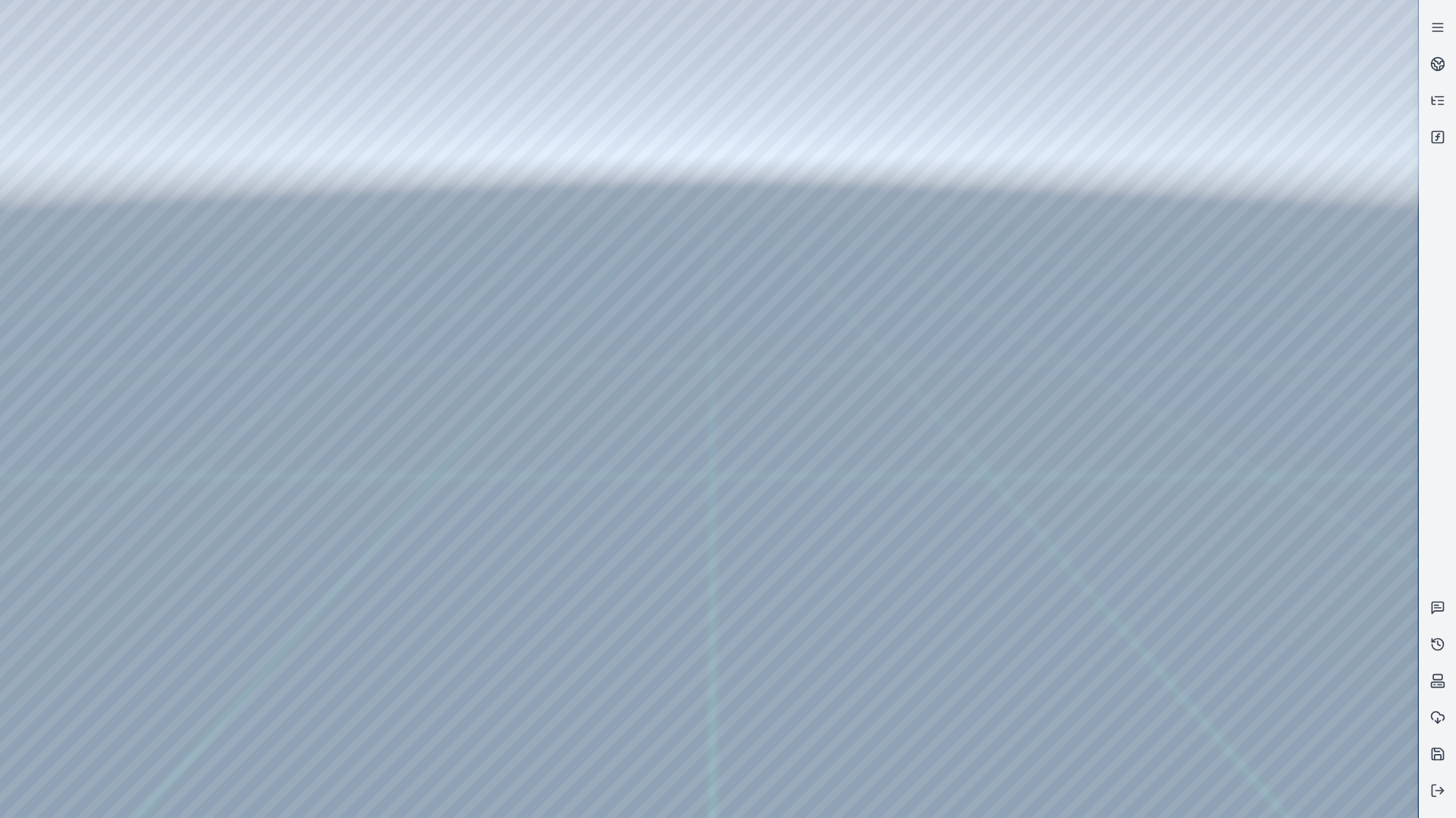
click at [472, 117] on div at bounding box center [709, 409] width 1417 height 818
drag, startPoint x: 472, startPoint y: 117, endPoint x: 343, endPoint y: 113, distance: 129.1
click at [343, 113] on div at bounding box center [709, 409] width 1417 height 818
click at [370, 119] on div at bounding box center [709, 409] width 1417 height 818
click at [545, 118] on div at bounding box center [709, 409] width 1417 height 818
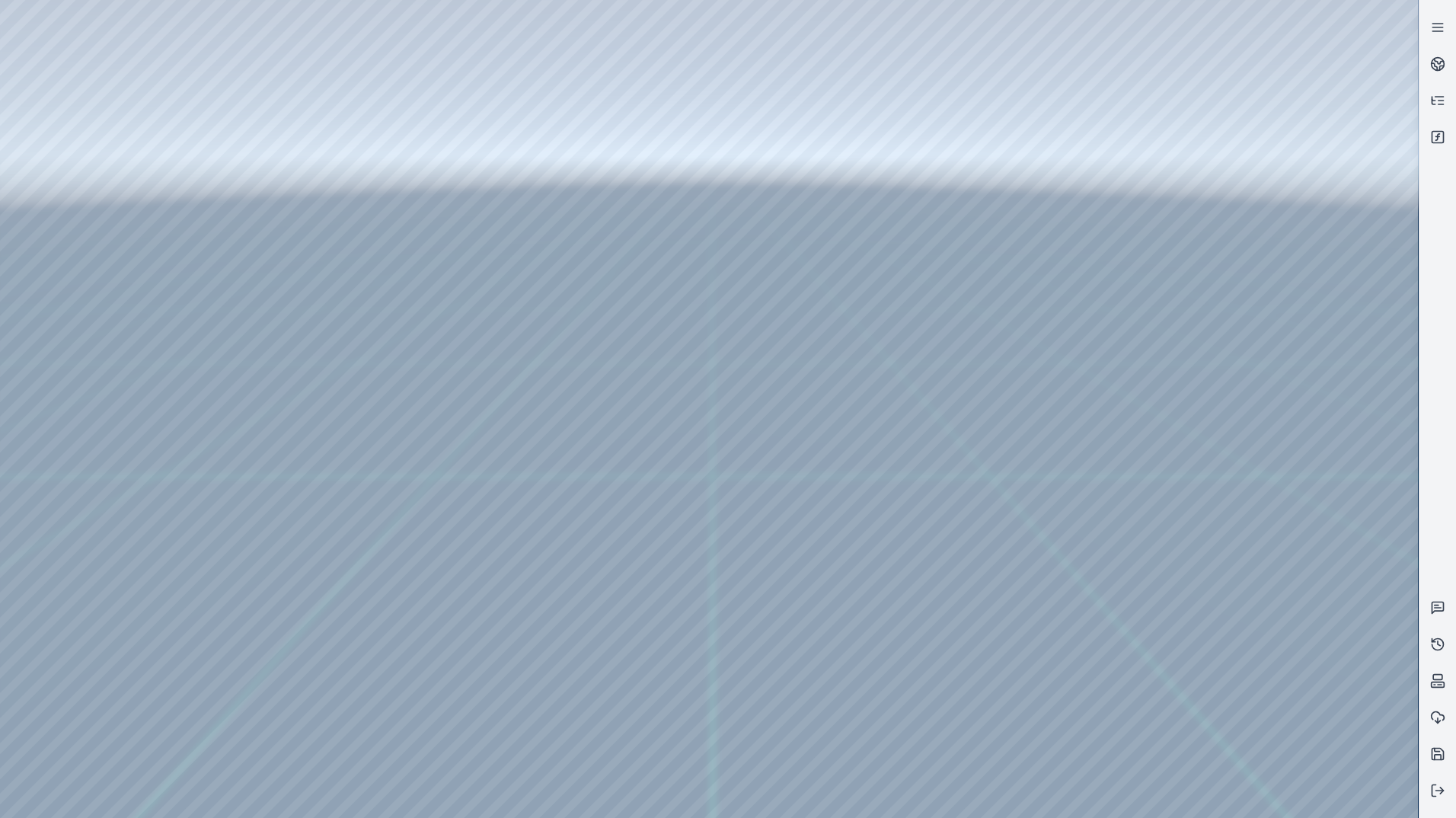
click at [546, 117] on div at bounding box center [709, 409] width 1417 height 818
drag, startPoint x: 924, startPoint y: 348, endPoint x: 1031, endPoint y: 409, distance: 123.2
drag, startPoint x: 943, startPoint y: 424, endPoint x: 952, endPoint y: 488, distance: 64.6
click at [952, 488] on div at bounding box center [709, 409] width 1417 height 818
click at [4, 61] on div at bounding box center [709, 409] width 1417 height 818
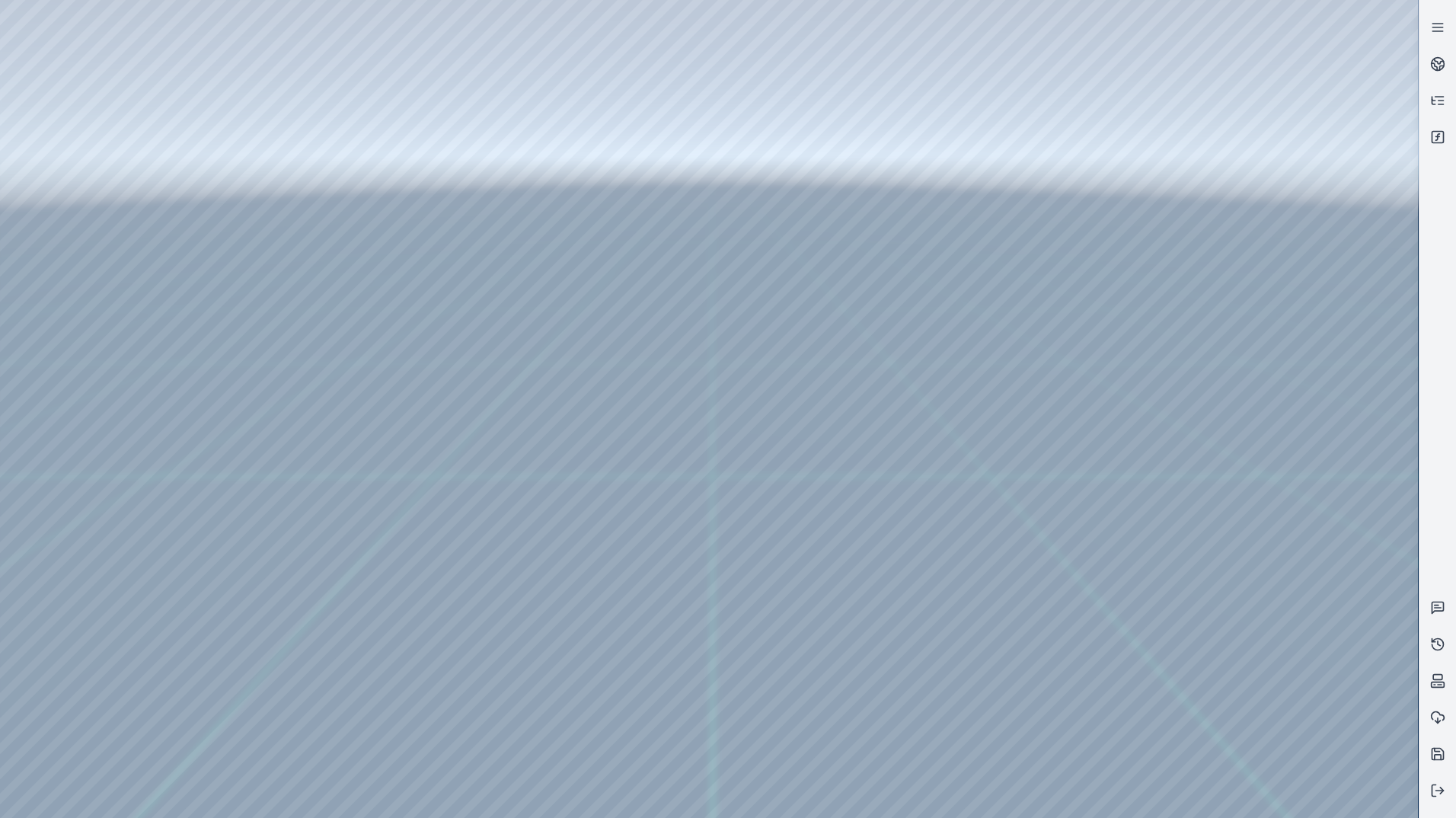
drag, startPoint x: 1138, startPoint y: 567, endPoint x: 1181, endPoint y: 553, distance: 45.2
click at [1320, 191] on div at bounding box center [709, 409] width 1417 height 818
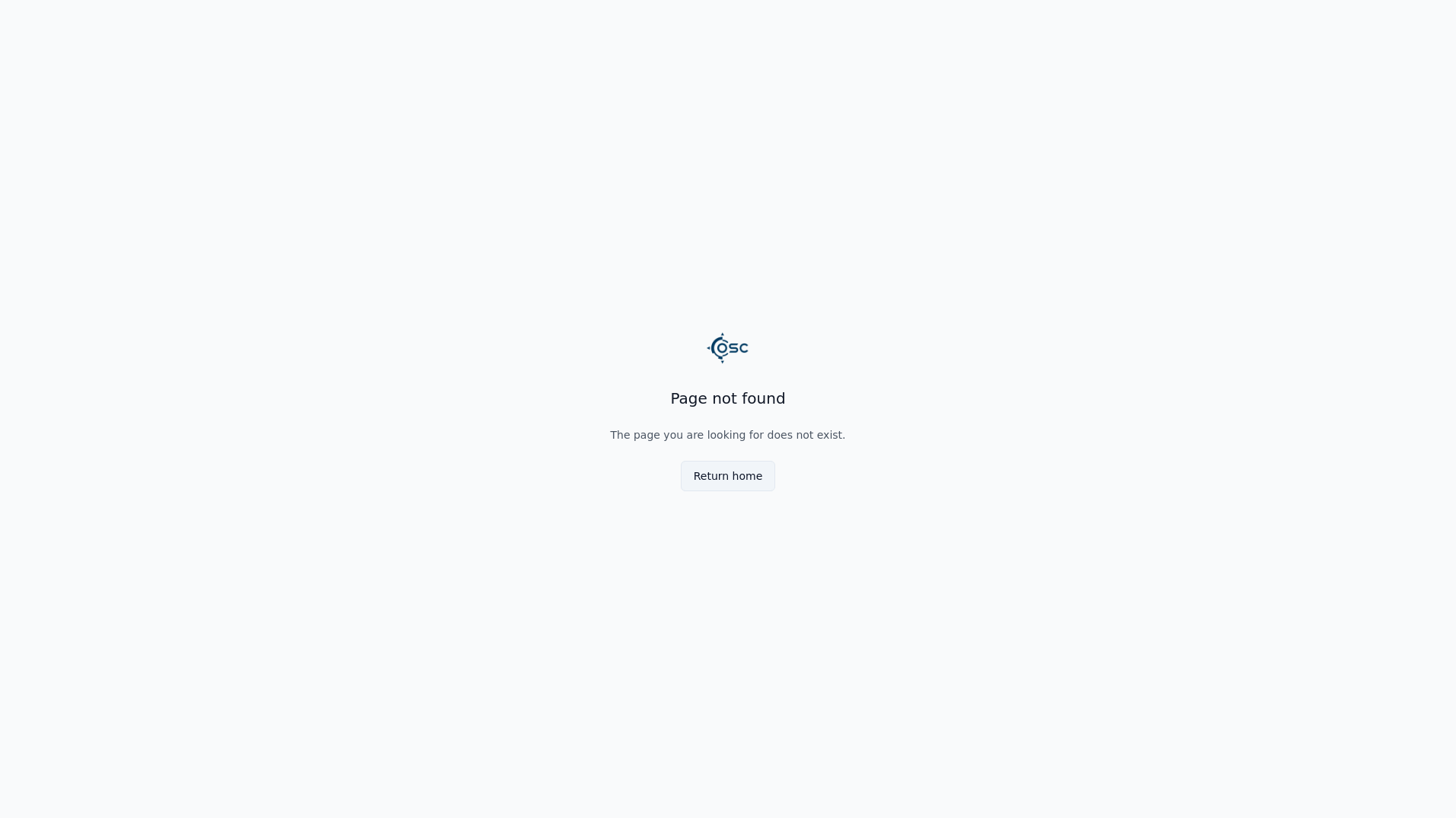
click at [734, 479] on button "Return home" at bounding box center [728, 475] width 95 height 30
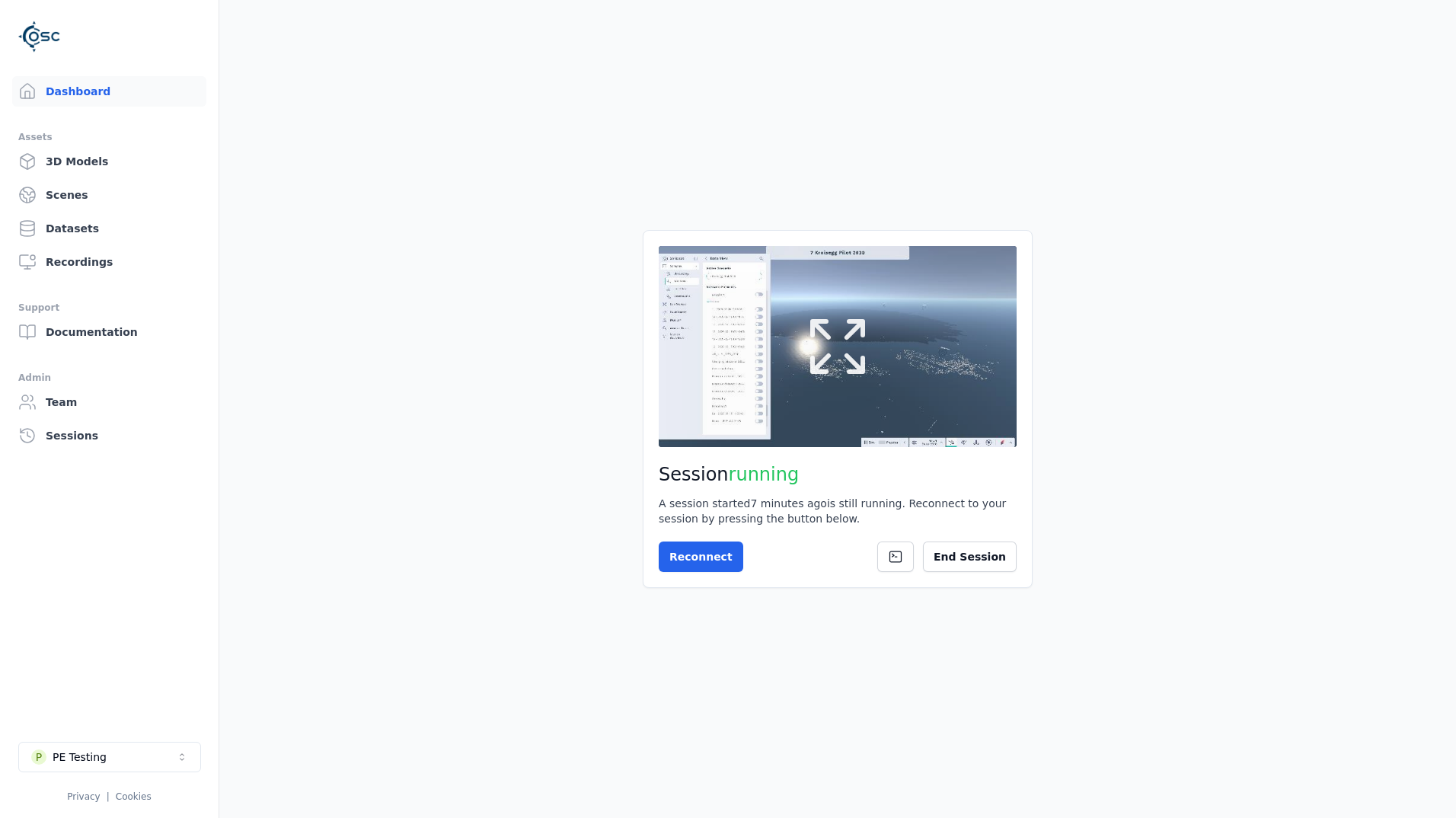
click at [754, 413] on button at bounding box center [837, 346] width 358 height 201
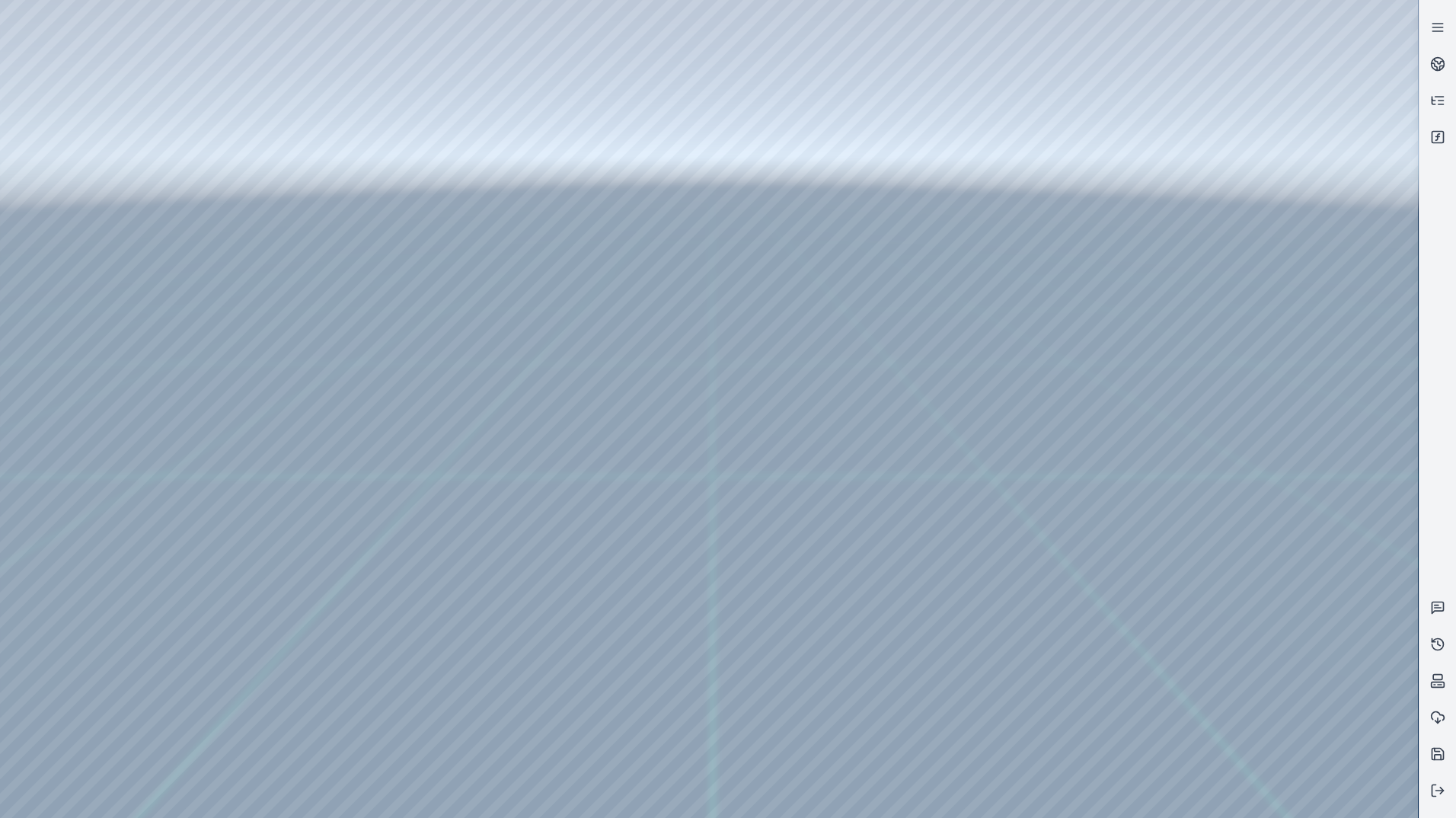
click at [823, 205] on div at bounding box center [709, 409] width 1417 height 818
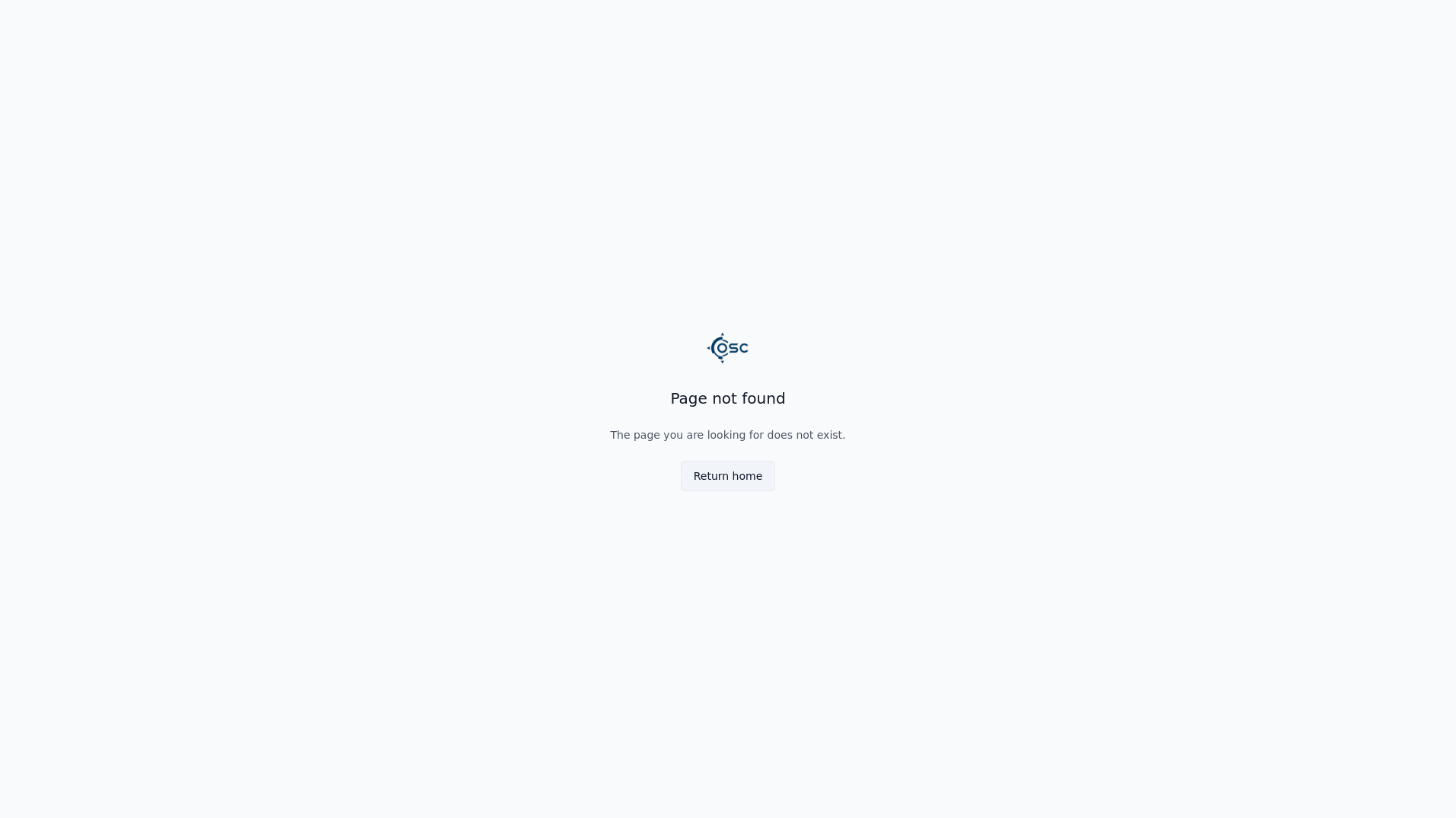
click at [739, 467] on button "Return home" at bounding box center [728, 475] width 95 height 30
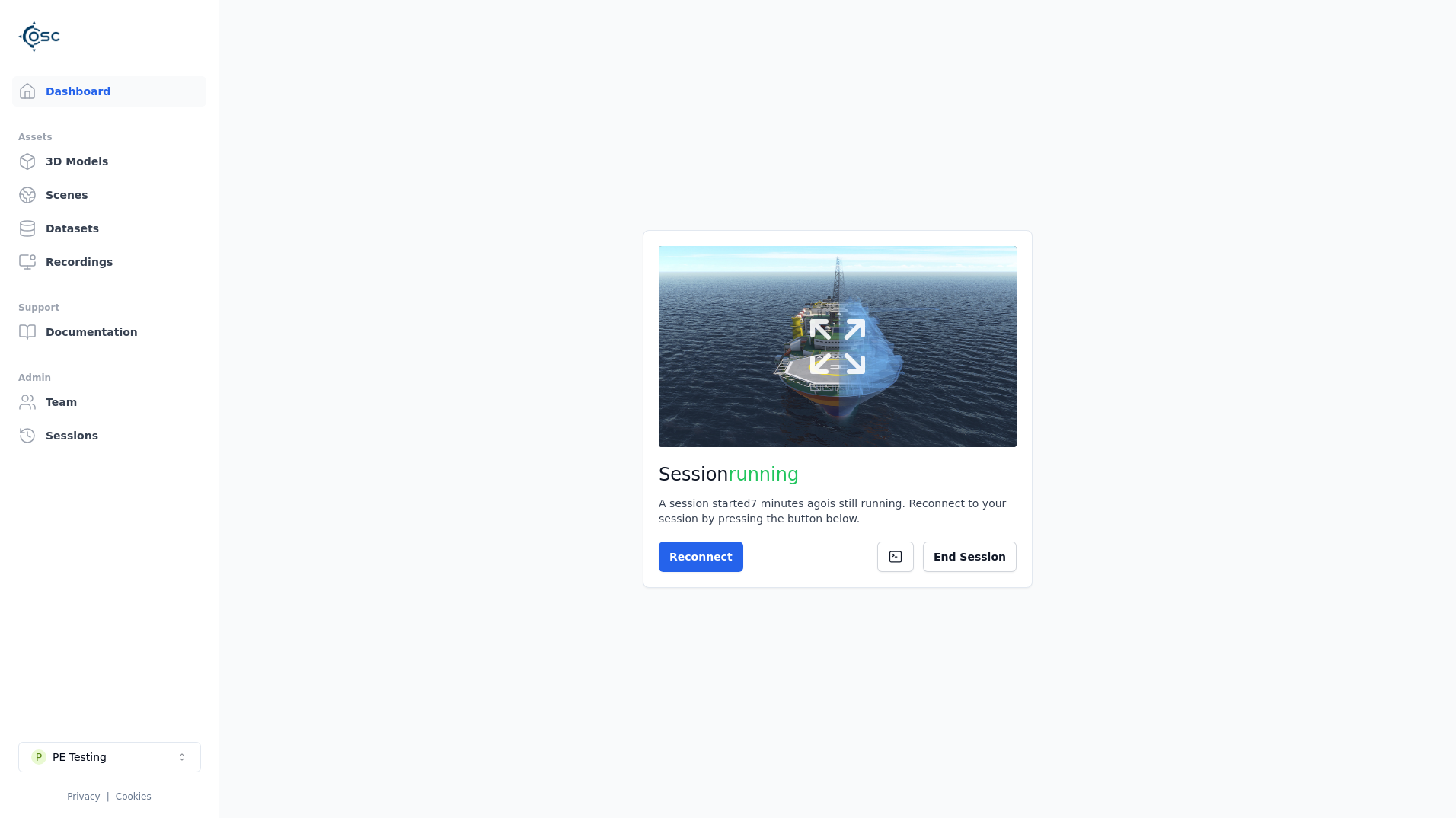
click at [774, 384] on button at bounding box center [837, 346] width 358 height 201
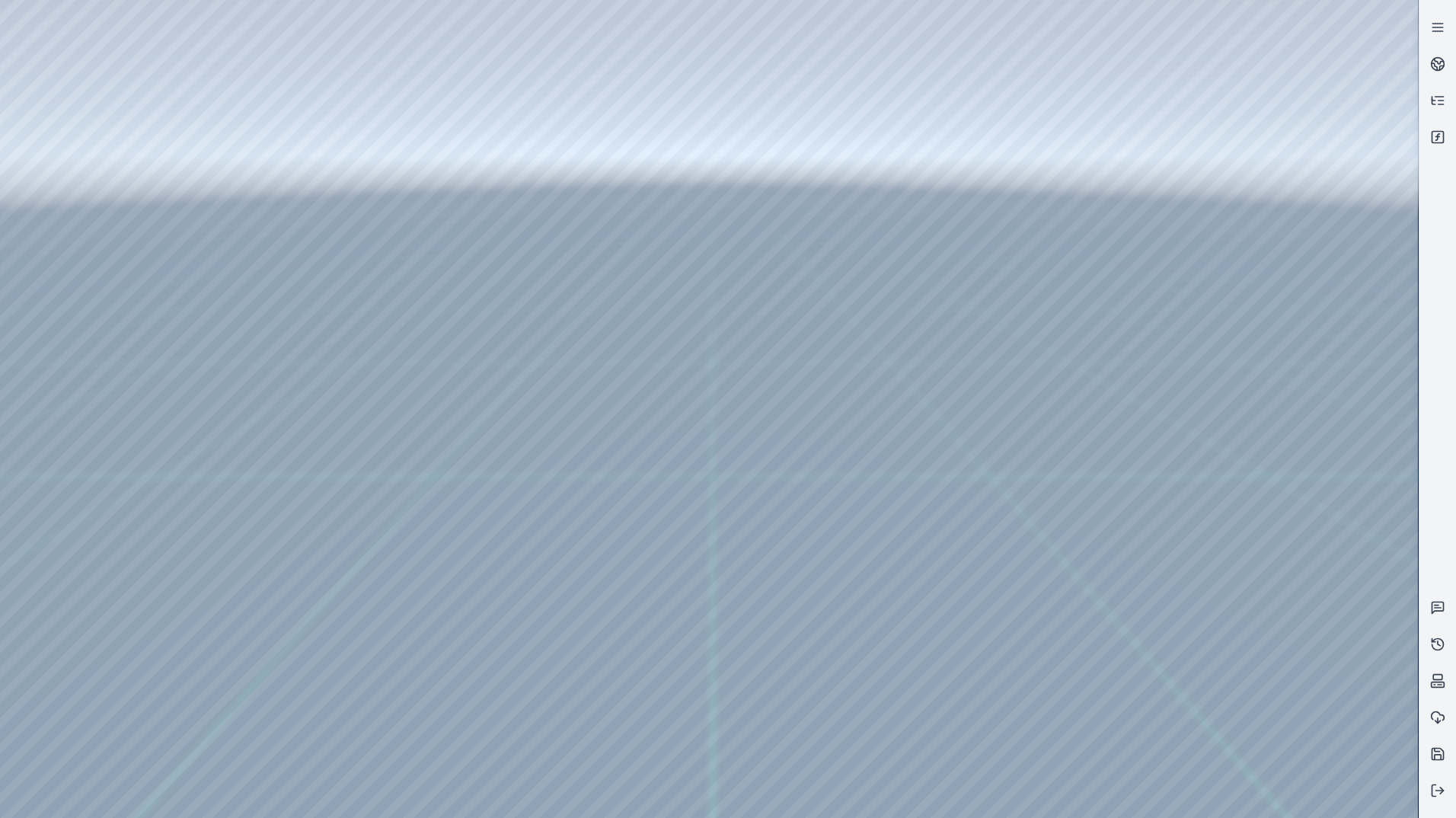
click at [700, 204] on div at bounding box center [709, 409] width 1417 height 818
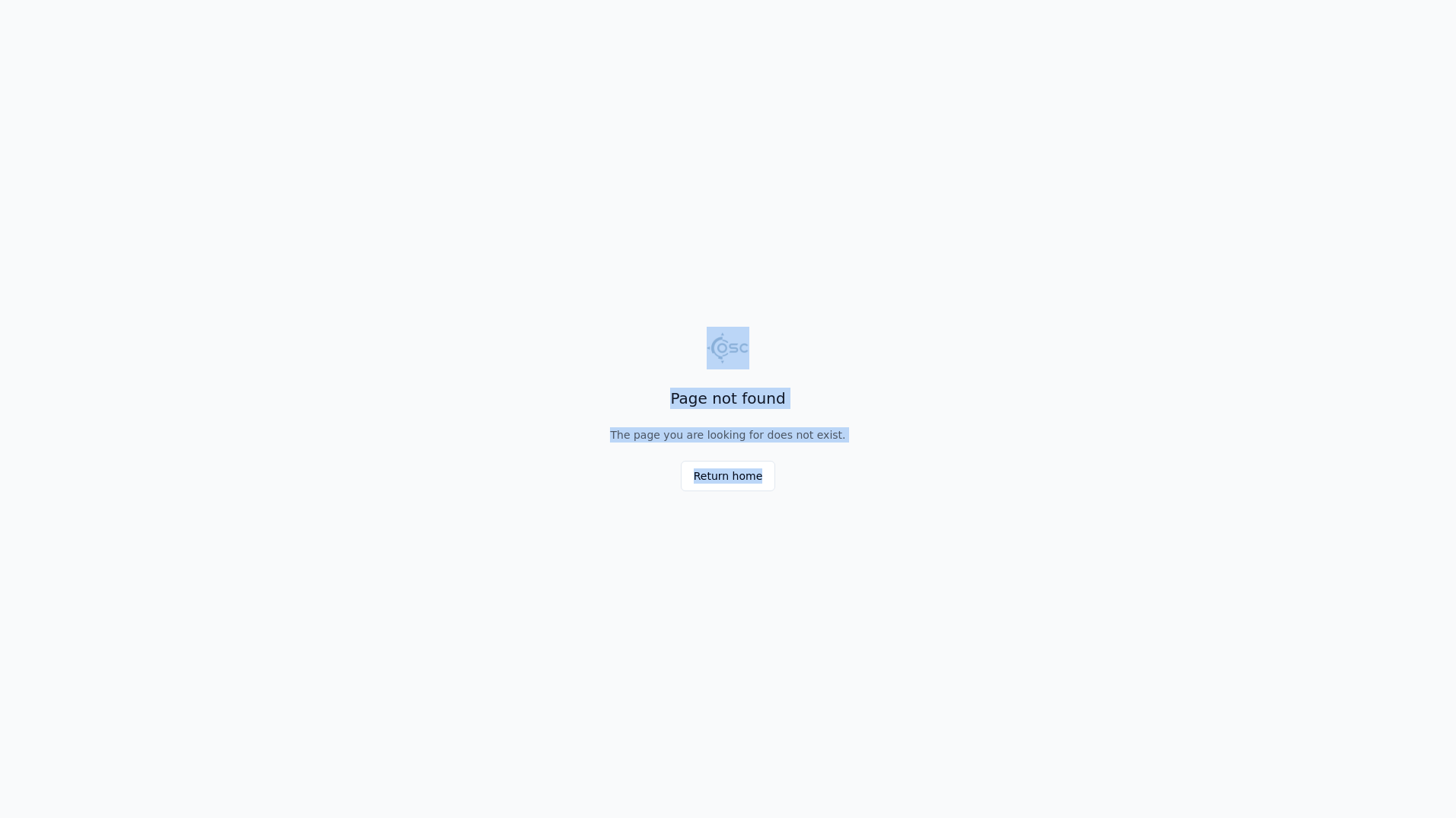
click at [700, 204] on main "Page not found The page you are looking for does not exist. Return home" at bounding box center [728, 409] width 1456 height 818
click at [730, 471] on button "Return home" at bounding box center [728, 475] width 95 height 30
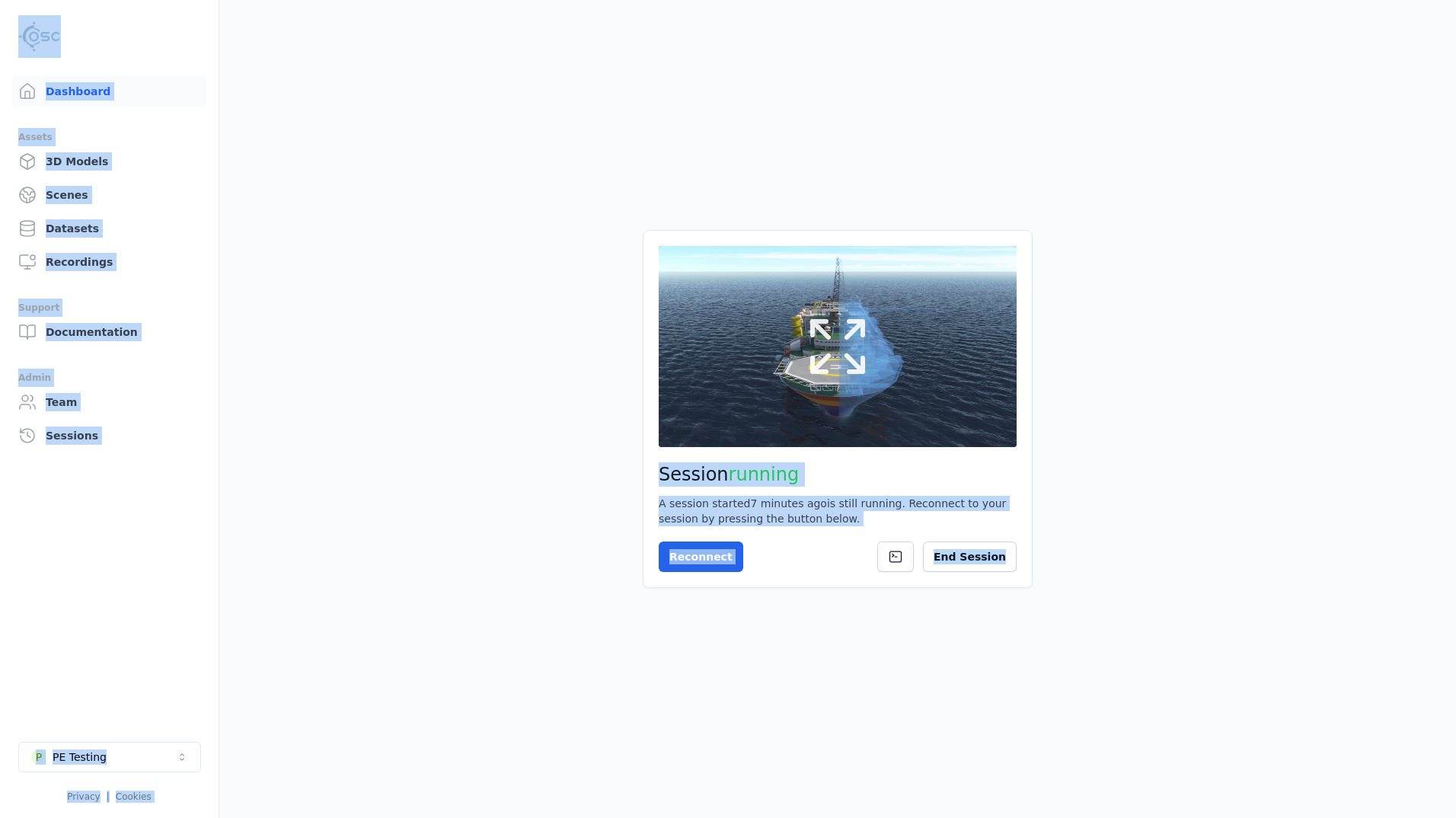
click at [765, 399] on button at bounding box center [837, 346] width 358 height 201
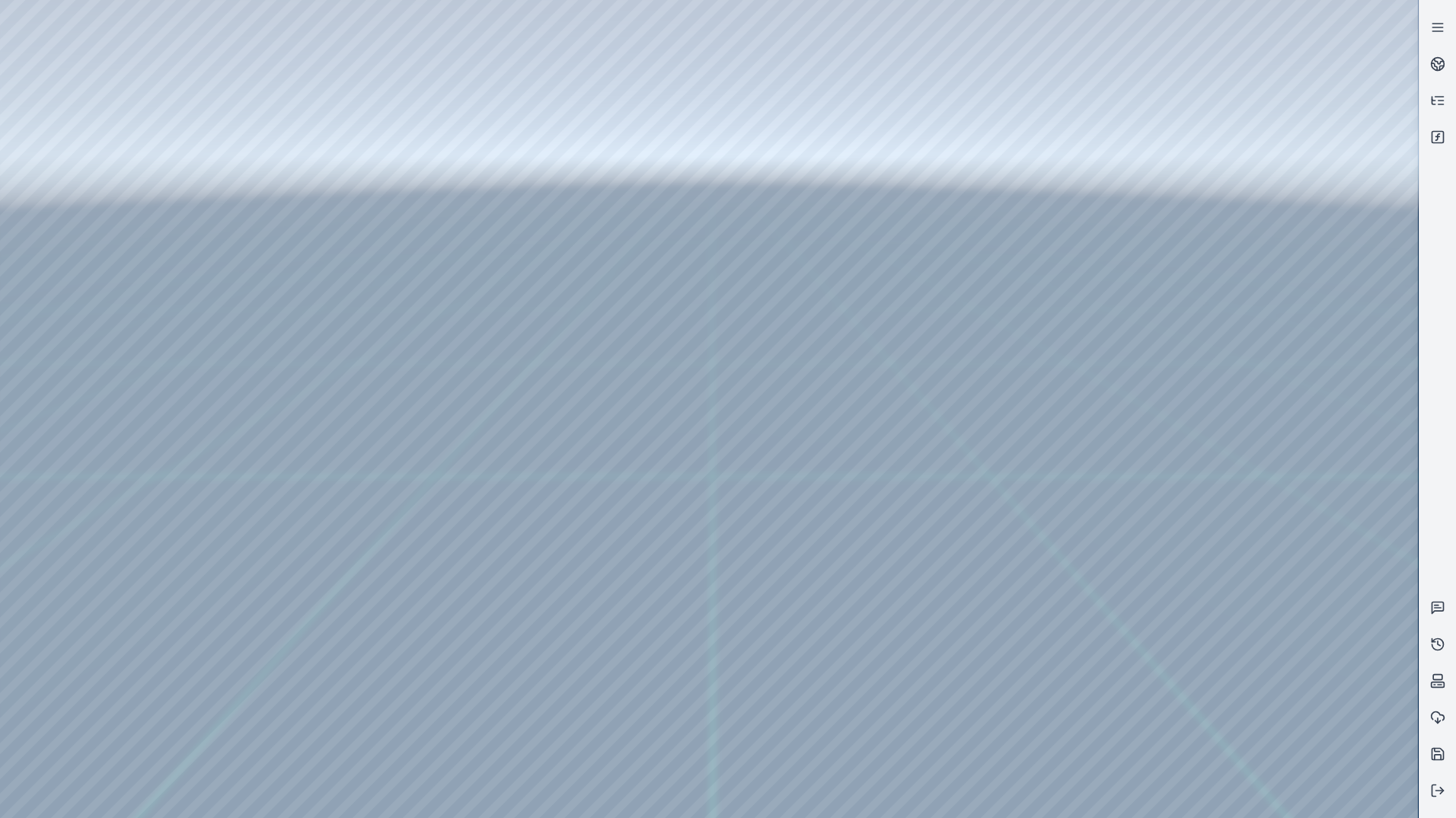
drag, startPoint x: 695, startPoint y: 301, endPoint x: 824, endPoint y: 295, distance: 129.1
click at [703, 227] on div at bounding box center [709, 409] width 1417 height 818
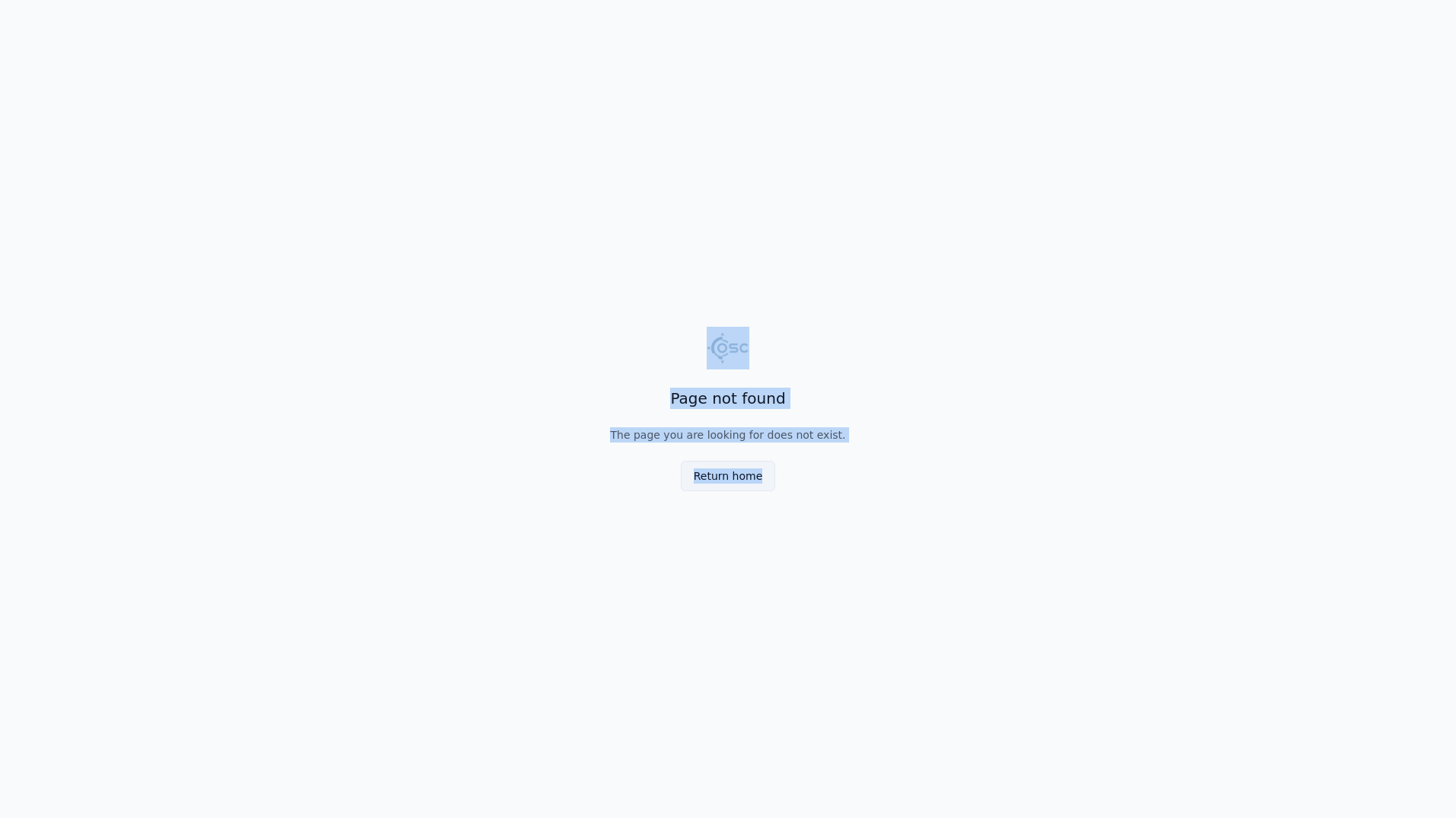
click at [742, 471] on button "Return home" at bounding box center [728, 475] width 95 height 30
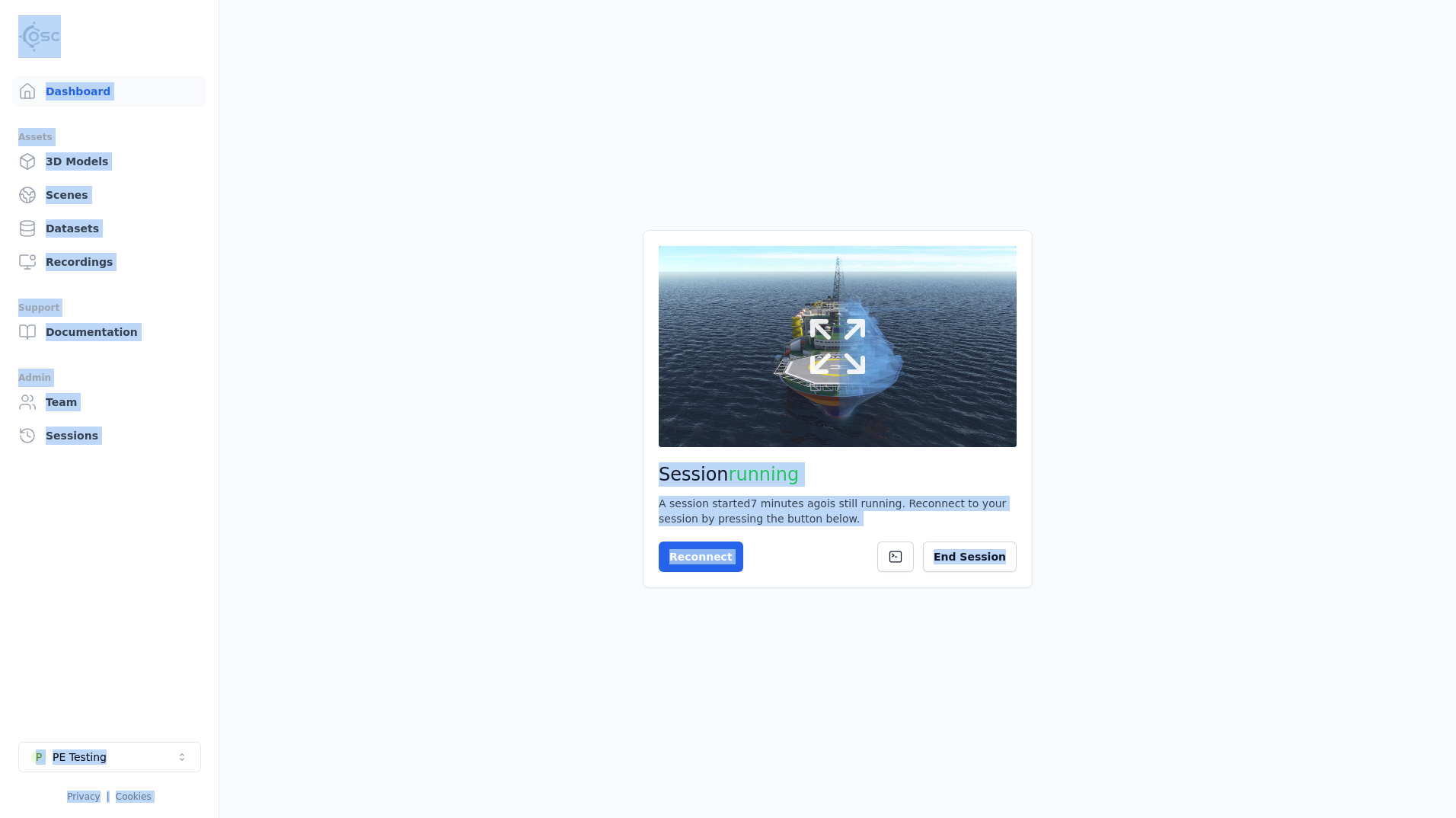
click at [753, 399] on button at bounding box center [837, 346] width 358 height 201
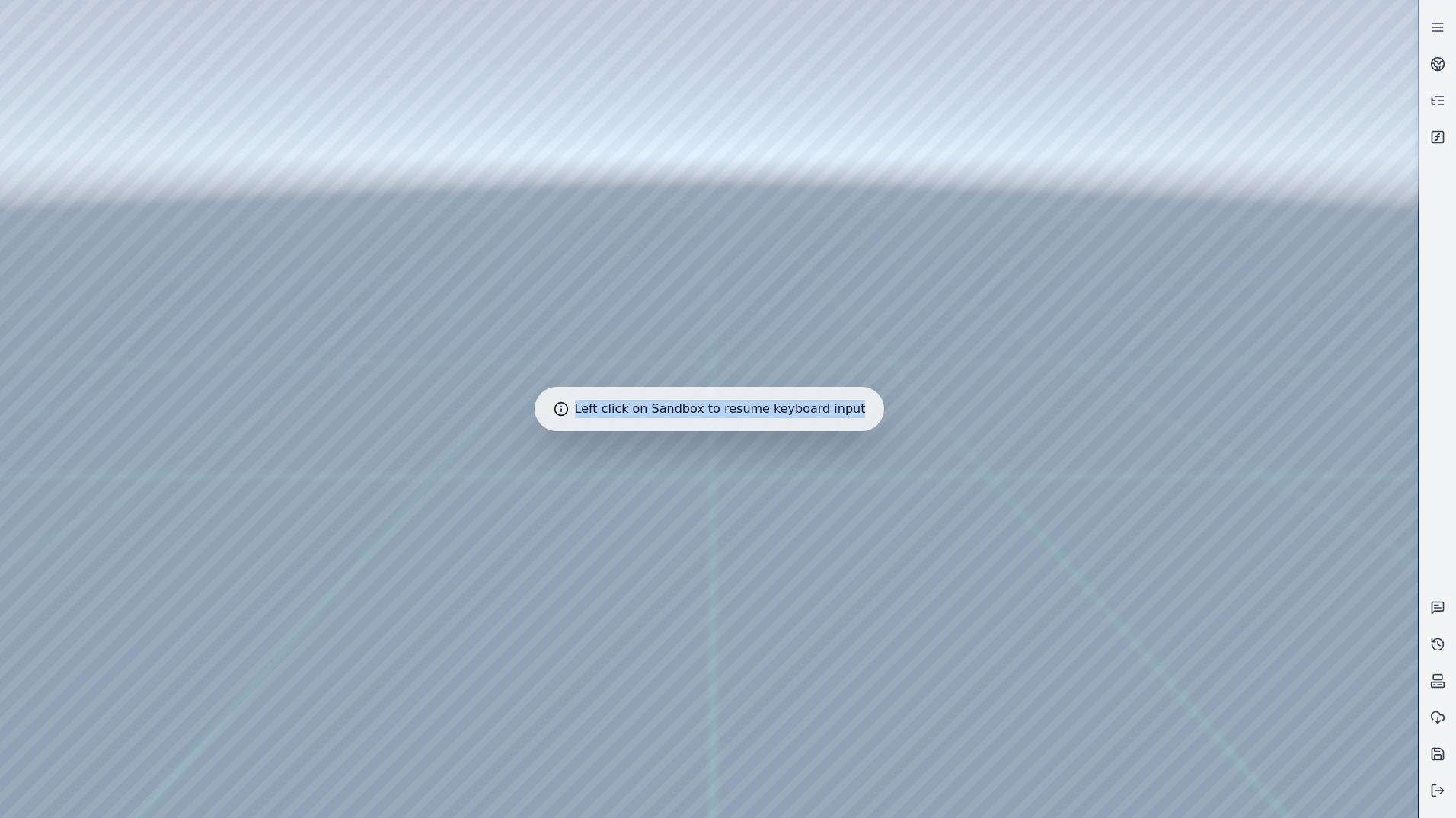
drag, startPoint x: 741, startPoint y: 310, endPoint x: 719, endPoint y: 303, distance: 23.1
click at [719, 303] on div at bounding box center [709, 409] width 1417 height 818
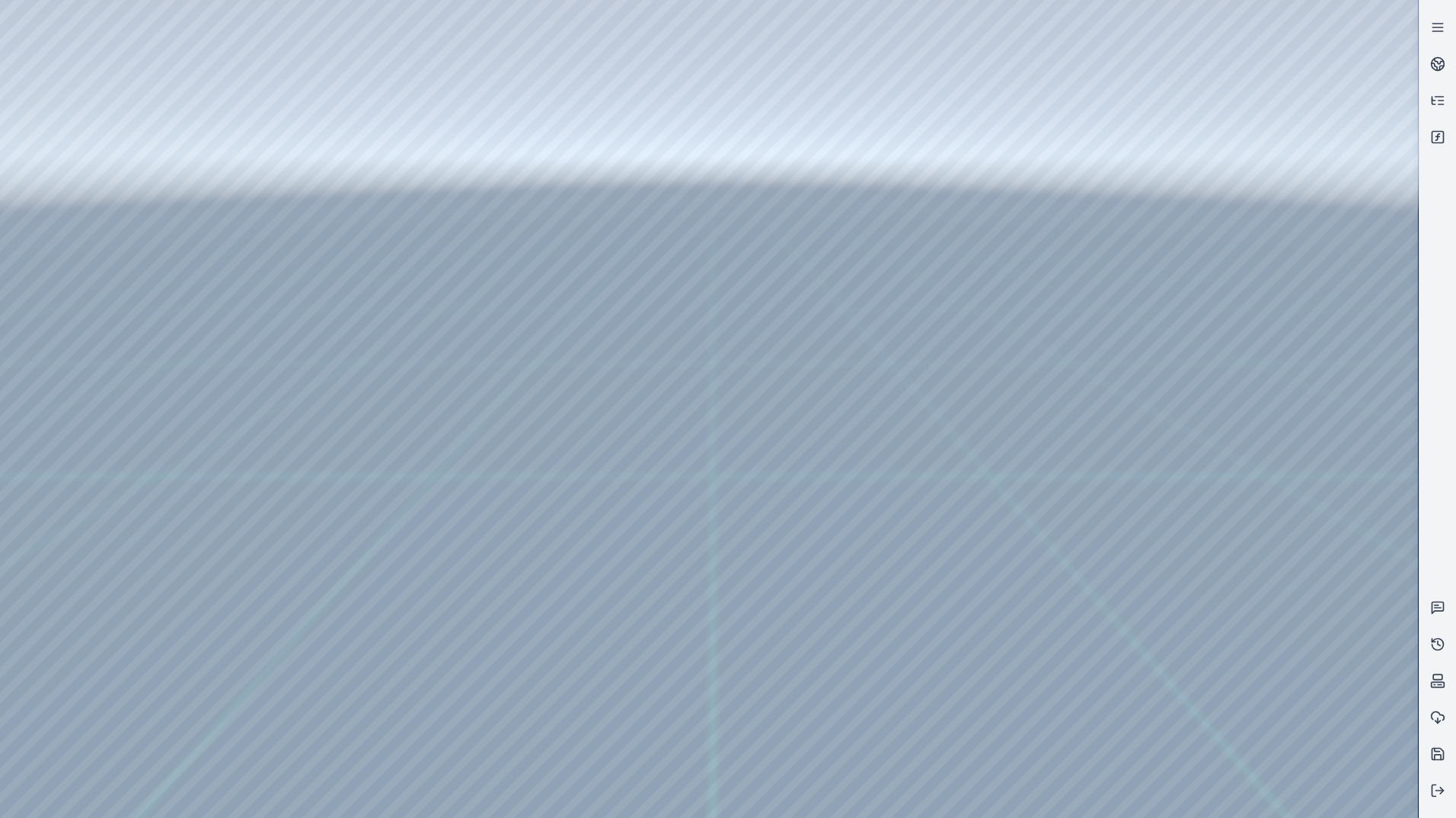
drag, startPoint x: 719, startPoint y: 303, endPoint x: 733, endPoint y: 329, distance: 29.5
drag, startPoint x: 747, startPoint y: 277, endPoint x: 726, endPoint y: 461, distance: 185.2
drag, startPoint x: 769, startPoint y: 282, endPoint x: 819, endPoint y: 549, distance: 271.6
drag, startPoint x: 815, startPoint y: 303, endPoint x: 833, endPoint y: 606, distance: 303.5
click at [701, 206] on div at bounding box center [709, 409] width 1417 height 818
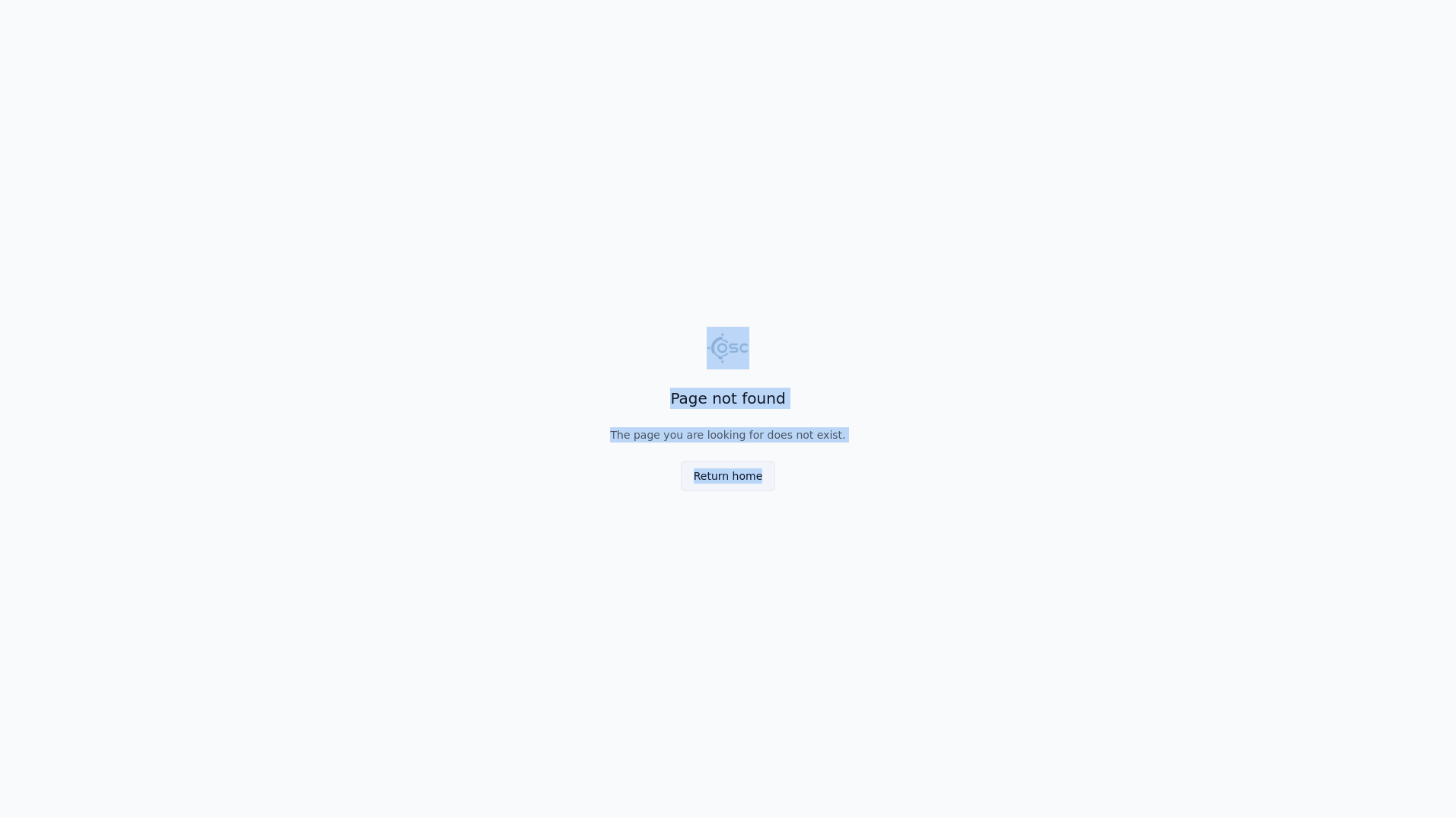
click at [734, 470] on button "Return home" at bounding box center [728, 475] width 95 height 30
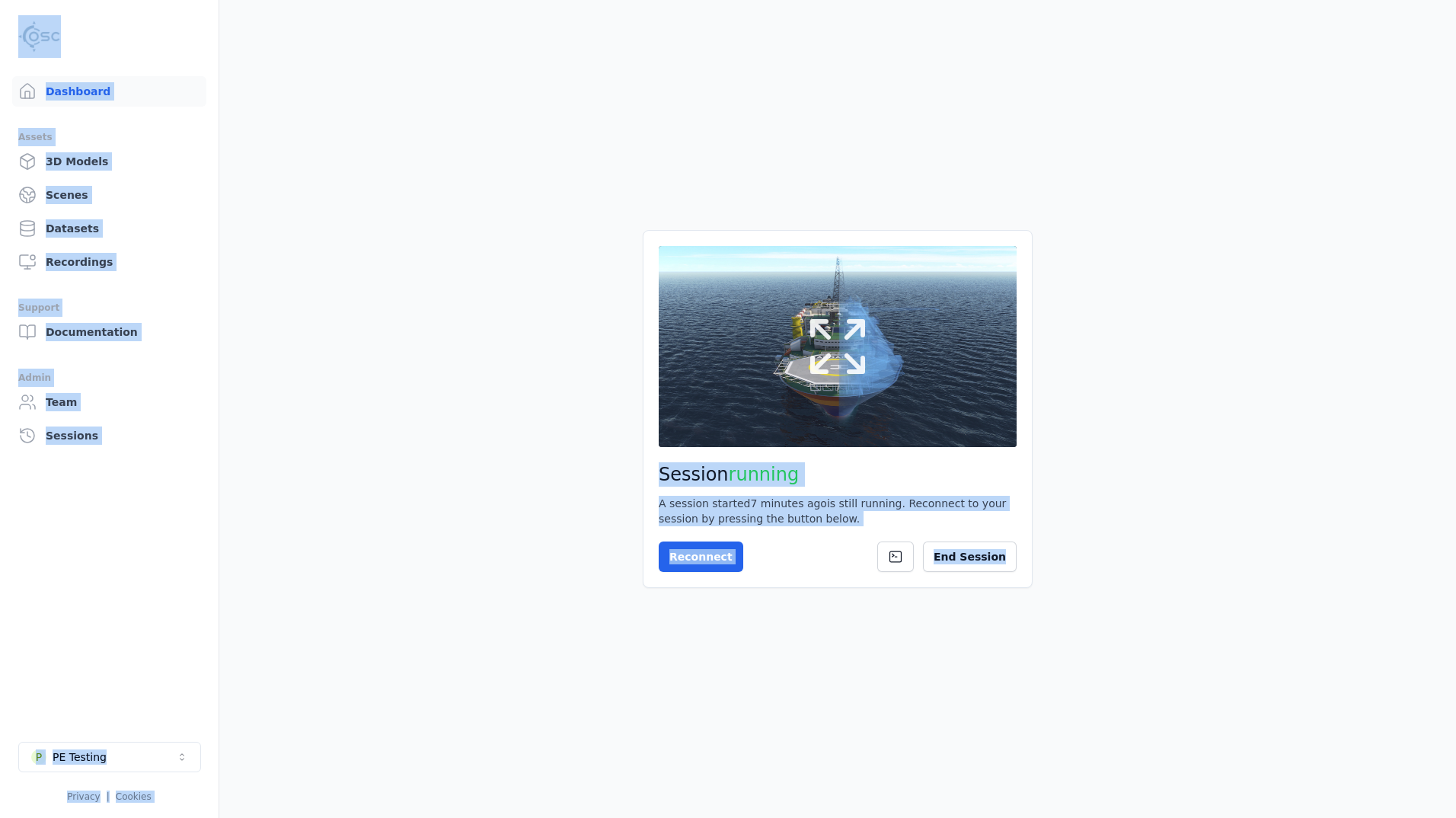
click at [760, 419] on button at bounding box center [837, 346] width 358 height 201
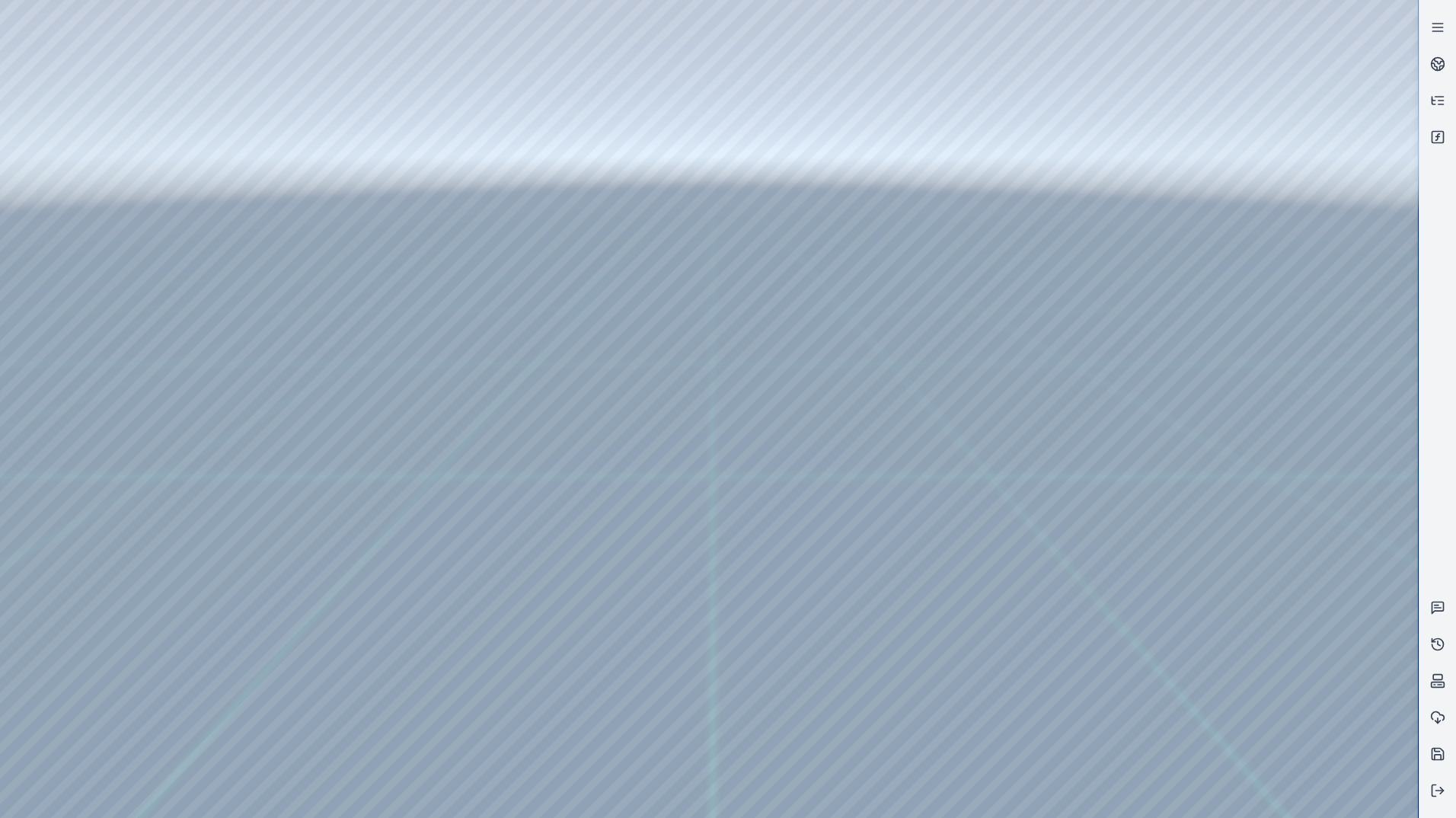
drag, startPoint x: 752, startPoint y: 351, endPoint x: 689, endPoint y: 363, distance: 64.1
click at [30, 117] on div at bounding box center [709, 409] width 1417 height 818
click at [25, 119] on div at bounding box center [709, 409] width 1417 height 818
click at [17, 173] on div at bounding box center [709, 409] width 1417 height 818
click at [28, 354] on div at bounding box center [709, 409] width 1417 height 818
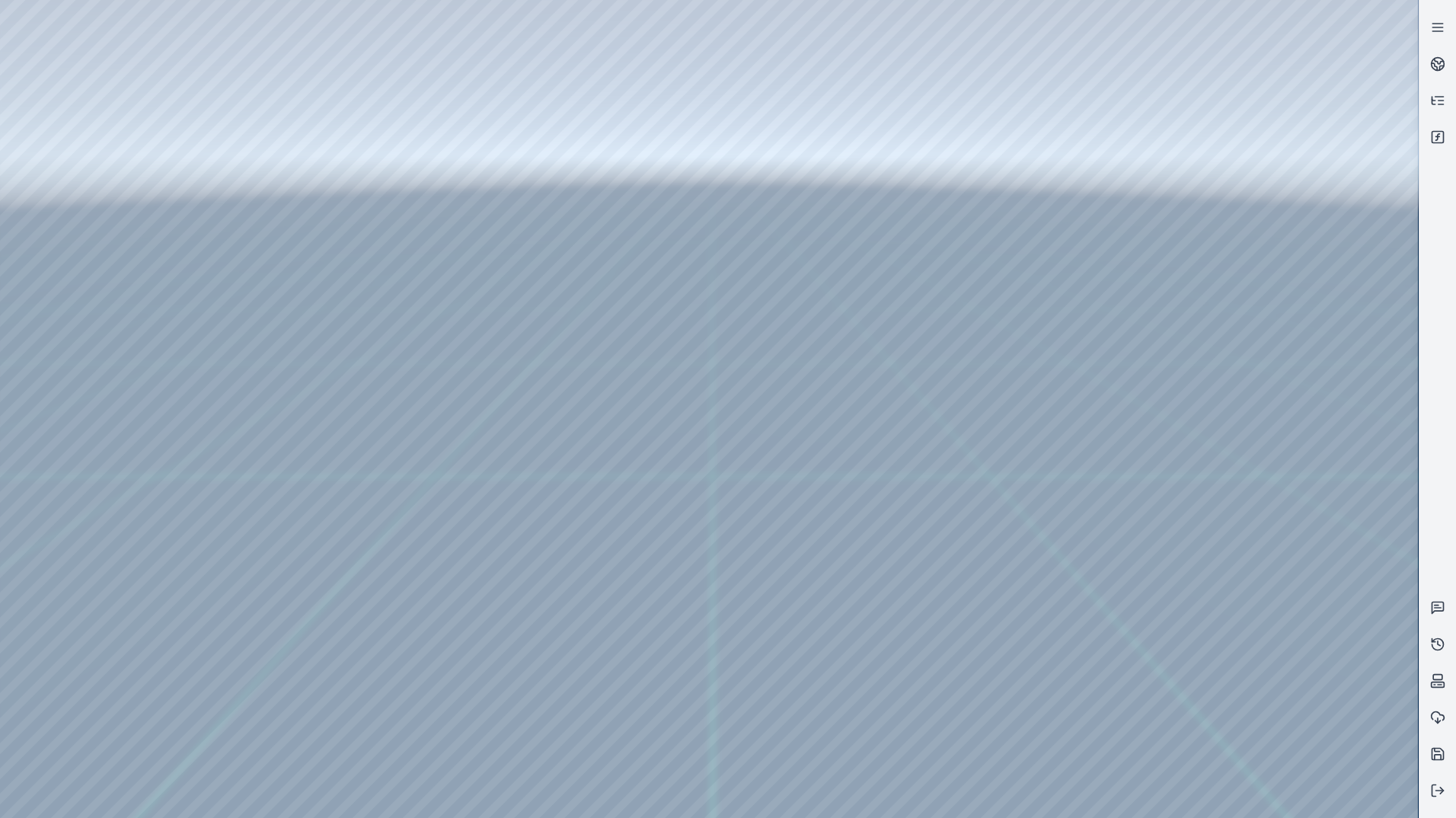
click at [149, 120] on div at bounding box center [709, 409] width 1417 height 818
click at [153, 146] on div at bounding box center [709, 409] width 1417 height 818
click at [785, 446] on div at bounding box center [709, 409] width 1417 height 818
drag, startPoint x: 694, startPoint y: 403, endPoint x: 736, endPoint y: 335, distance: 79.9
drag, startPoint x: 735, startPoint y: 309, endPoint x: 841, endPoint y: 332, distance: 108.5
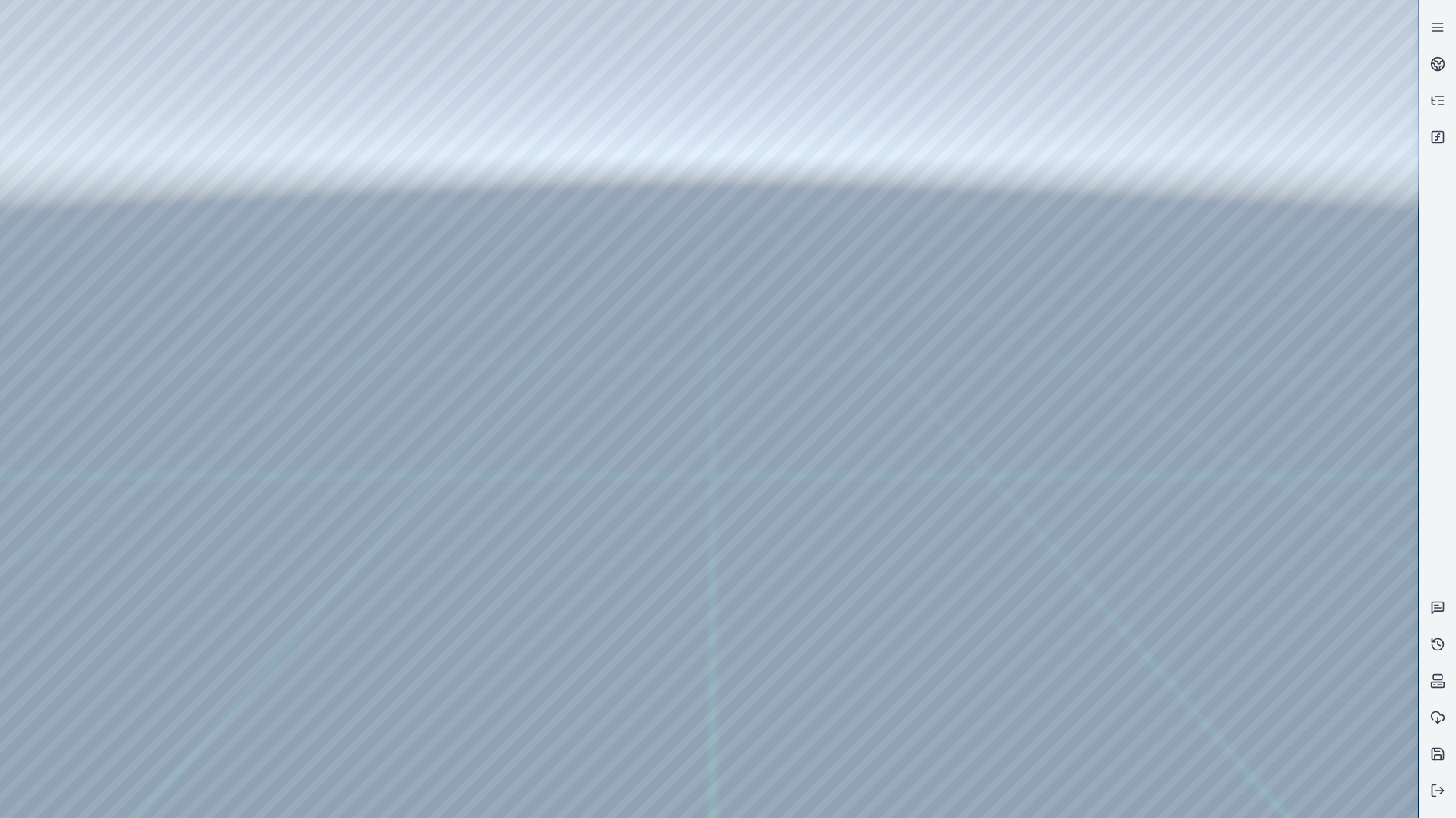
click at [65, 58] on div at bounding box center [709, 409] width 1417 height 818
click at [10, 61] on div at bounding box center [709, 409] width 1417 height 818
click at [250, 17] on div at bounding box center [709, 409] width 1417 height 818
drag, startPoint x: 802, startPoint y: 213, endPoint x: 731, endPoint y: 335, distance: 141.2
click at [1434, 31] on line at bounding box center [1437, 31] width 10 height 0
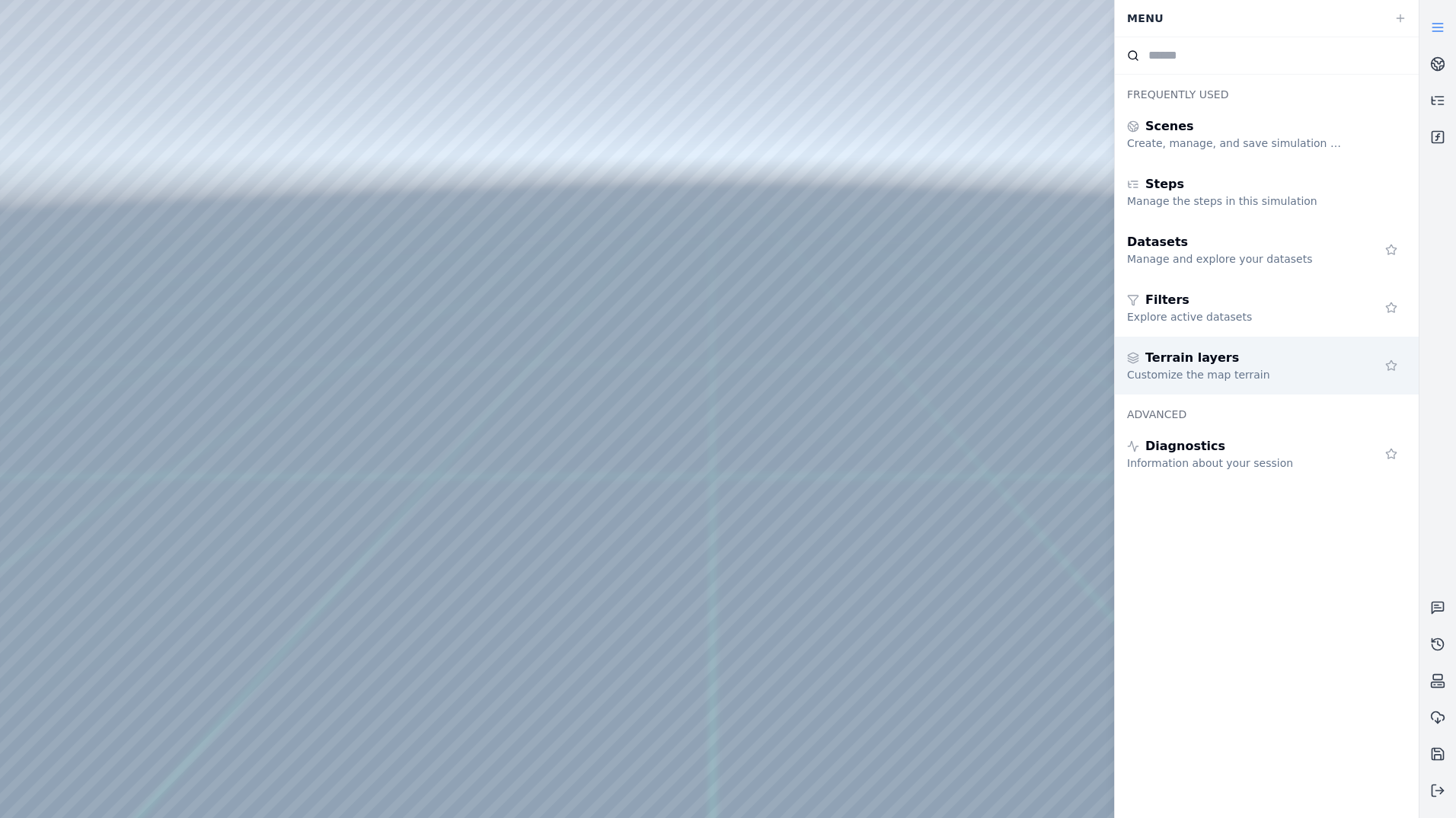
click at [1181, 364] on span "Terrain layers" at bounding box center [1192, 358] width 94 height 18
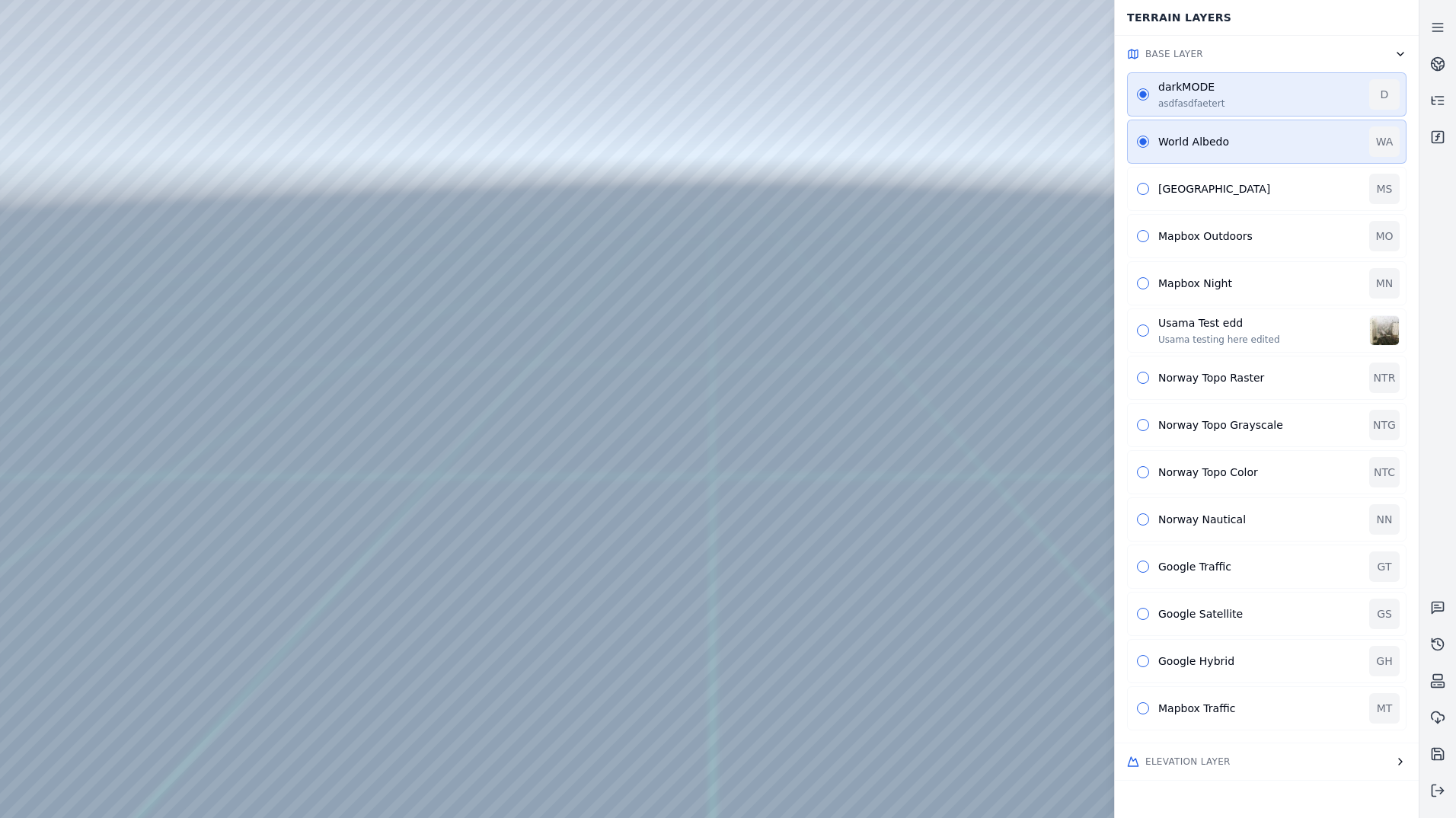
click at [1304, 752] on button "Elevation Layer" at bounding box center [1266, 761] width 303 height 37
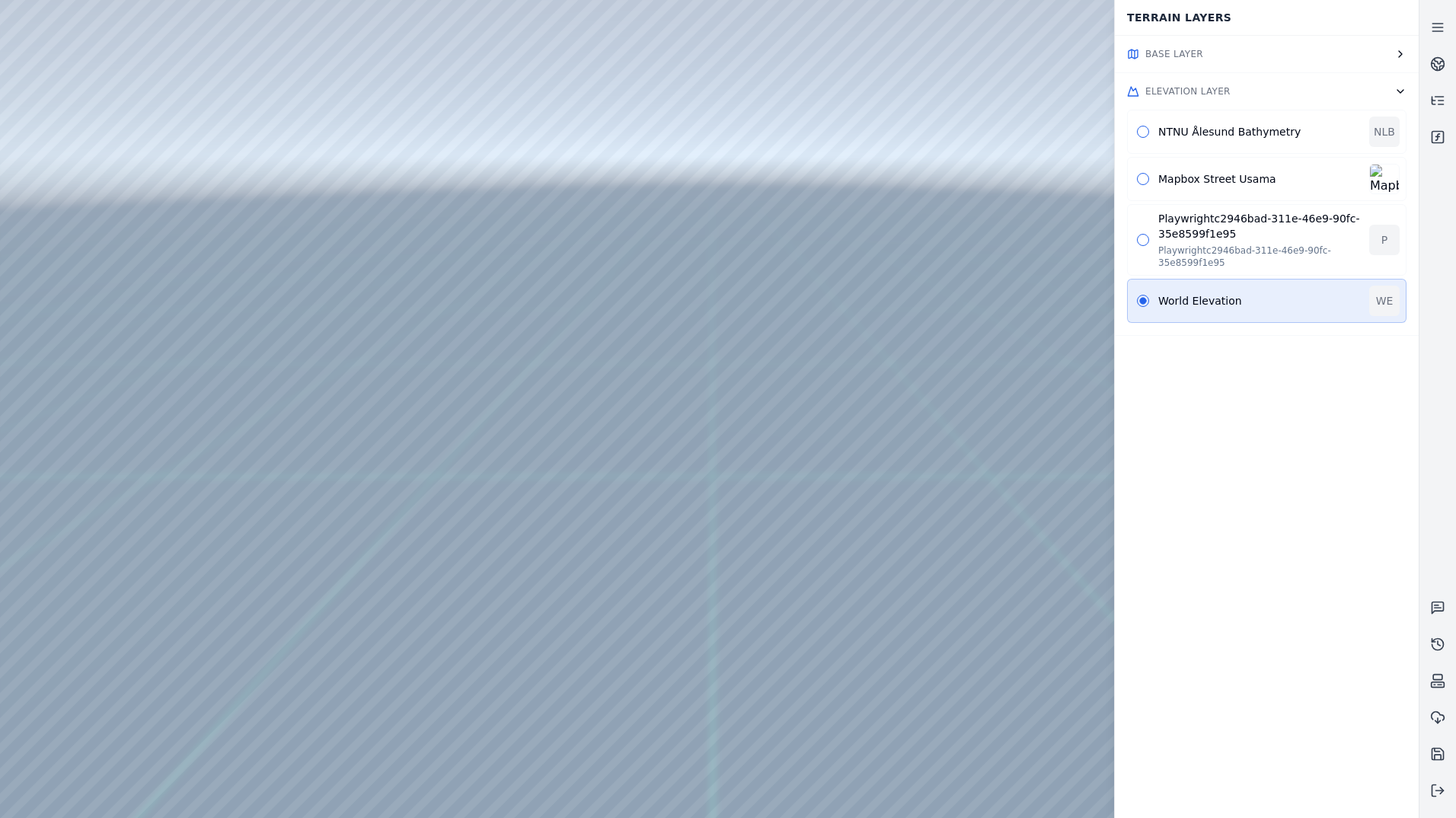
click at [1244, 61] on button "Base Layer" at bounding box center [1266, 54] width 303 height 37
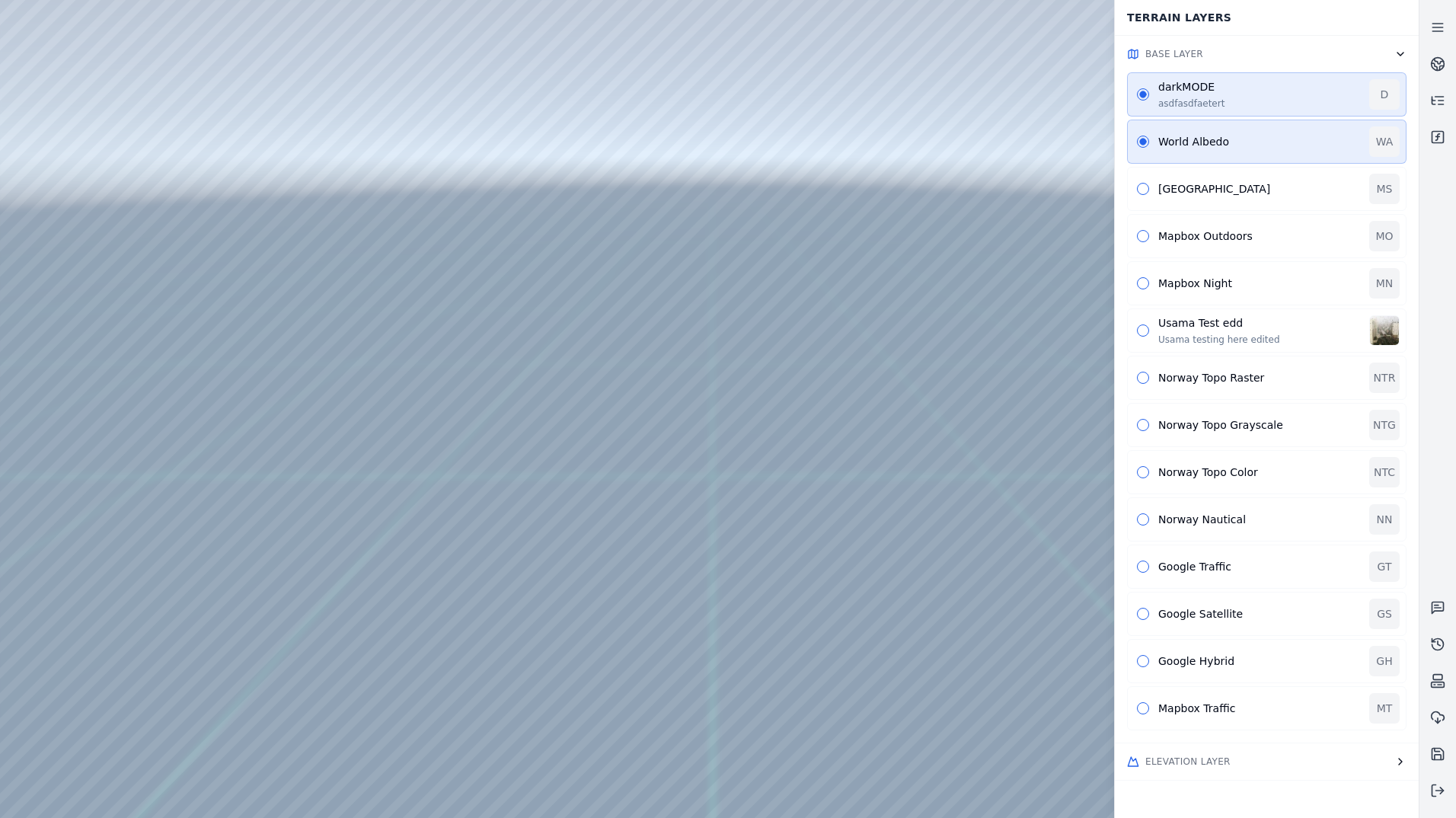
click at [1399, 48] on icon "button" at bounding box center [1399, 53] width 12 height 12
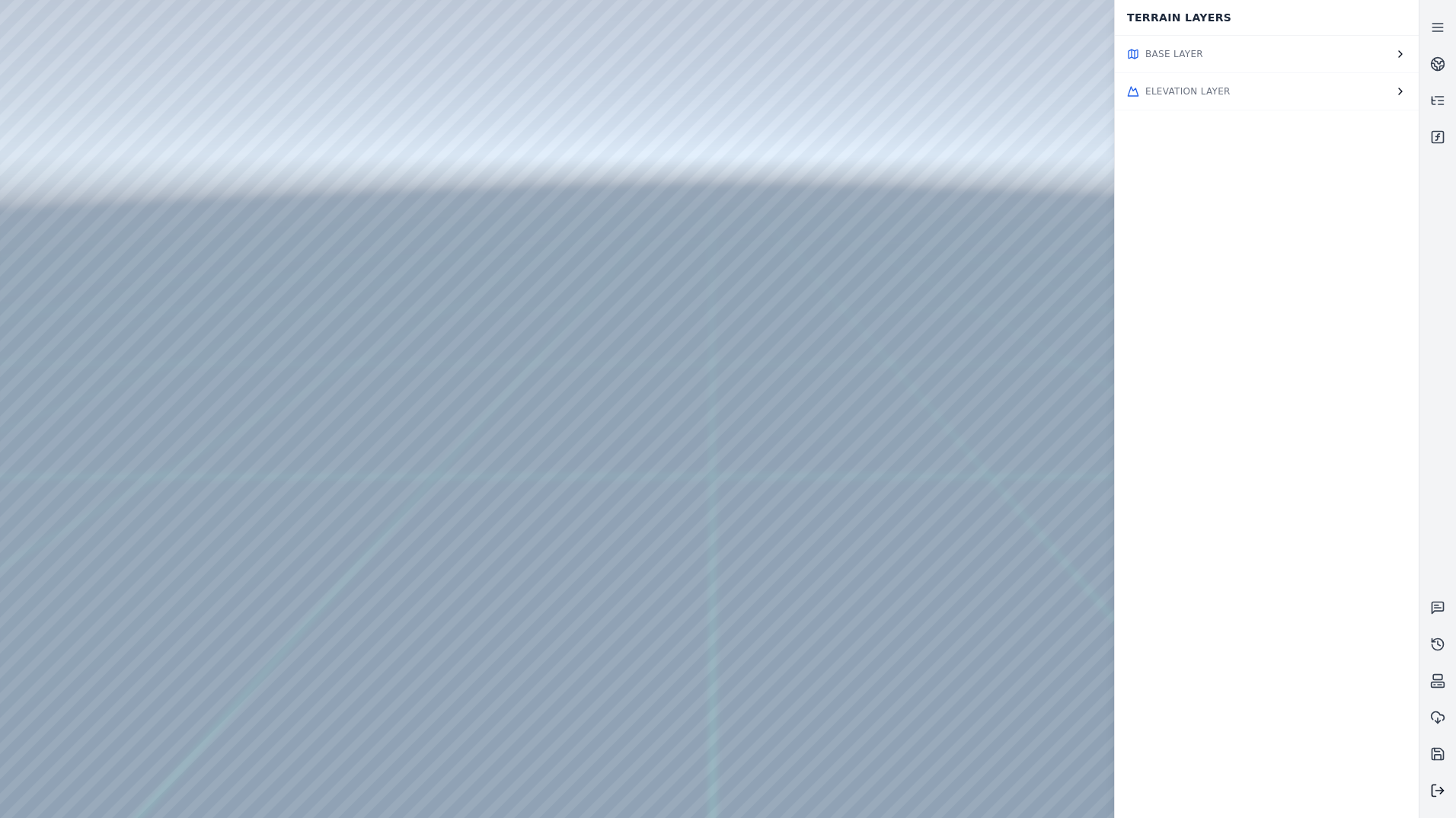
click at [1443, 793] on icon at bounding box center [1437, 790] width 16 height 16
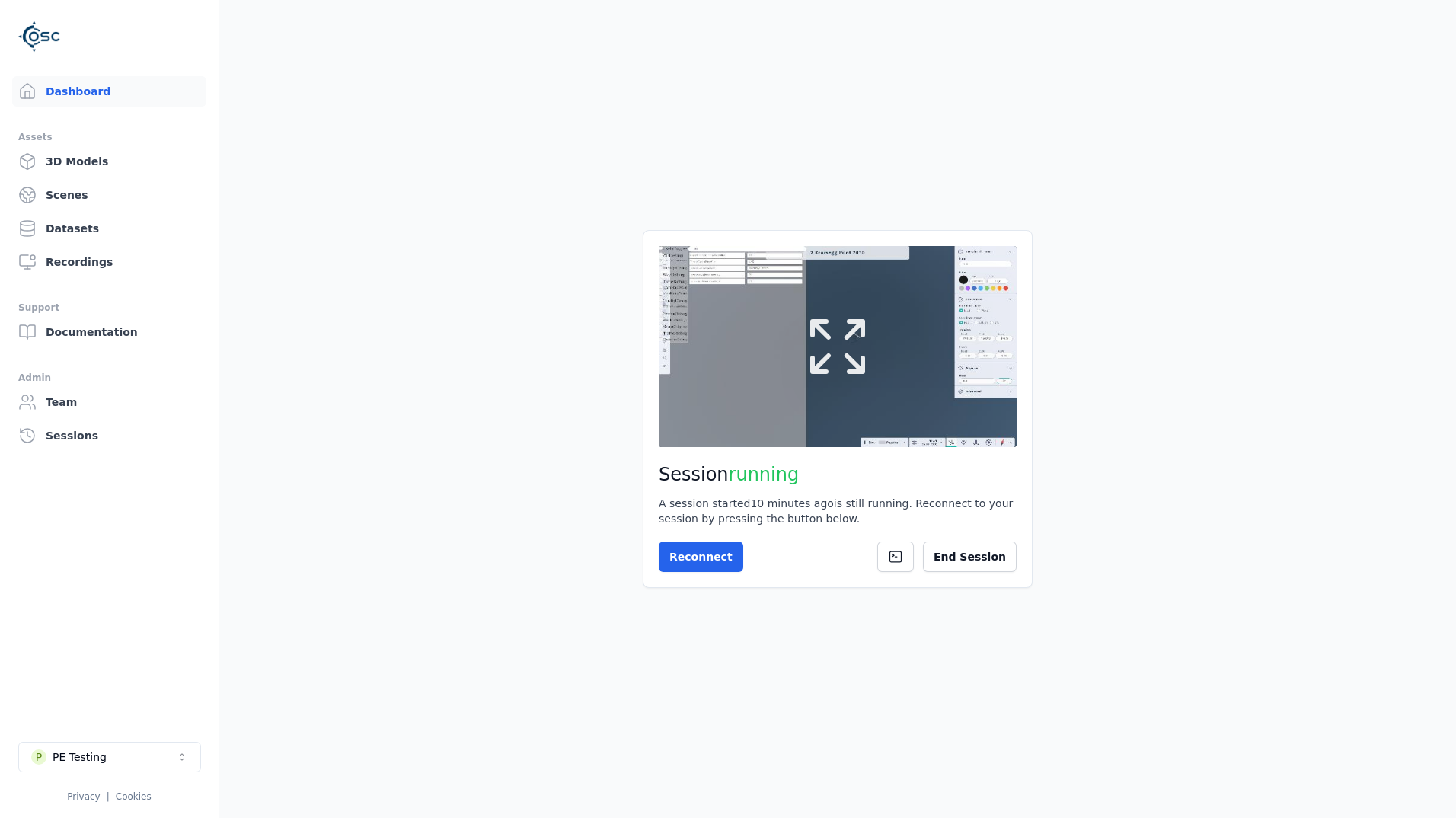
click at [866, 395] on button at bounding box center [837, 346] width 358 height 201
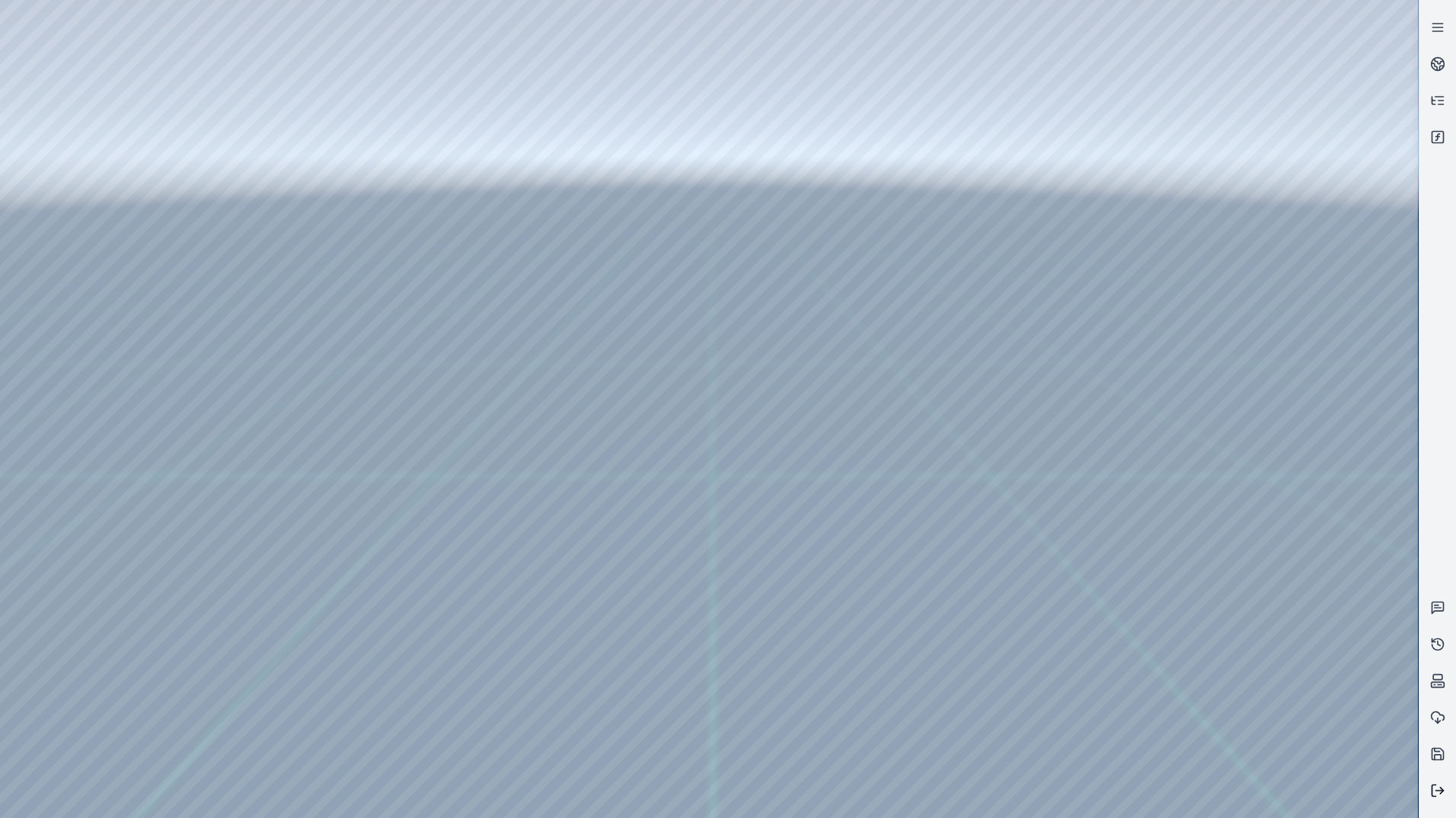
click at [1441, 786] on icon at bounding box center [1437, 790] width 16 height 16
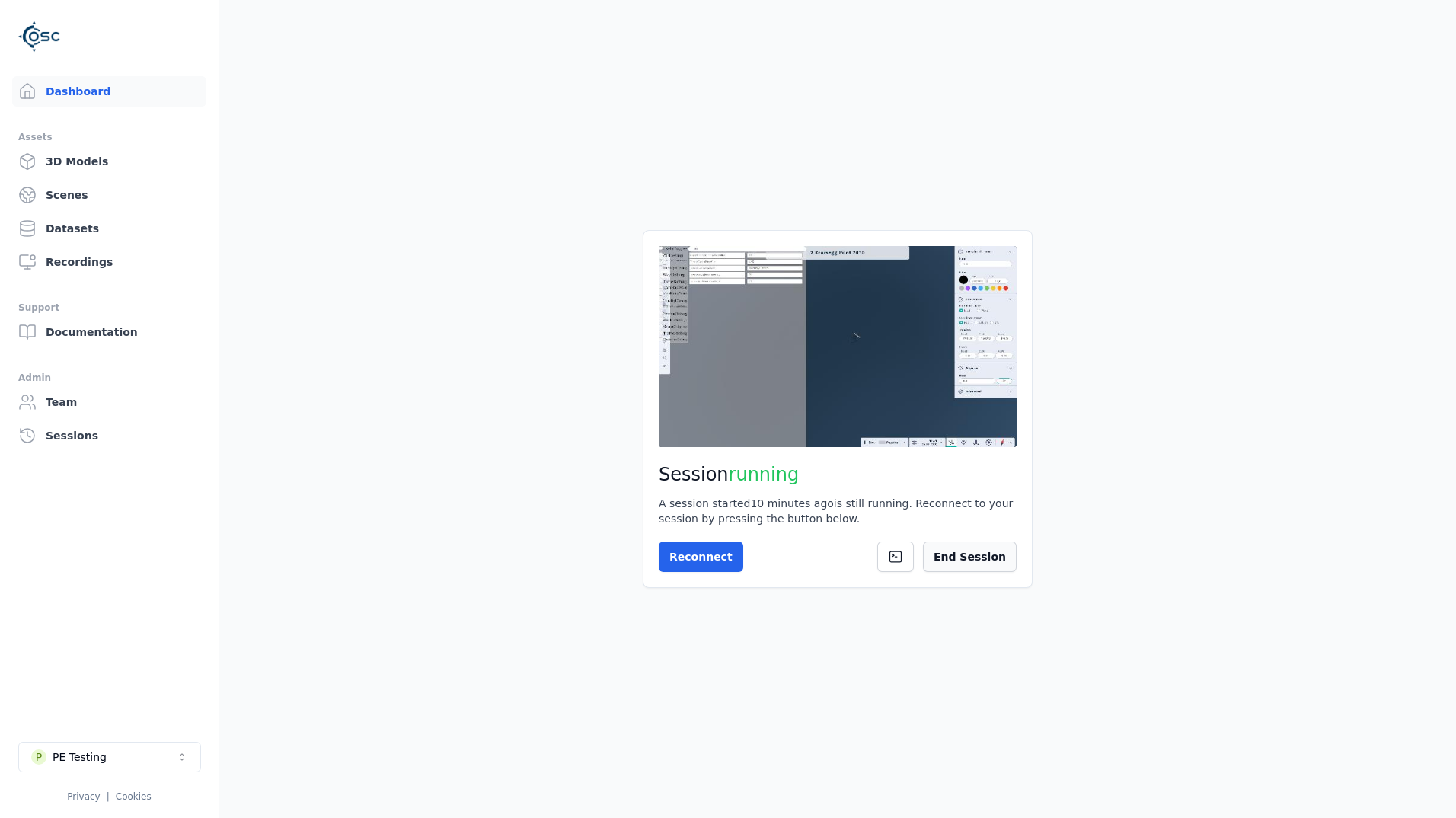
click at [983, 551] on button "End Session" at bounding box center [969, 556] width 94 height 30
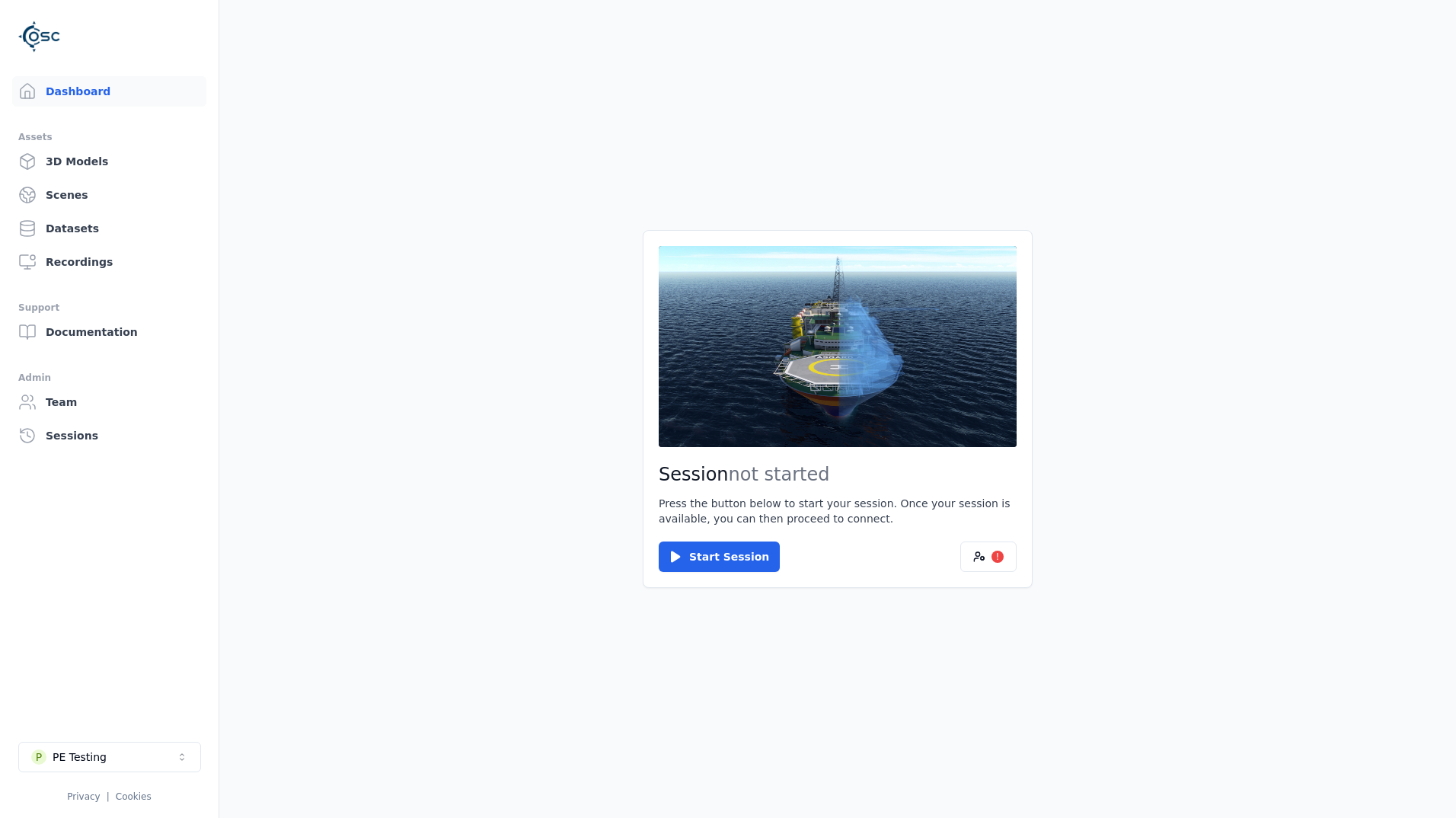
click at [155, 756] on button "P PE Testing" at bounding box center [109, 757] width 182 height 30
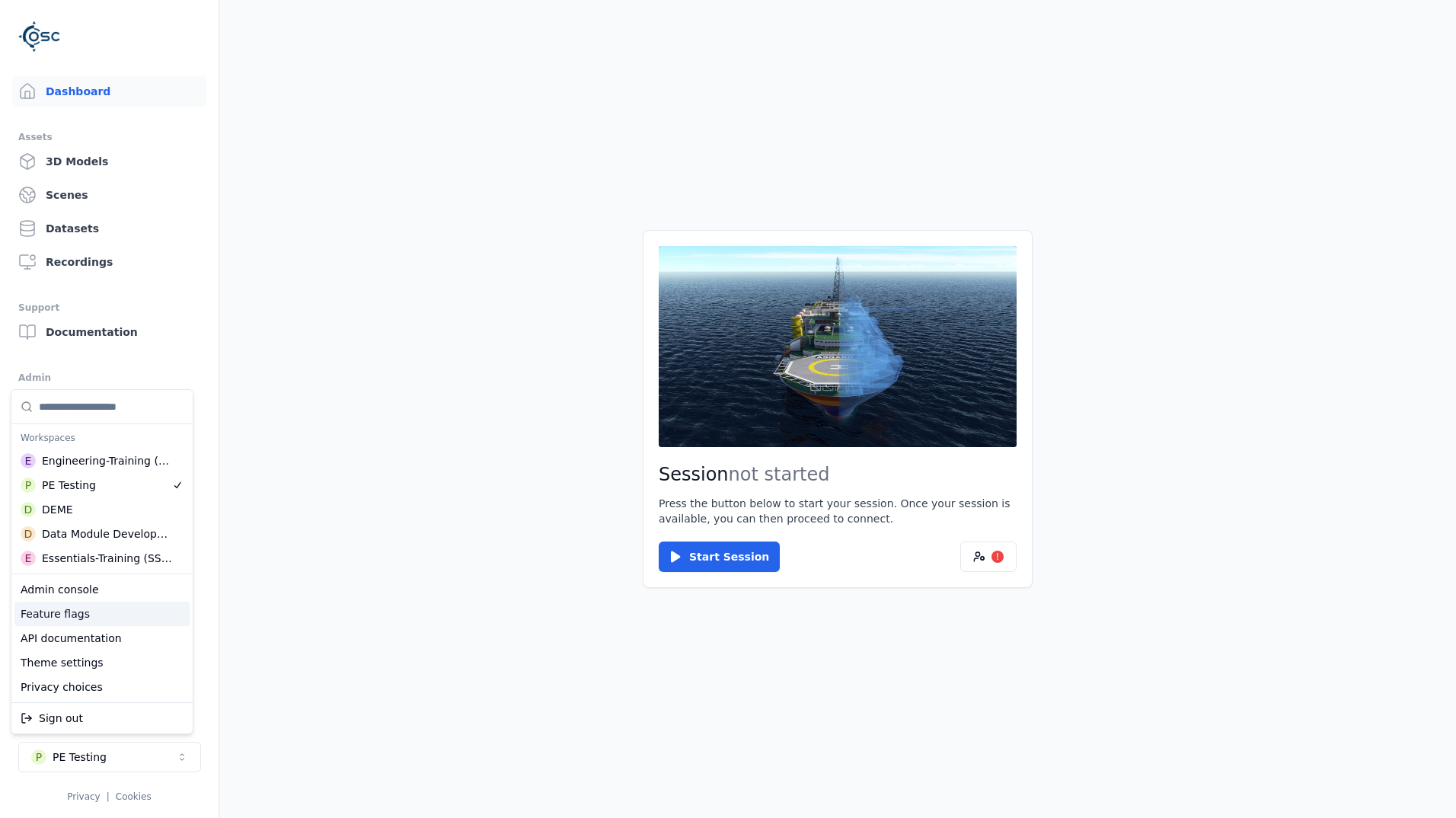
click at [119, 620] on div "Feature flags" at bounding box center [102, 614] width 175 height 25
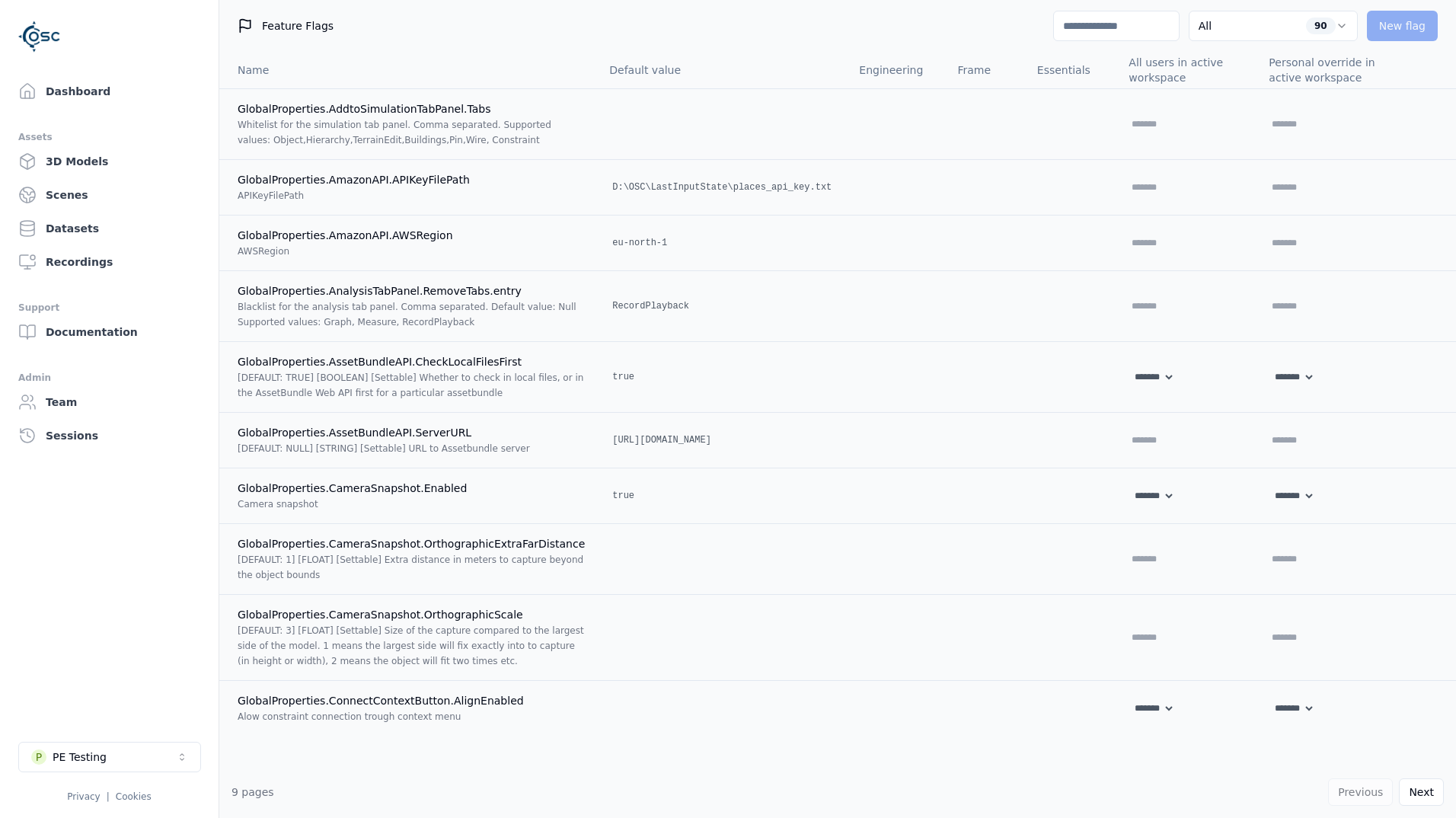
click at [1125, 26] on input at bounding box center [1116, 26] width 127 height 30
type input "**"
select select "*****"
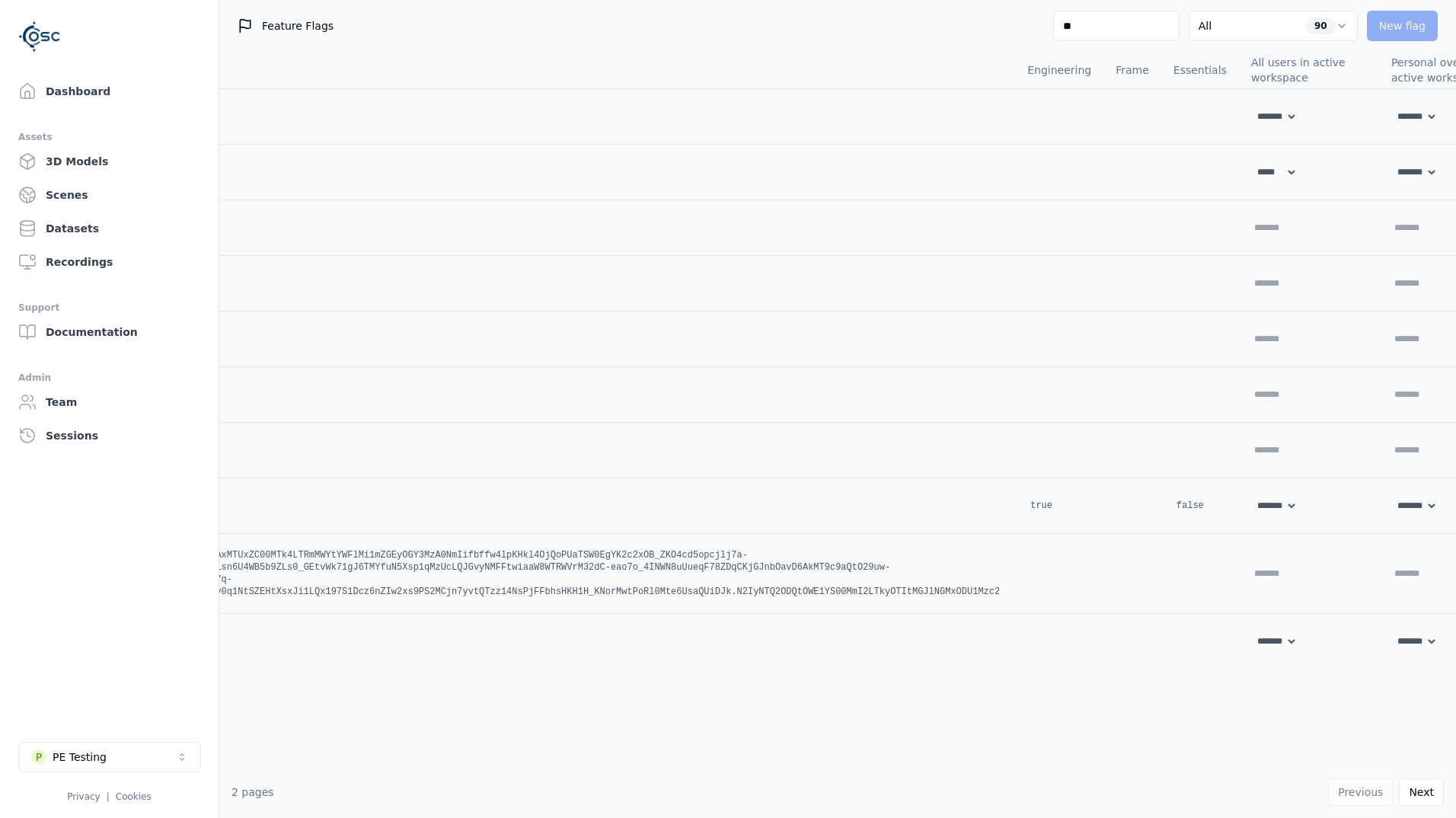
scroll to position [0, 513]
type input "**"
click at [1375, 395] on input "text" at bounding box center [1424, 394] width 97 height 18
paste input "**********"
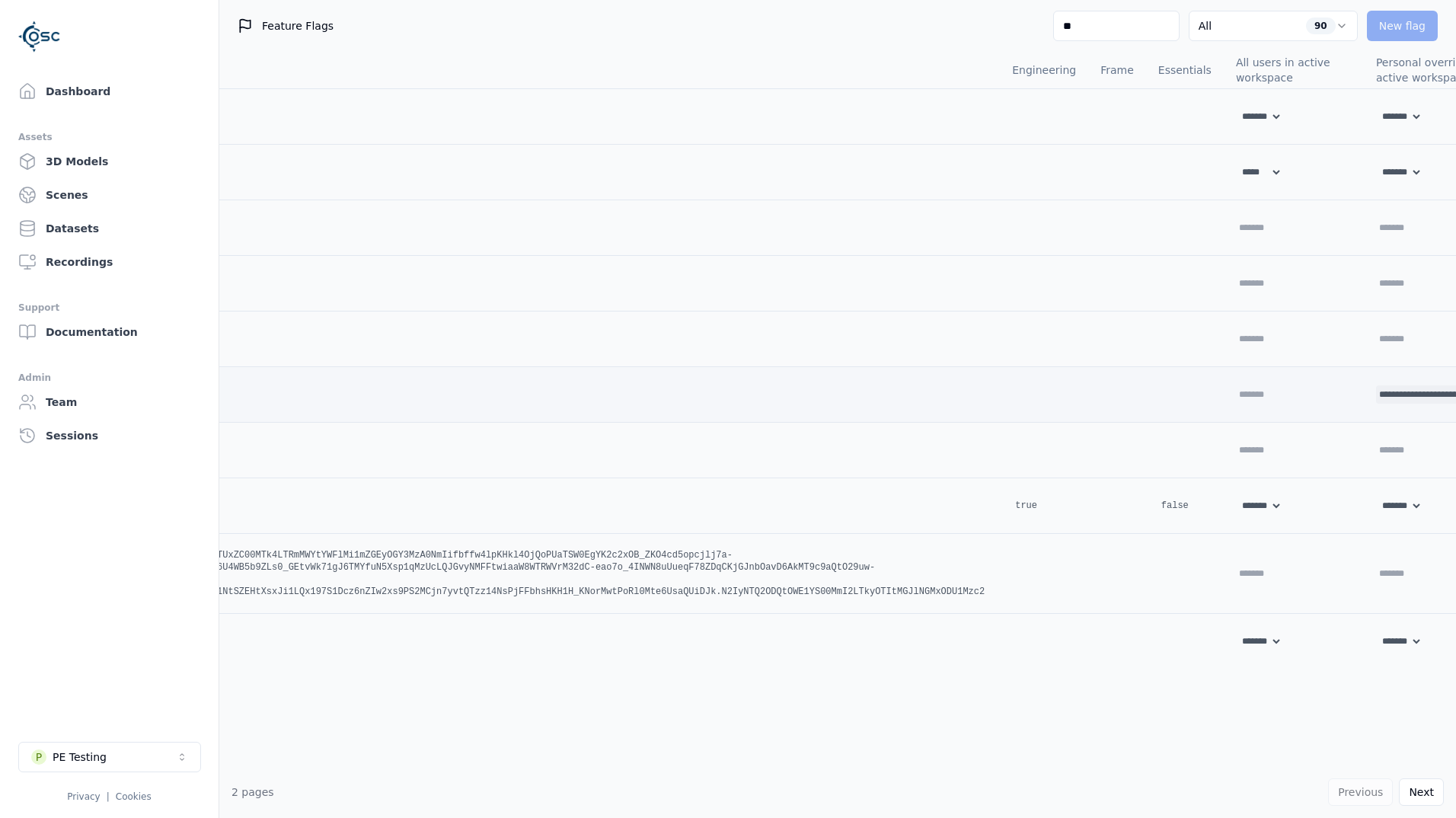
scroll to position [0, 115]
type input "**********"
click at [110, 92] on link "Dashboard" at bounding box center [109, 91] width 194 height 30
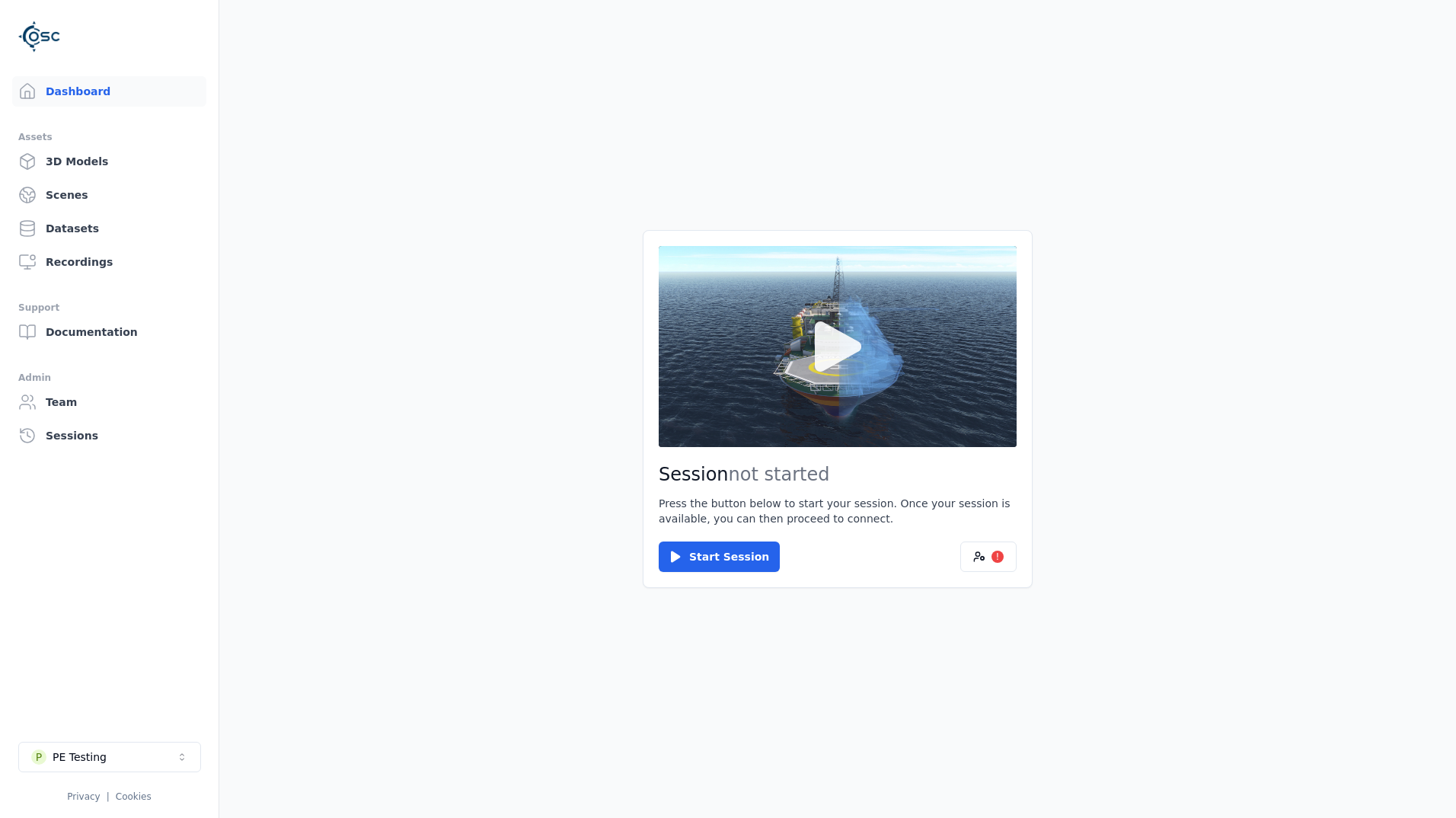
click at [841, 353] on icon at bounding box center [837, 346] width 47 height 50
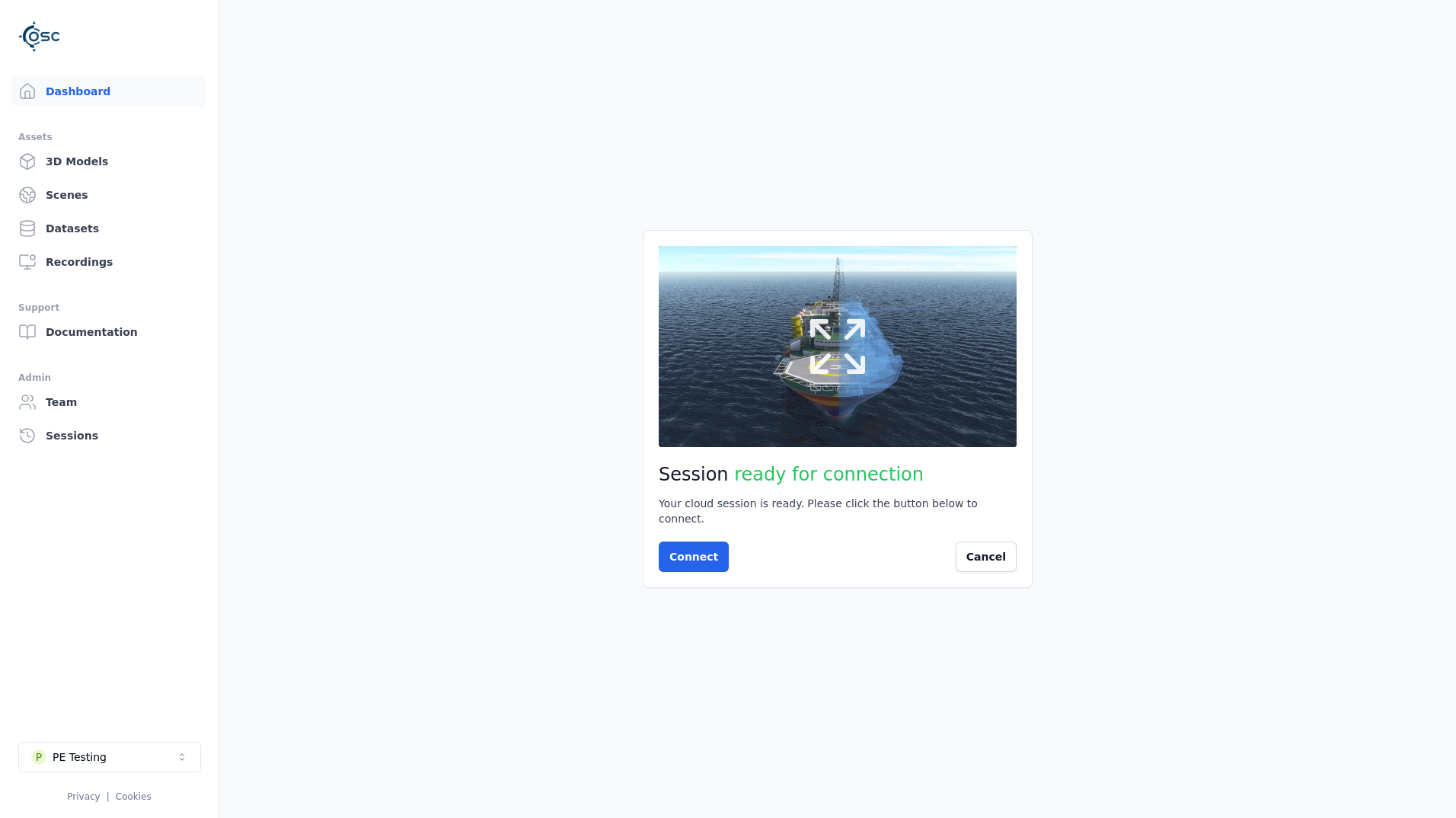
click at [900, 335] on button at bounding box center [837, 346] width 358 height 201
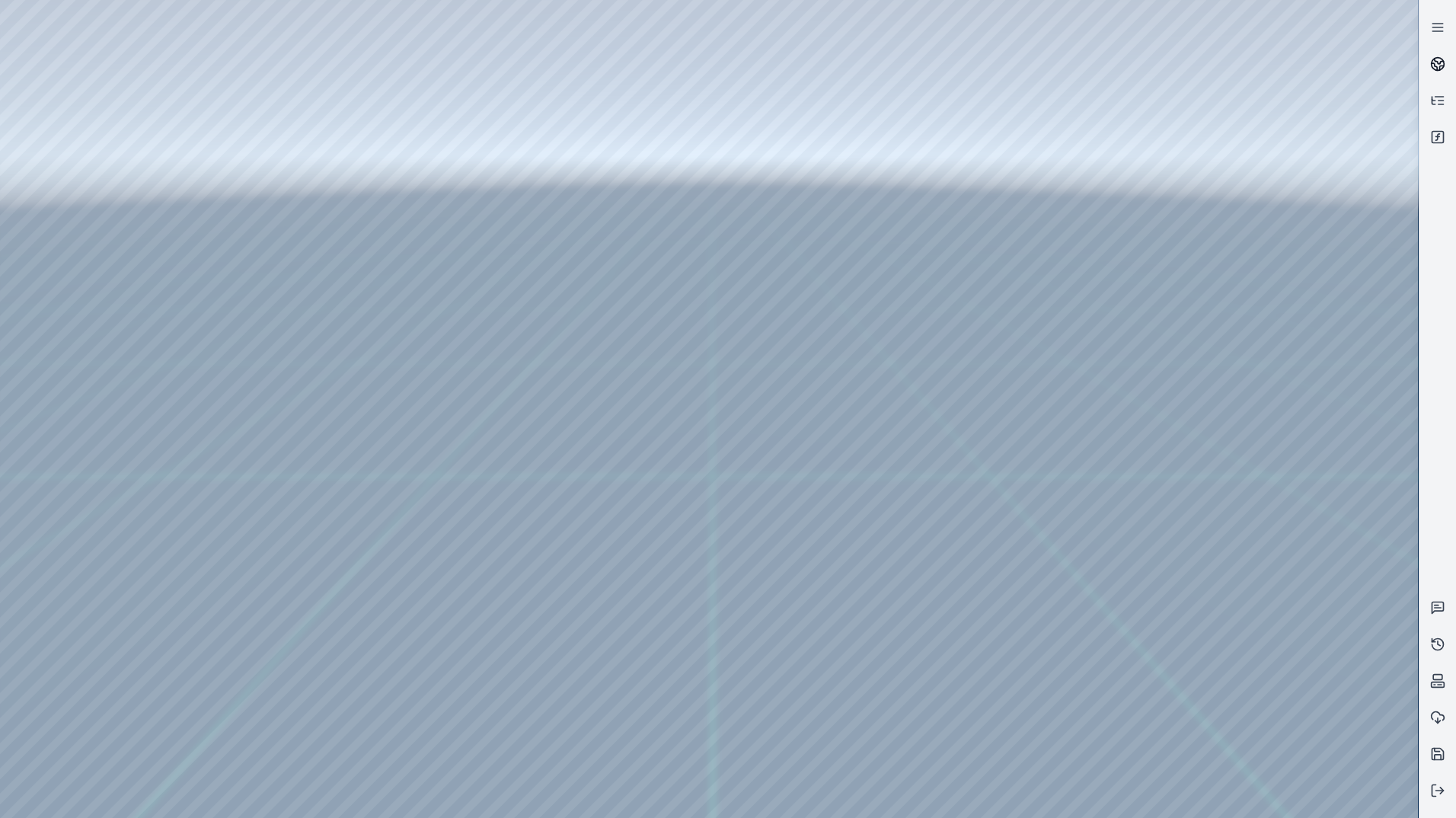
click at [1427, 70] on link at bounding box center [1438, 64] width 37 height 37
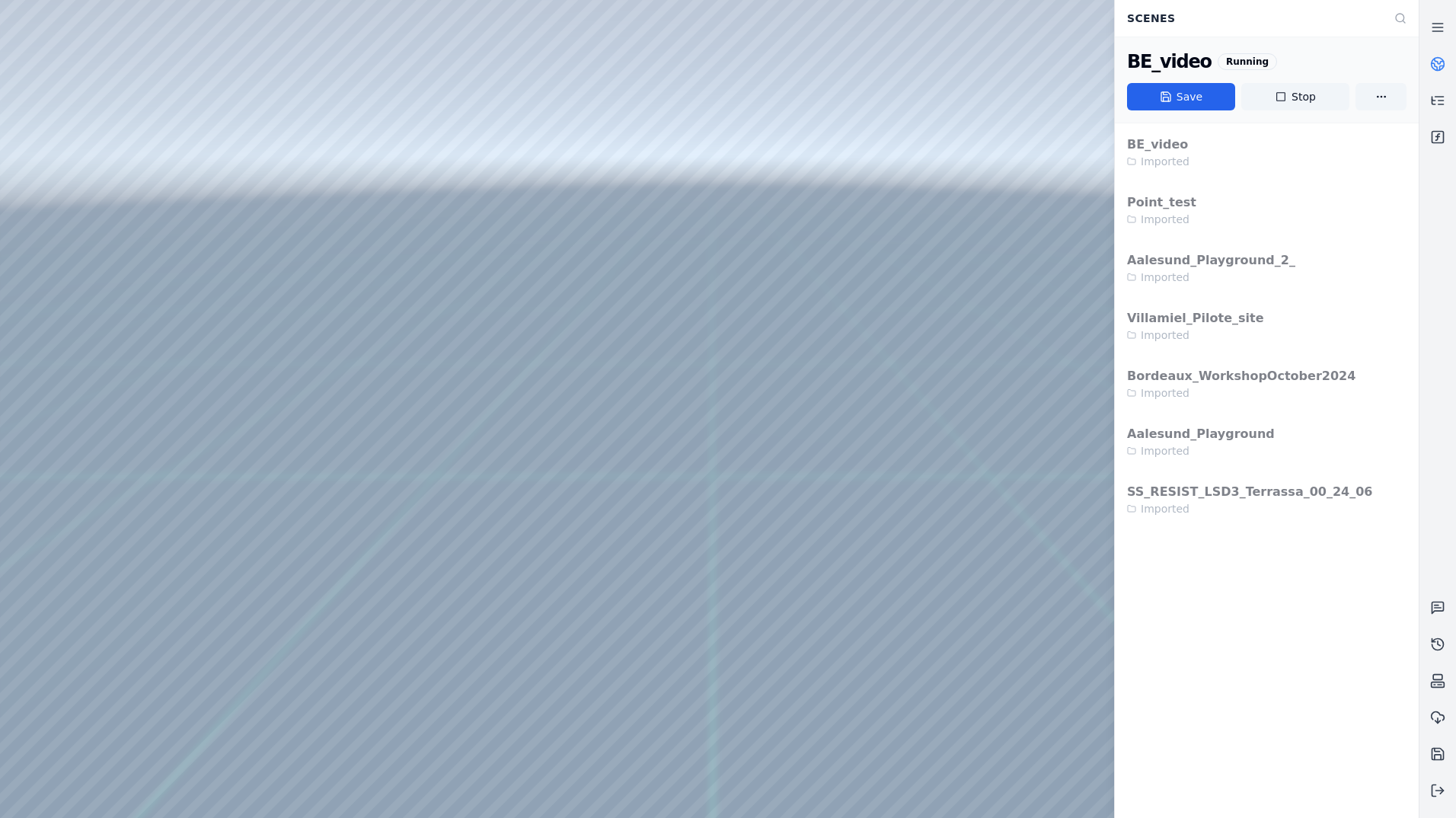
click at [1447, 61] on link at bounding box center [1438, 64] width 37 height 37
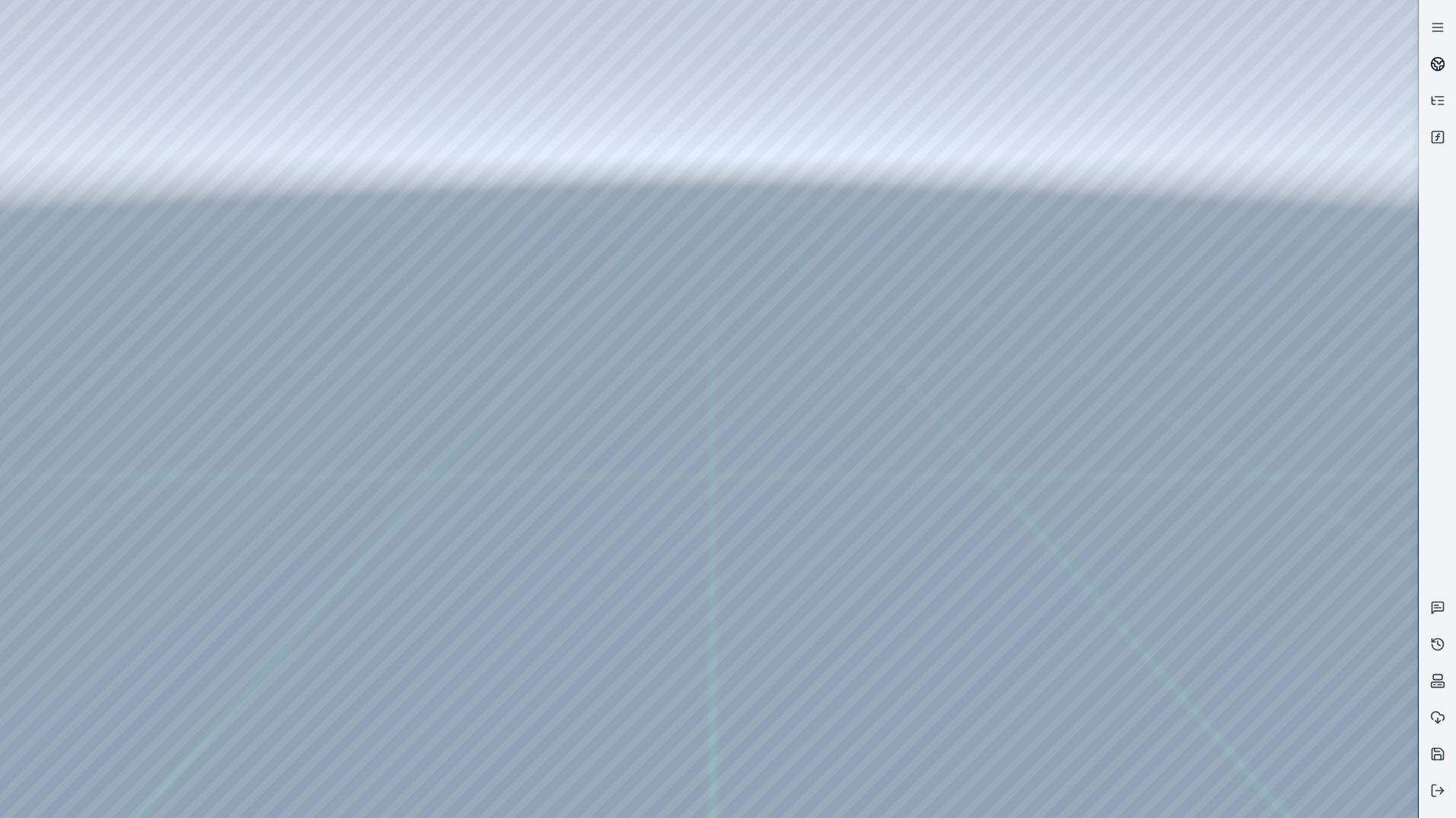
click at [1439, 61] on icon at bounding box center [1437, 63] width 16 height 16
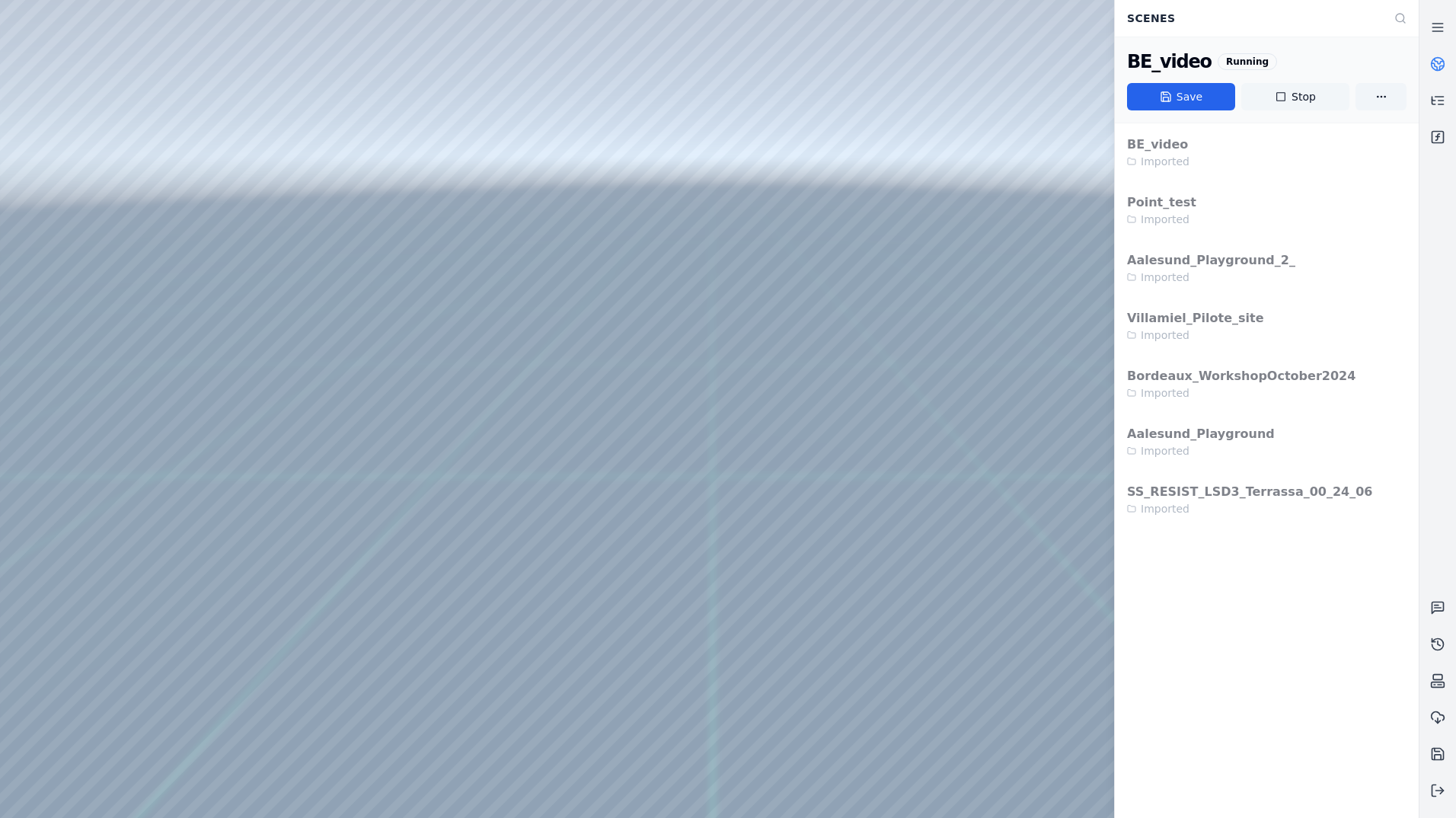
click at [1329, 99] on button "Stop" at bounding box center [1295, 97] width 108 height 28
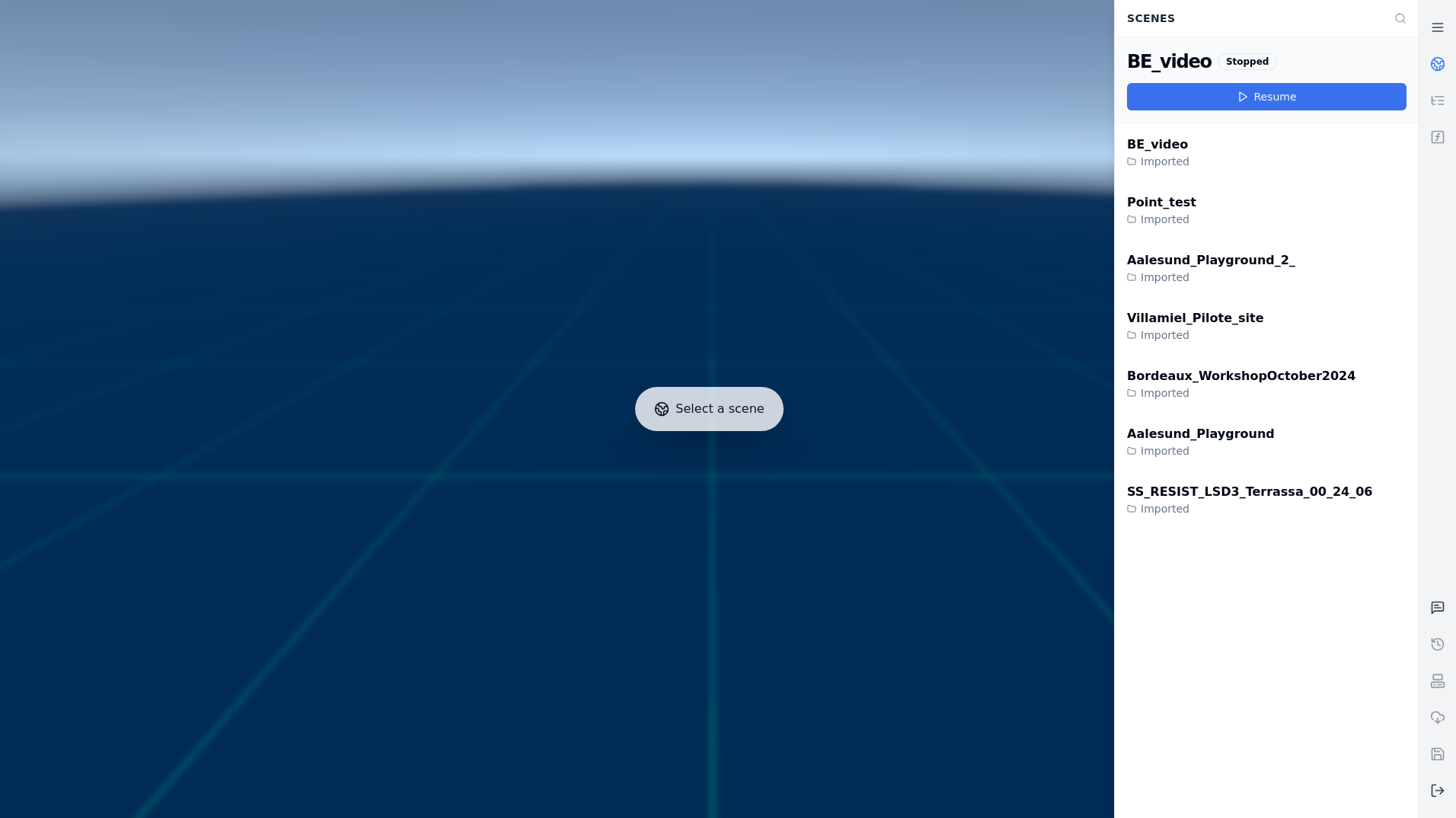
click at [1281, 92] on button "Resume" at bounding box center [1266, 97] width 280 height 28
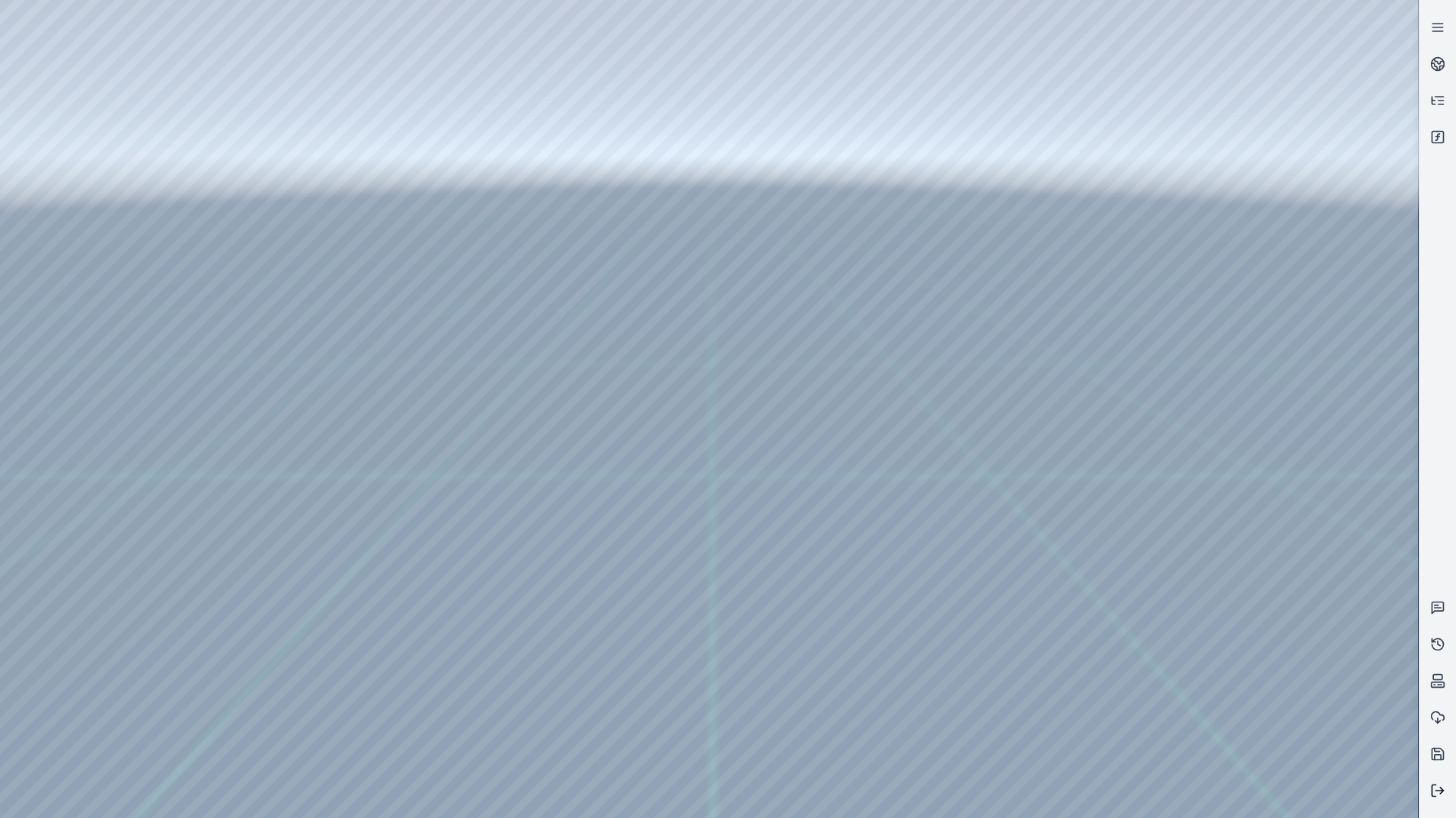
click at [1440, 782] on button at bounding box center [1438, 790] width 37 height 37
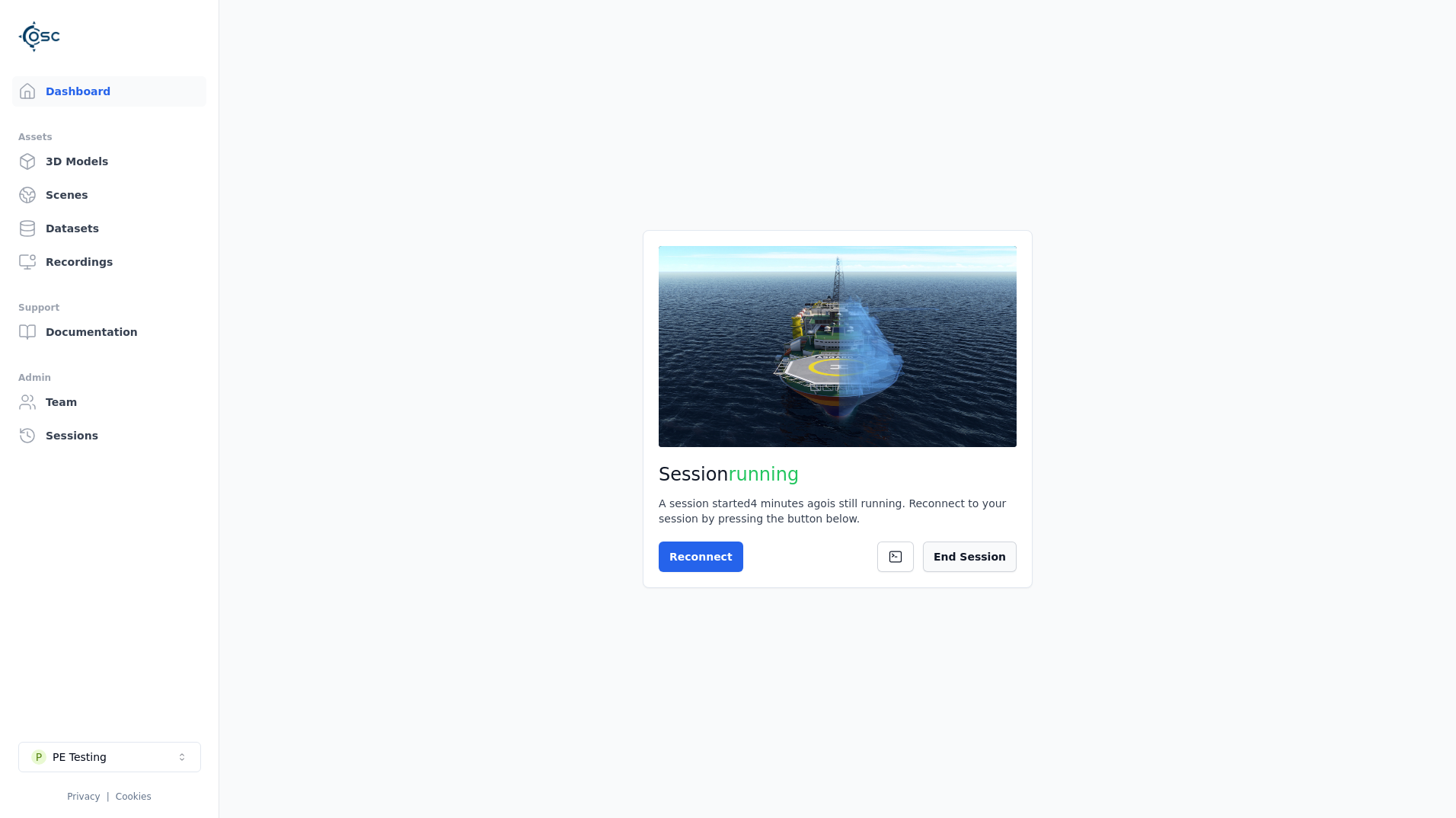
click at [977, 561] on button "End Session" at bounding box center [969, 556] width 94 height 30
click at [110, 226] on link "Datasets" at bounding box center [109, 227] width 194 height 30
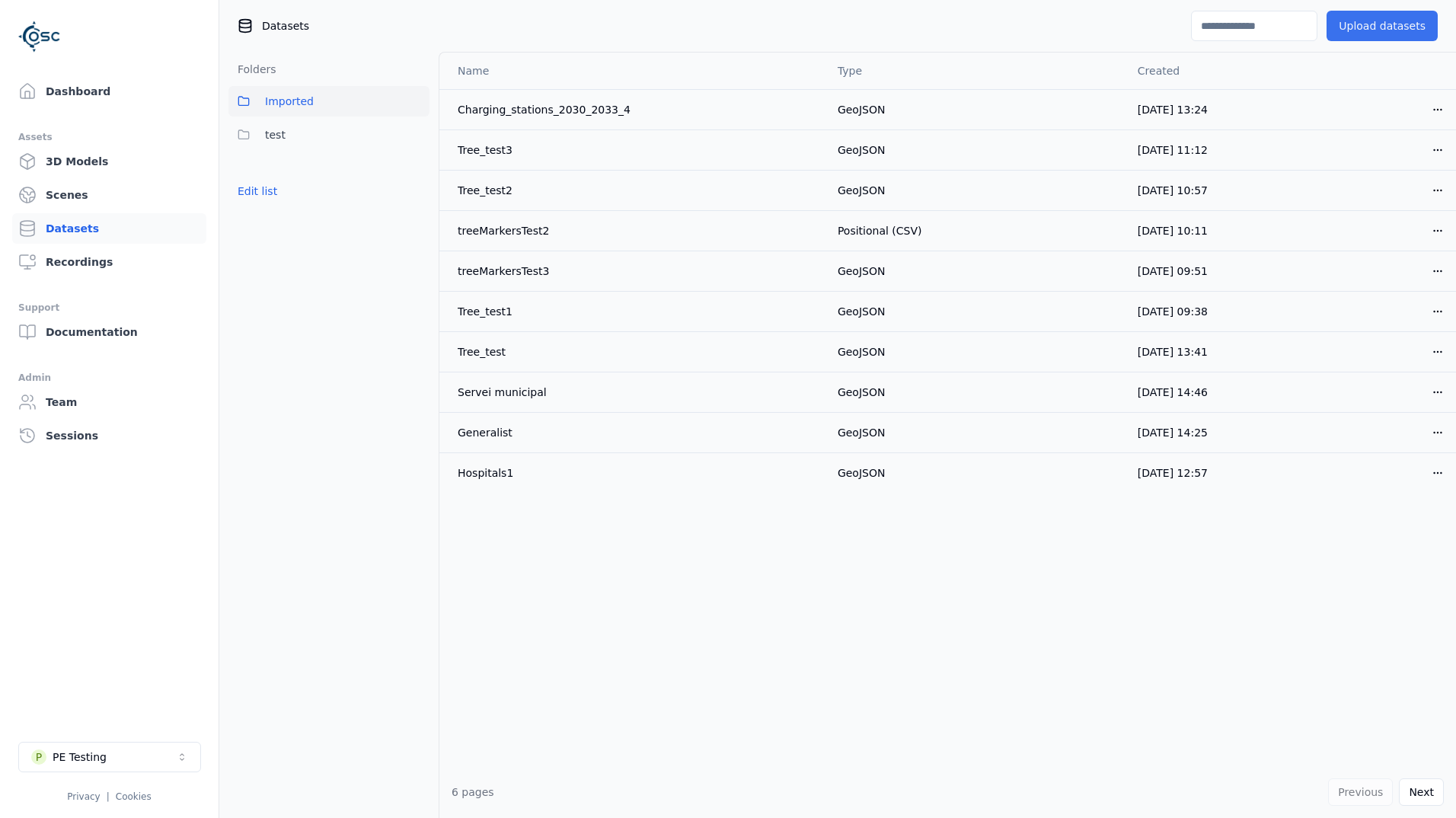
click at [1368, 22] on button "Upload datasets" at bounding box center [1381, 26] width 111 height 30
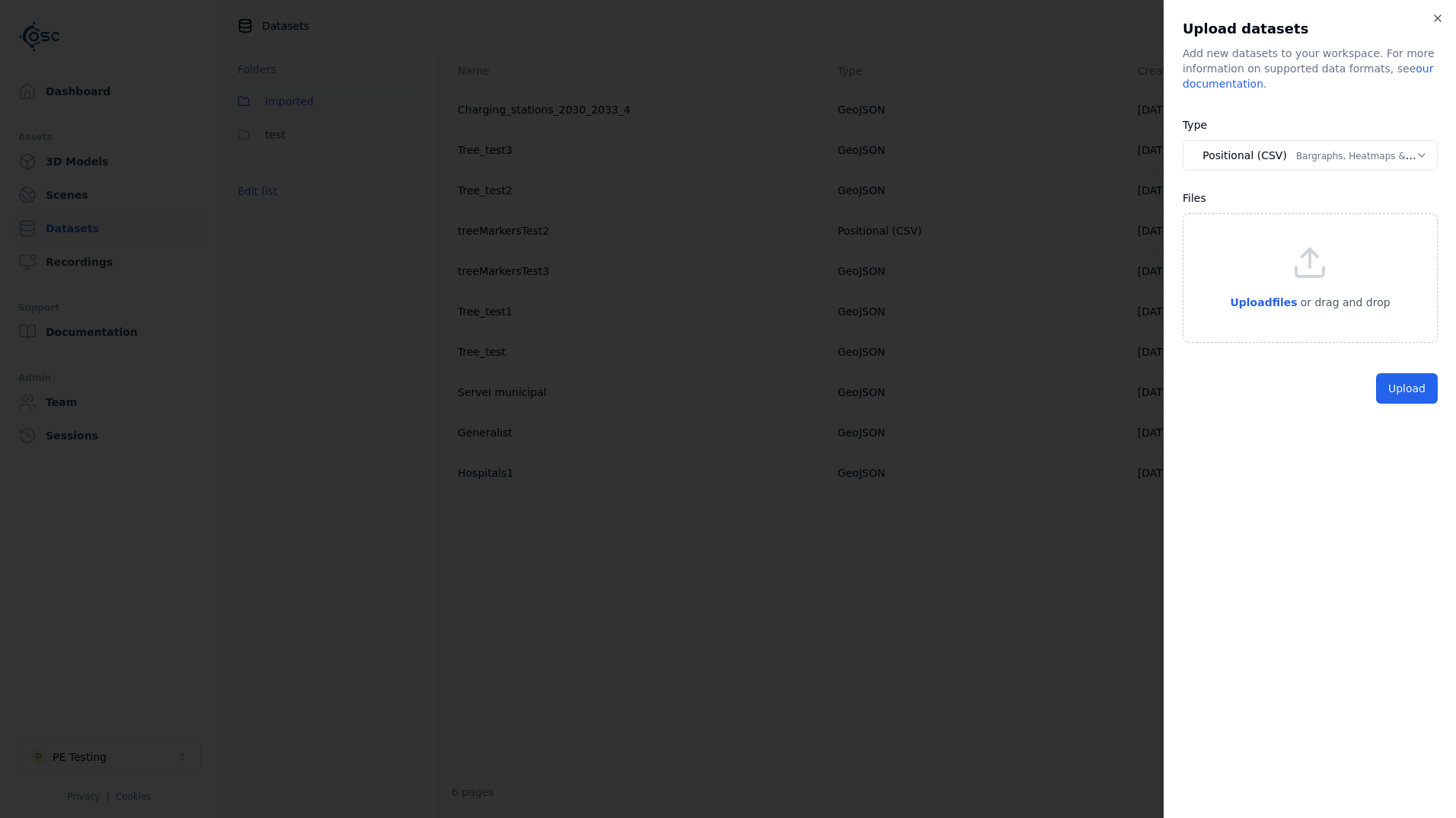
click at [1304, 152] on body "**********" at bounding box center [728, 409] width 1456 height 818
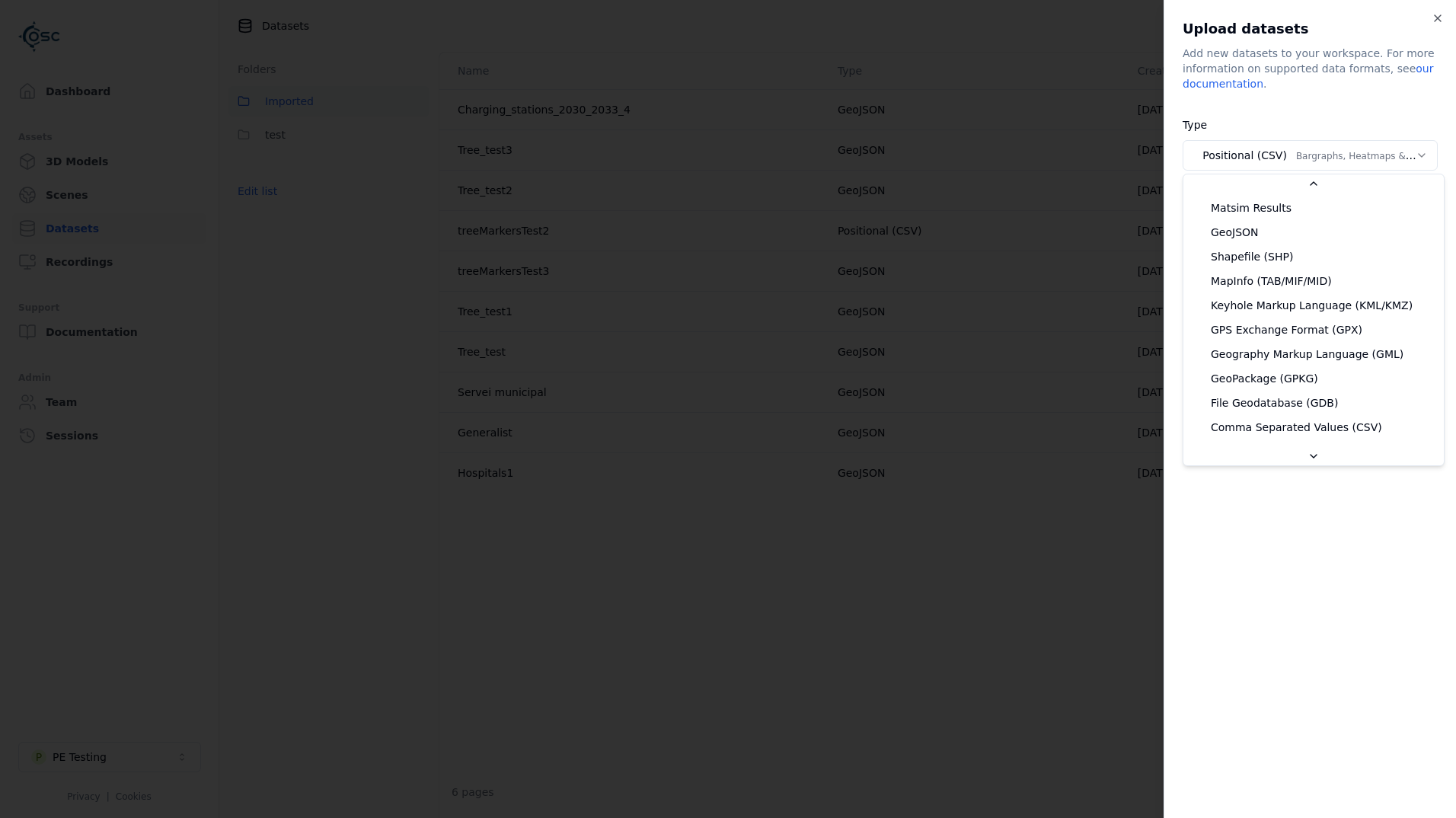
scroll to position [294, 0]
select select "*******"
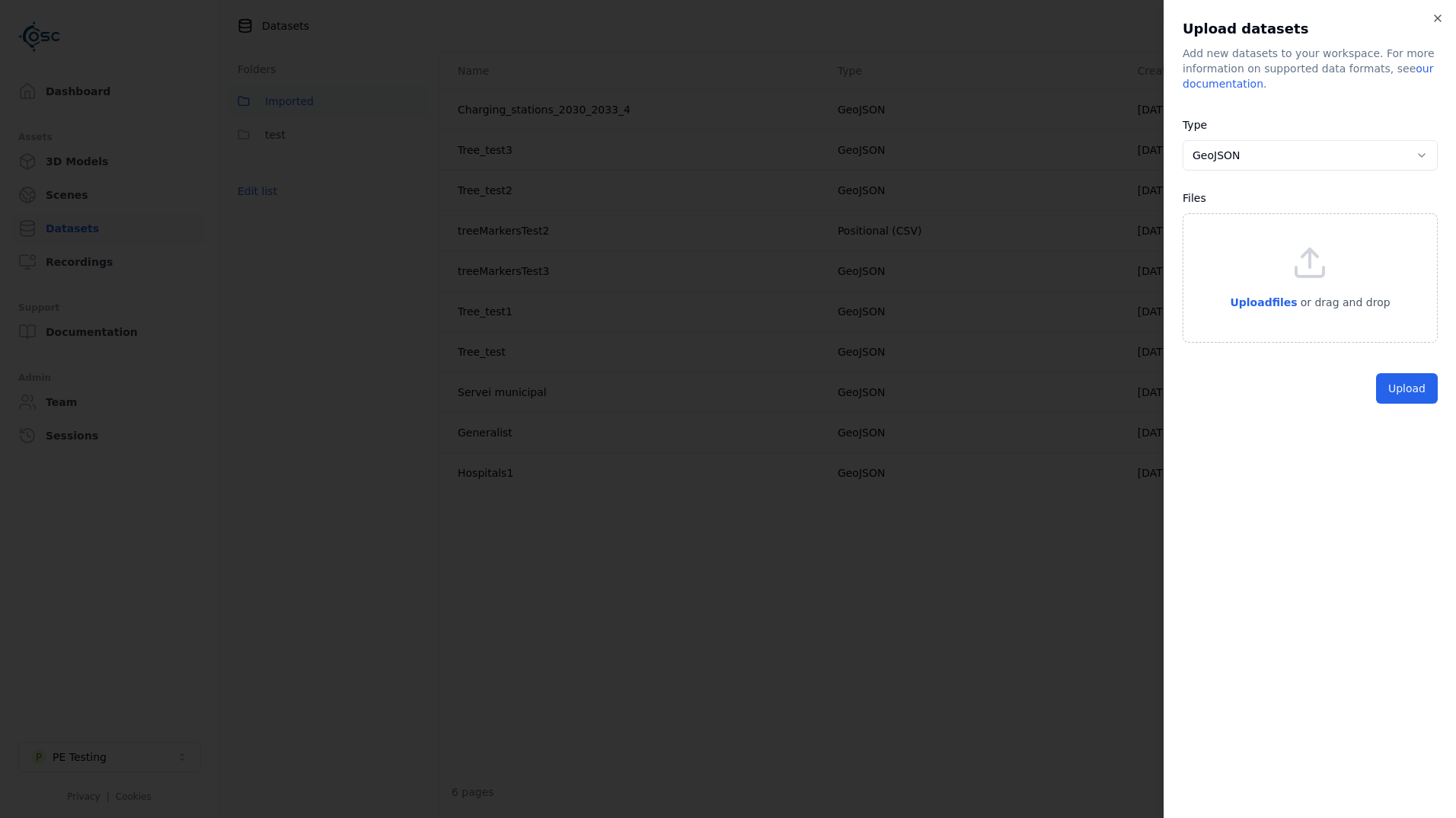
click at [1271, 288] on div "Upload files or drag and drop" at bounding box center [1309, 278] width 160 height 67
click at [1403, 423] on button "Upload" at bounding box center [1406, 423] width 61 height 30
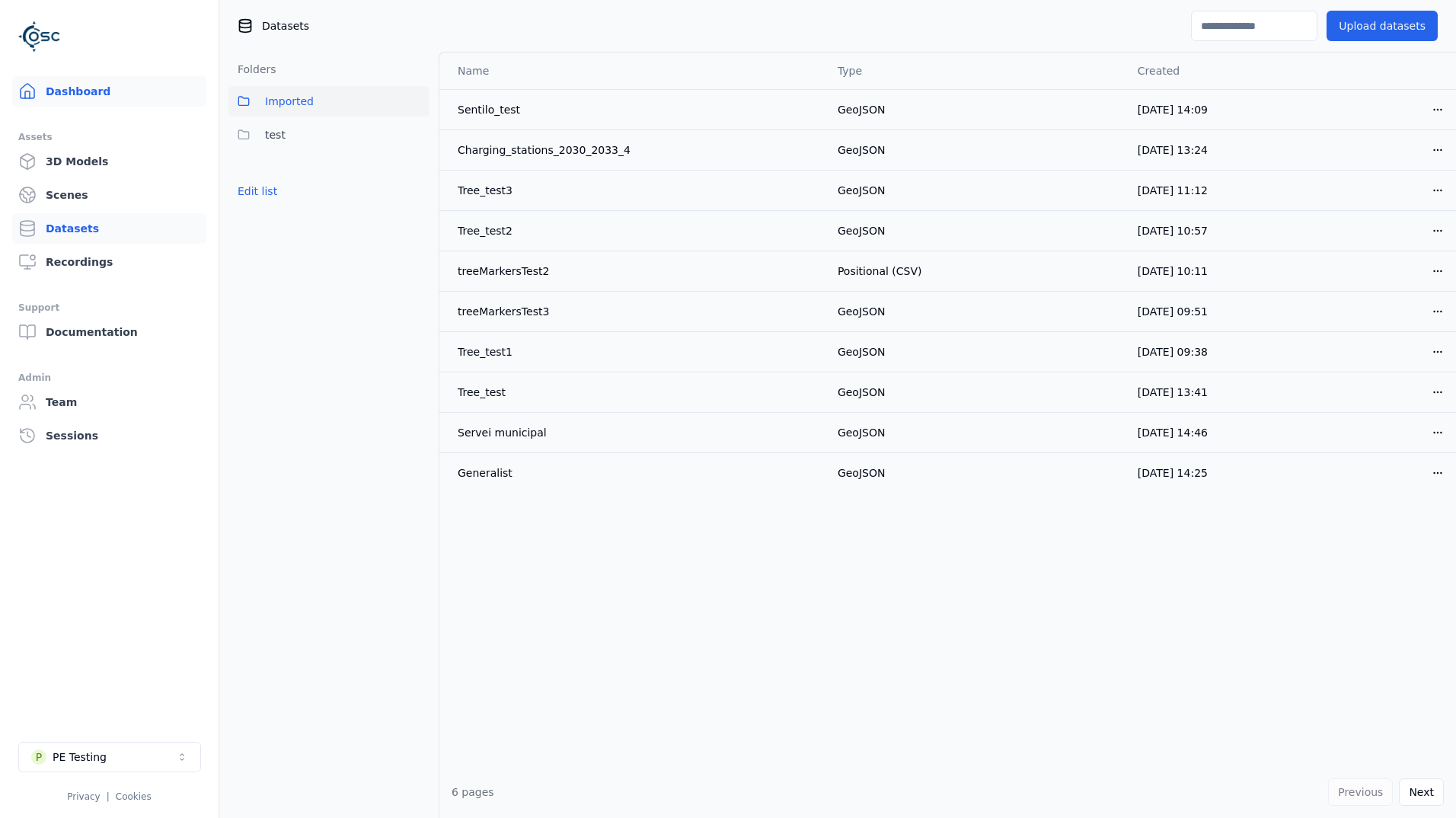
click at [55, 93] on link "Dashboard" at bounding box center [109, 91] width 194 height 30
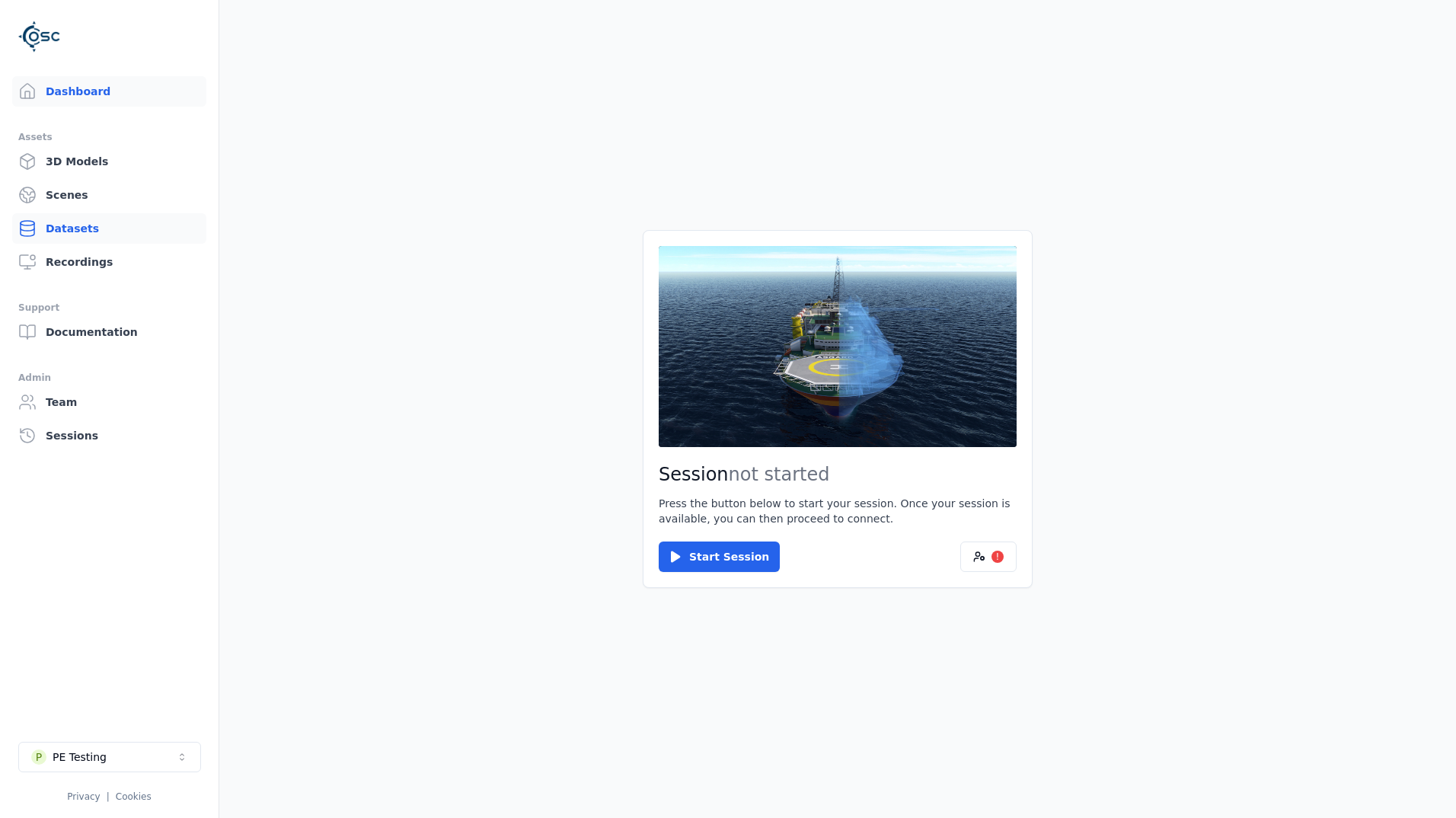
click at [63, 222] on link "Datasets" at bounding box center [109, 227] width 194 height 30
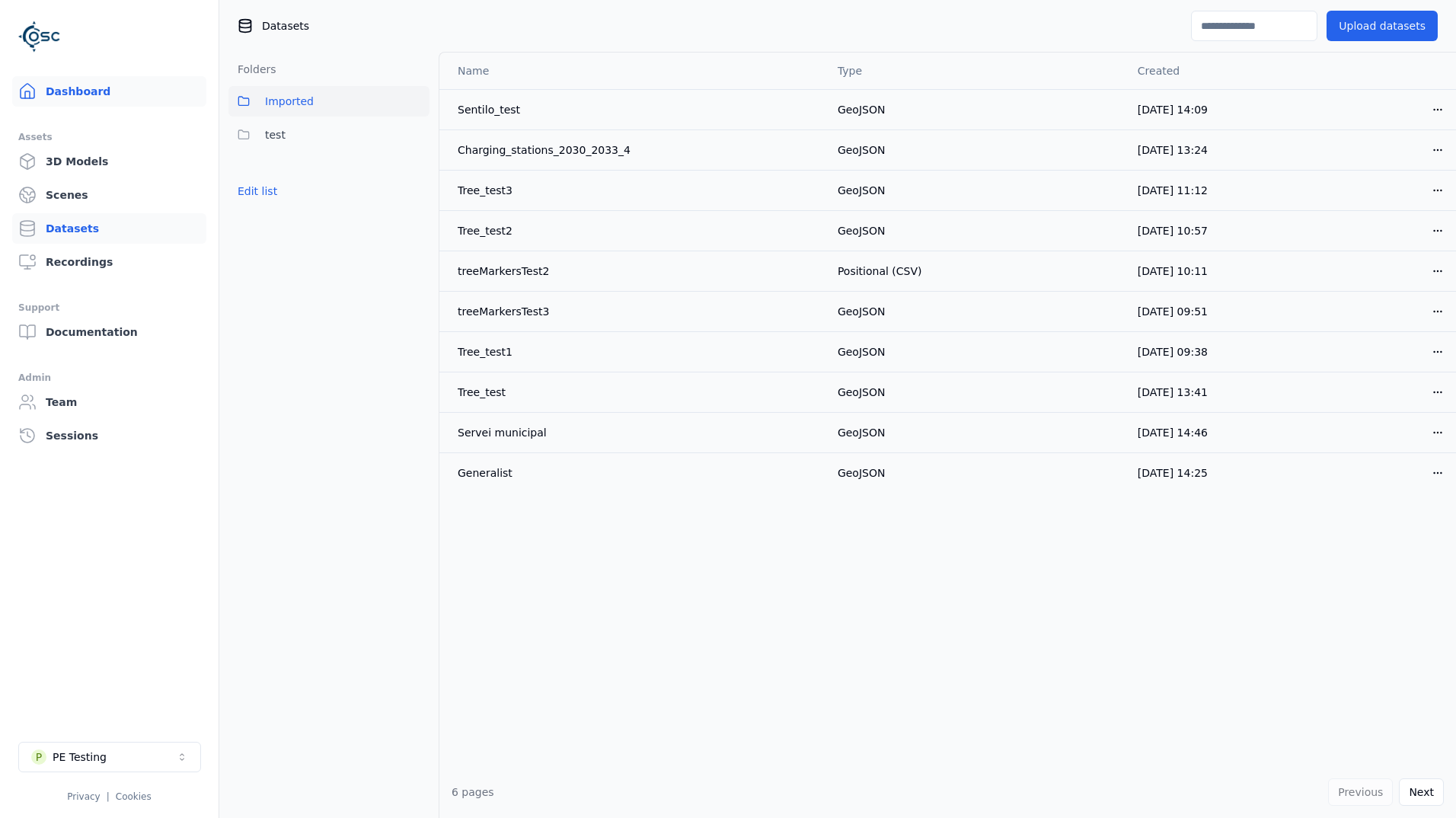
click at [94, 89] on link "Dashboard" at bounding box center [109, 91] width 194 height 30
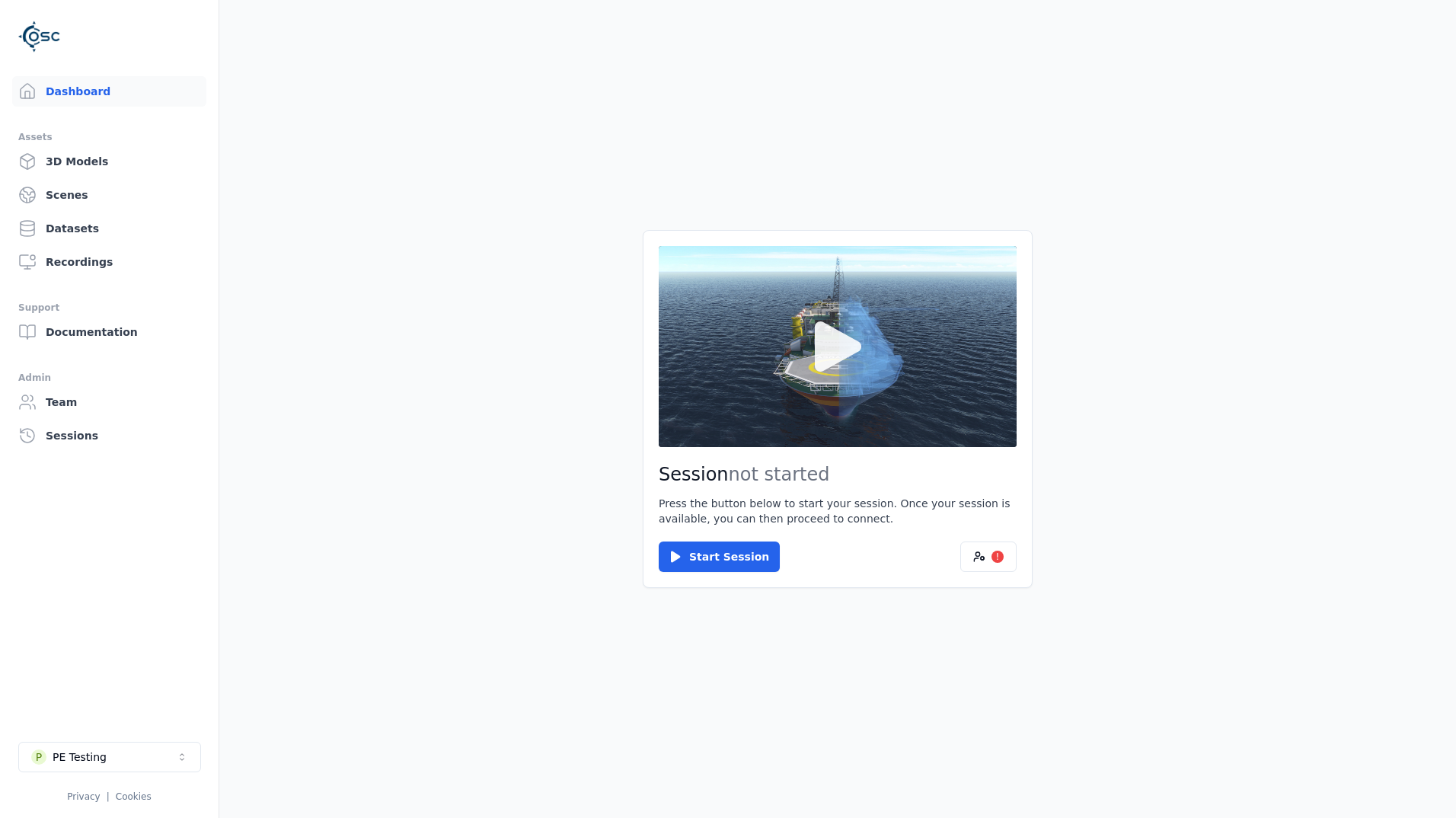
click at [839, 334] on icon at bounding box center [837, 346] width 47 height 50
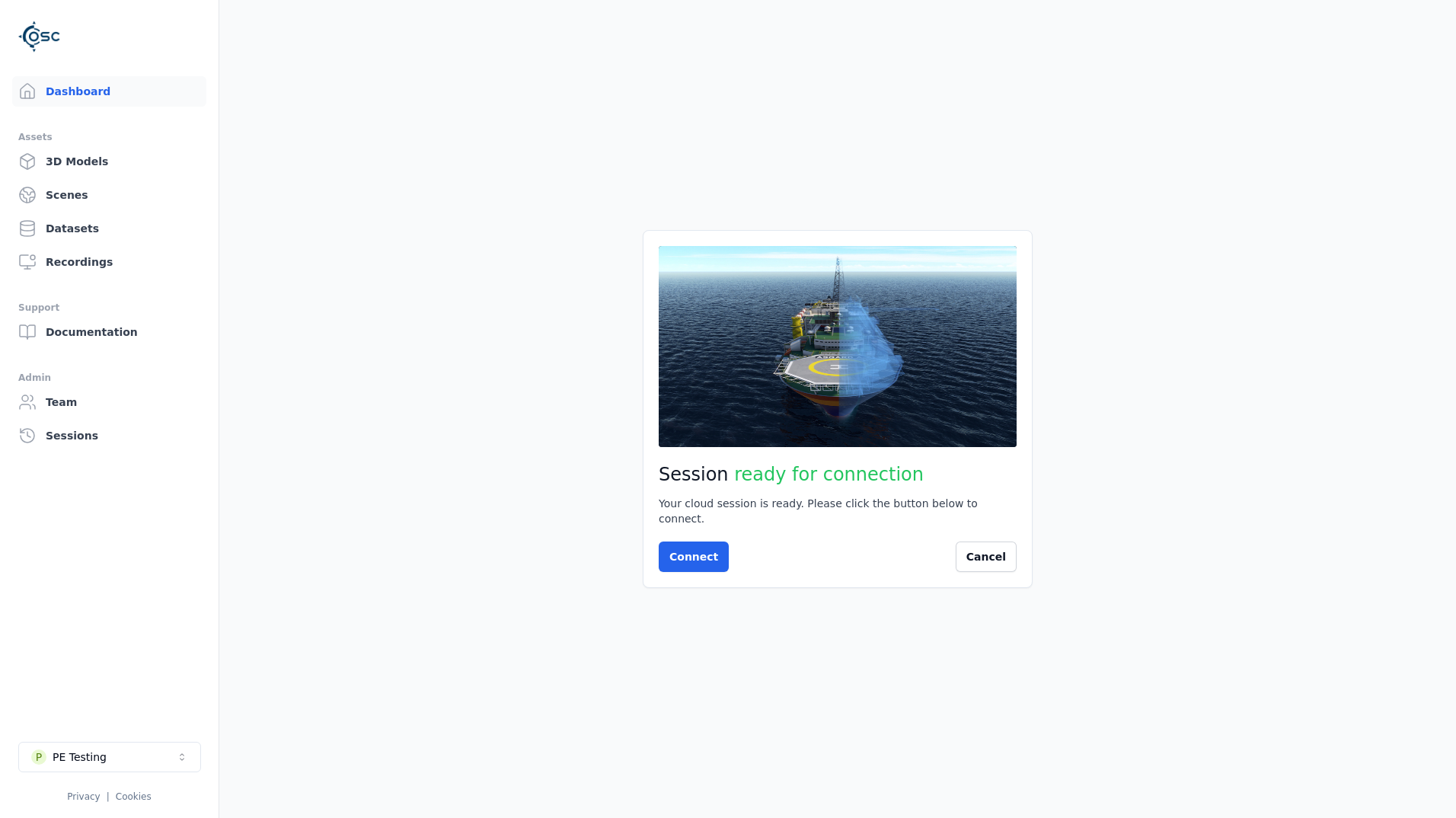
click at [842, 355] on icon at bounding box center [838, 347] width 73 height 73
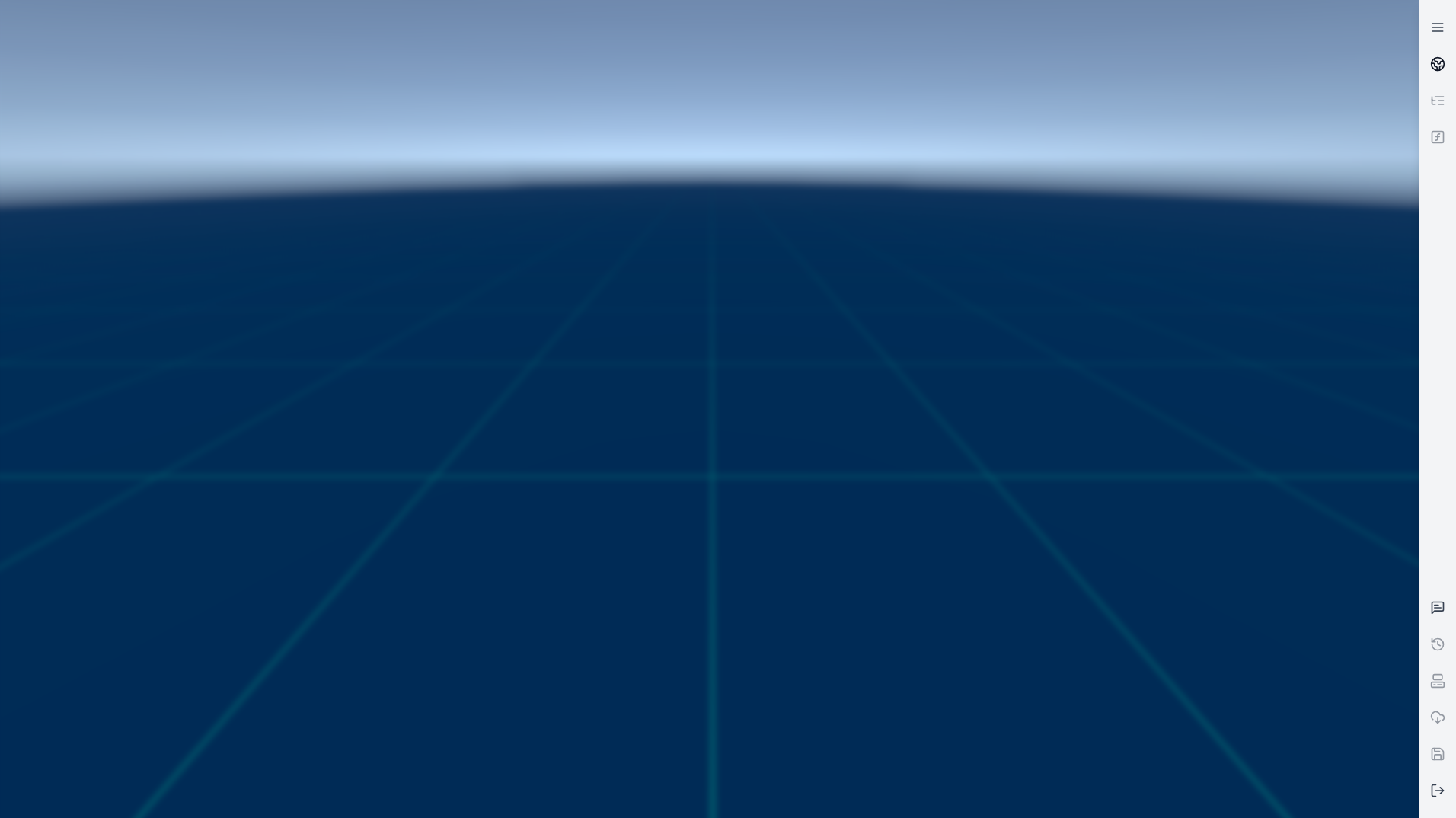
click at [1443, 66] on icon at bounding box center [1441, 68] width 4 height 4
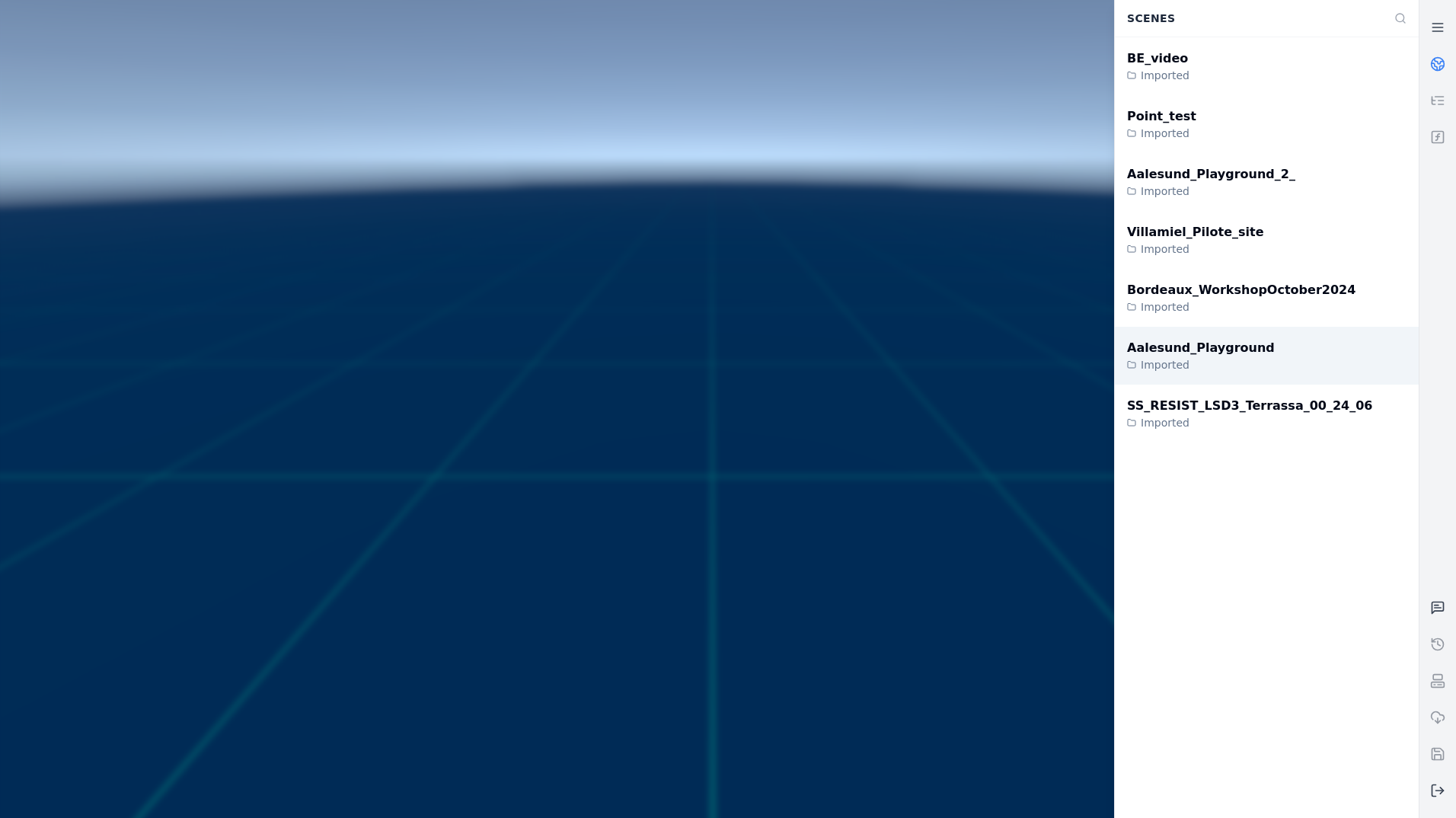
click at [1250, 415] on div "Imported" at bounding box center [1249, 423] width 245 height 16
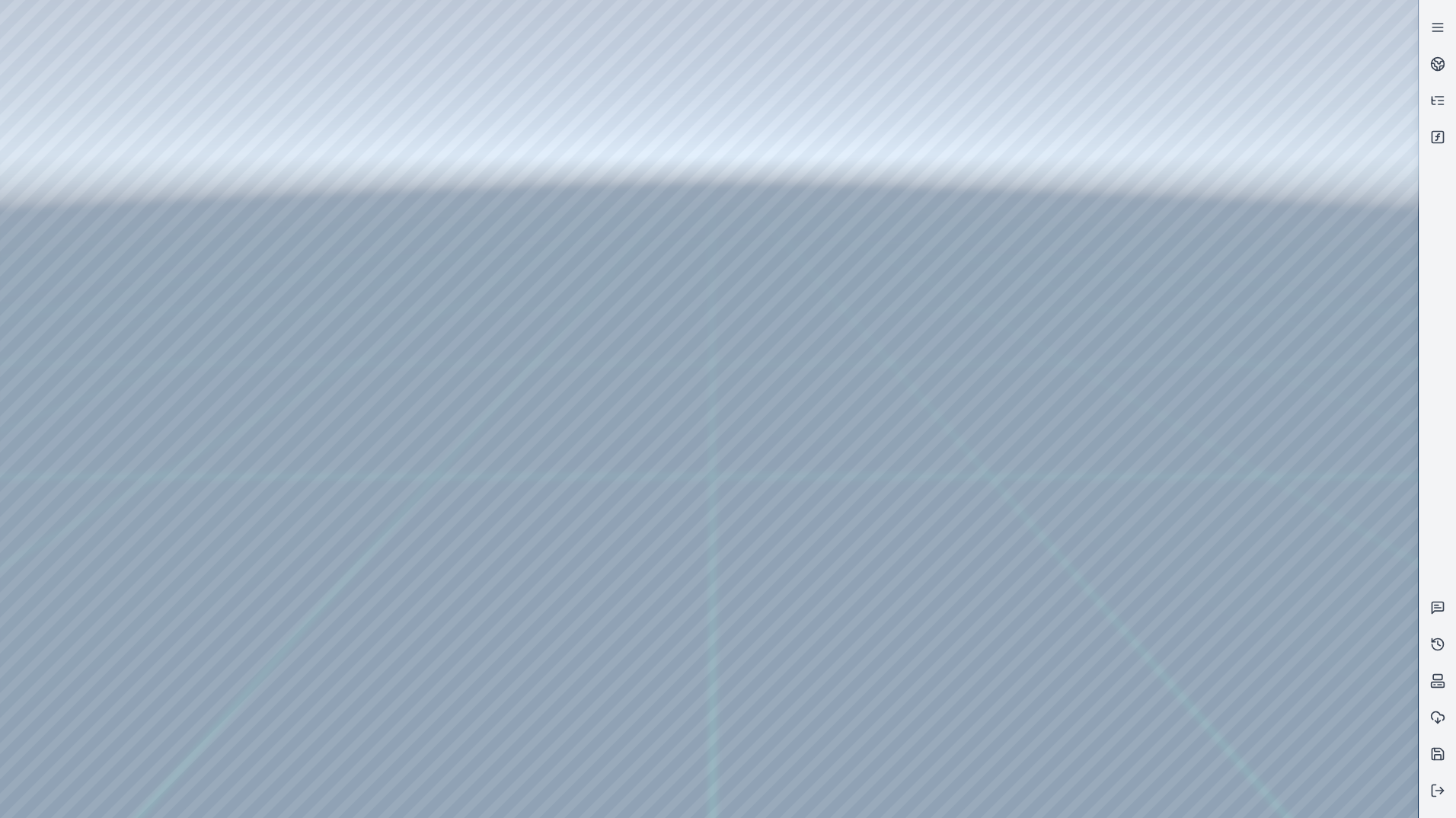
drag, startPoint x: 783, startPoint y: 286, endPoint x: 782, endPoint y: 331, distance: 45.0
click at [87, 79] on div at bounding box center [709, 409] width 1417 height 818
click at [108, 141] on div at bounding box center [709, 409] width 1417 height 818
click at [391, 370] on div at bounding box center [709, 409] width 1417 height 818
click at [394, 376] on div at bounding box center [709, 409] width 1417 height 818
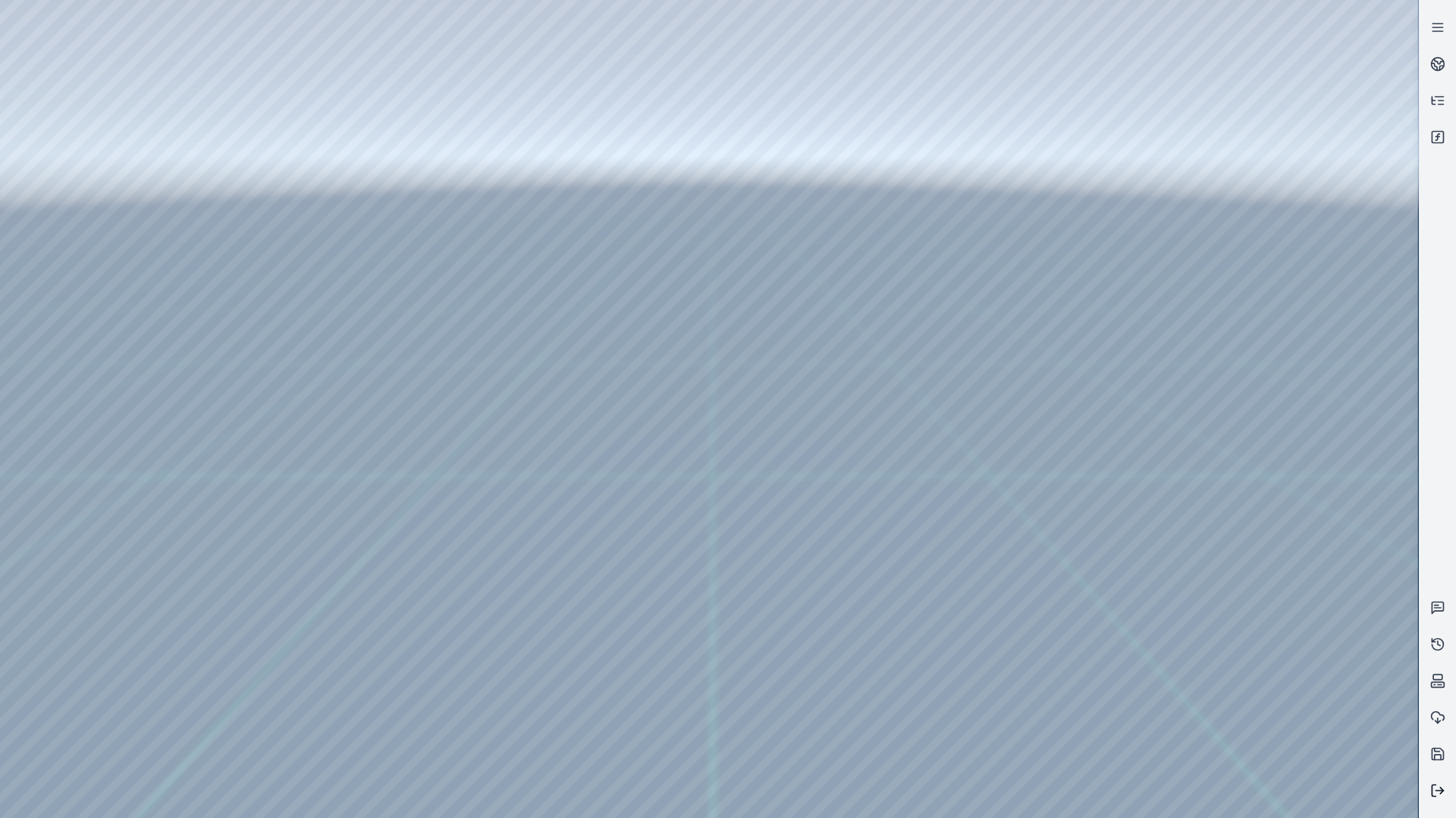
click at [1449, 787] on button at bounding box center [1438, 790] width 37 height 37
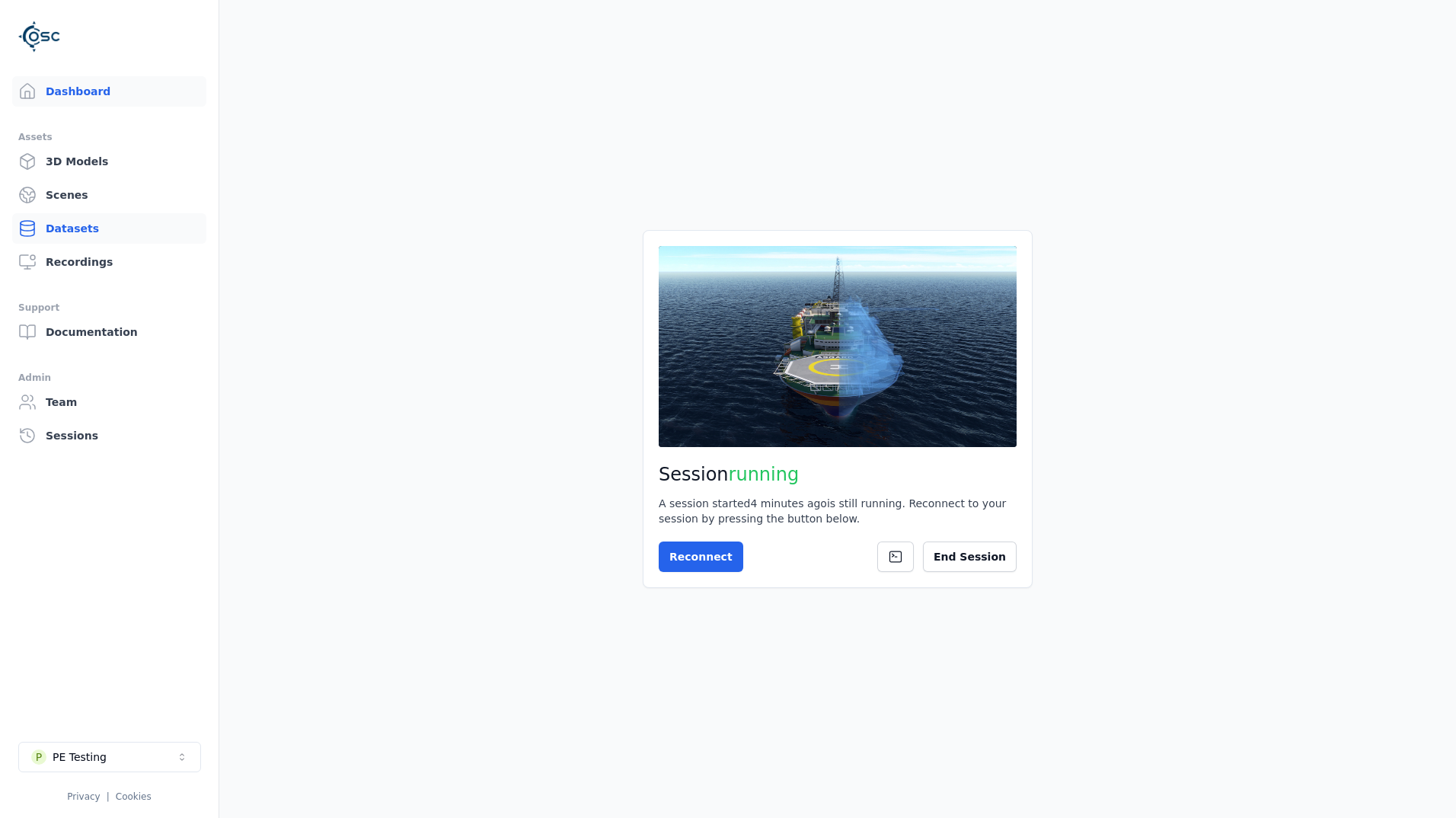
click at [92, 228] on link "Datasets" at bounding box center [109, 227] width 194 height 30
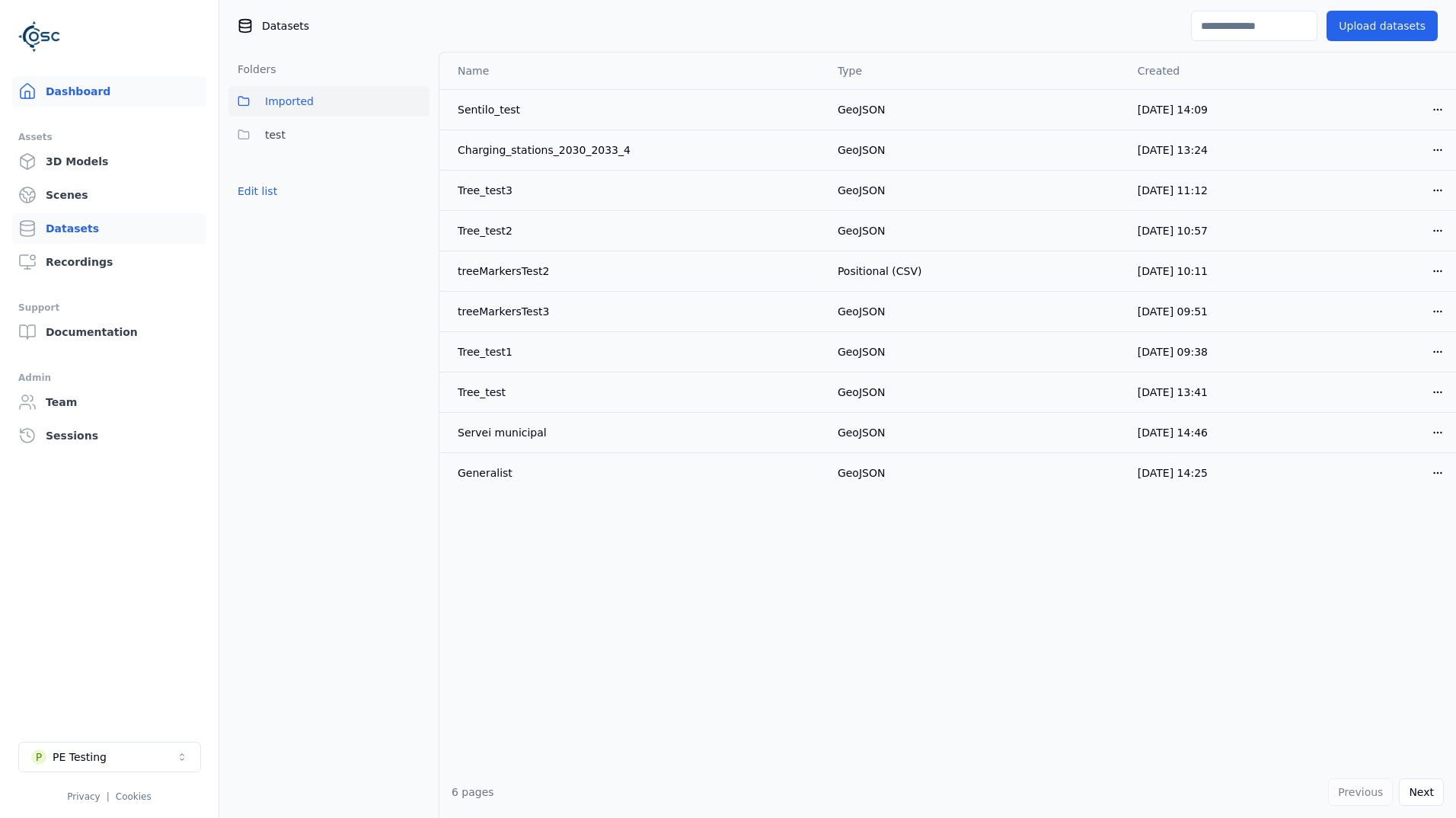
click at [110, 83] on link "Dashboard" at bounding box center [109, 91] width 194 height 30
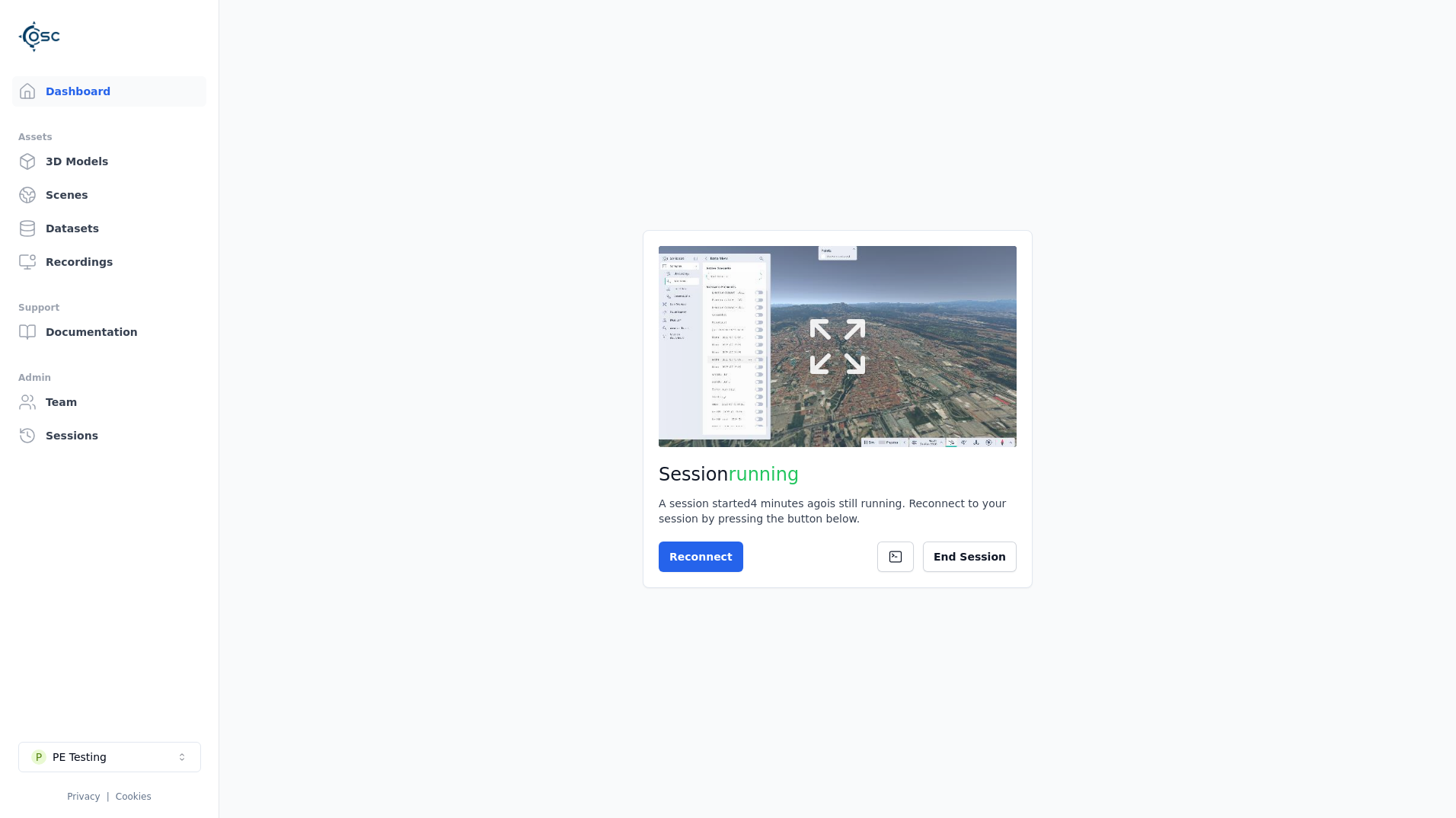
click at [800, 348] on button at bounding box center [837, 346] width 358 height 201
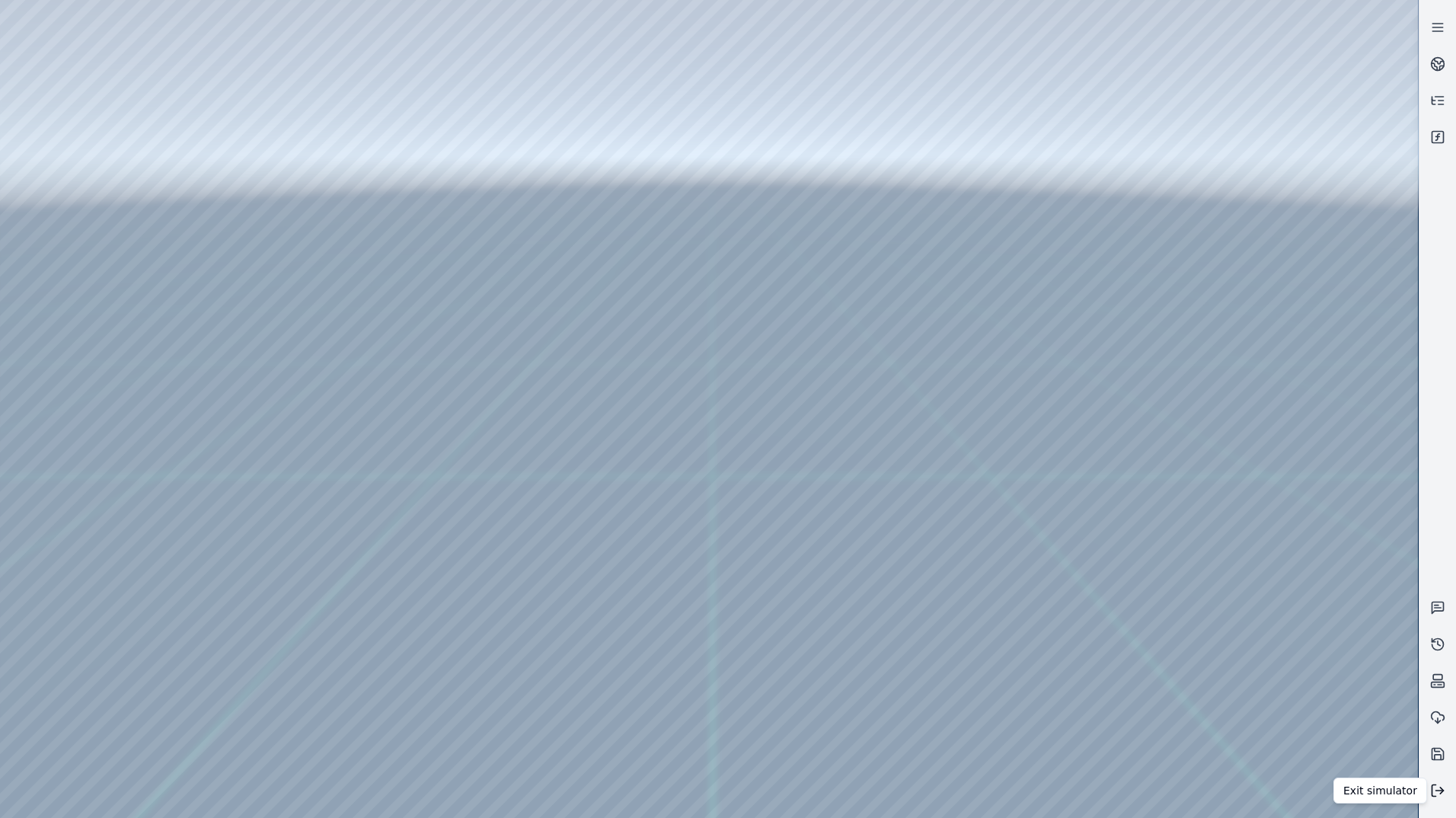
click at [1438, 792] on icon at bounding box center [1437, 790] width 16 height 16
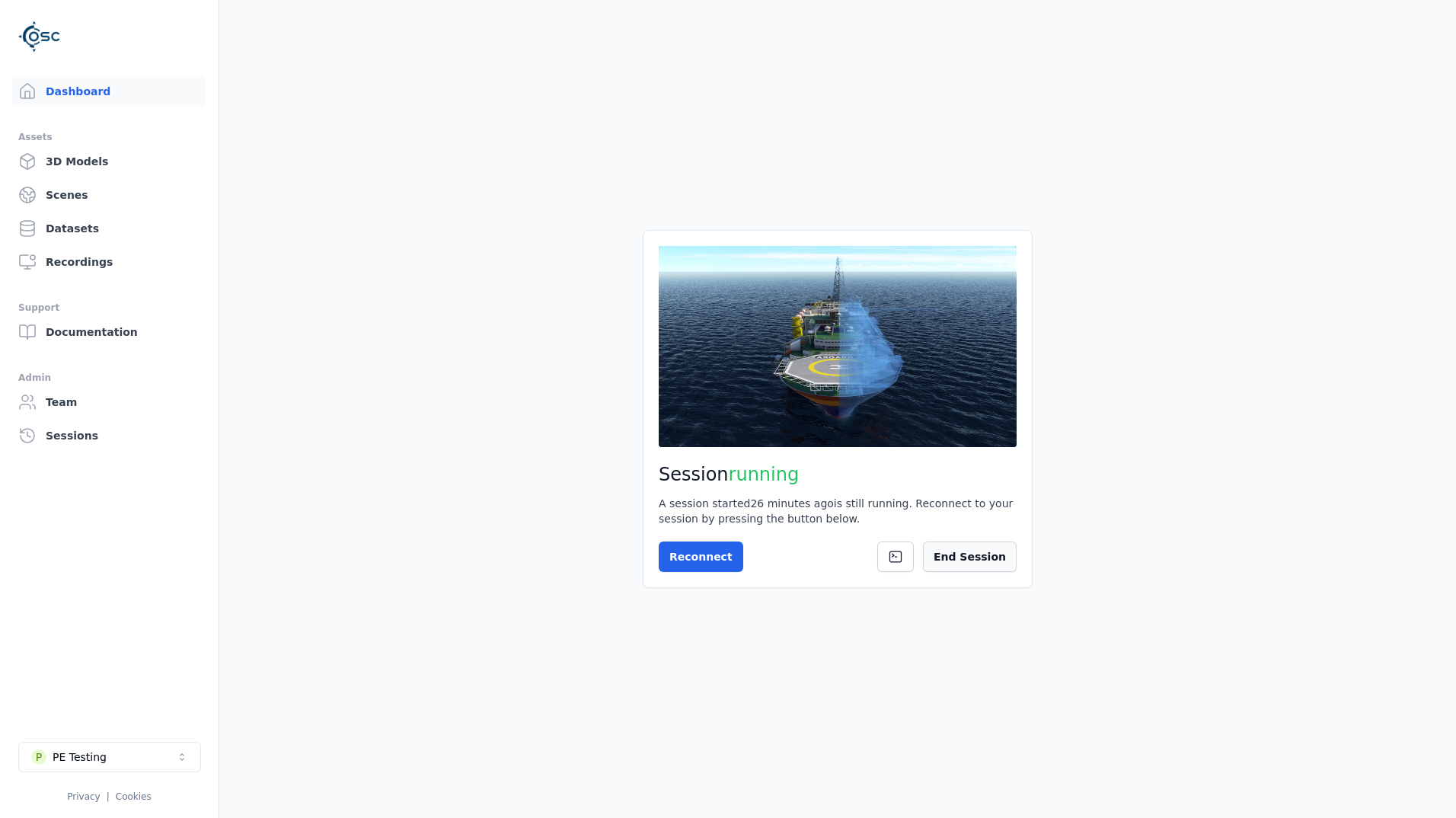
click at [970, 563] on button "End Session" at bounding box center [969, 556] width 94 height 30
